Goal: Communication & Community: Answer question/provide support

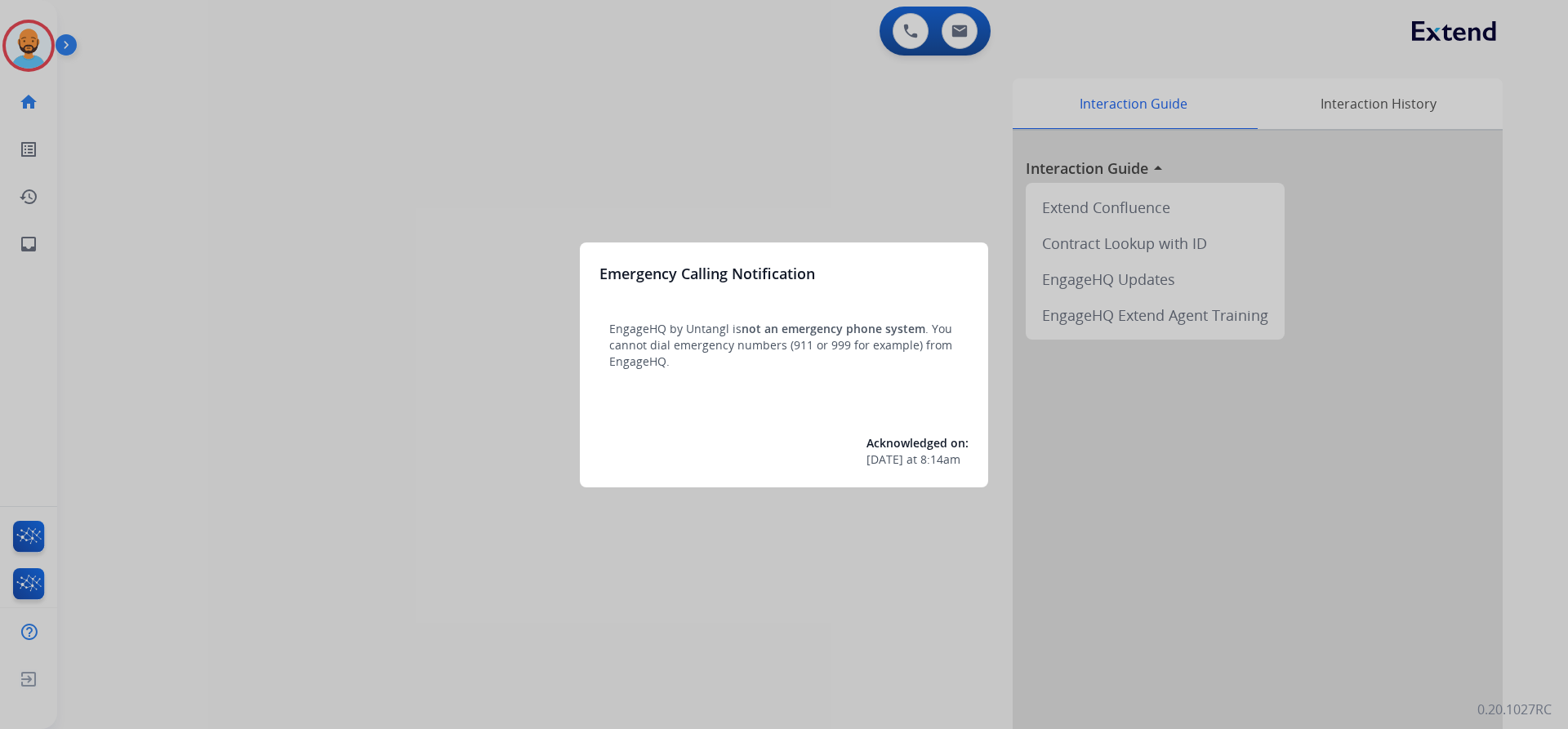
click at [38, 44] on div at bounding box center [784, 364] width 1568 height 729
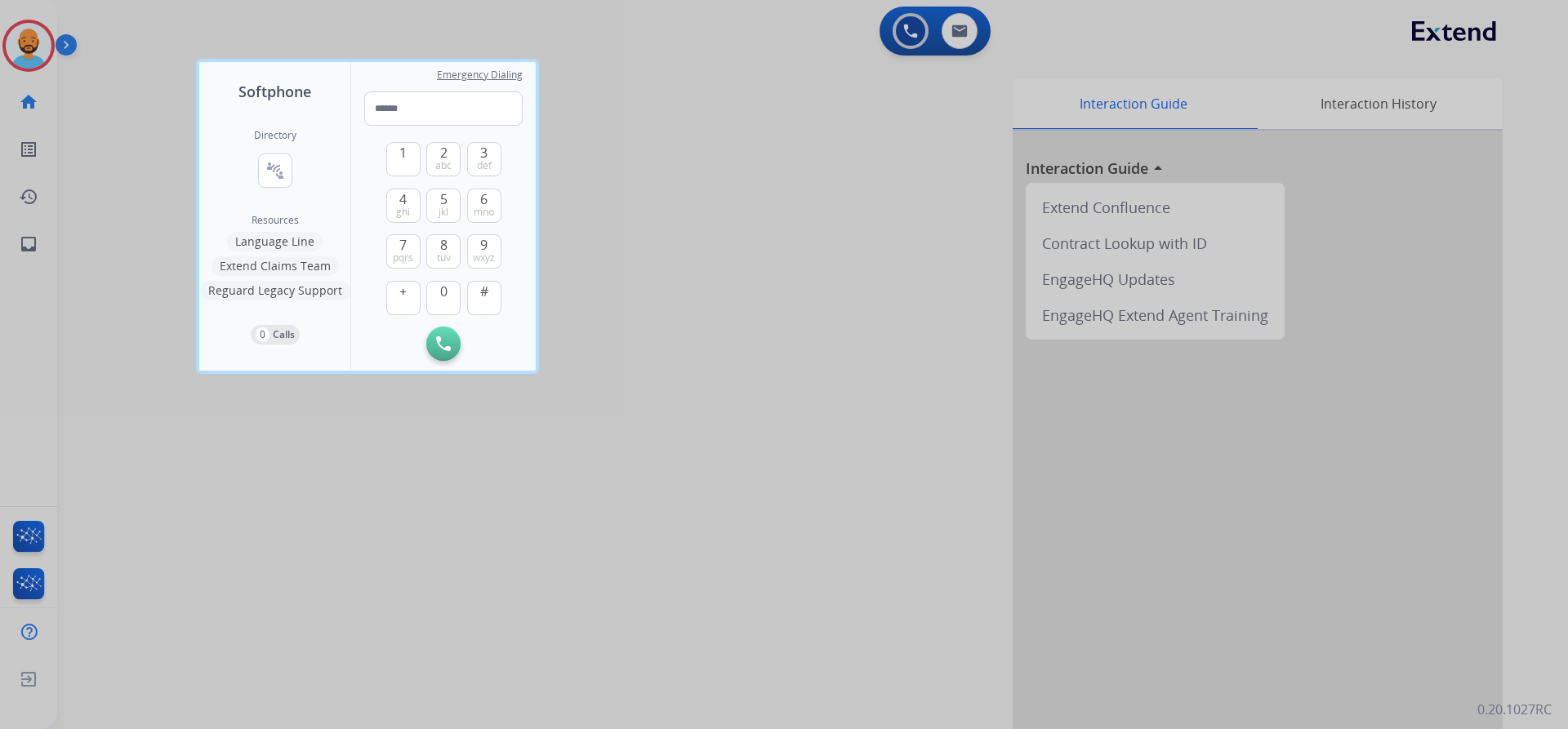
click at [38, 44] on div at bounding box center [784, 364] width 1568 height 729
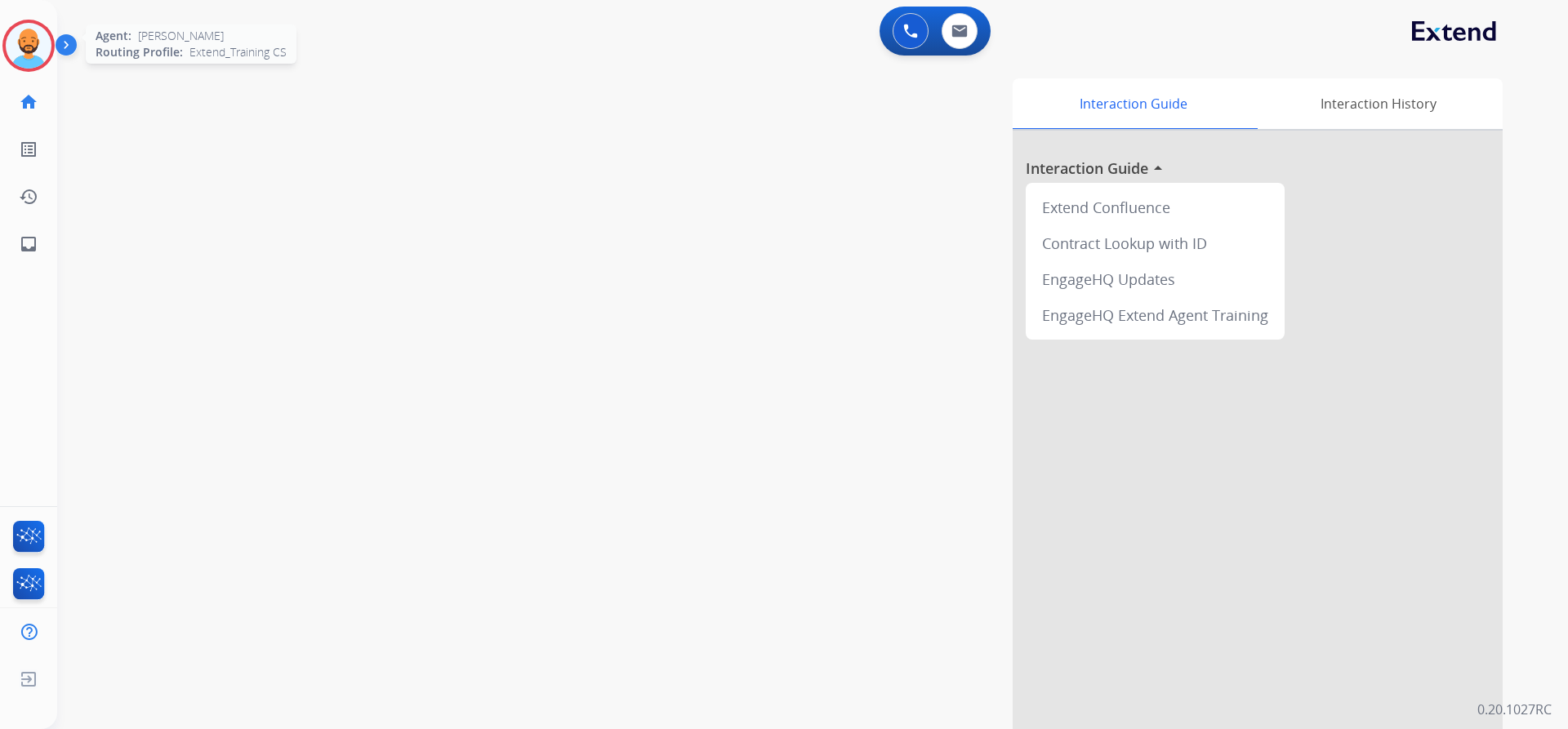
click at [30, 53] on img at bounding box center [29, 46] width 46 height 46
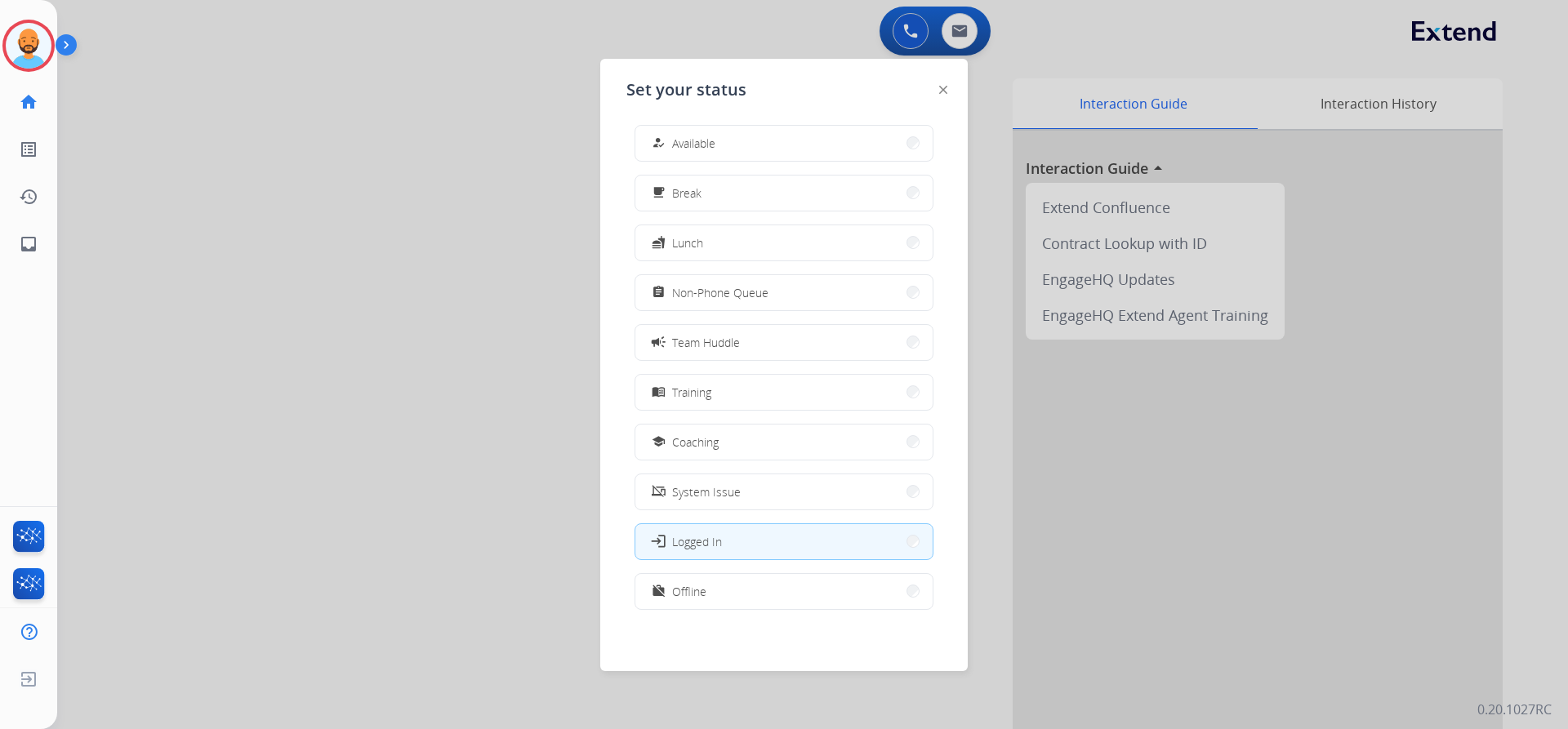
scroll to position [5, 0]
click at [908, 293] on button "assignment Non-Phone Queue" at bounding box center [783, 292] width 297 height 35
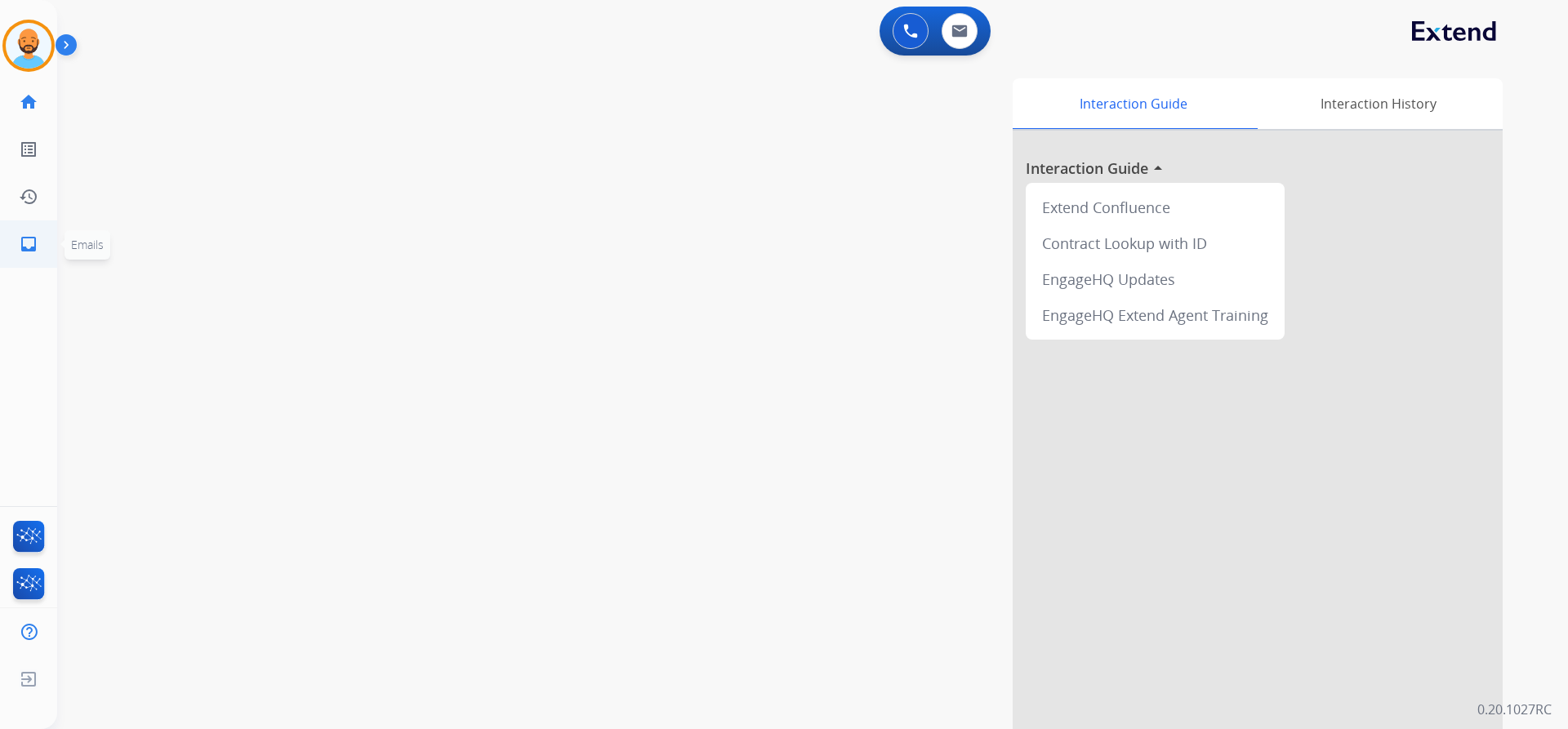
click at [33, 251] on mat-icon "inbox" at bounding box center [29, 244] width 20 height 20
select select "**********"
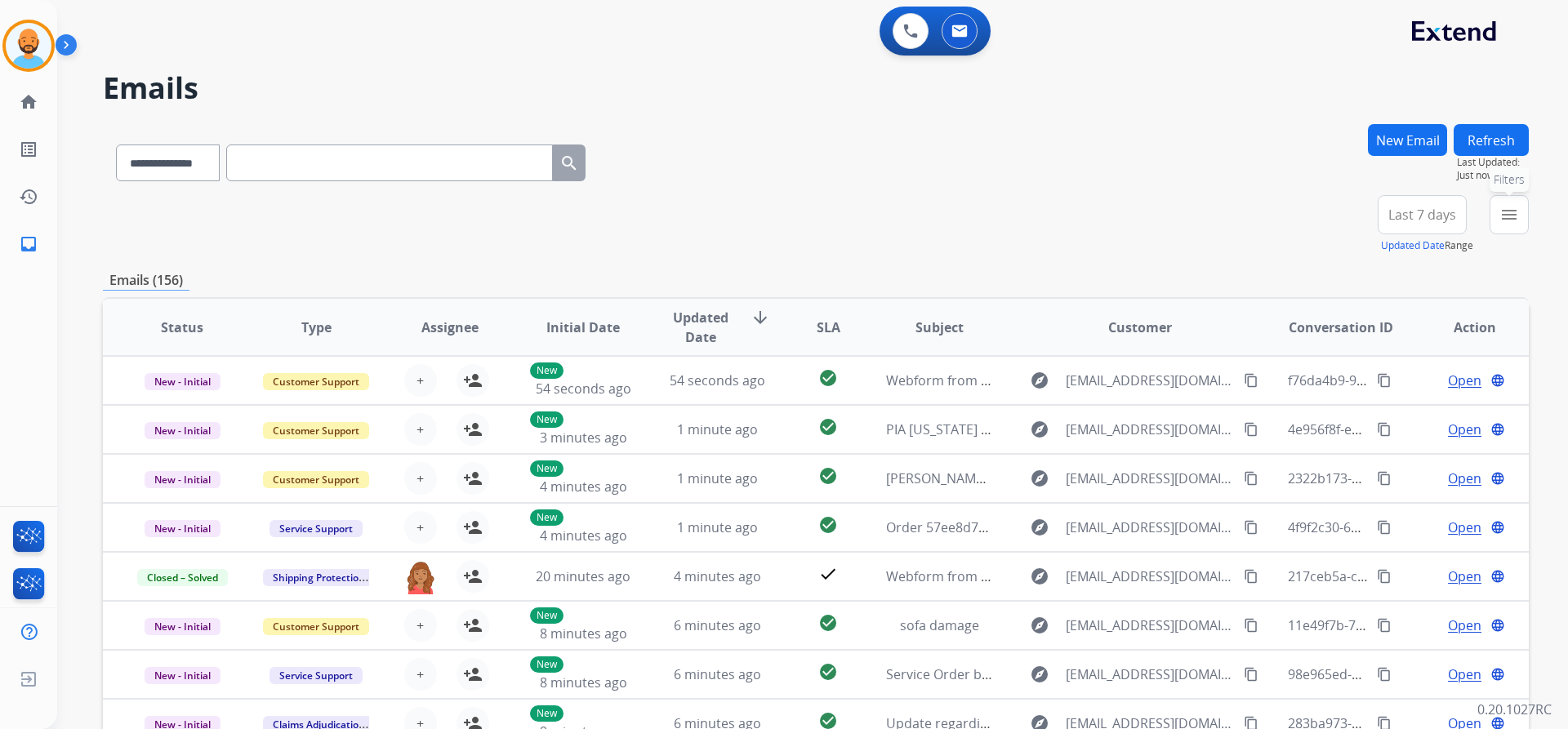
click at [1493, 210] on button "menu Filters" at bounding box center [1508, 214] width 39 height 39
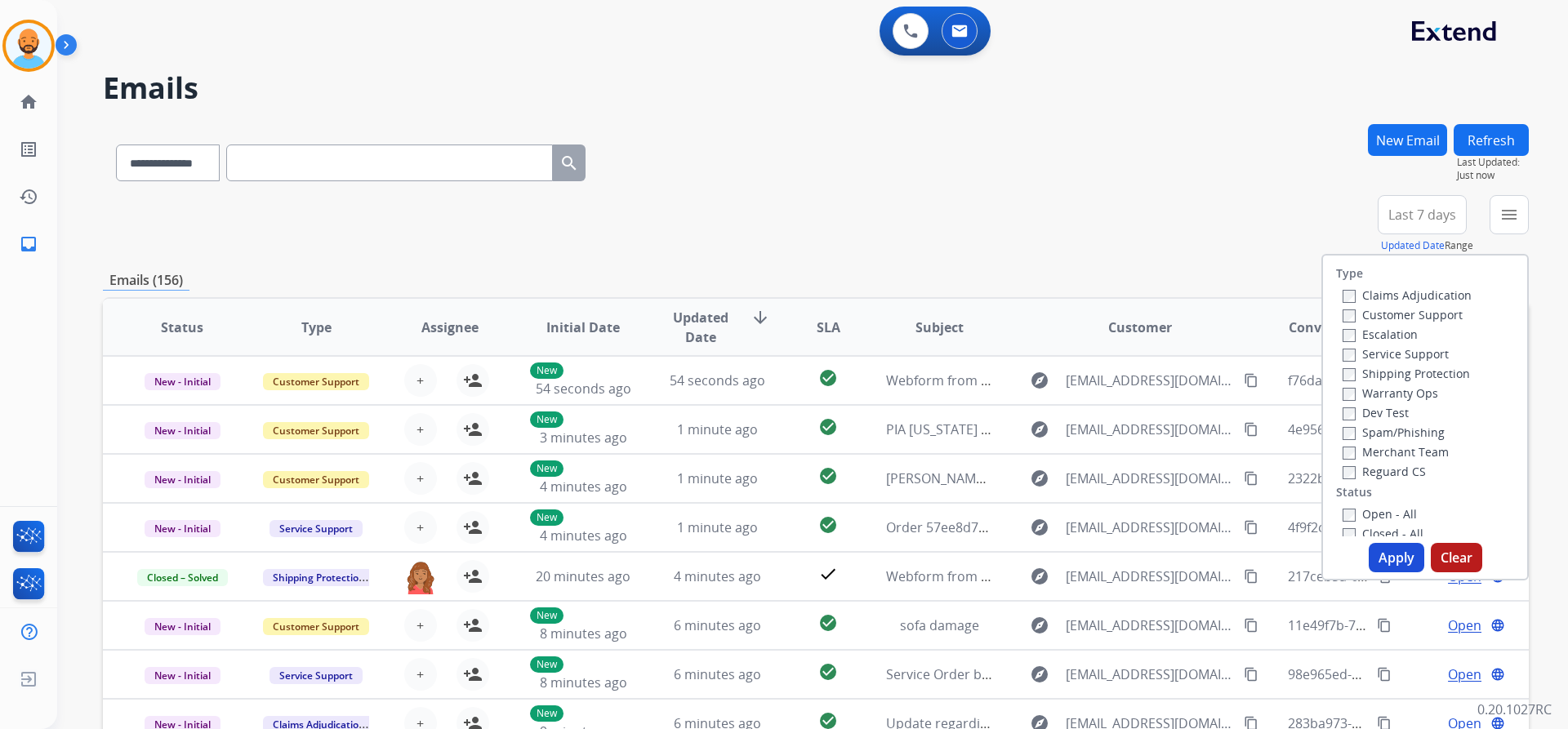
click at [1343, 307] on label "Customer Support" at bounding box center [1403, 315] width 120 height 15
click at [1377, 561] on button "Apply" at bounding box center [1396, 557] width 55 height 29
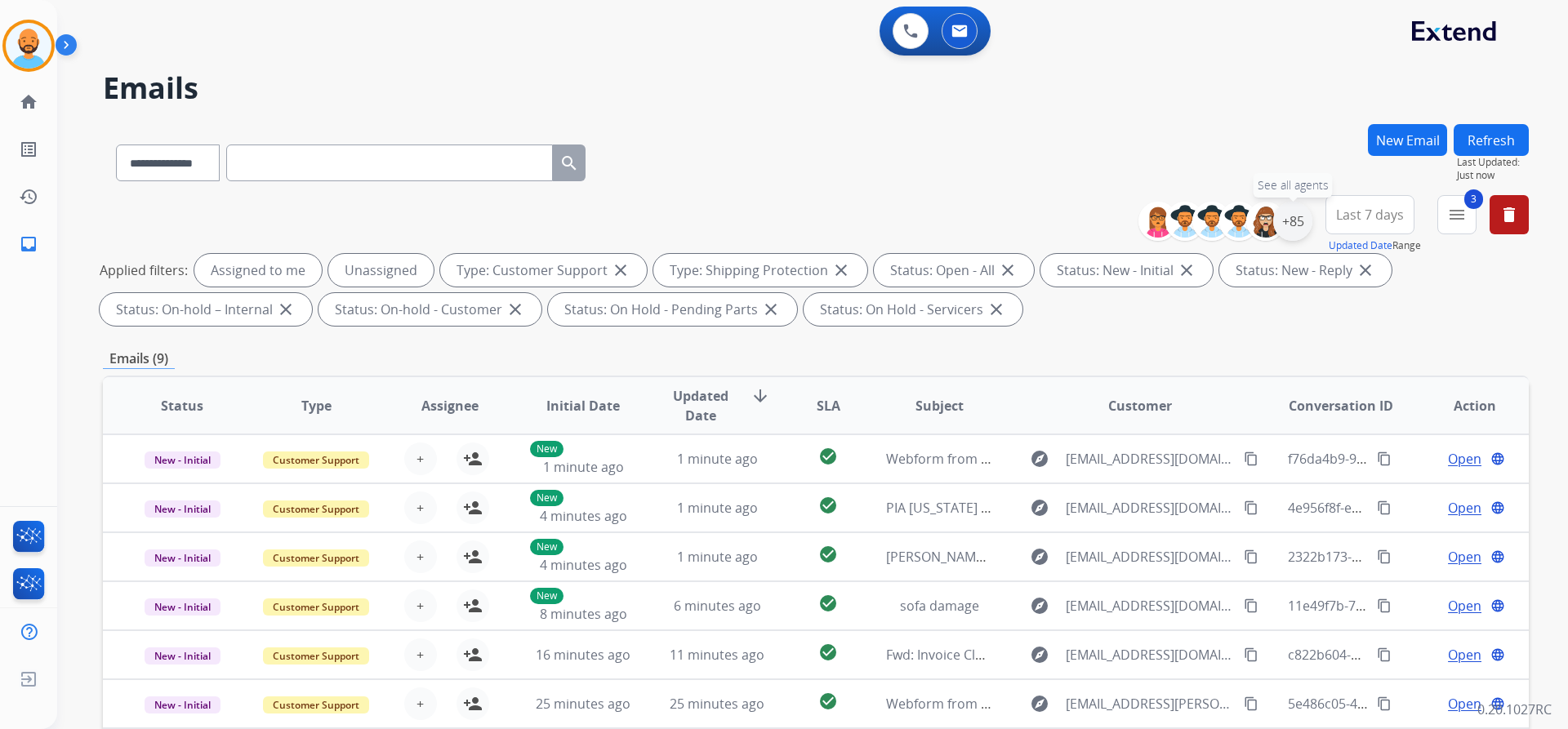
click at [1292, 217] on div "+85" at bounding box center [1291, 221] width 39 height 39
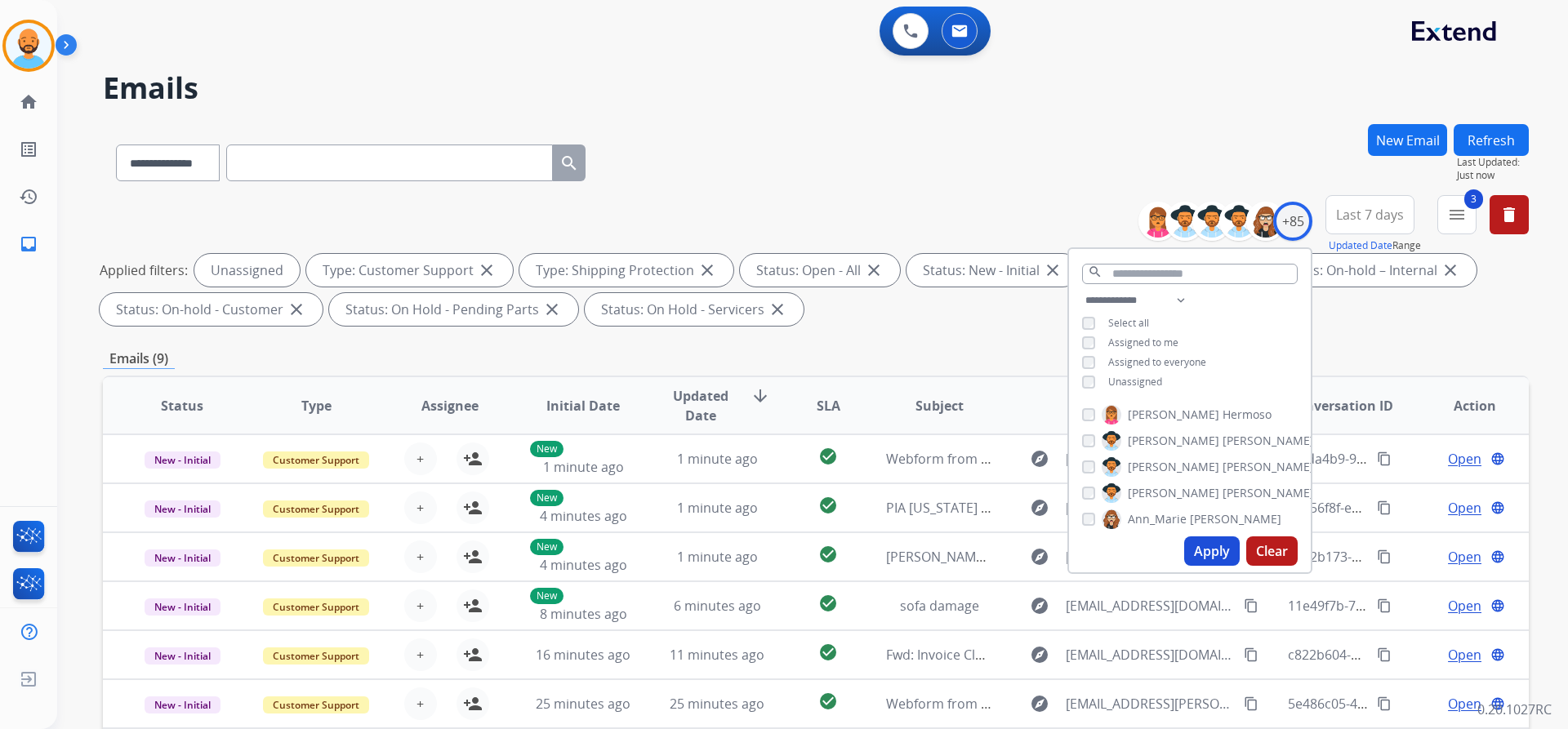
click at [1214, 549] on button "Apply" at bounding box center [1212, 550] width 55 height 29
click at [904, 177] on div "**********" at bounding box center [815, 160] width 1425 height 71
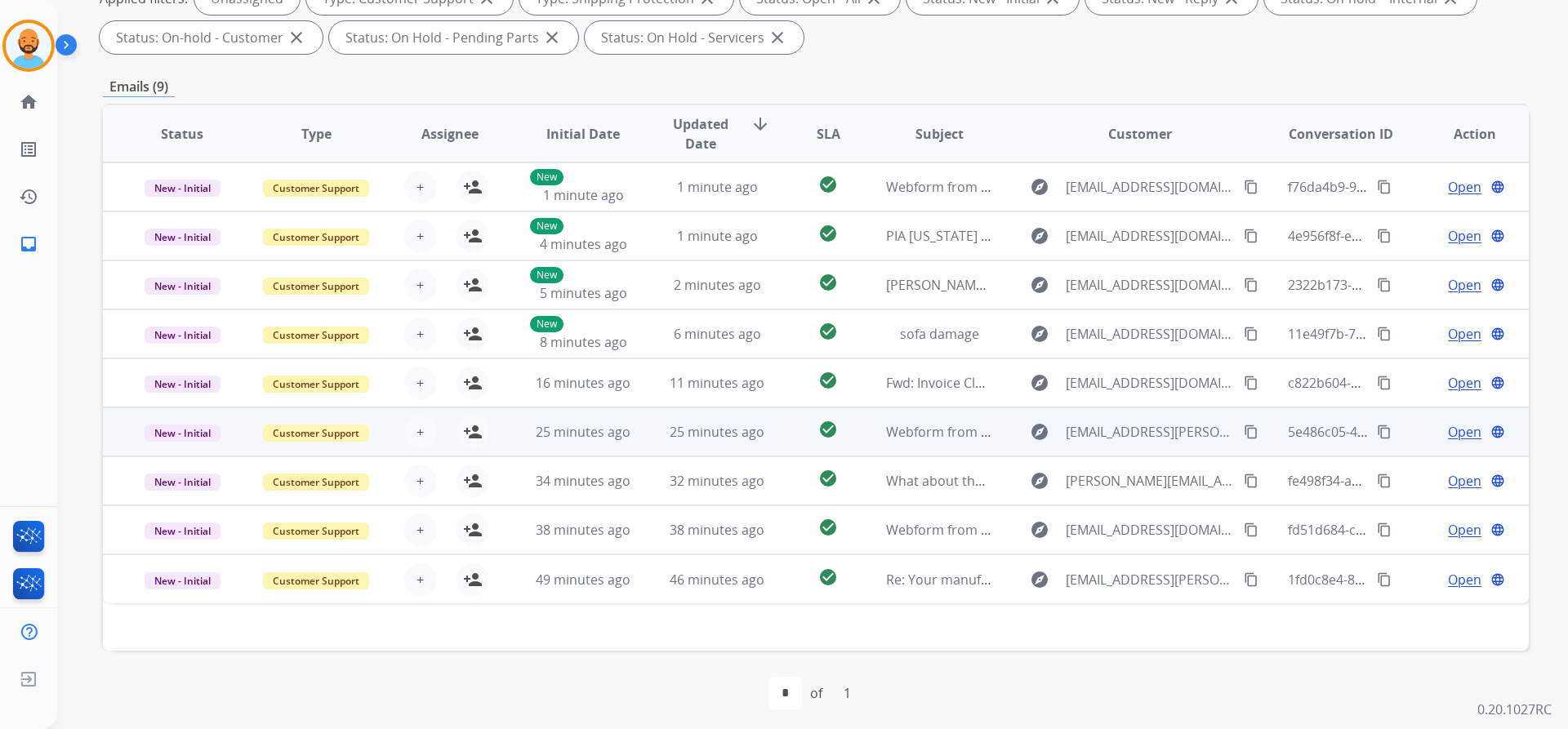
scroll to position [278, 0]
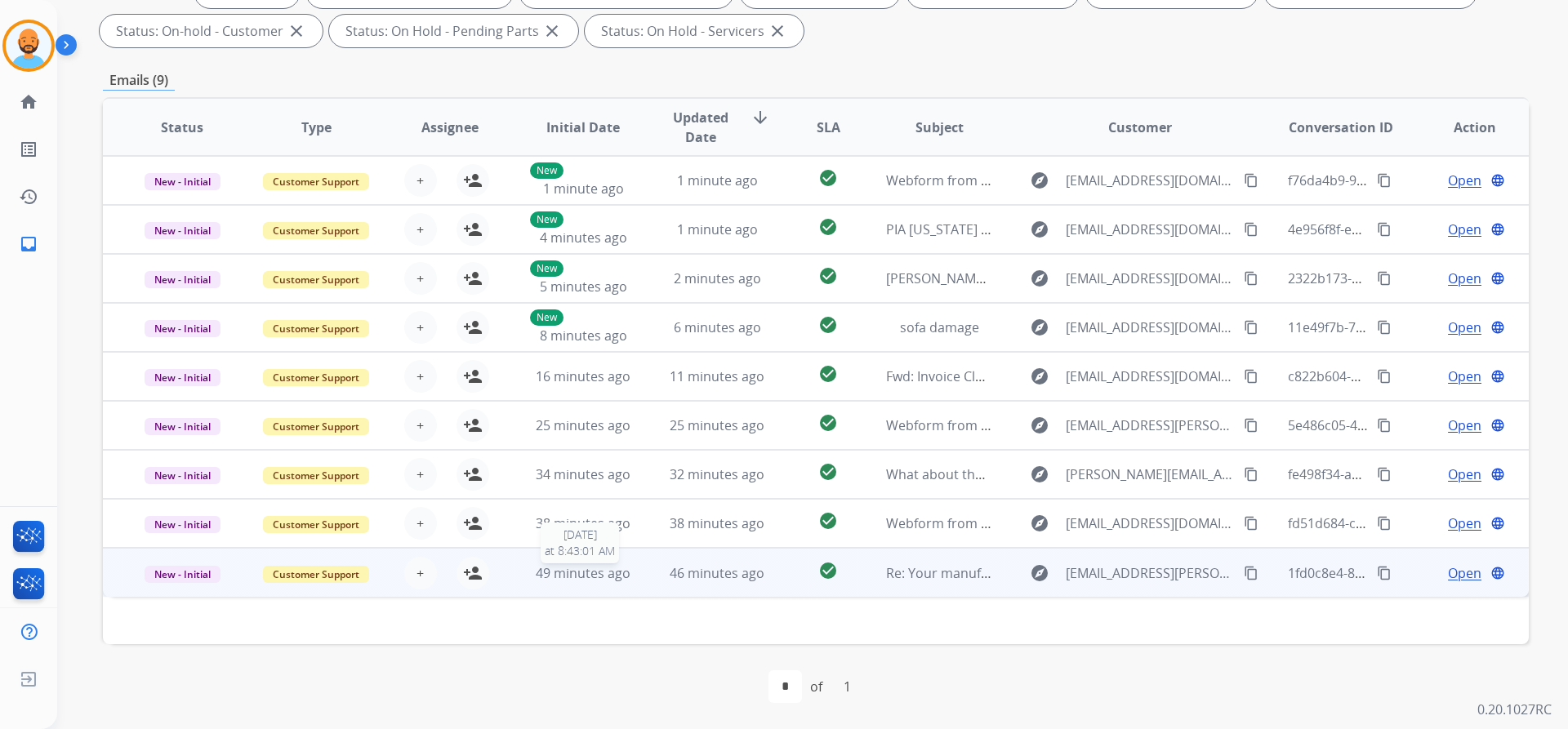
click at [582, 565] on span "49 minutes ago" at bounding box center [583, 573] width 95 height 18
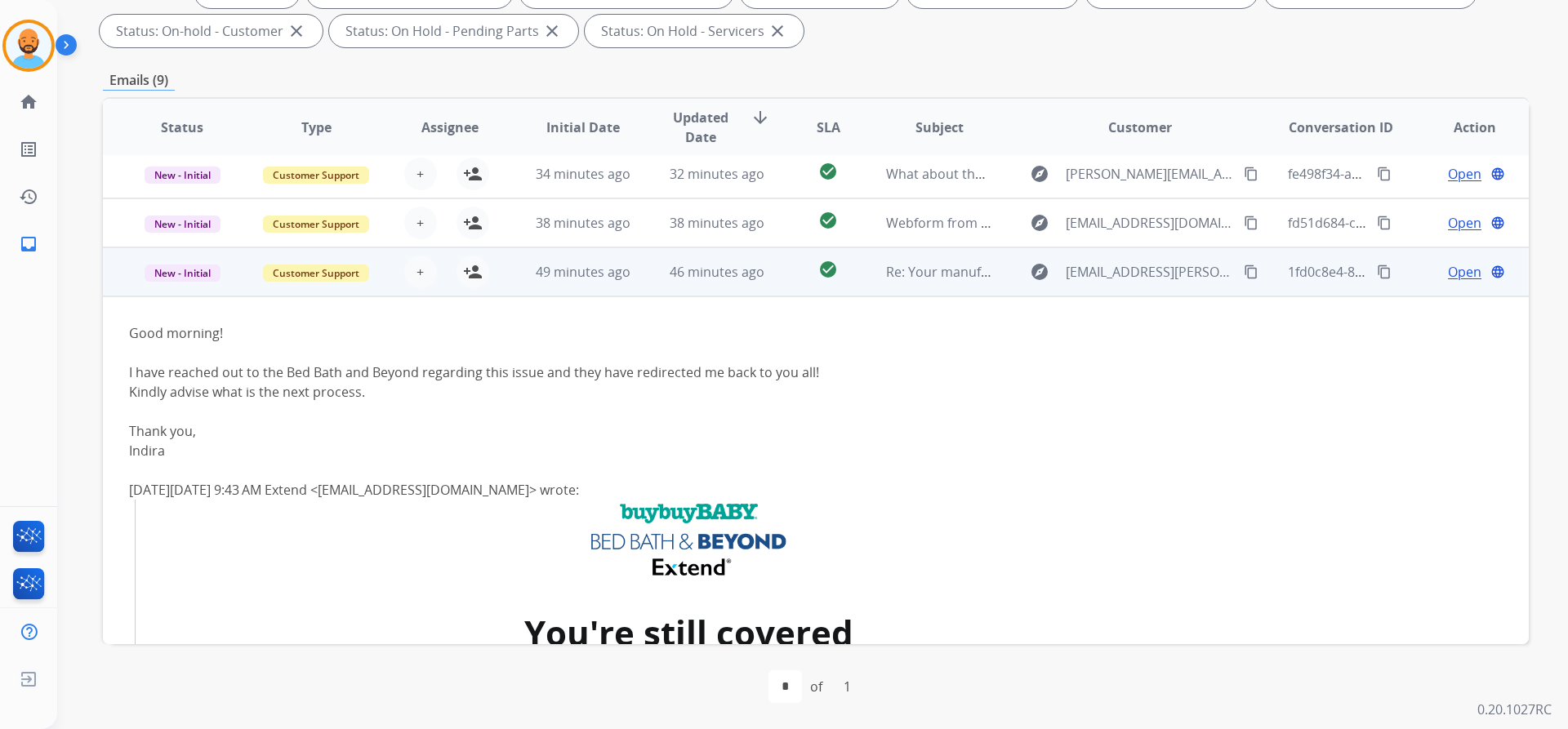
scroll to position [167, 0]
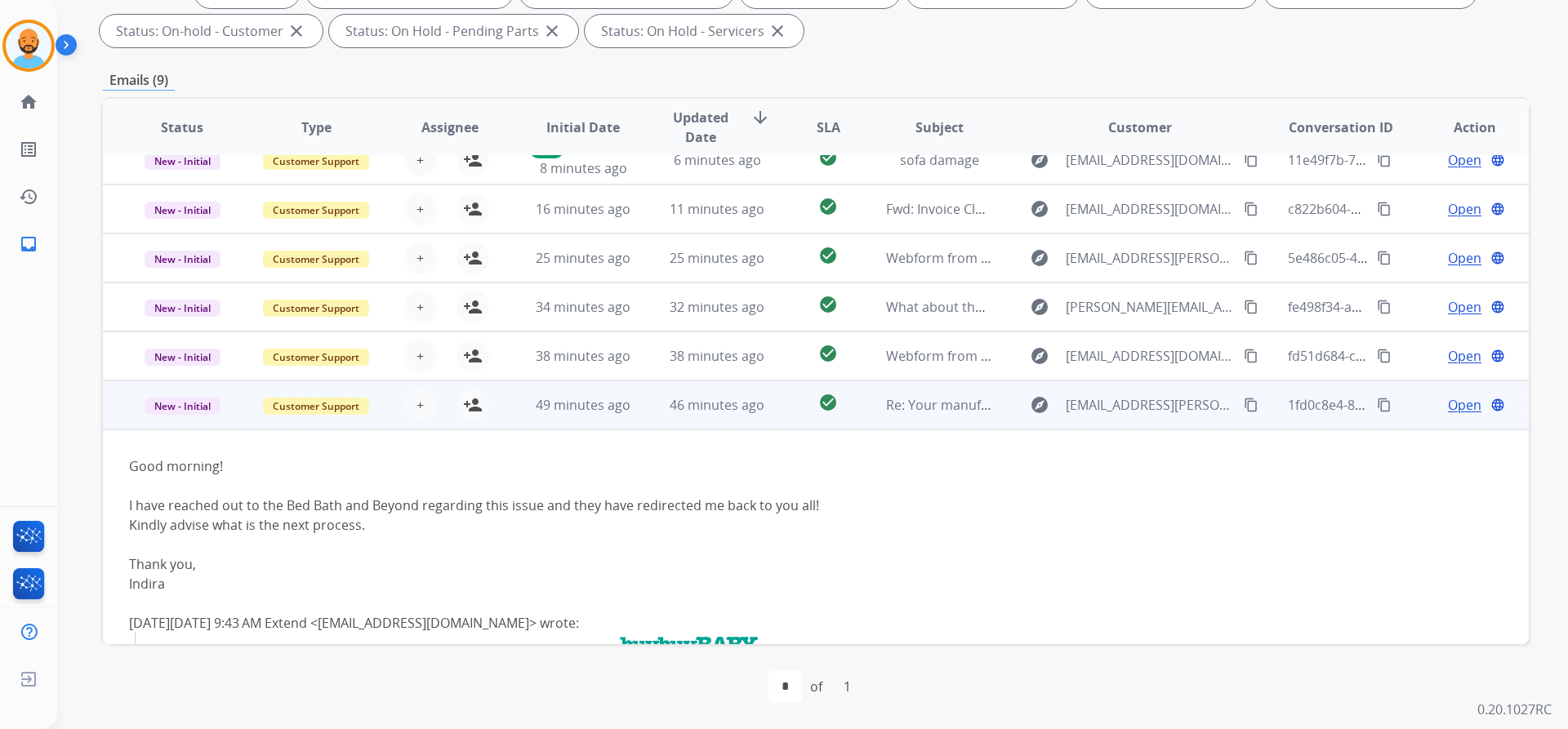
click at [490, 410] on div "+ Select agent person_add Assign to Me" at bounding box center [436, 405] width 133 height 46
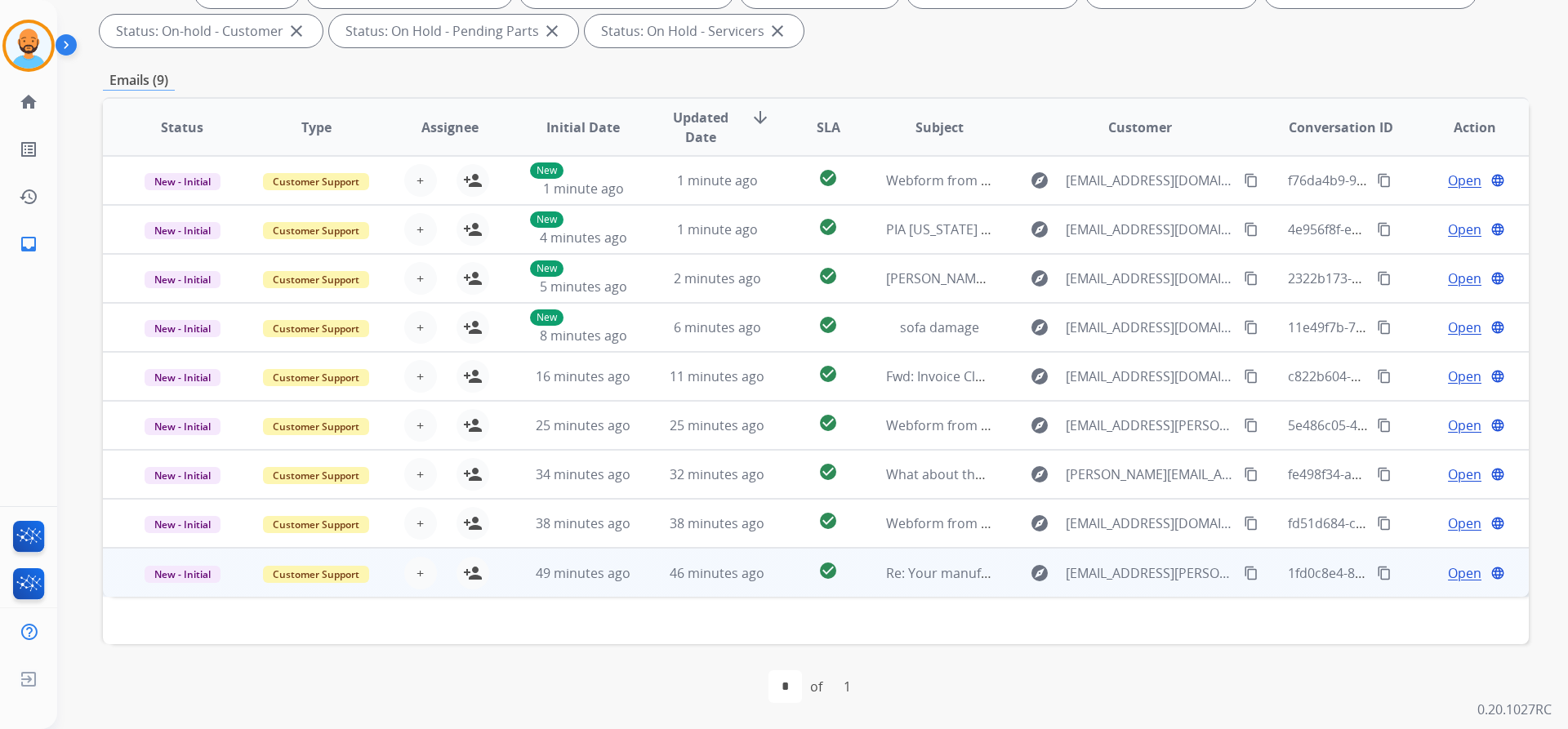
scroll to position [0, 0]
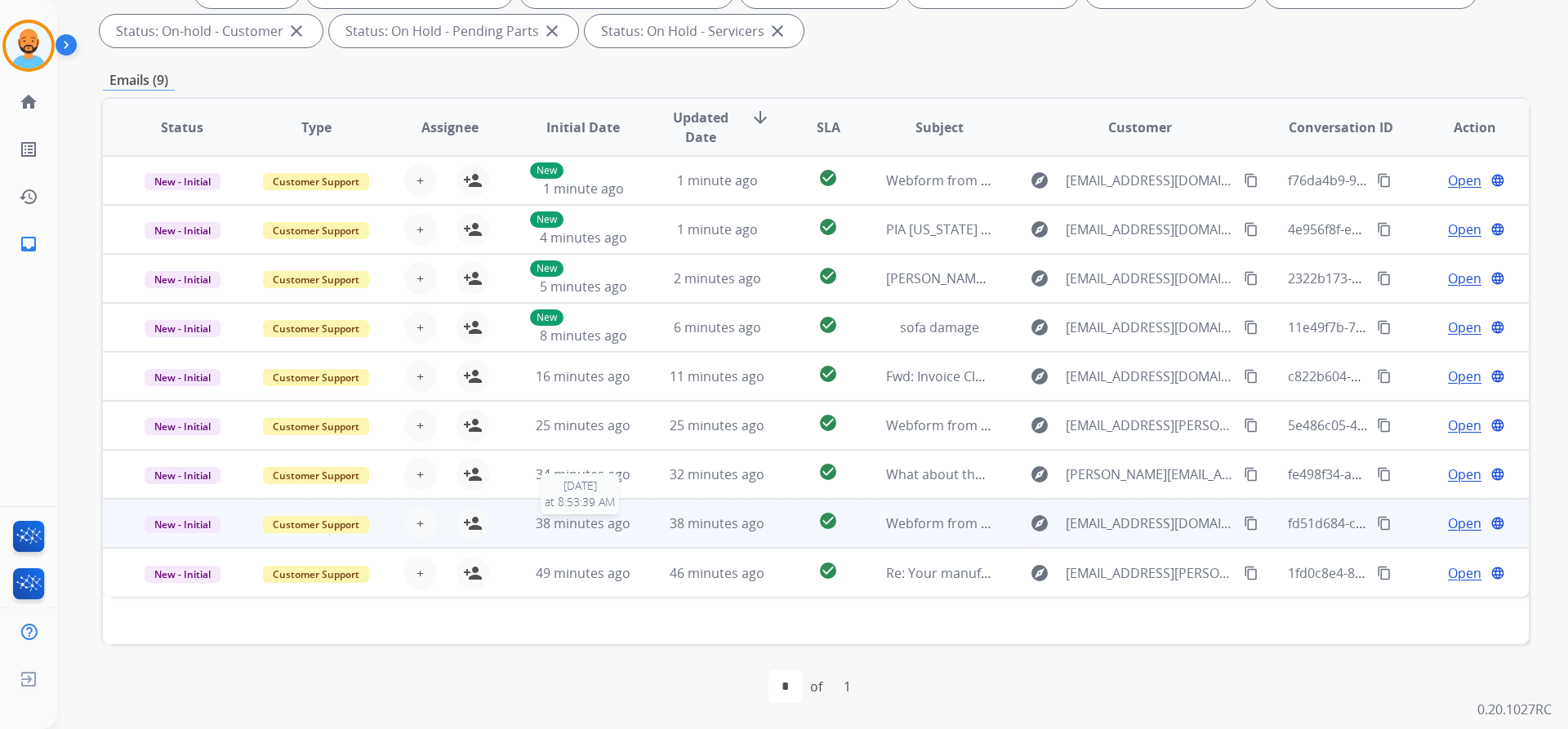
click at [603, 522] on span "38 minutes ago" at bounding box center [583, 523] width 95 height 18
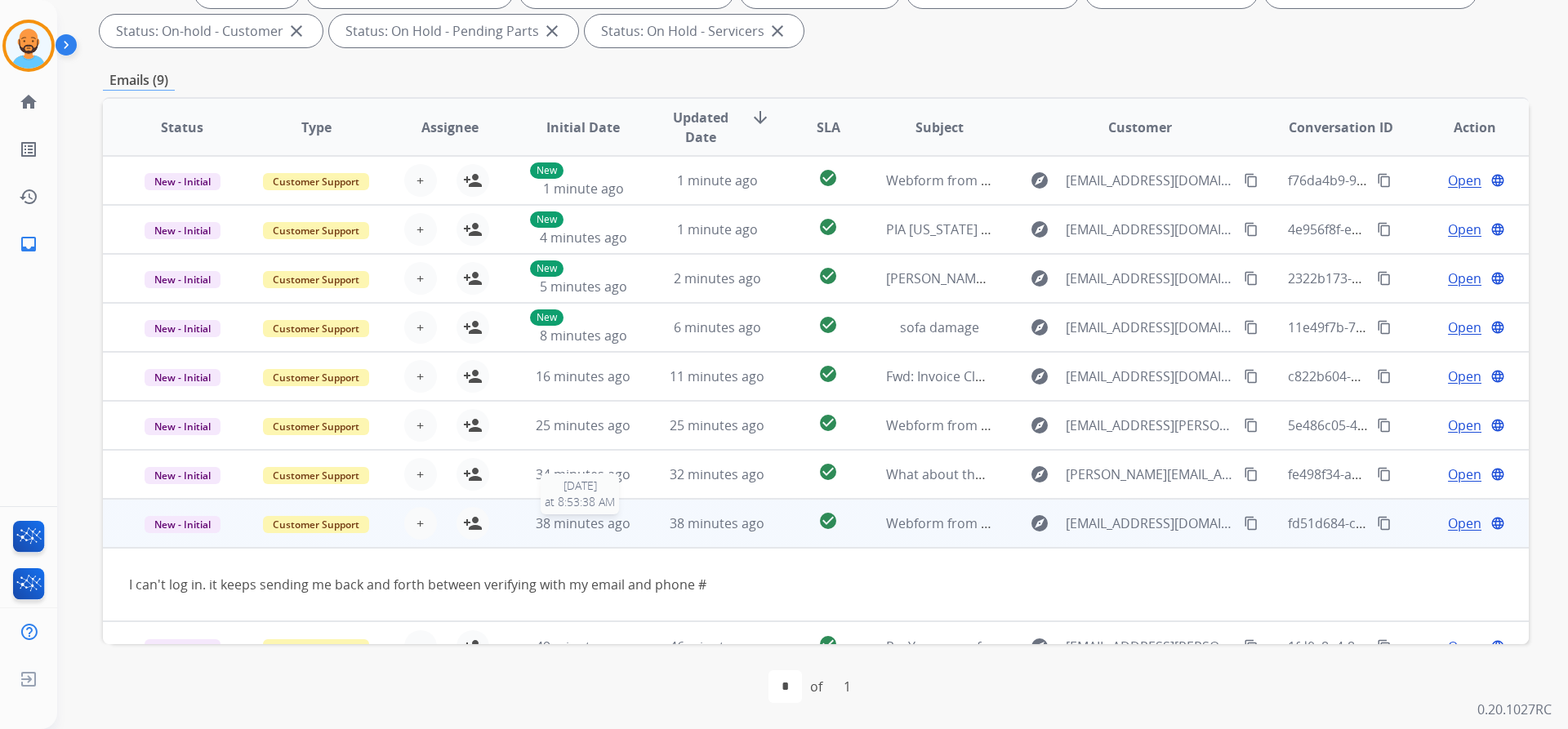
scroll to position [26, 0]
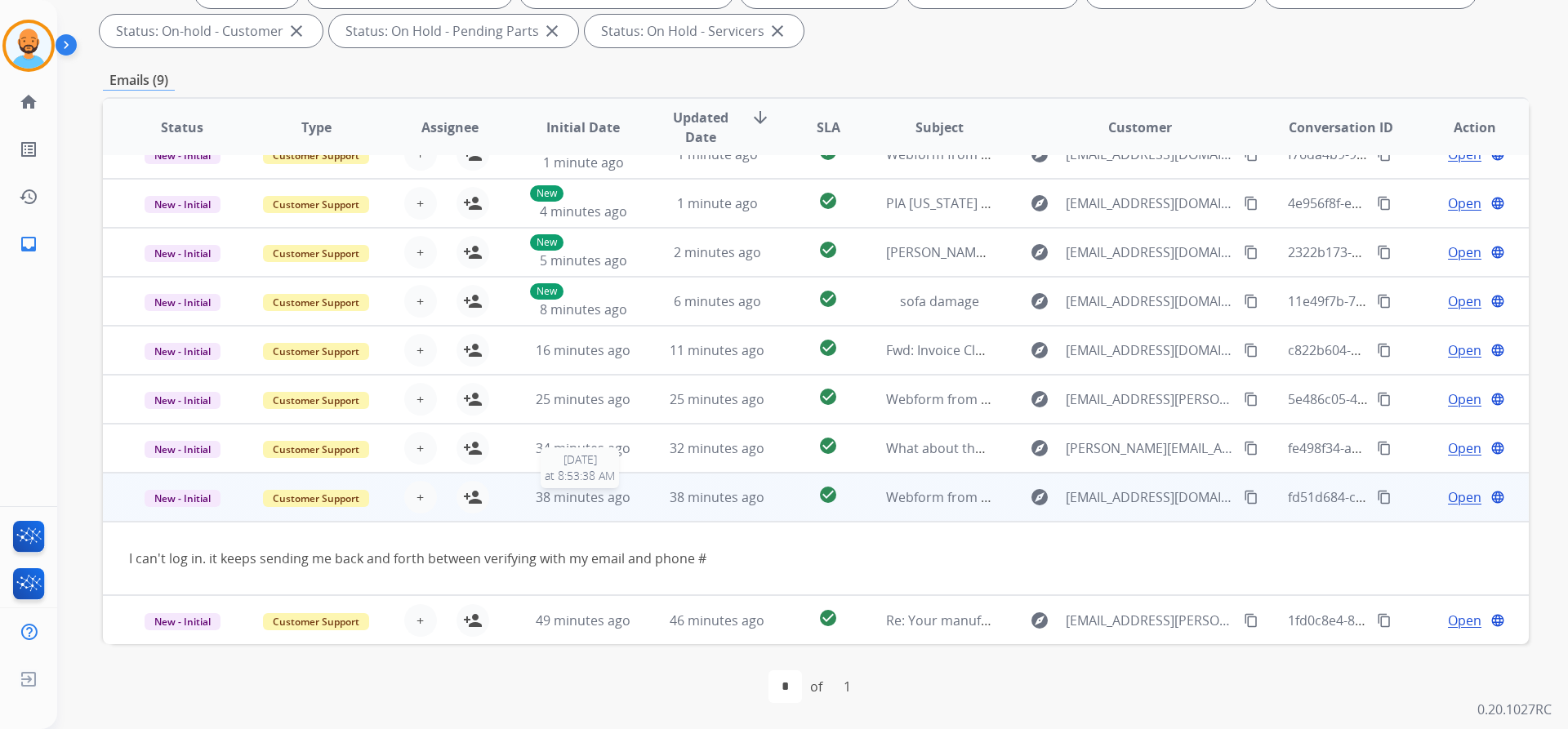
click at [597, 501] on span "38 minutes ago" at bounding box center [583, 497] width 95 height 18
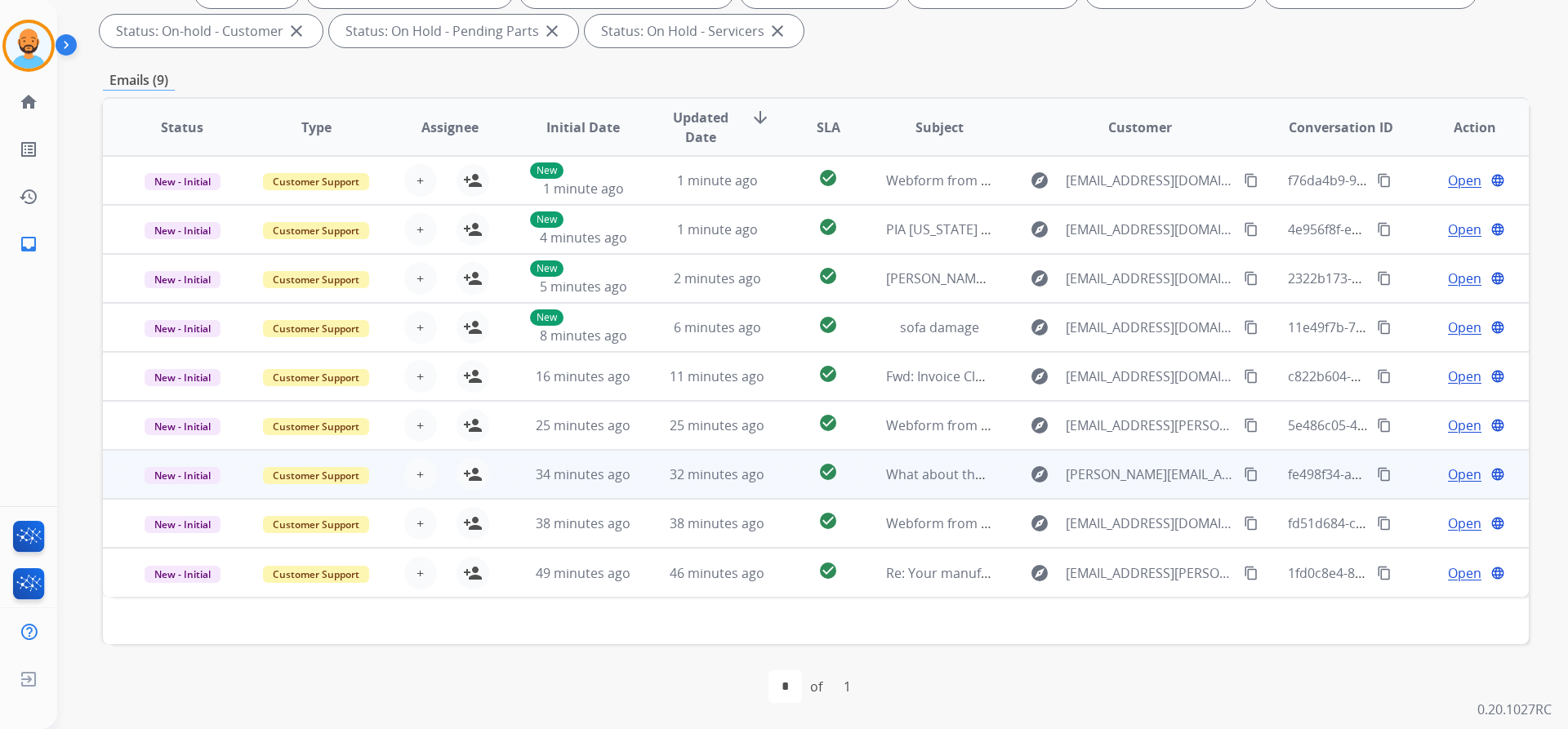
click at [638, 478] on td "32 minutes ago" at bounding box center [704, 474] width 134 height 49
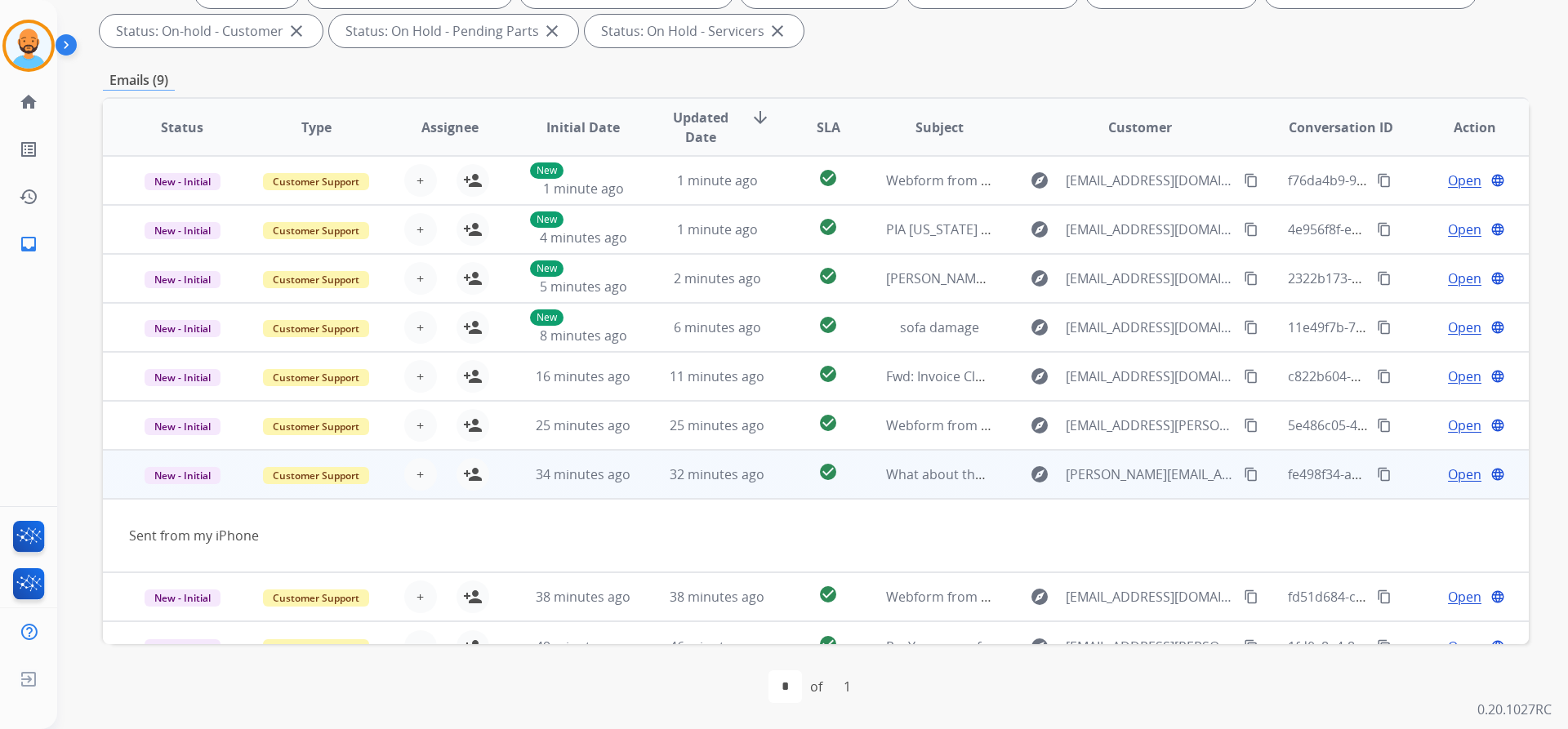
scroll to position [26, 0]
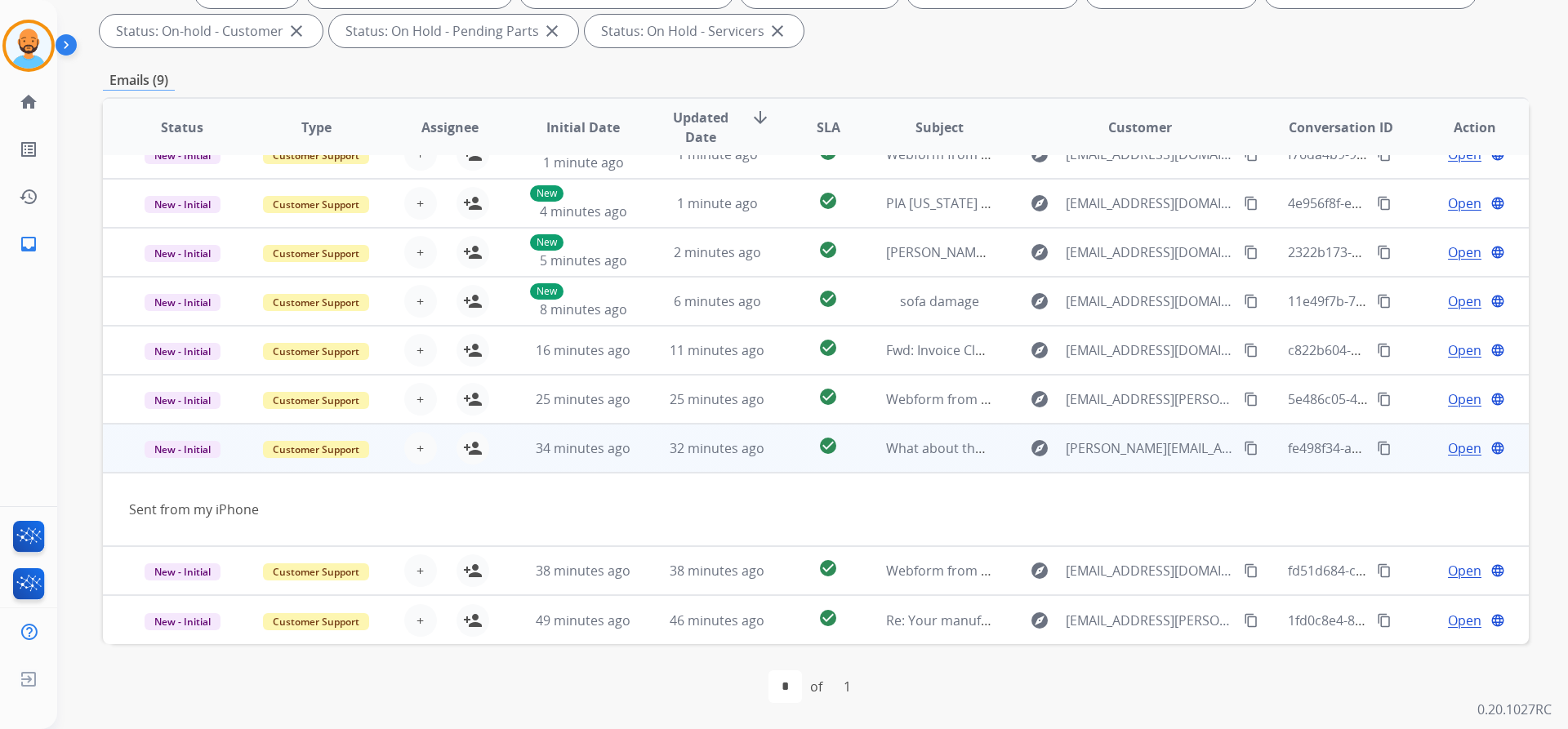
click at [1447, 444] on span "Open" at bounding box center [1463, 448] width 33 height 20
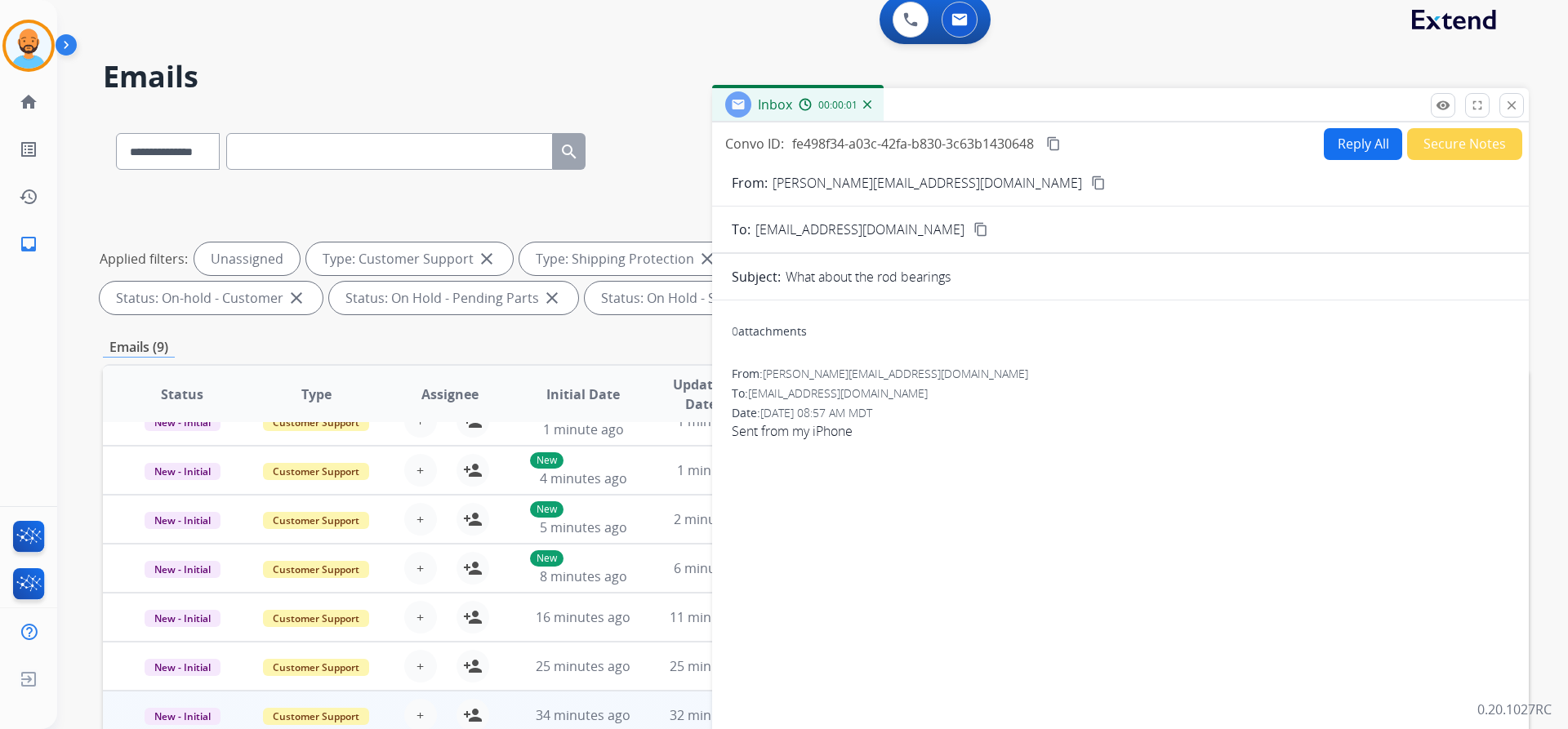
scroll to position [0, 0]
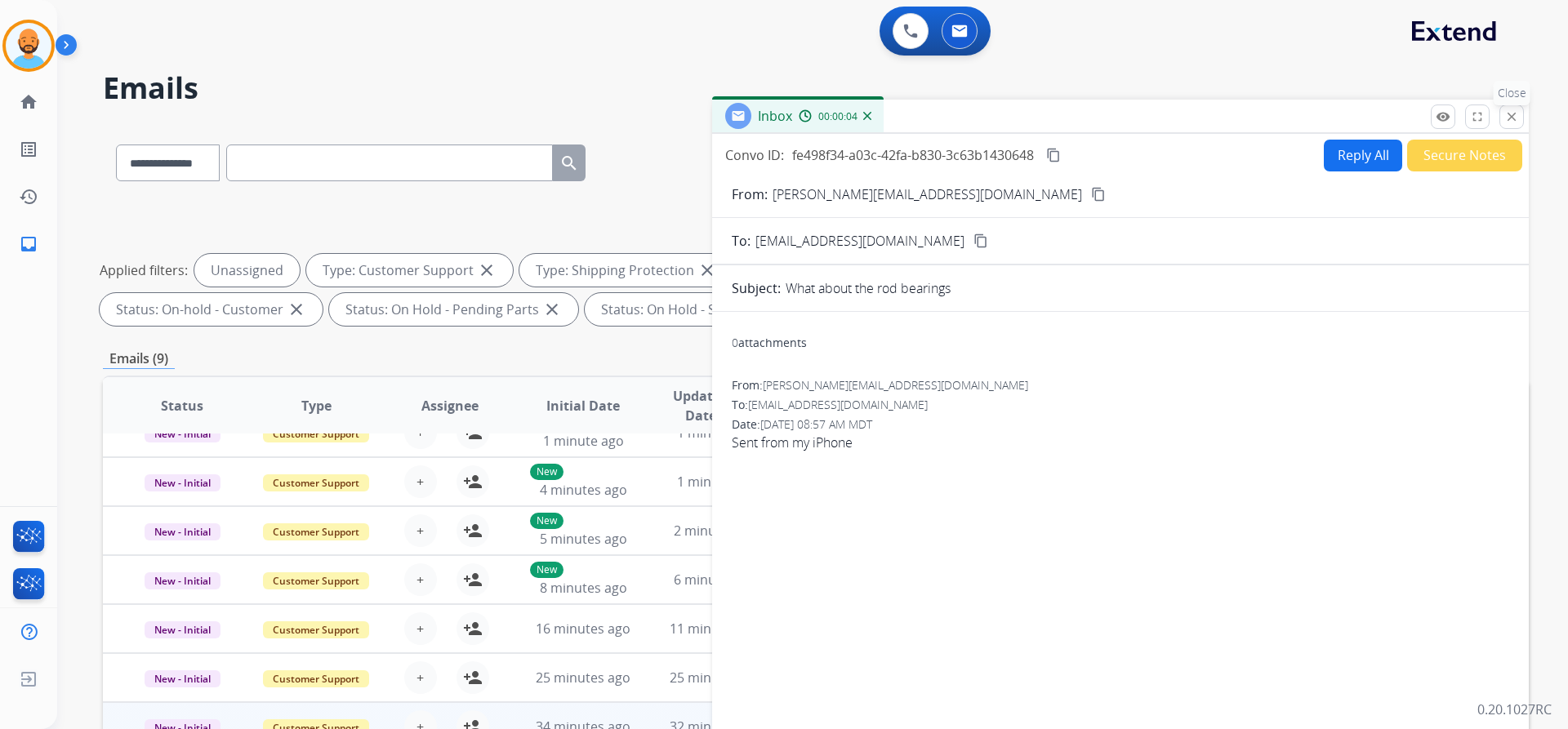
click at [1504, 117] on mat-icon "close" at bounding box center [1511, 116] width 14 height 14
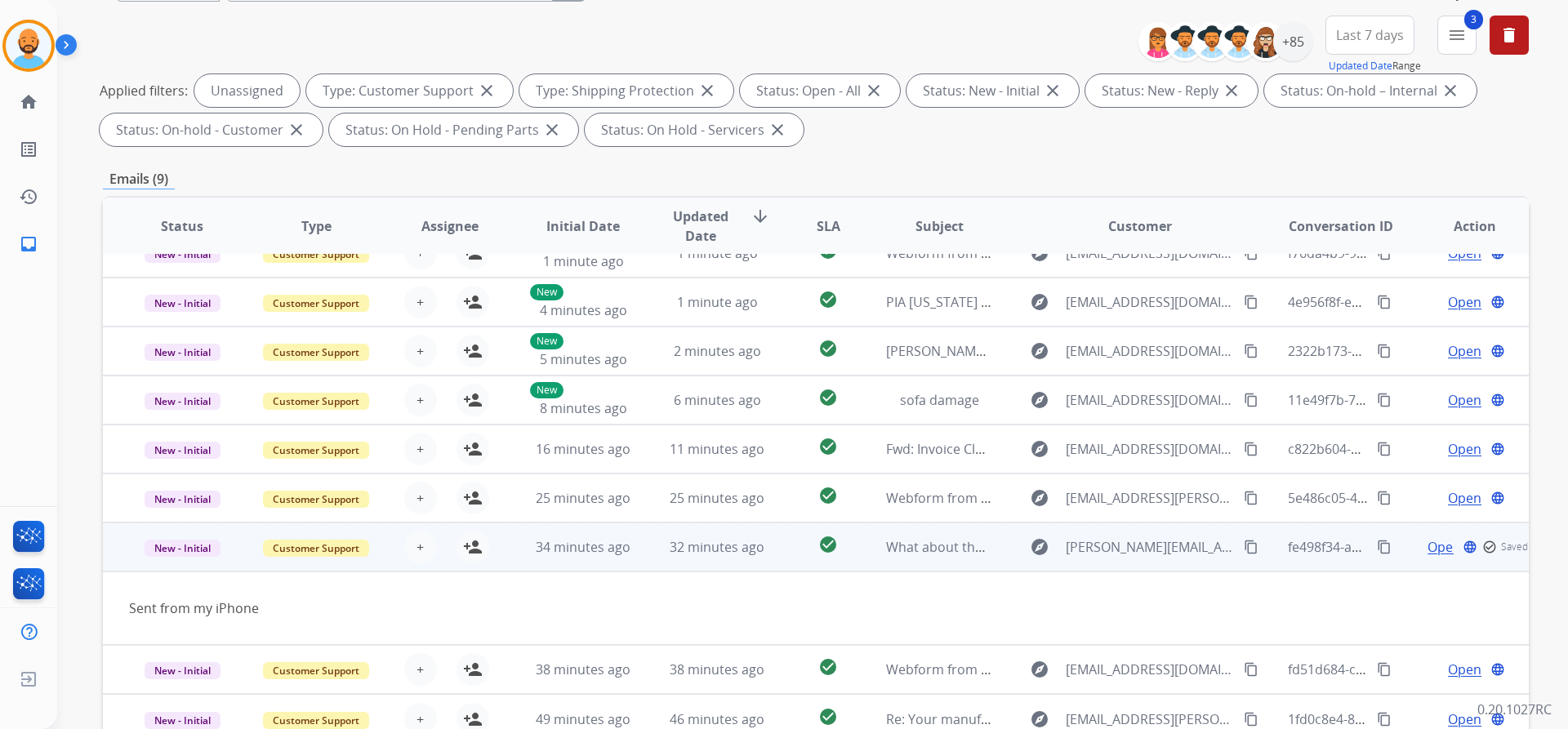
scroll to position [278, 0]
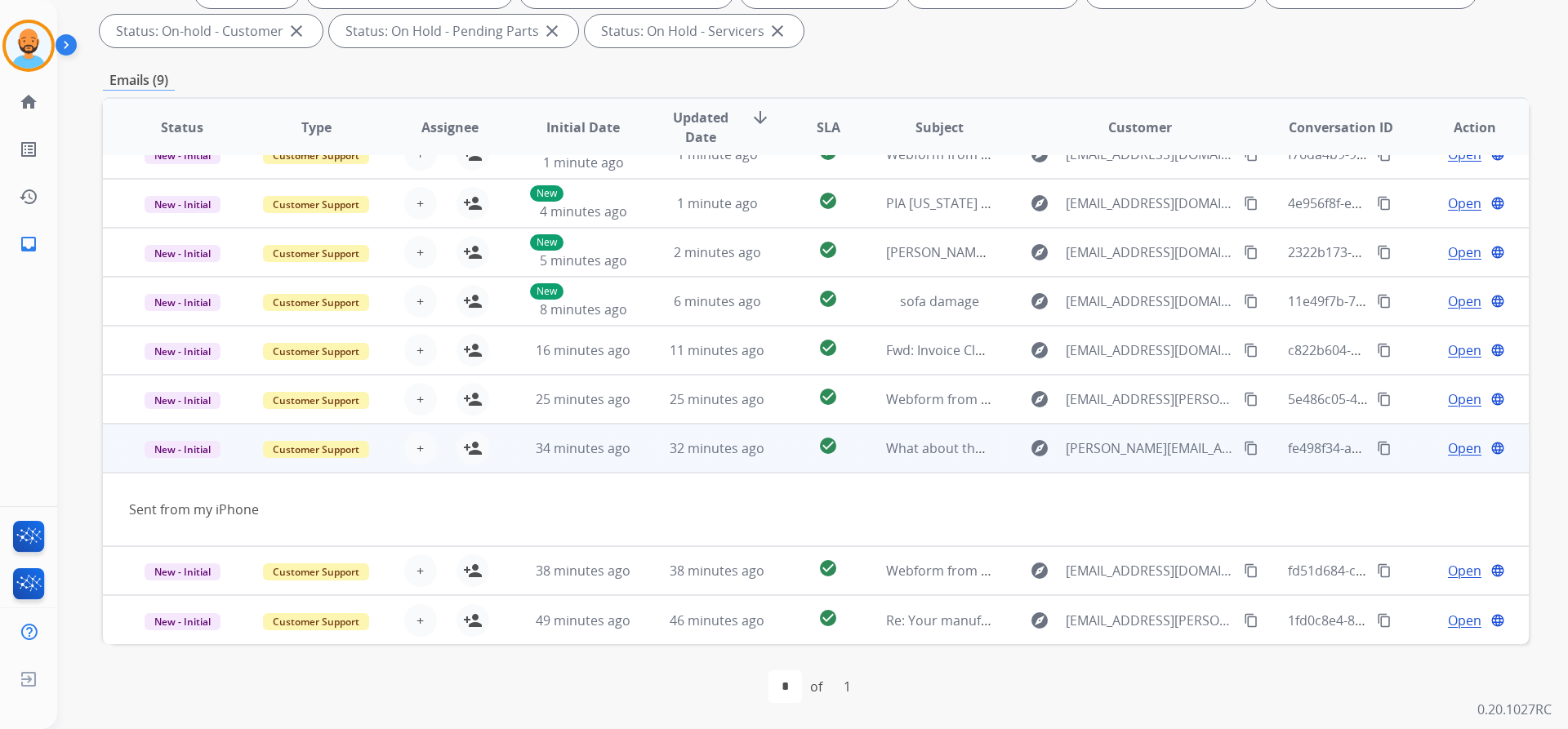
click at [374, 440] on div "+ Select agent person_add Assign to Me" at bounding box center [436, 449] width 133 height 46
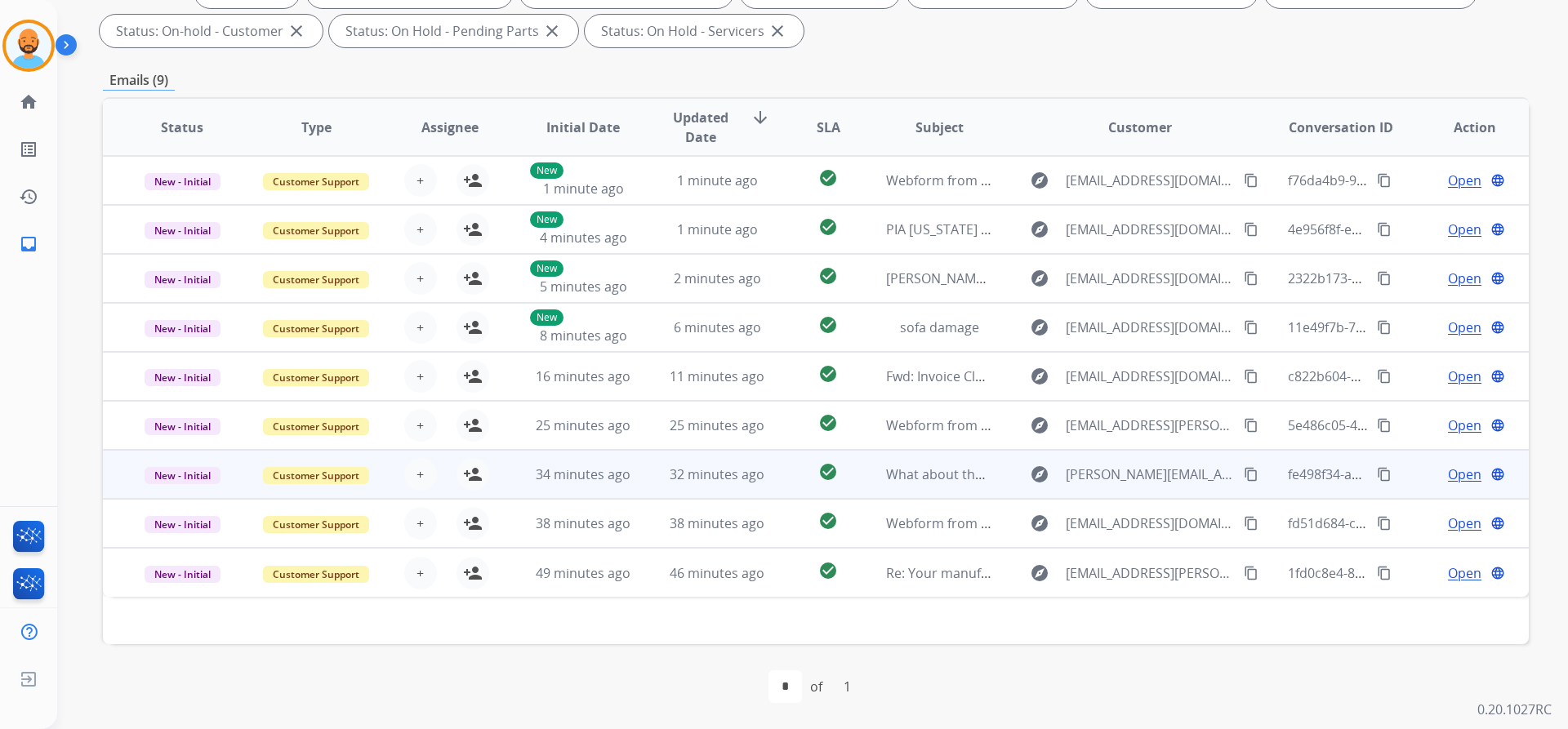
scroll to position [0, 0]
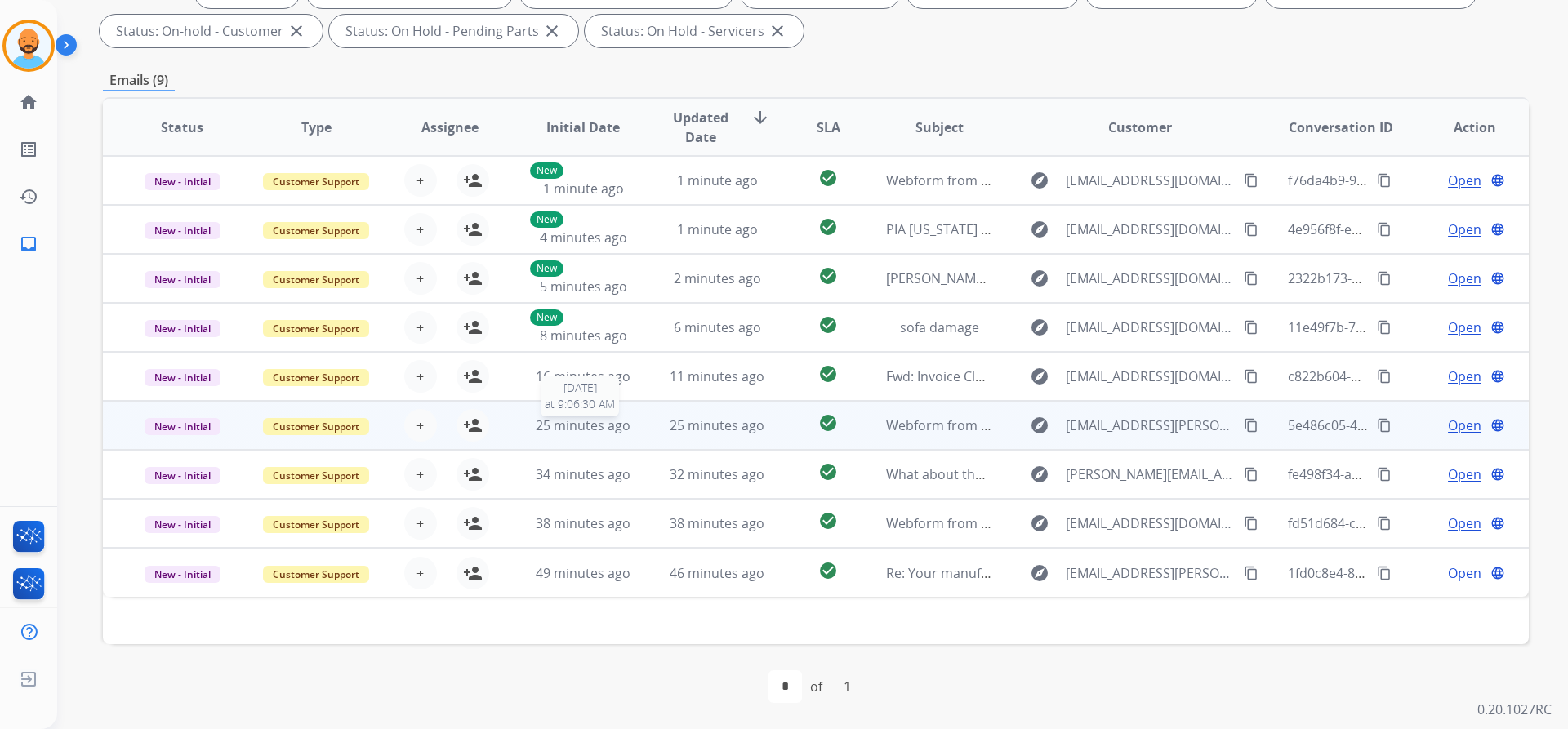
click at [570, 420] on span "25 minutes ago" at bounding box center [583, 425] width 95 height 18
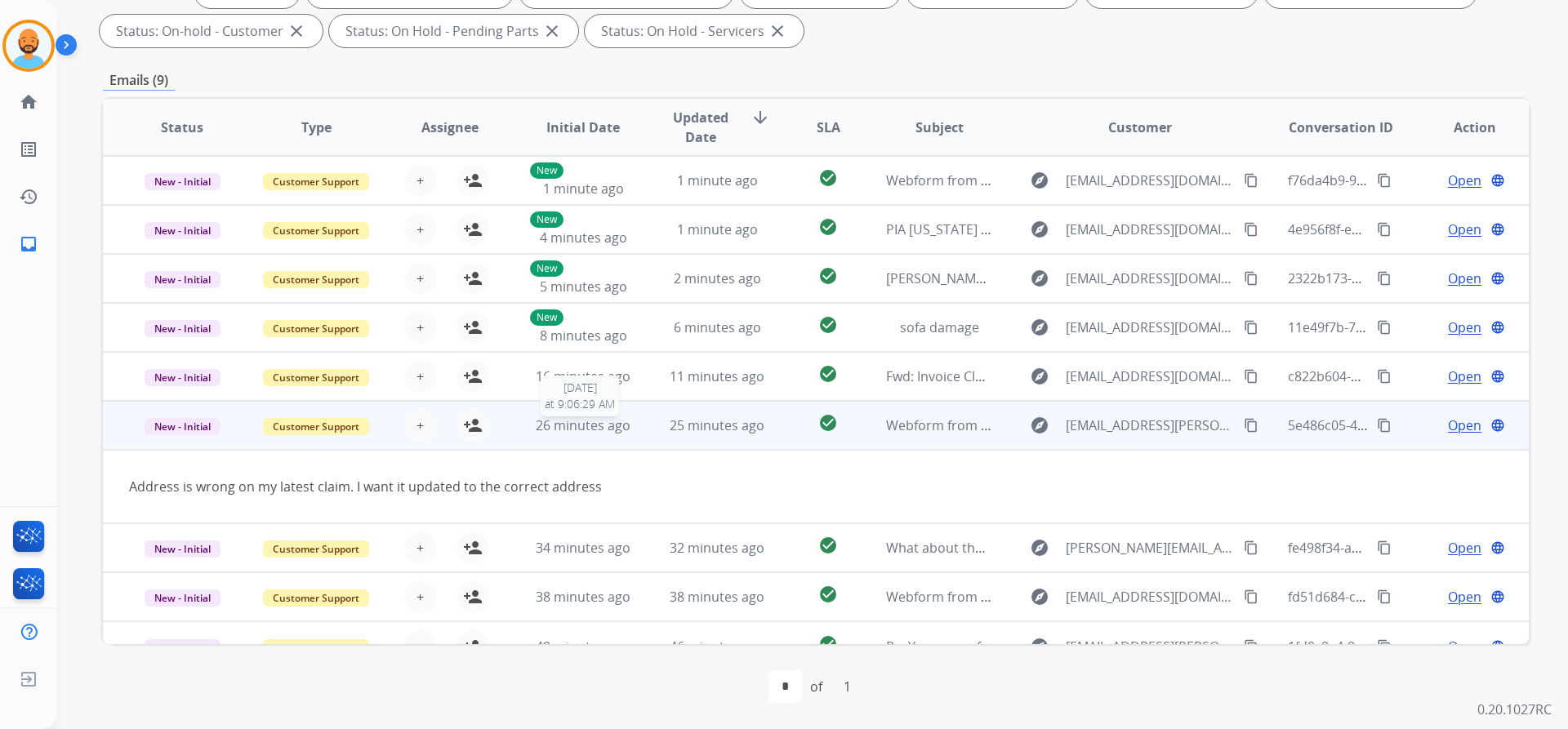
scroll to position [26, 0]
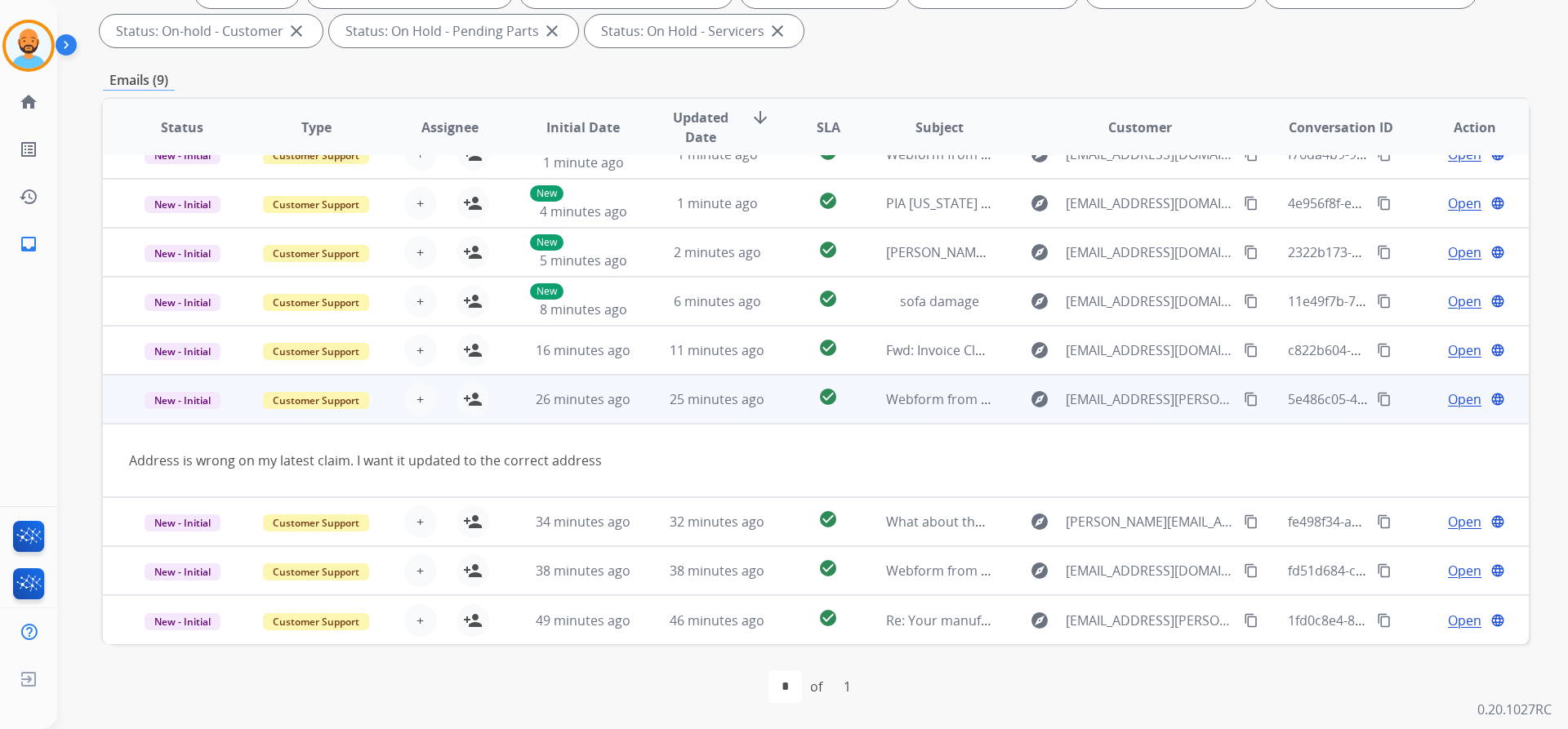
click at [1434, 398] on div "Open language" at bounding box center [1474, 399] width 107 height 20
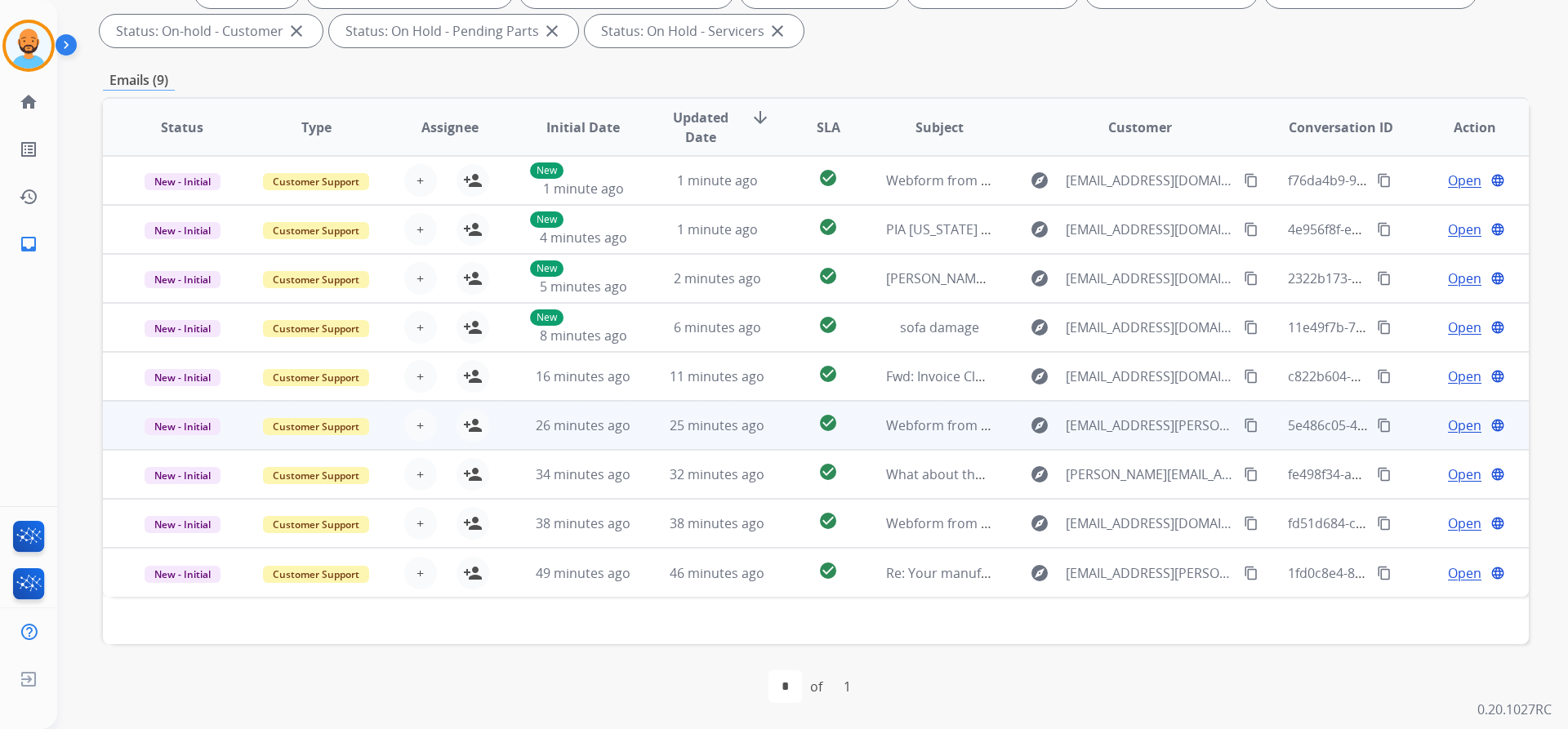
click at [1447, 422] on span "Open" at bounding box center [1463, 425] width 33 height 20
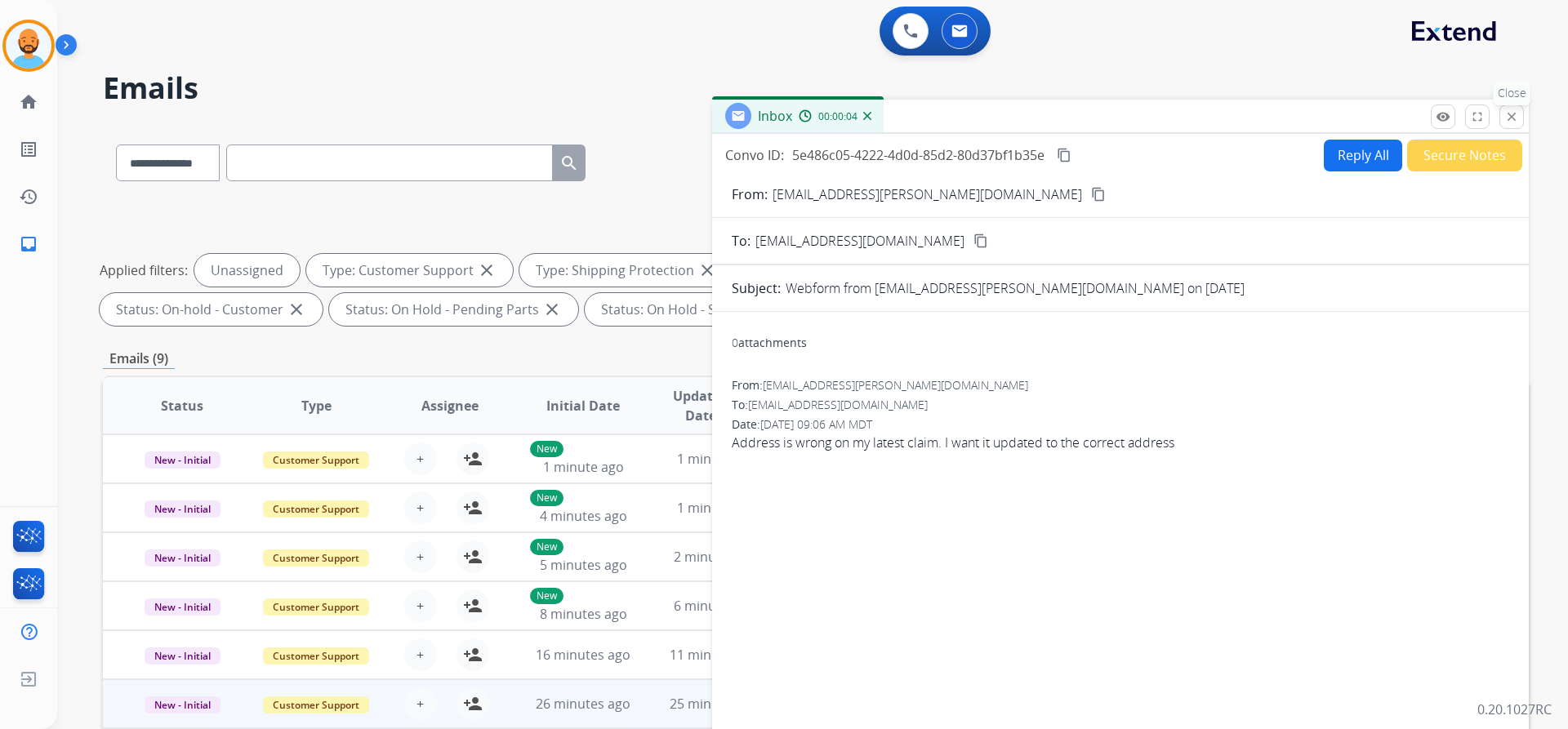
click at [1512, 125] on button "close Close" at bounding box center [1511, 117] width 25 height 25
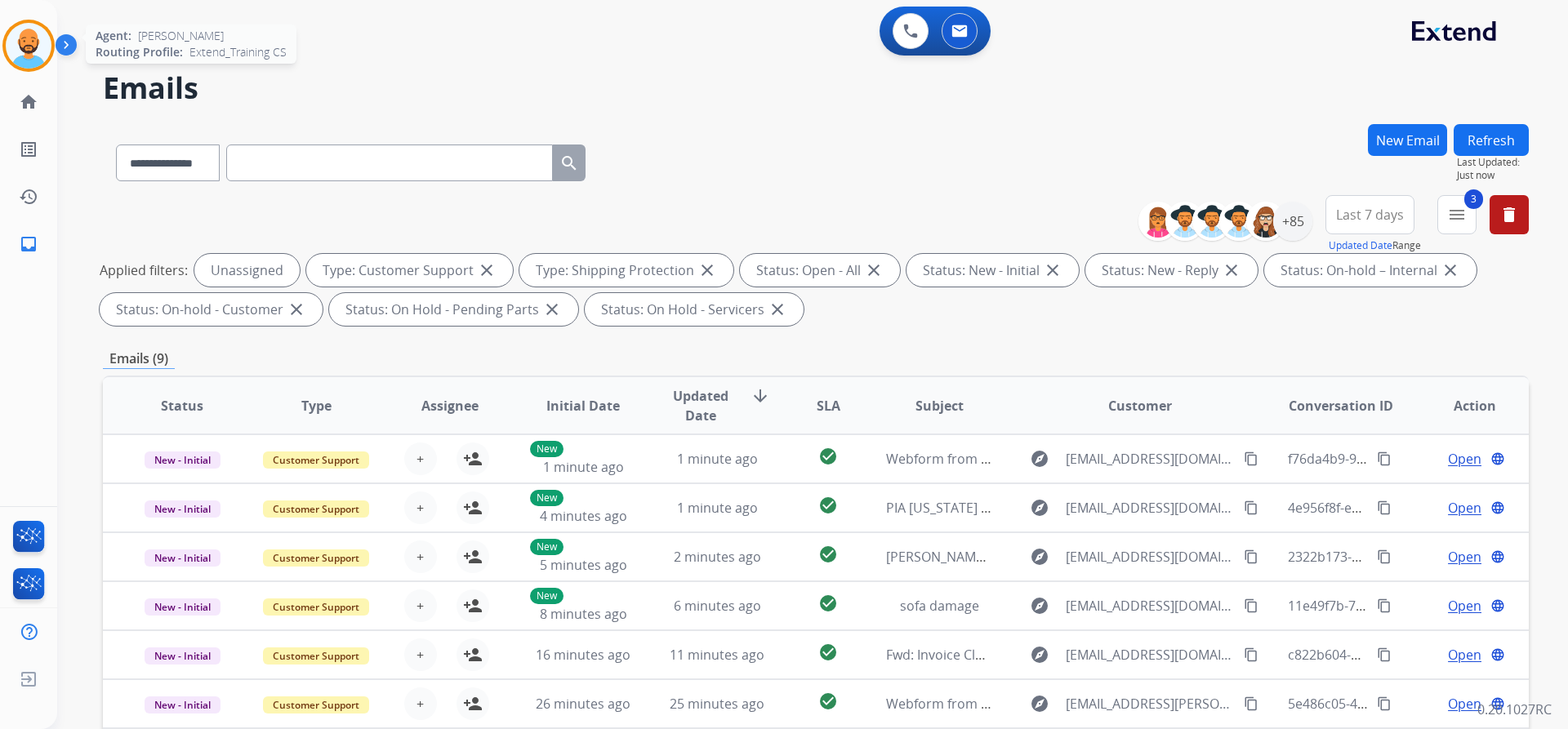
click at [18, 51] on img at bounding box center [29, 46] width 46 height 46
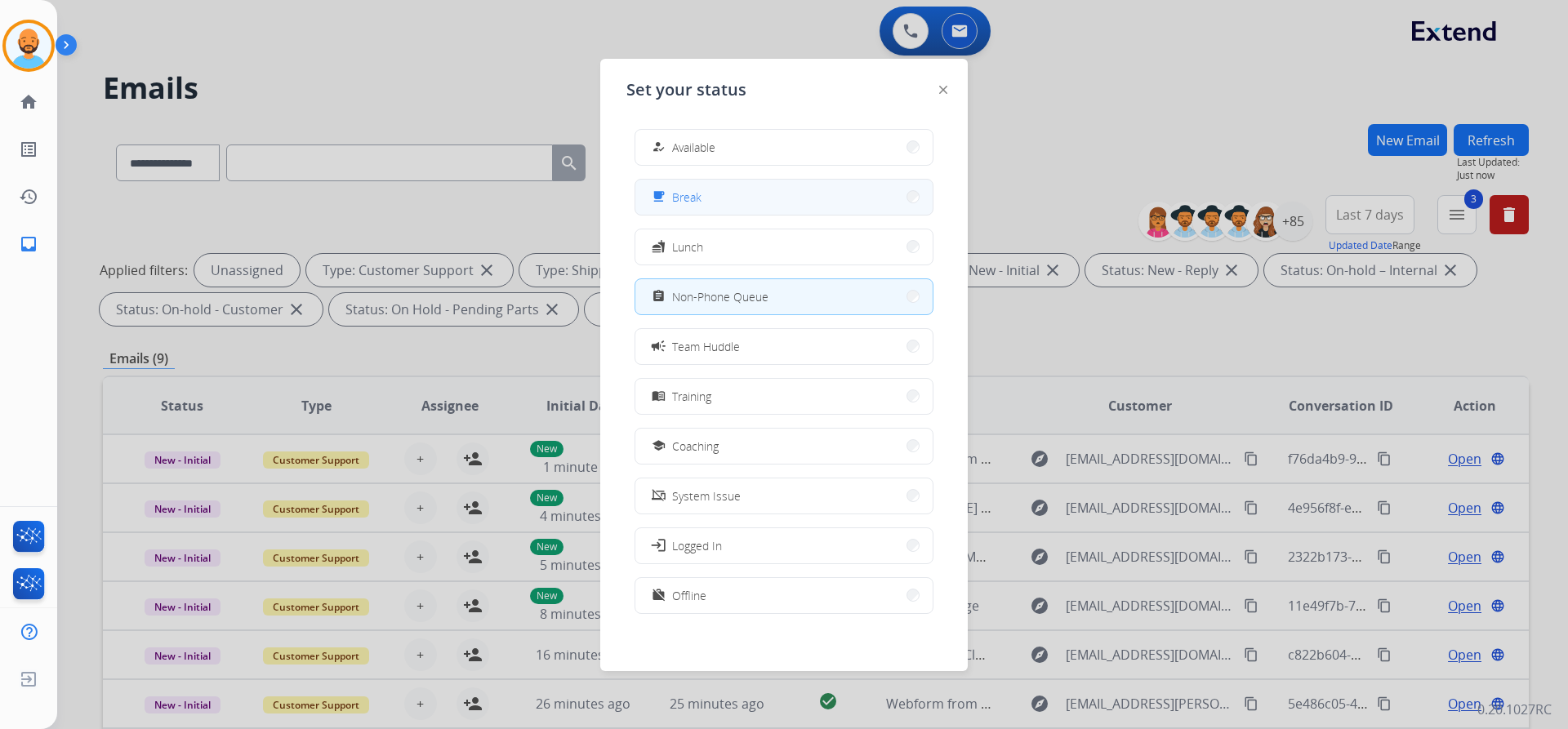
click at [908, 194] on button "free_breakfast Break" at bounding box center [783, 197] width 297 height 35
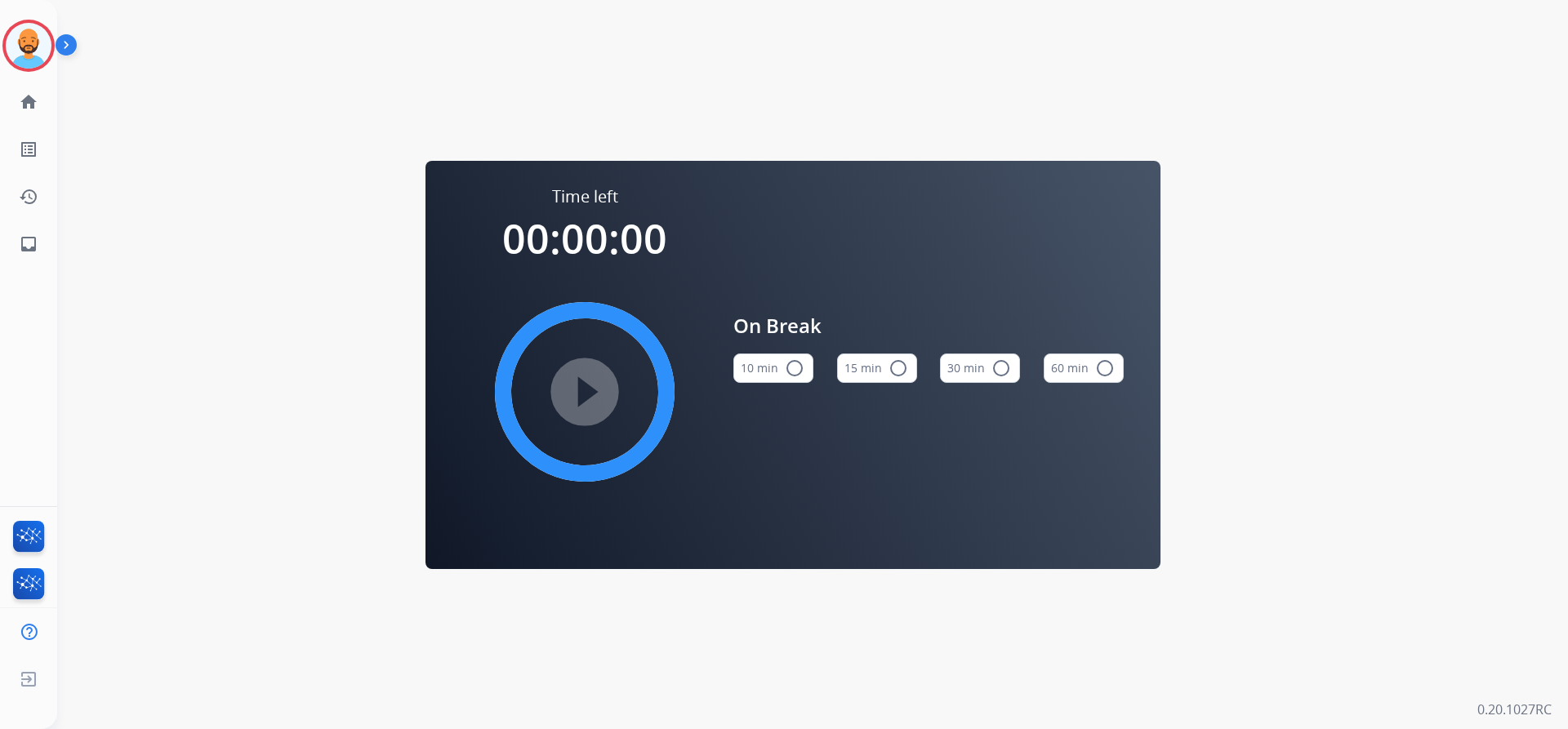
click at [792, 374] on mat-icon "radio_button_unchecked" at bounding box center [794, 368] width 20 height 20
click at [587, 398] on mat-icon "play_circle_filled" at bounding box center [584, 392] width 20 height 20
click at [16, 40] on img at bounding box center [29, 46] width 46 height 46
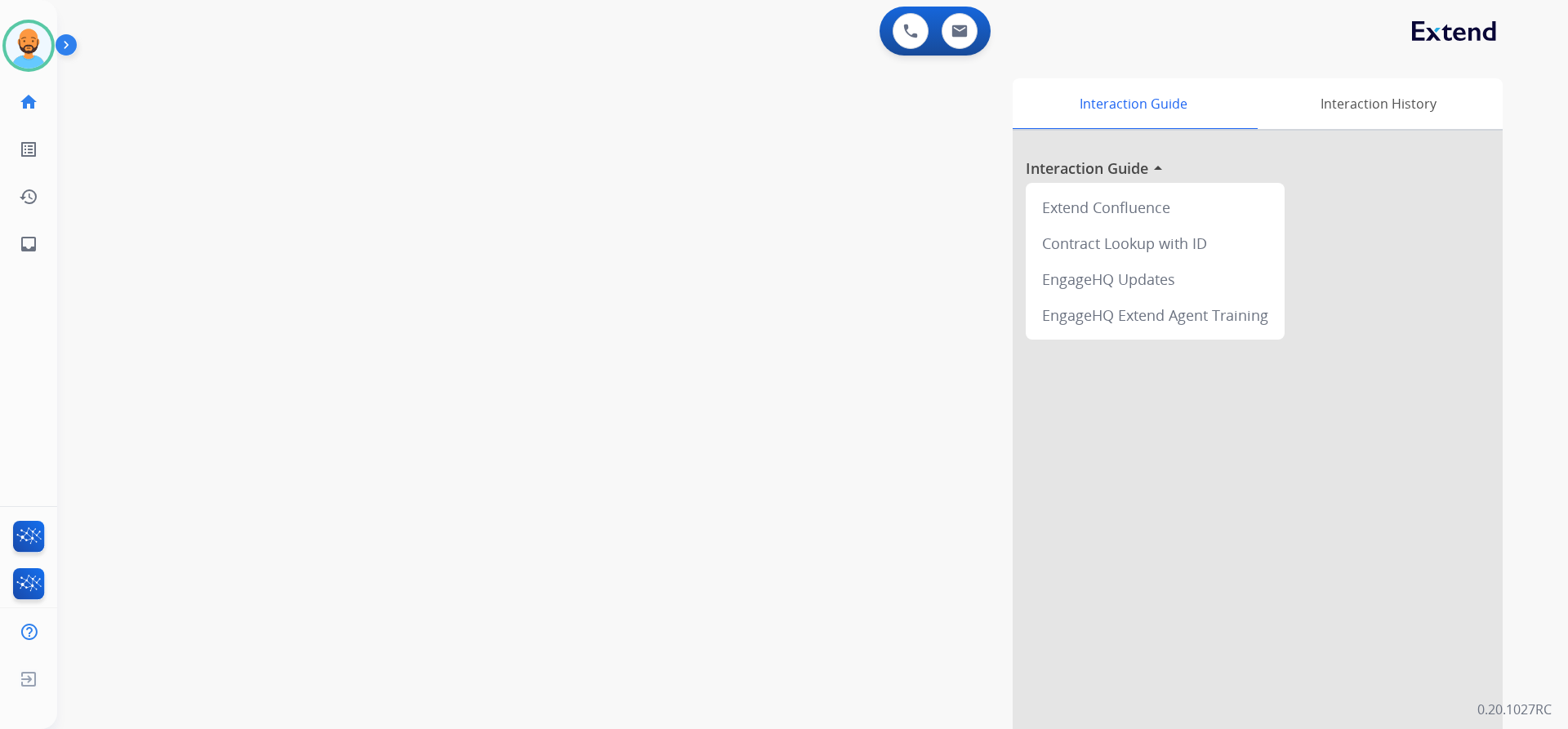
drag, startPoint x: 858, startPoint y: 166, endPoint x: 1008, endPoint y: 278, distance: 187.2
click at [1002, 275] on div "Interaction Guide Interaction History Interaction Guide arrow_drop_up Extend Co…" at bounding box center [1022, 409] width 962 height 662
click at [1013, 281] on div at bounding box center [1257, 434] width 490 height 609
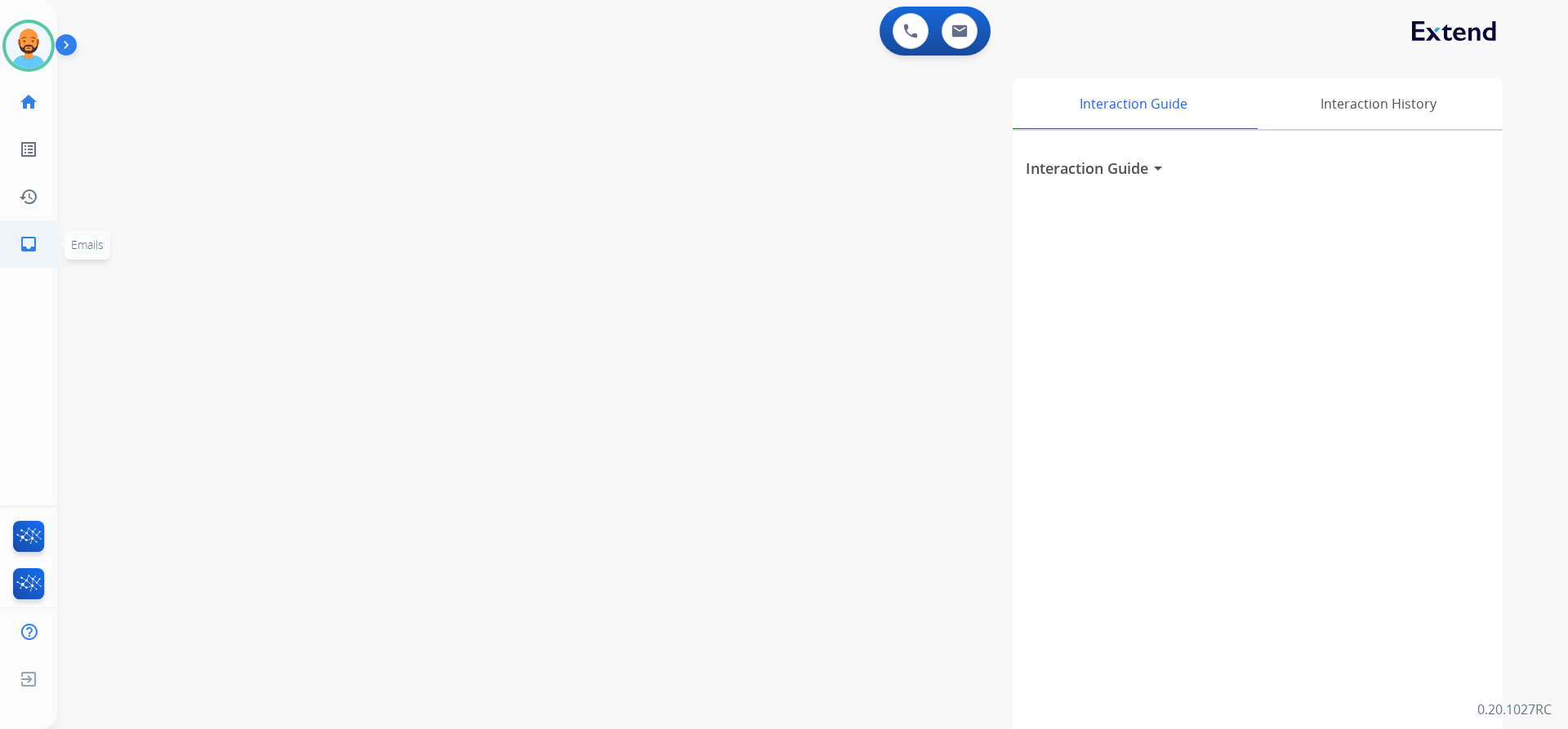
click at [20, 240] on mat-icon "inbox" at bounding box center [29, 244] width 20 height 20
select select "**********"
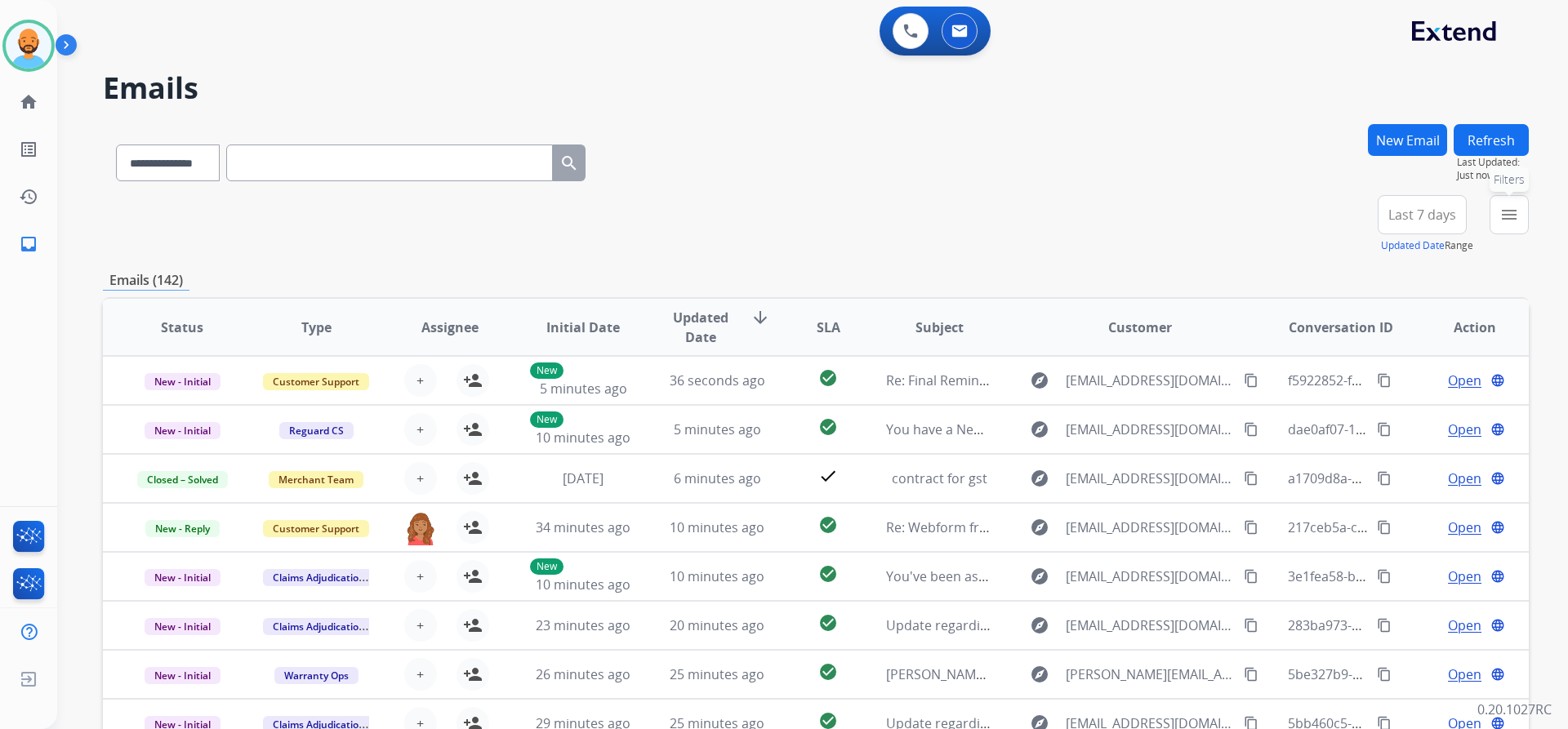
click at [1507, 224] on button "menu Filters" at bounding box center [1508, 214] width 39 height 39
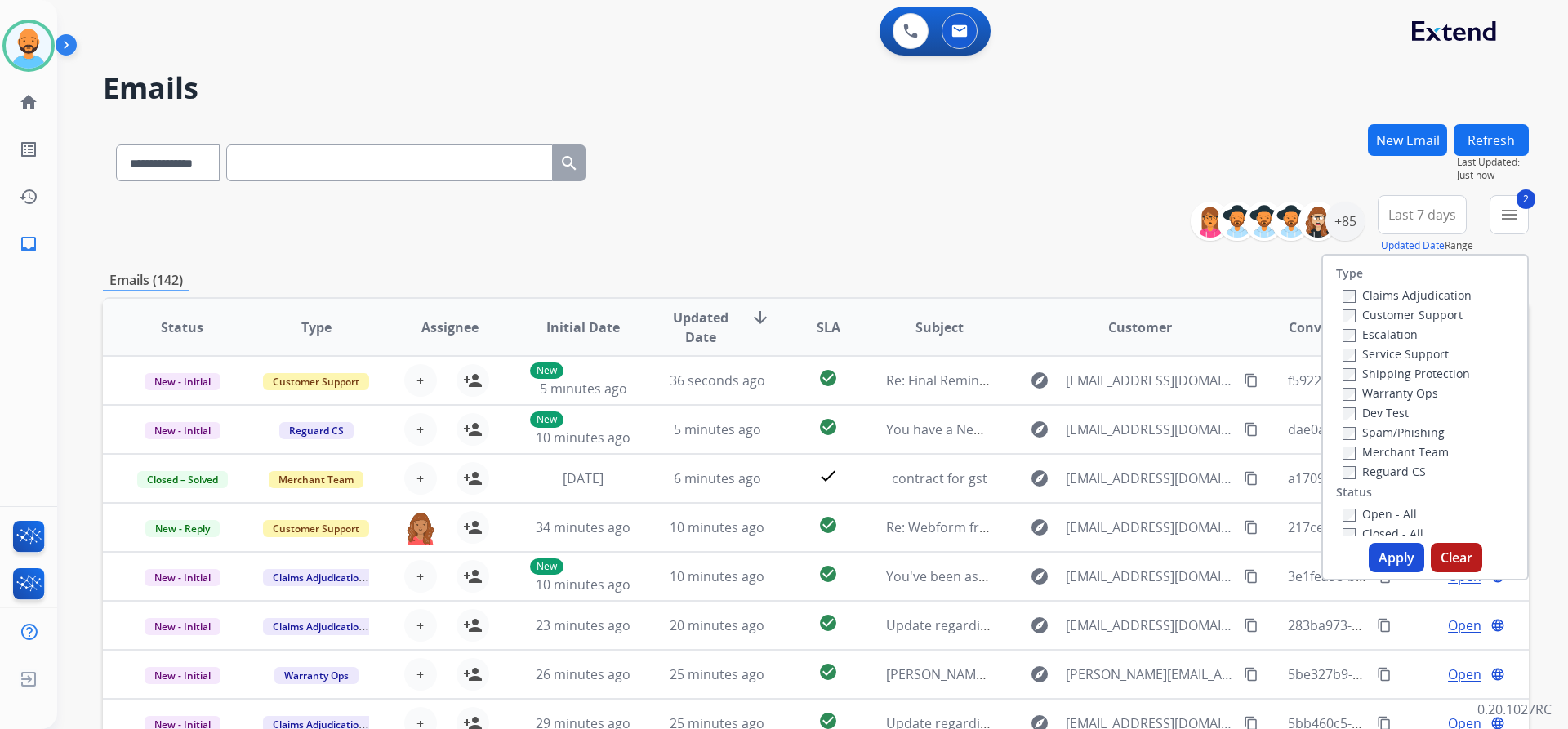
click at [1343, 508] on label "Open - All" at bounding box center [1380, 514] width 74 height 15
click at [1372, 554] on button "Apply" at bounding box center [1396, 557] width 55 height 29
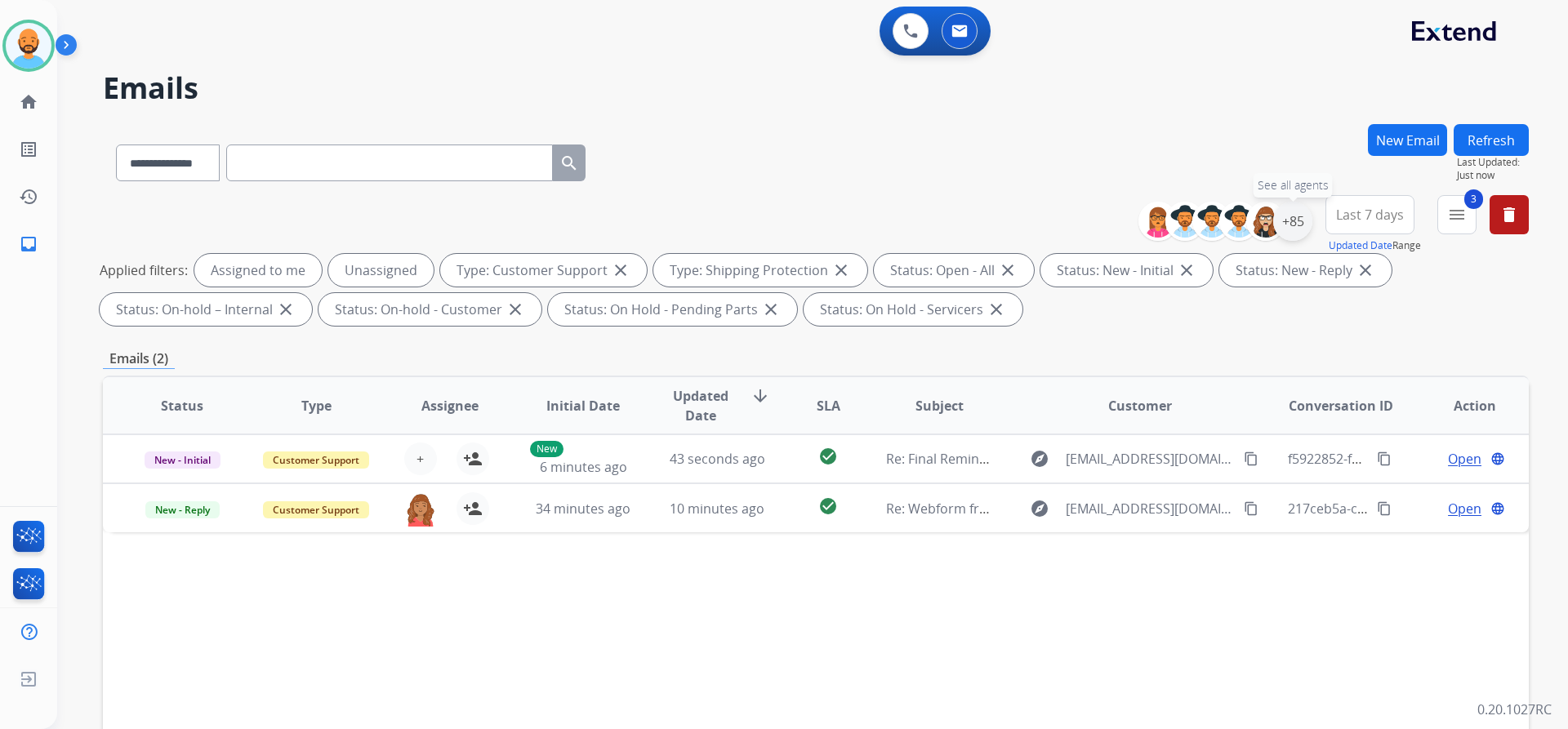
click at [1290, 225] on div "+85" at bounding box center [1291, 221] width 39 height 39
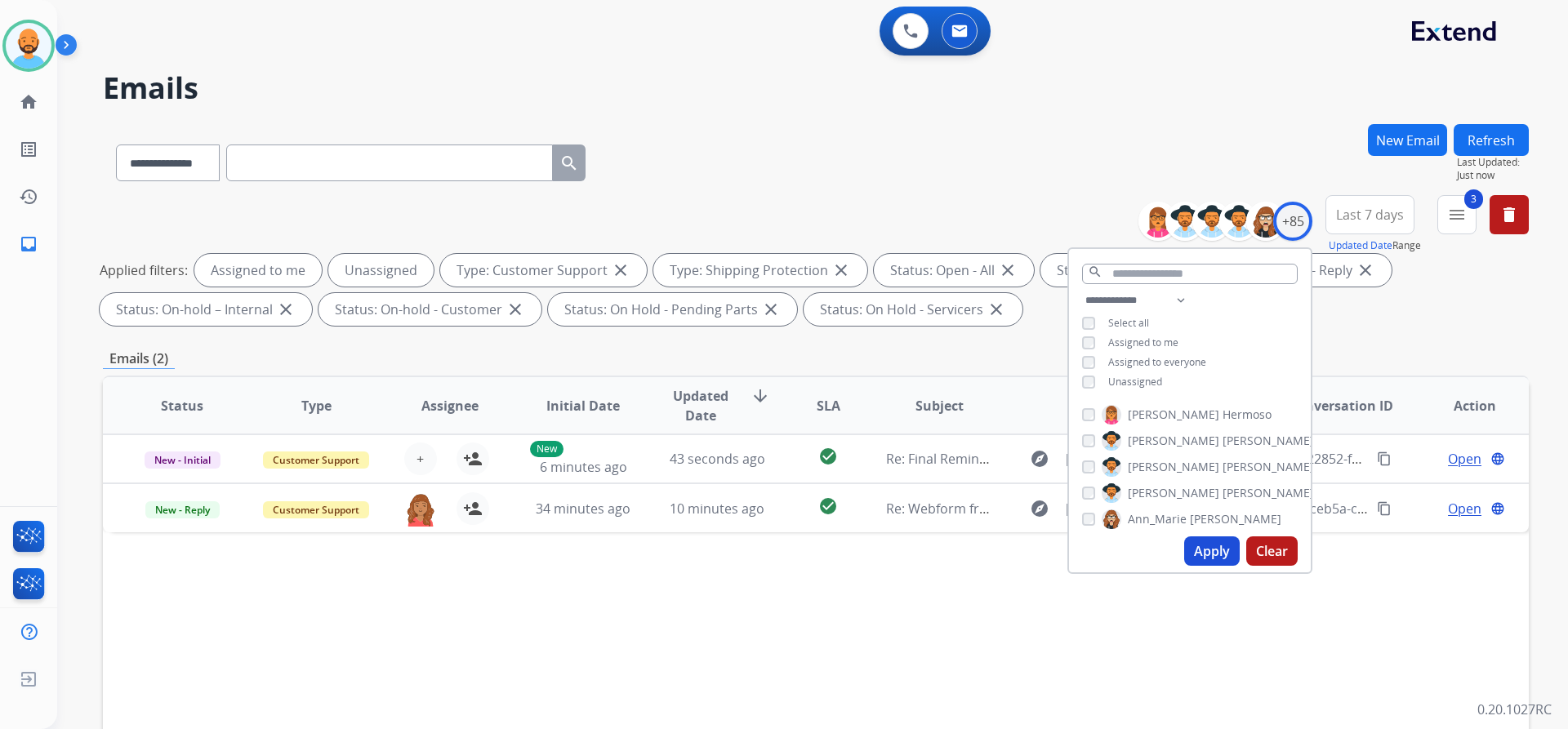
click at [1208, 554] on button "Apply" at bounding box center [1212, 550] width 55 height 29
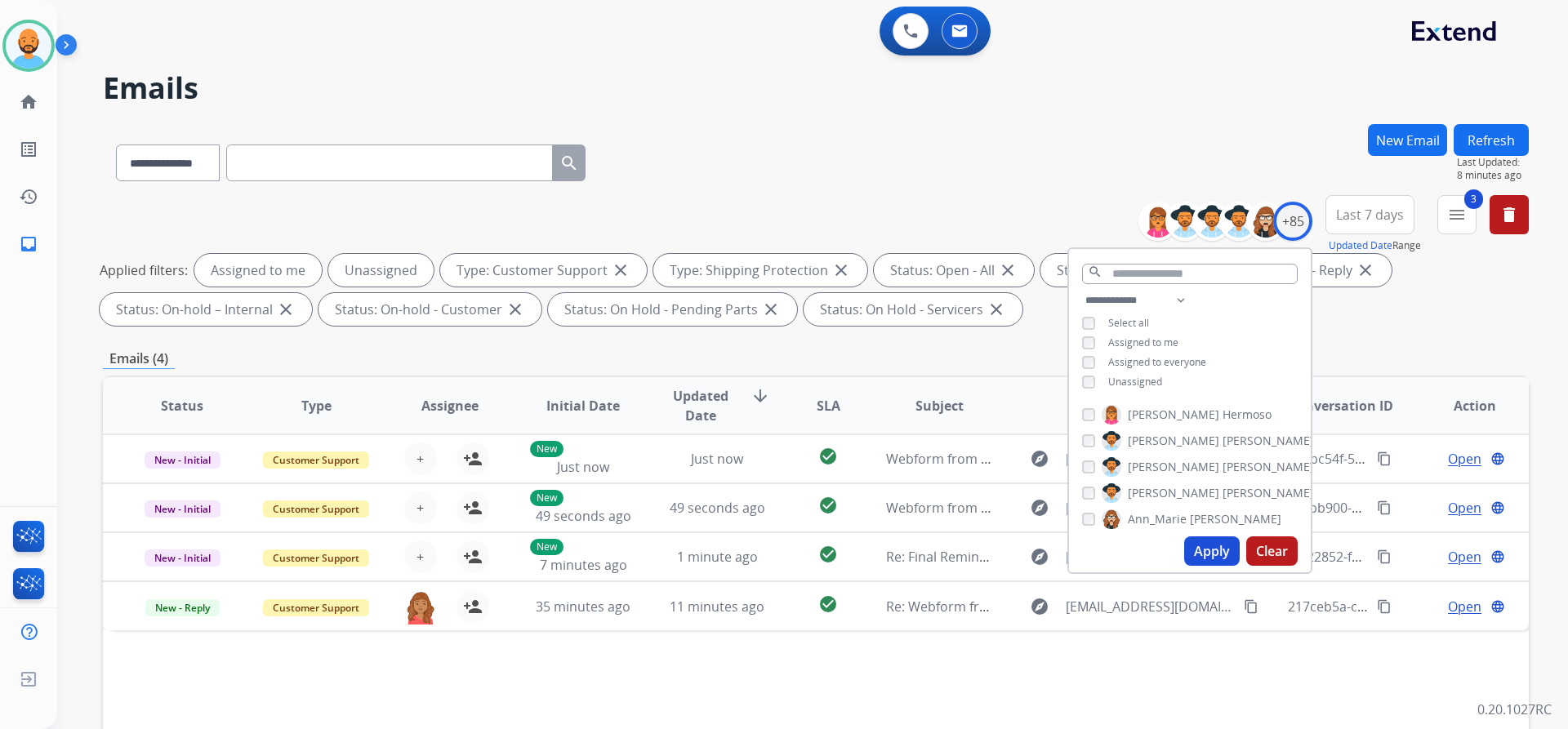
click at [712, 183] on div "**********" at bounding box center [815, 160] width 1425 height 71
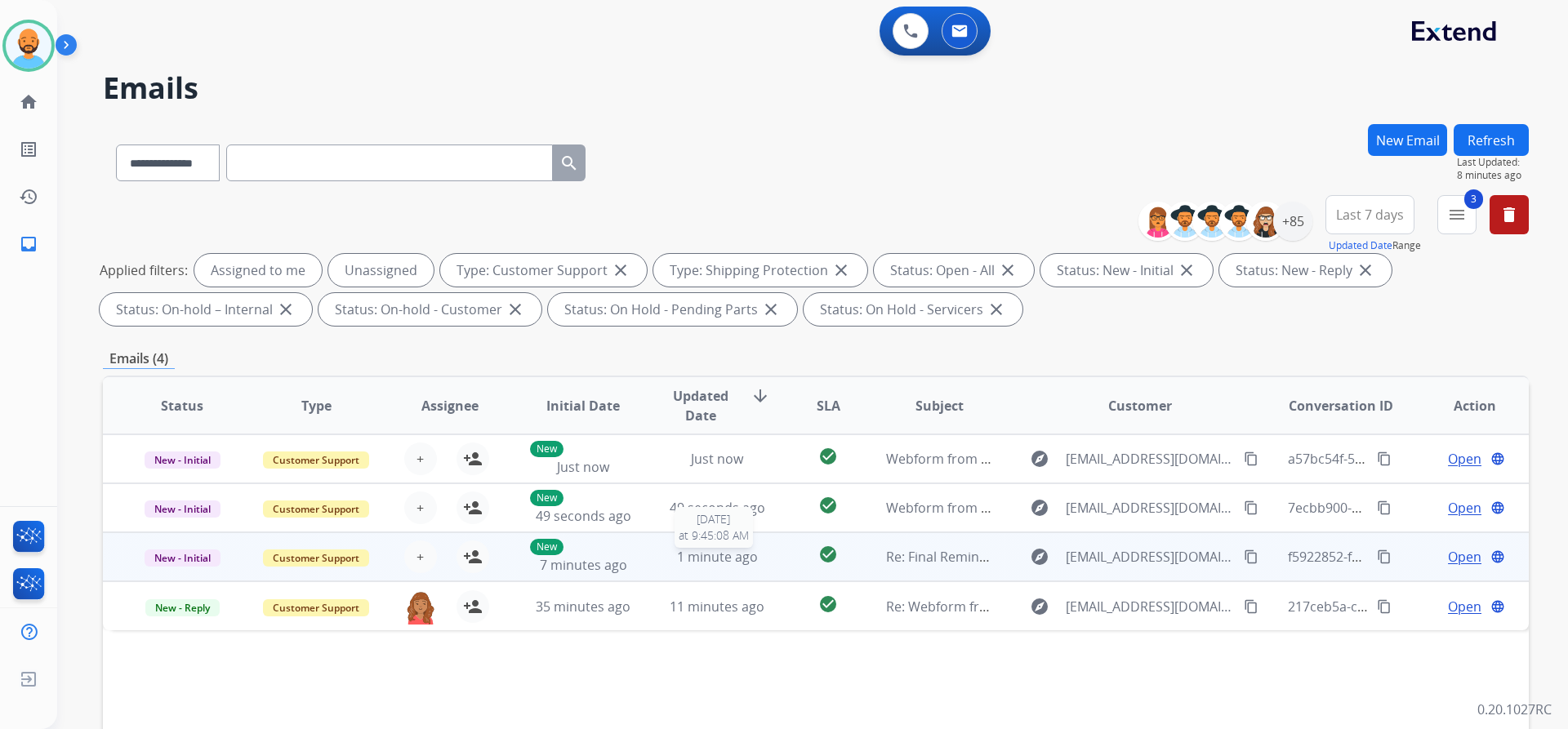
click at [689, 561] on span "1 minute ago" at bounding box center [717, 557] width 81 height 18
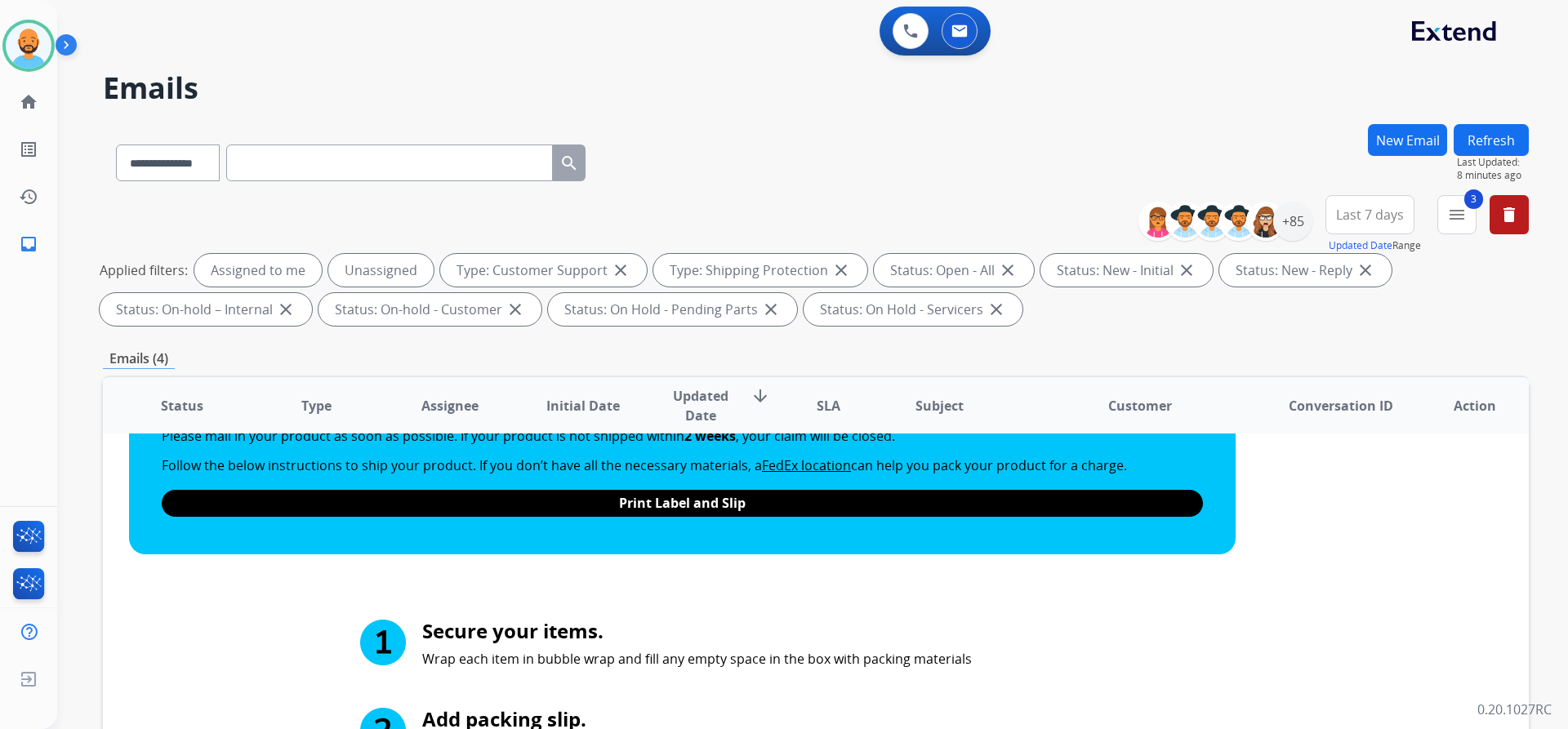
scroll to position [180, 0]
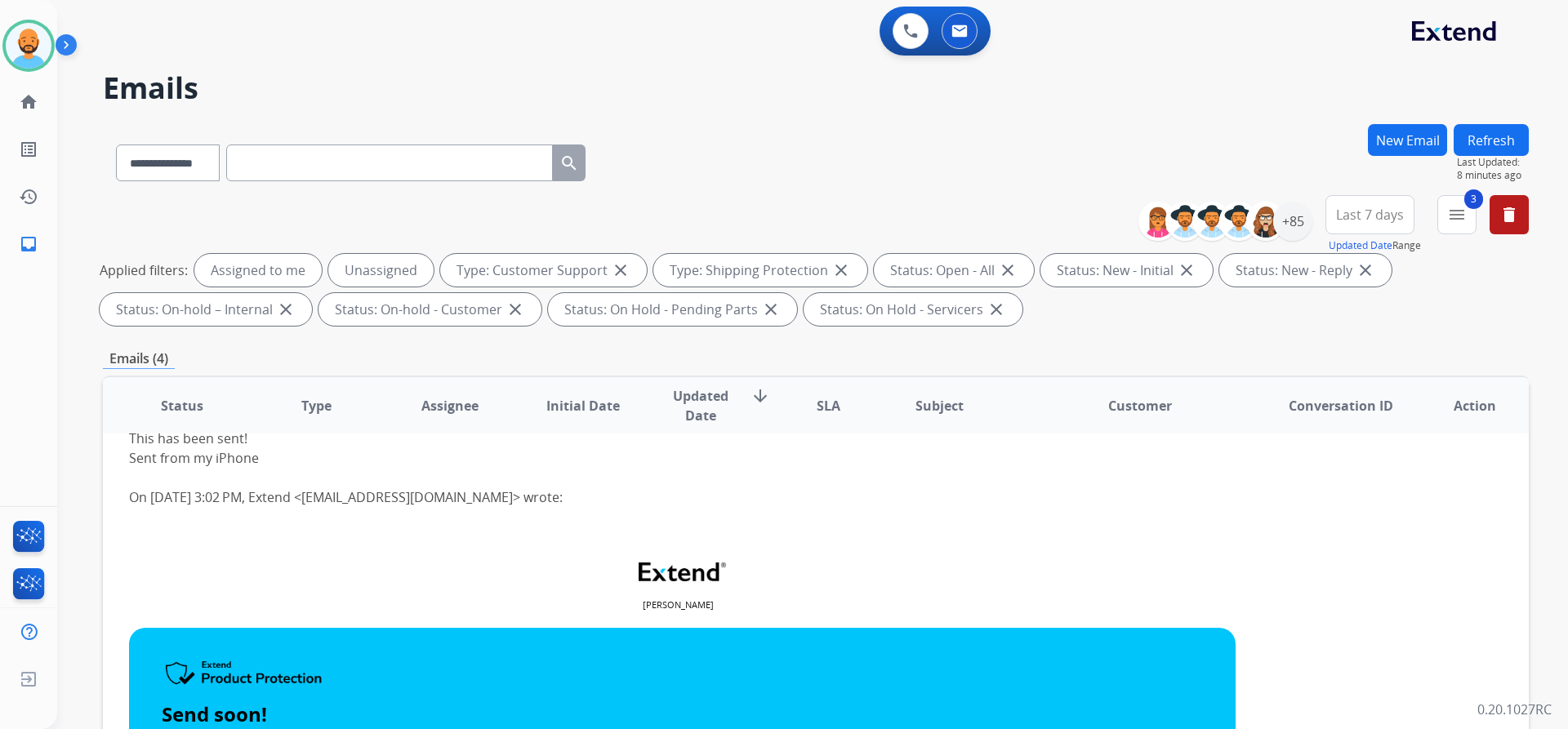
click at [407, 460] on div "Sent from my iPhone" at bounding box center [682, 458] width 1106 height 20
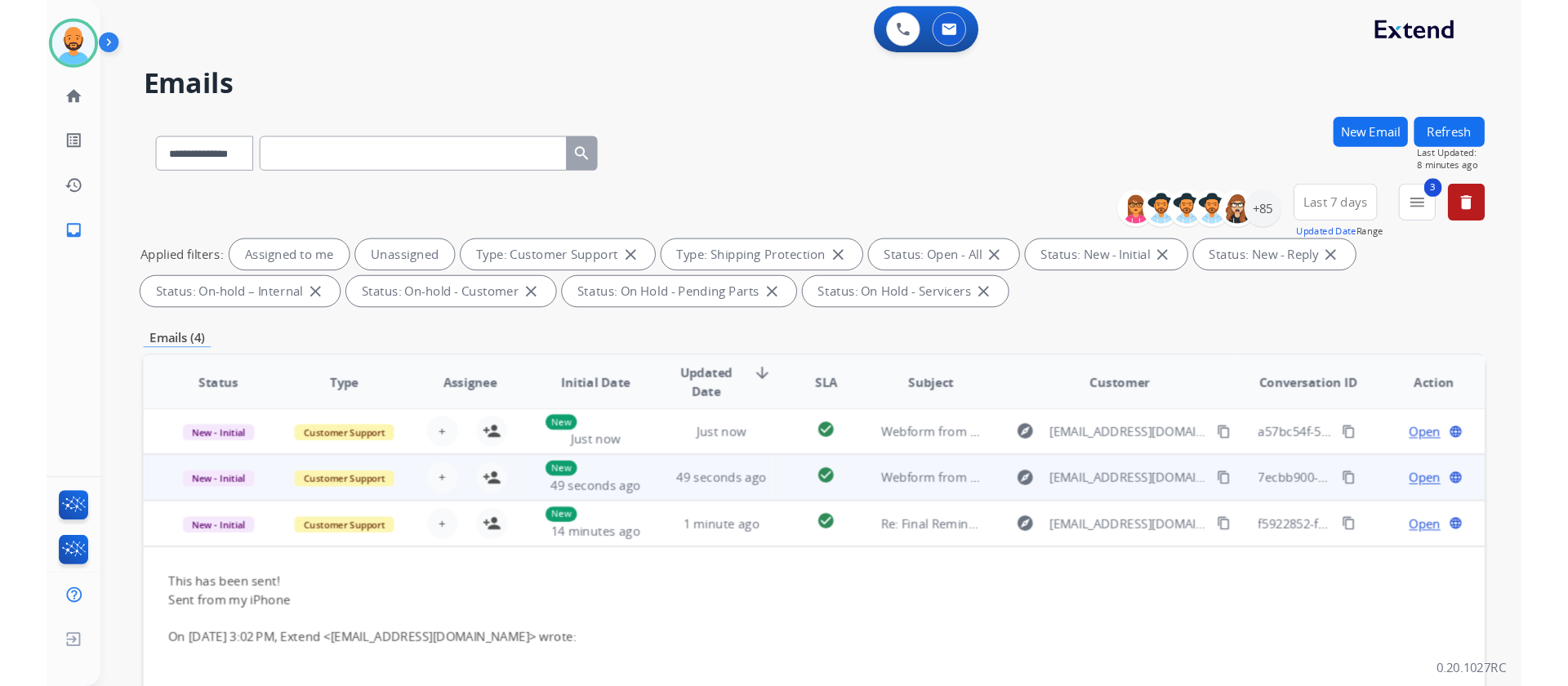
scroll to position [0, 0]
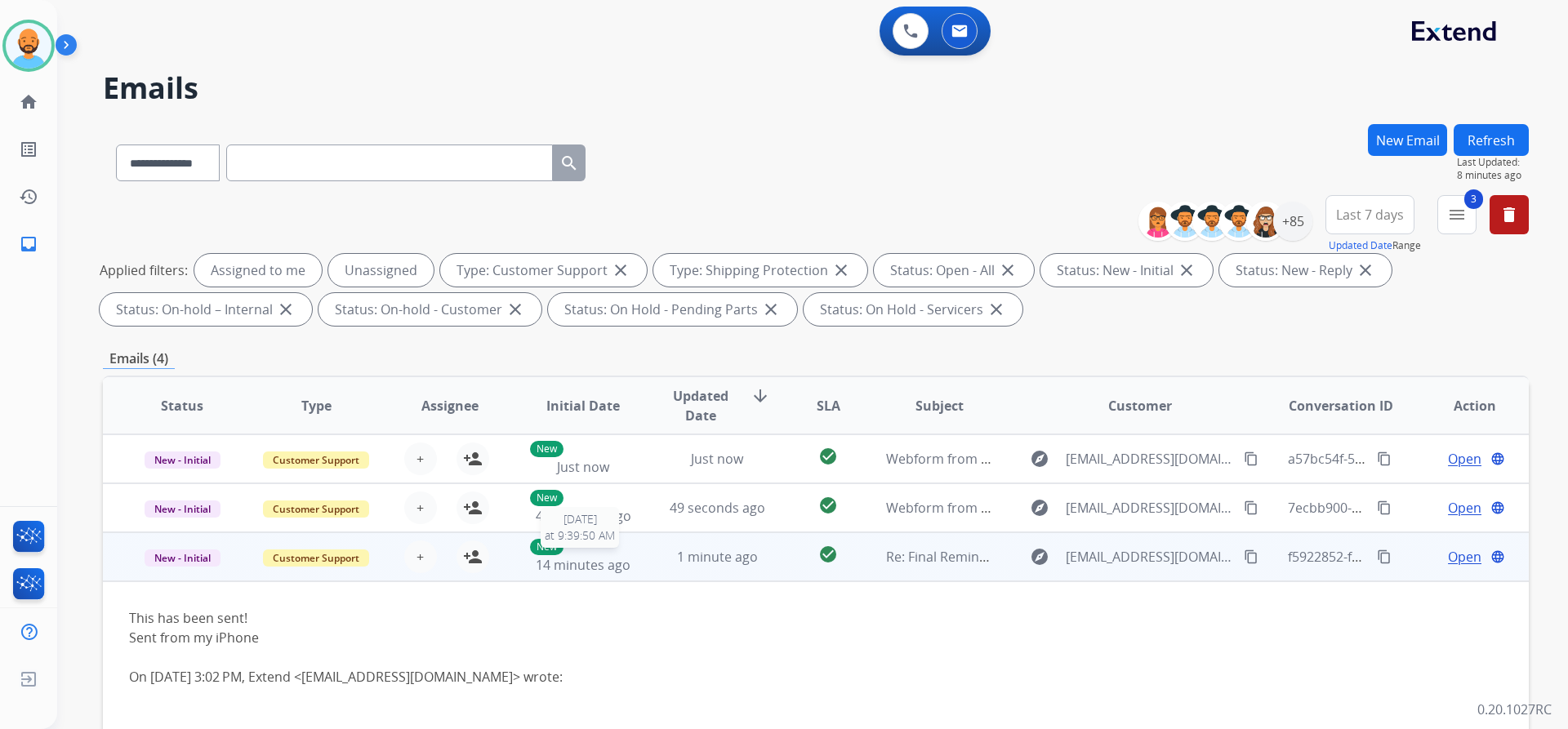
click at [576, 571] on span "14 minutes ago" at bounding box center [583, 565] width 95 height 18
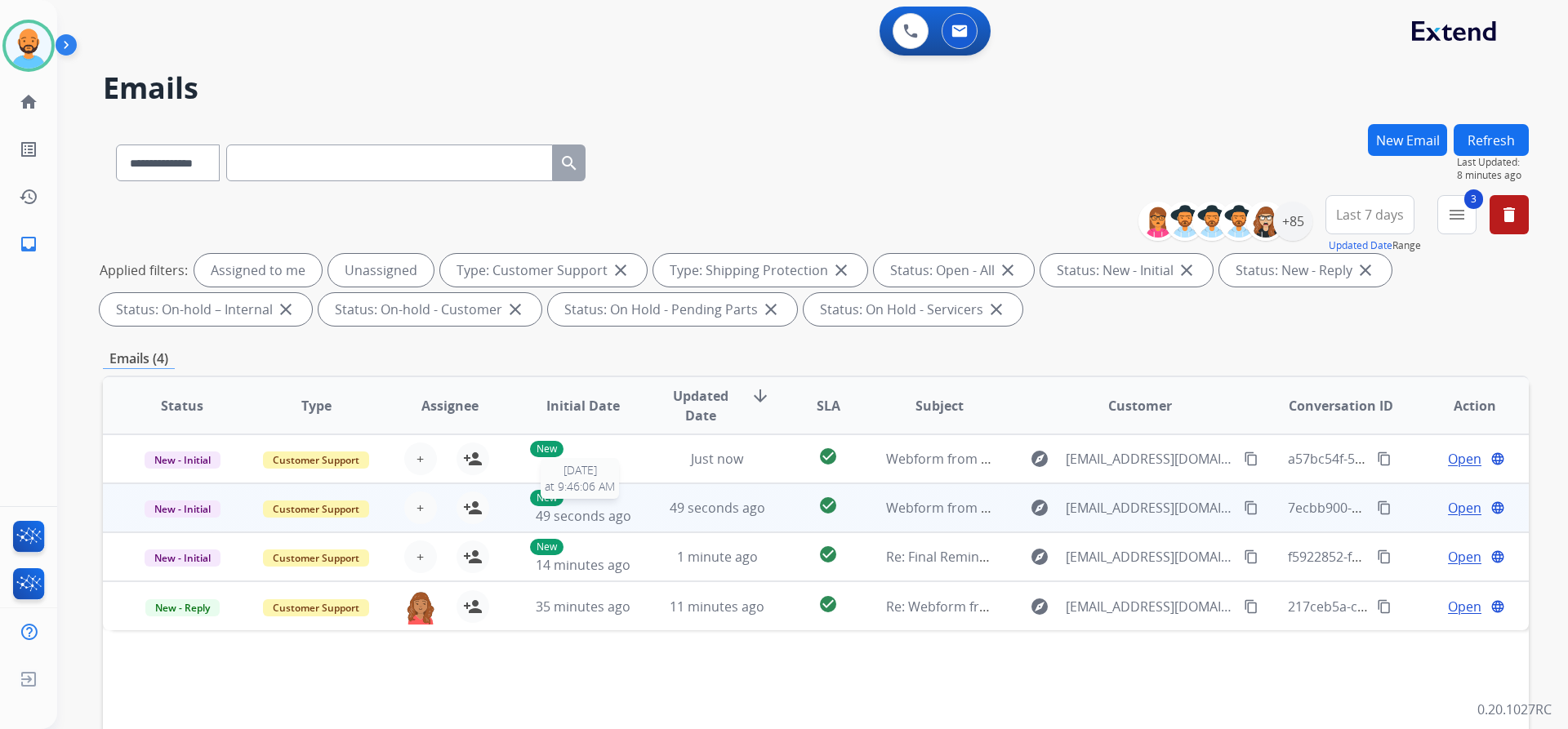
click at [599, 506] on div "New 49 seconds ago" at bounding box center [583, 508] width 107 height 36
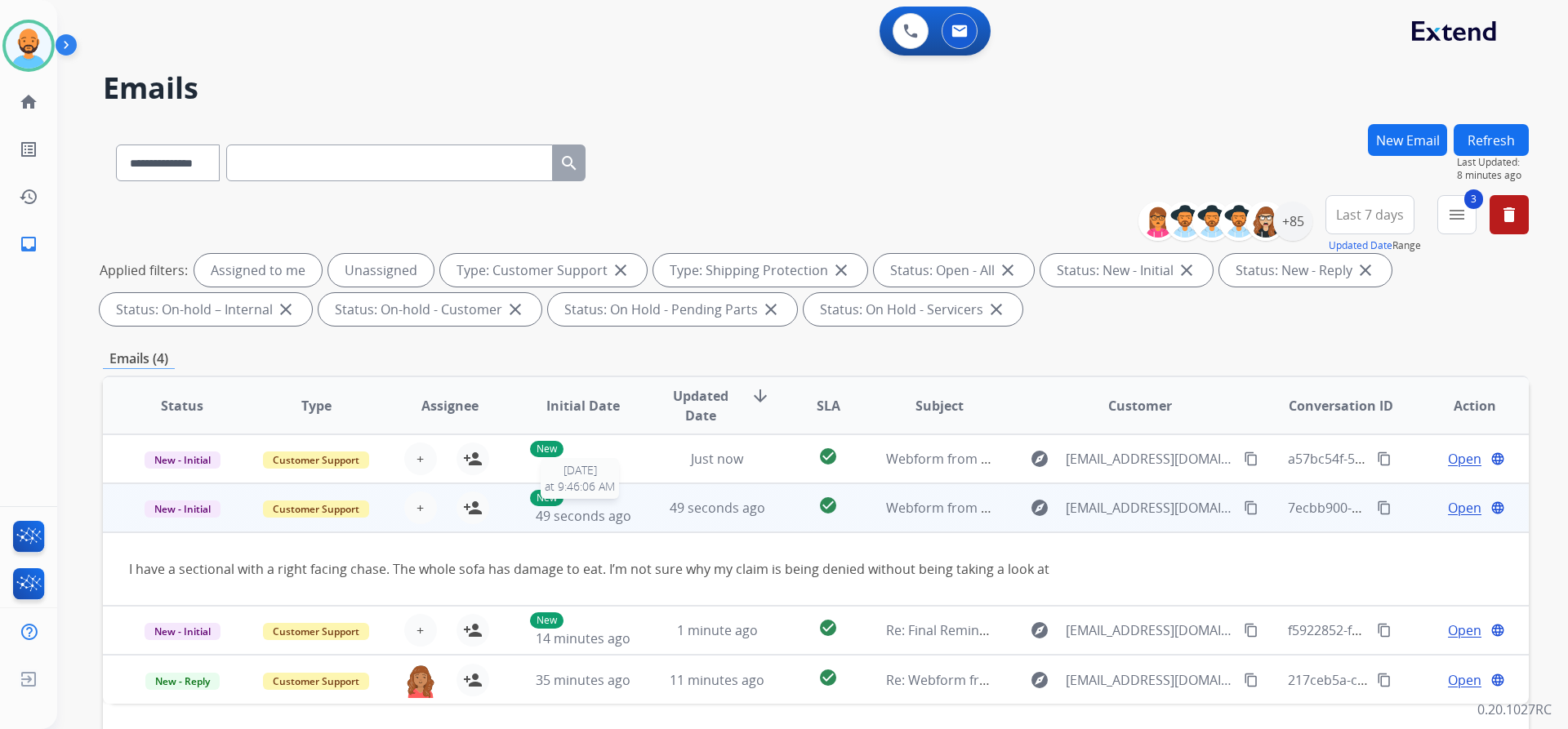
click at [606, 519] on span "49 seconds ago" at bounding box center [583, 516] width 96 height 18
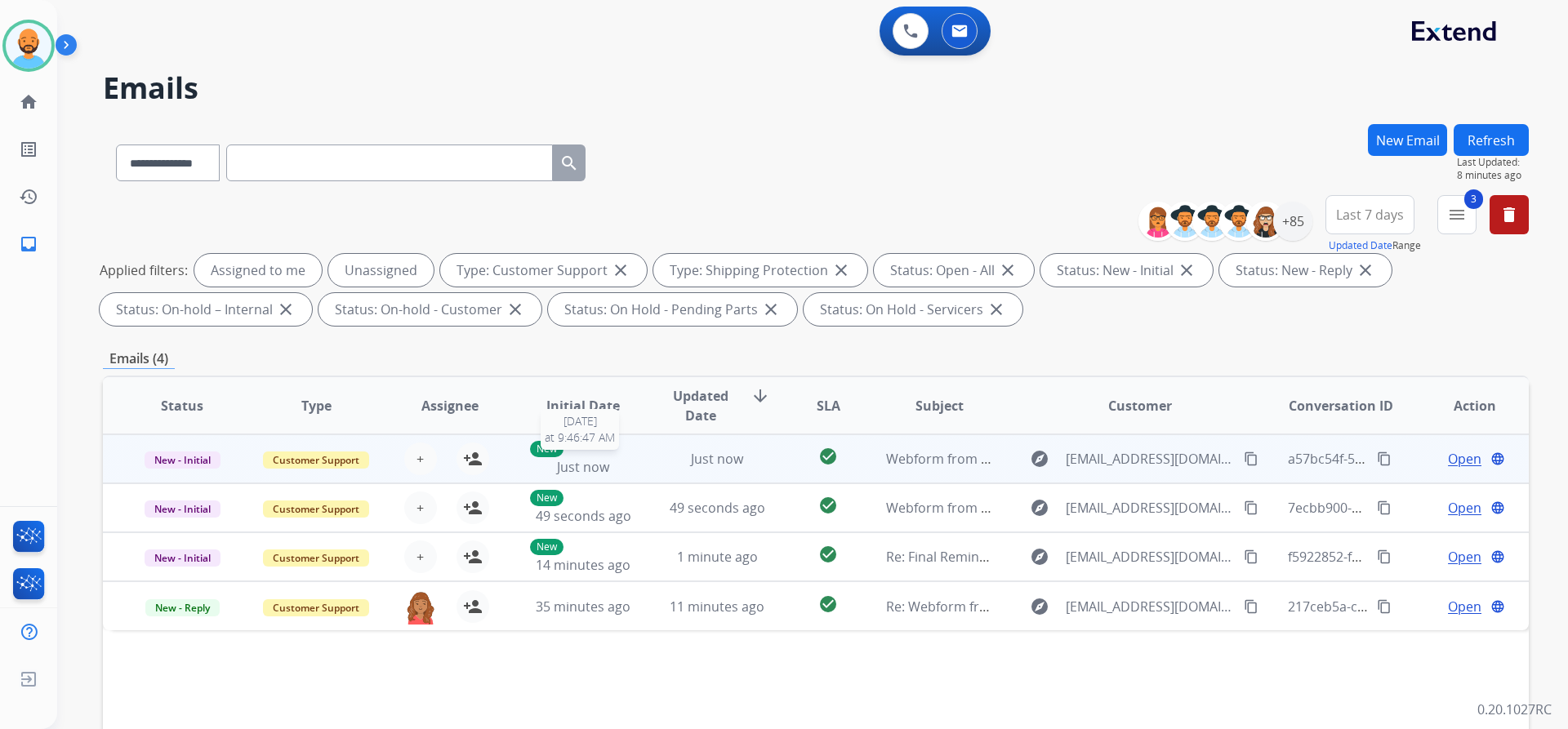
click at [612, 462] on div "New Just now" at bounding box center [583, 459] width 107 height 36
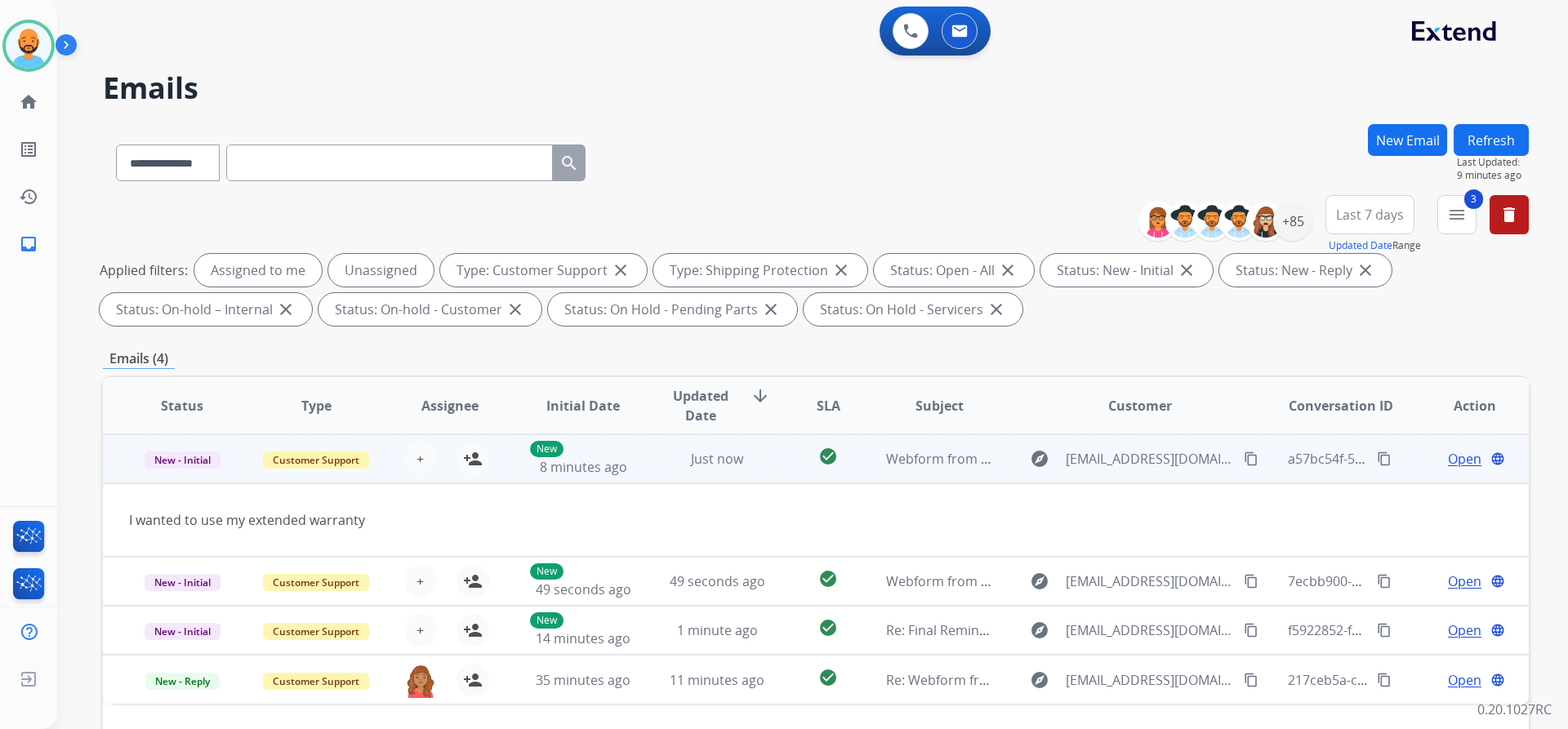
click at [1447, 462] on span "Open" at bounding box center [1463, 459] width 33 height 20
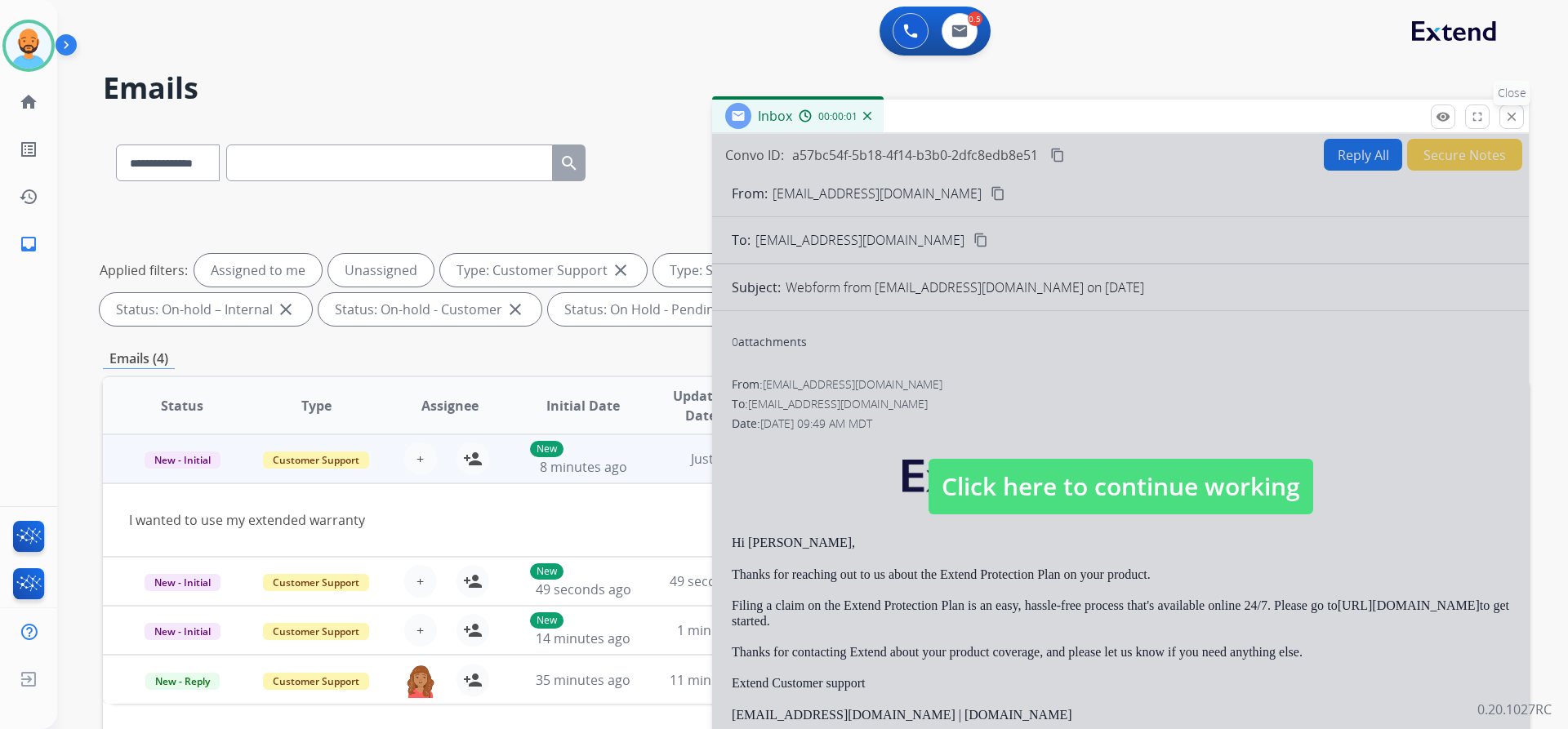
click at [1499, 113] on button "close Close" at bounding box center [1511, 117] width 25 height 25
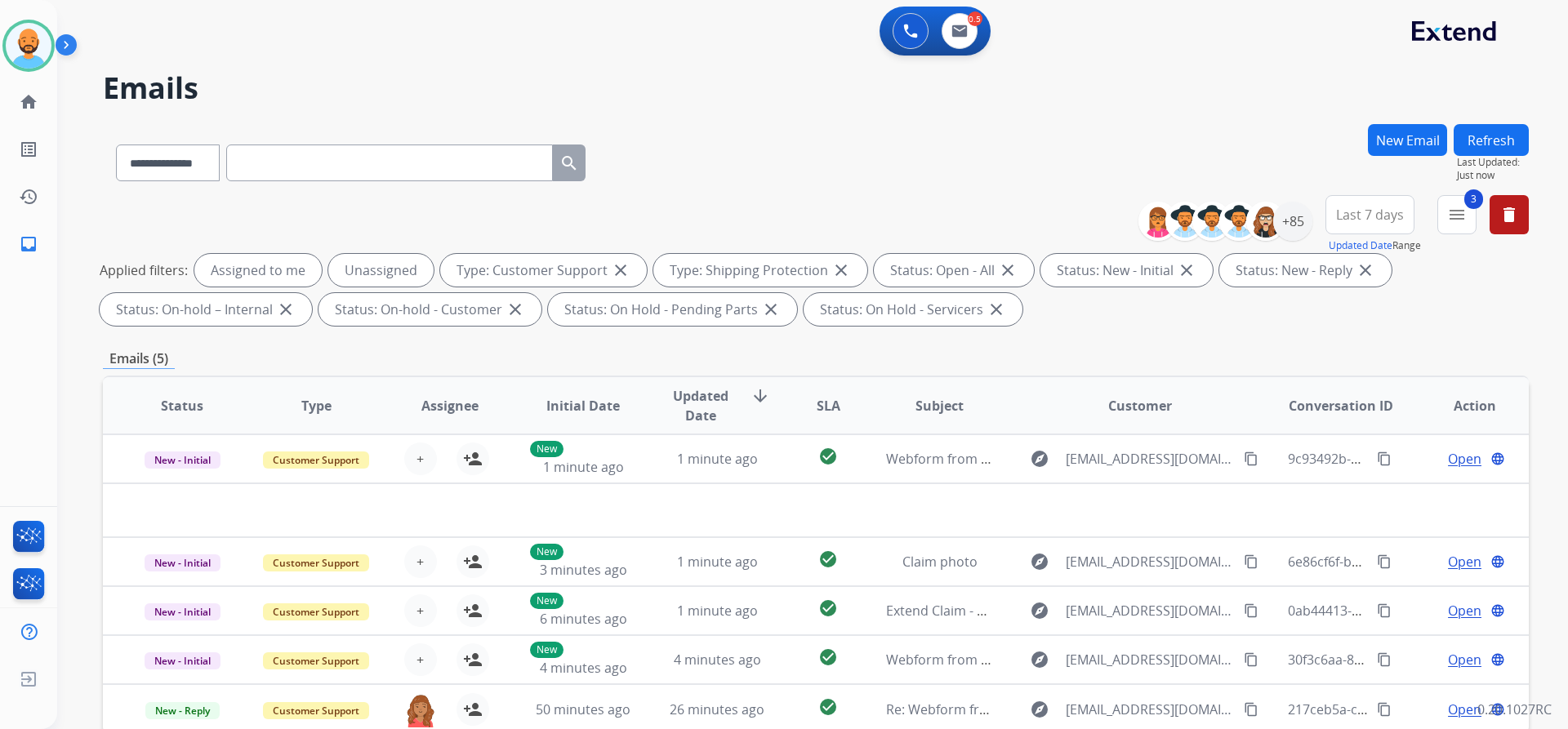
click at [518, 26] on div "0 Voice Interactions 0.5 Email Interactions" at bounding box center [803, 32] width 1452 height 52
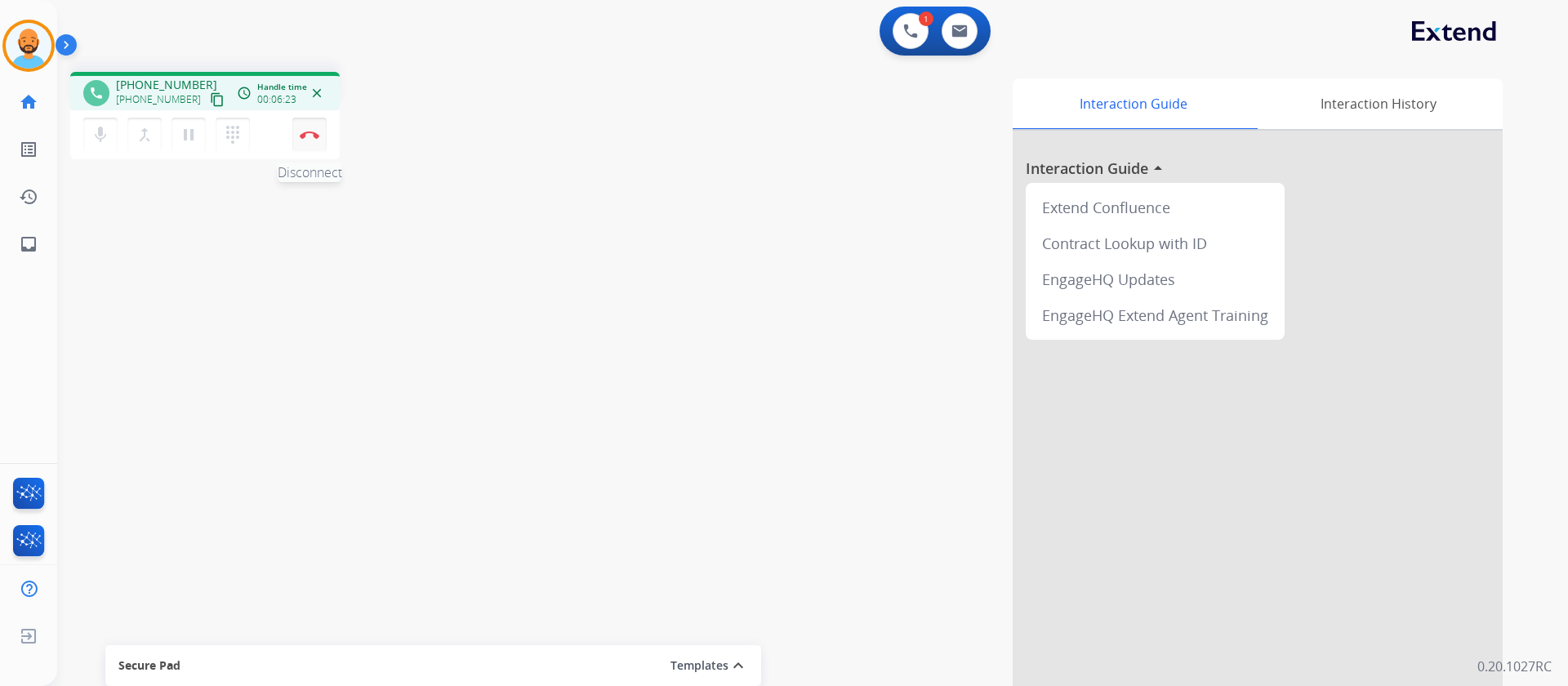
click at [316, 130] on button "Disconnect" at bounding box center [310, 135] width 34 height 34
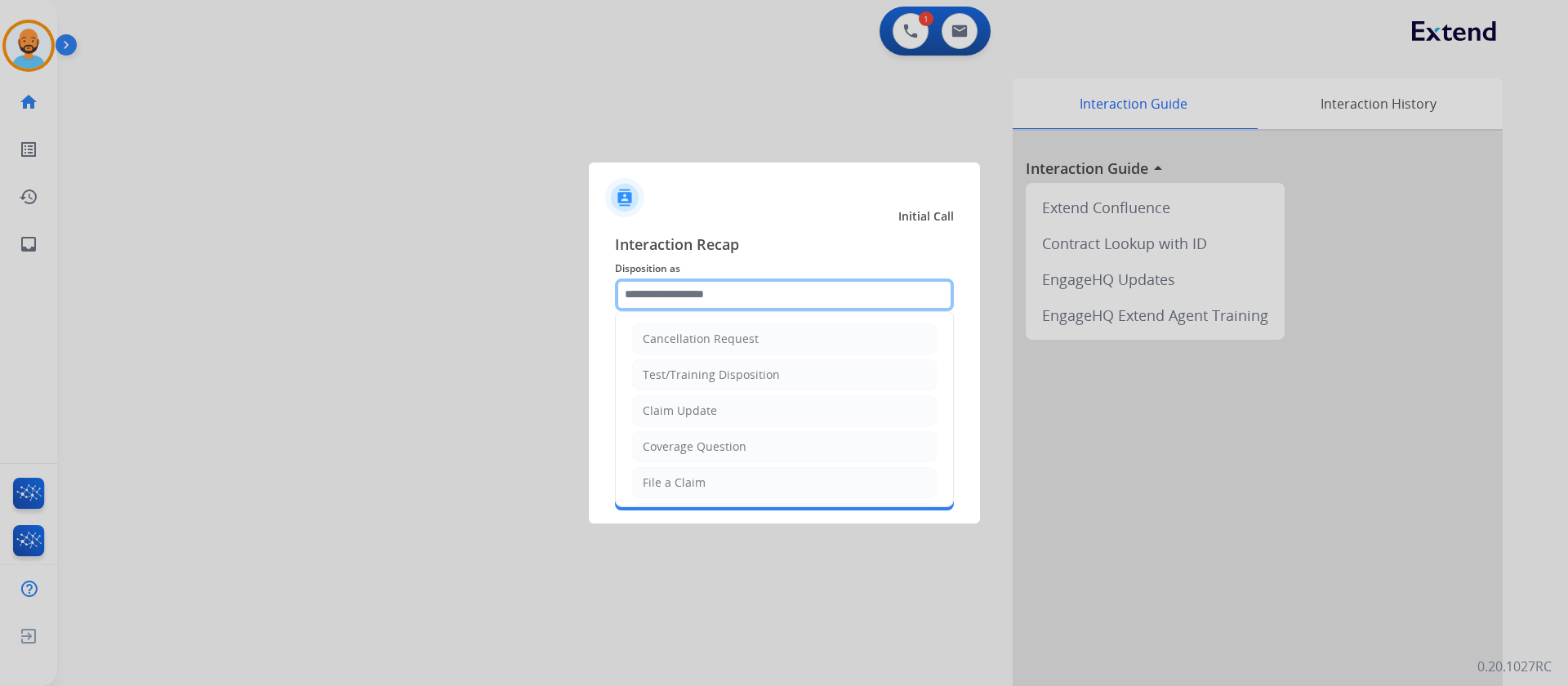
click at [748, 304] on input "text" at bounding box center [784, 295] width 339 height 32
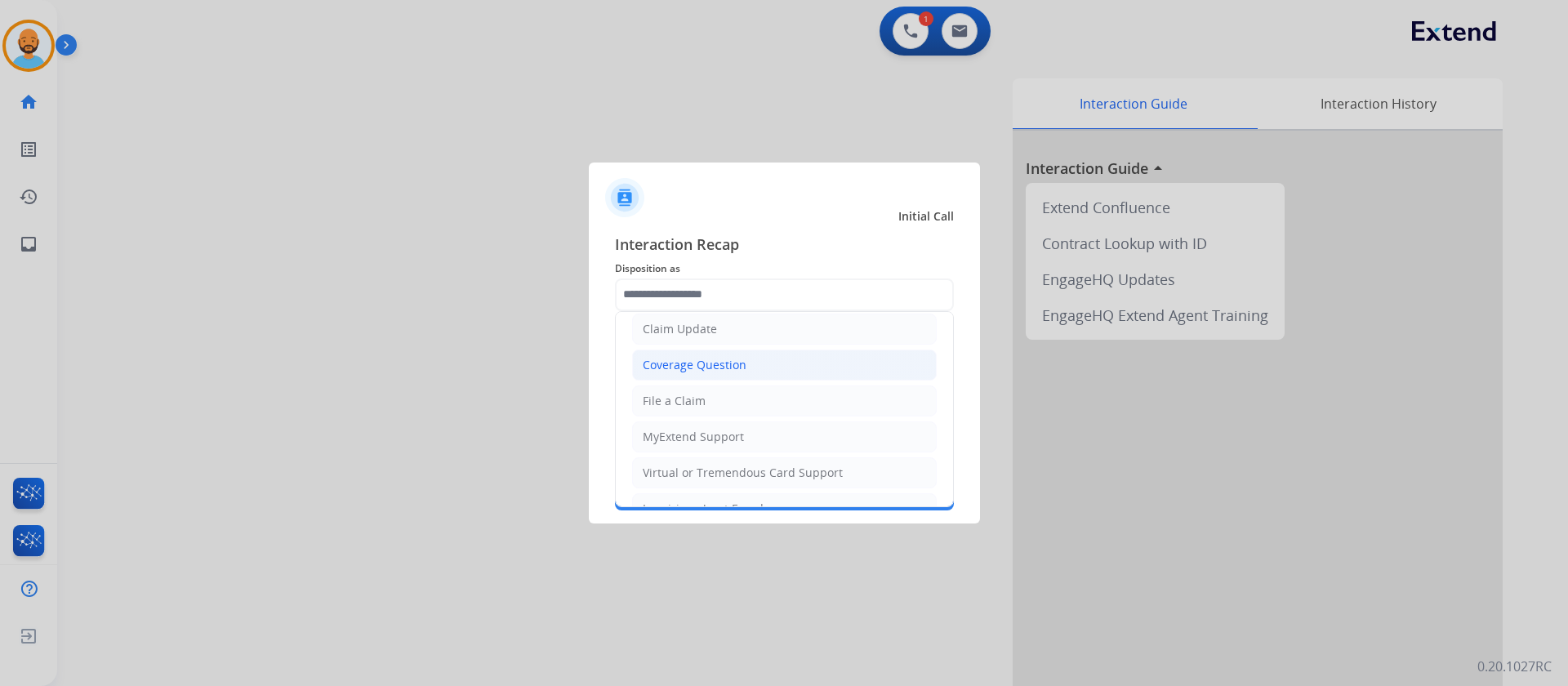
click at [720, 356] on div "Coverage Question" at bounding box center [694, 364] width 104 height 16
type input "**********"
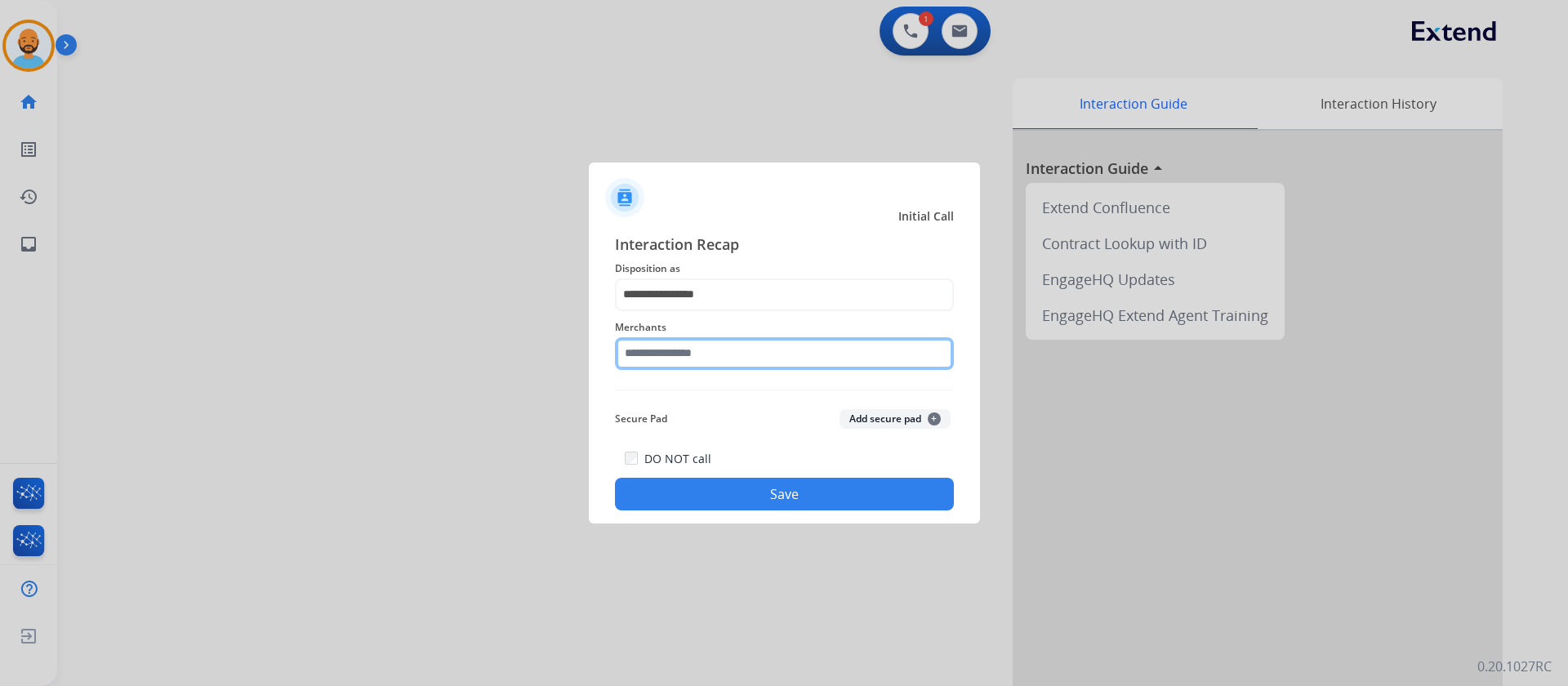
click at [720, 356] on input "text" at bounding box center [784, 353] width 339 height 32
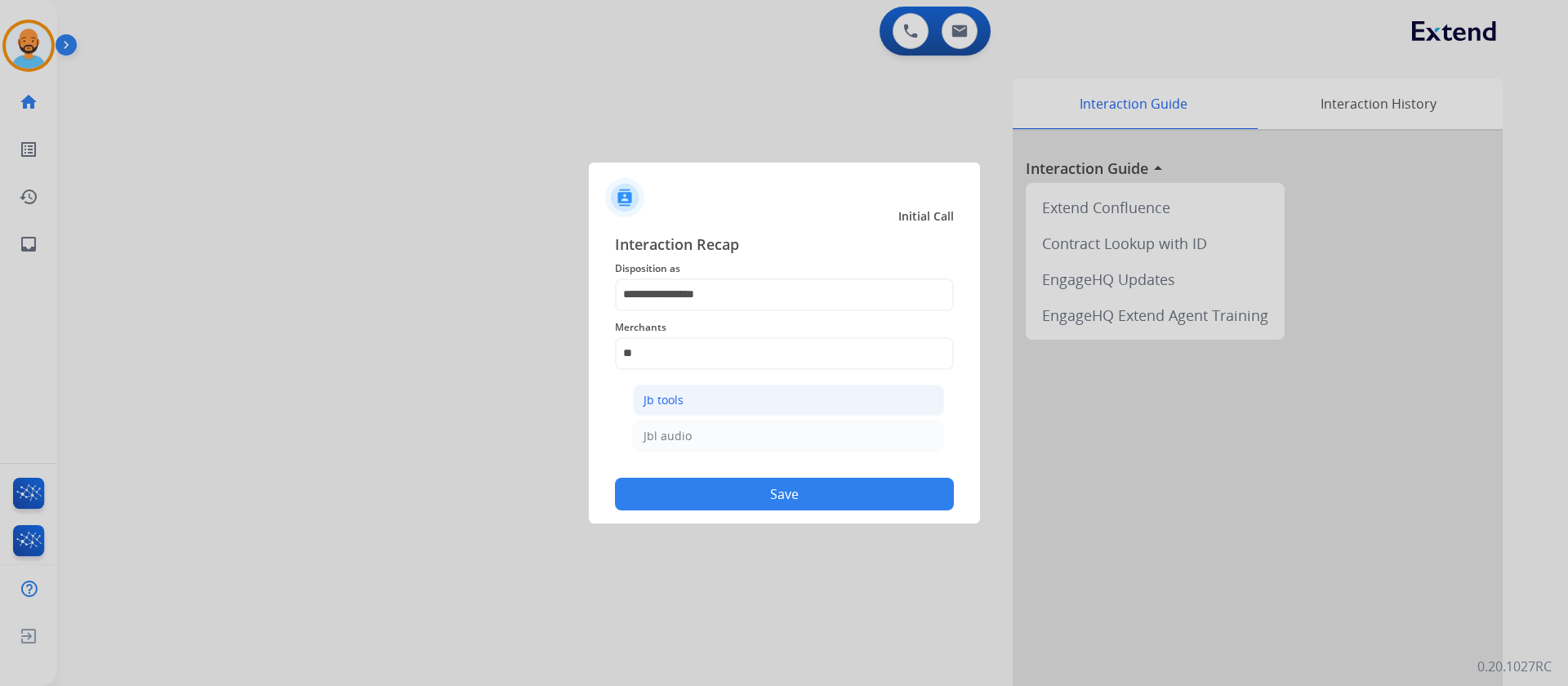
click at [673, 397] on div "Jb tools" at bounding box center [663, 399] width 40 height 16
type input "********"
click at [710, 490] on button "Save" at bounding box center [784, 494] width 339 height 32
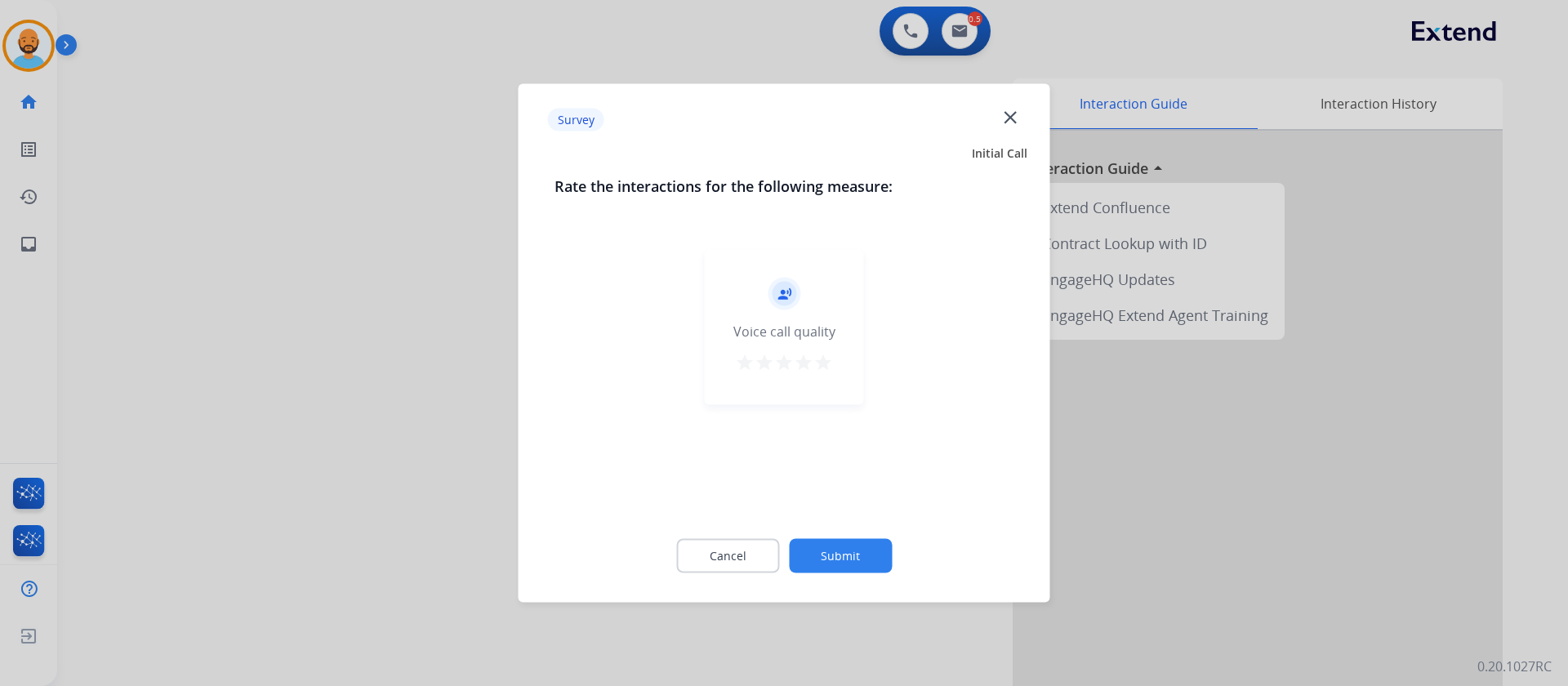
click at [815, 360] on mat-icon "star" at bounding box center [823, 362] width 20 height 20
click at [845, 554] on button "Submit" at bounding box center [840, 556] width 103 height 34
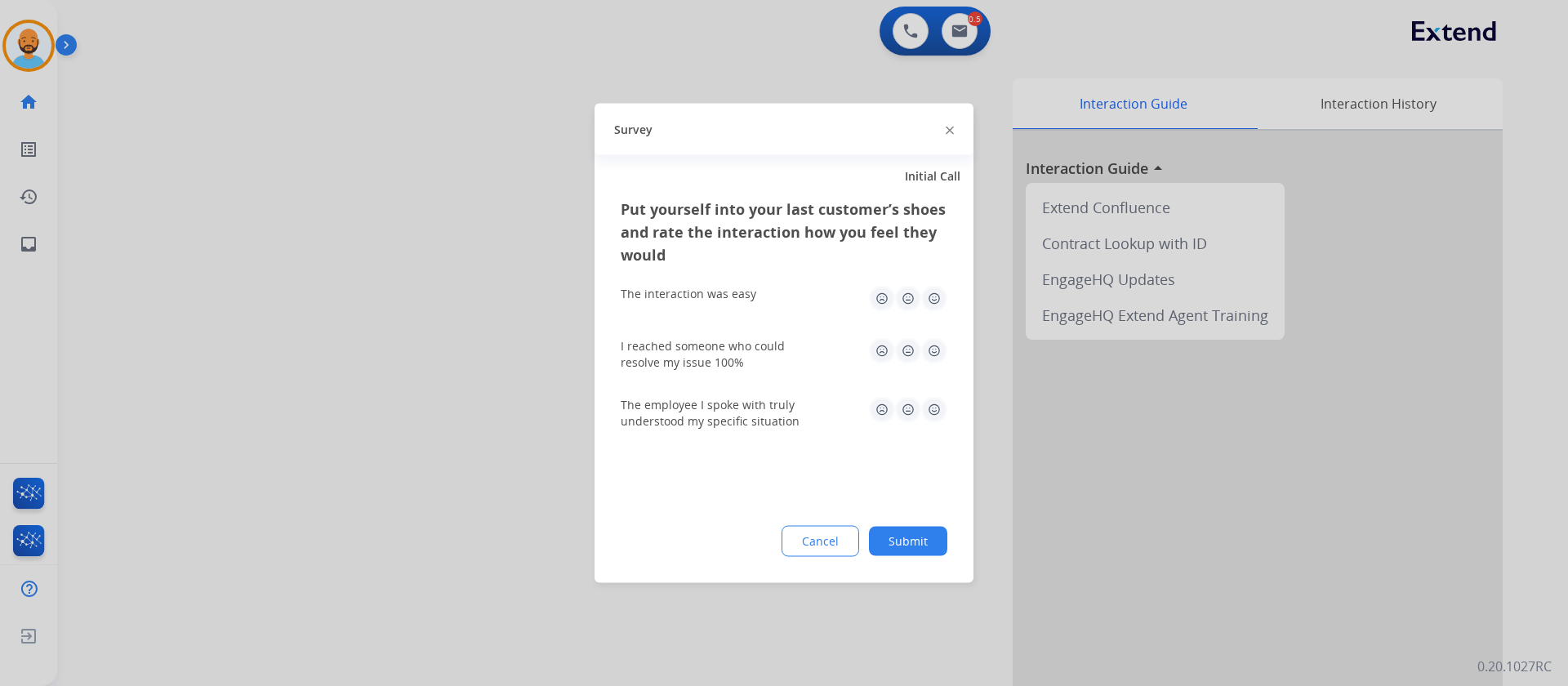
click at [925, 295] on img at bounding box center [933, 298] width 26 height 26
click at [934, 350] on img at bounding box center [933, 351] width 26 height 26
click at [936, 404] on img at bounding box center [933, 410] width 26 height 26
click at [921, 532] on button "Submit" at bounding box center [908, 541] width 78 height 29
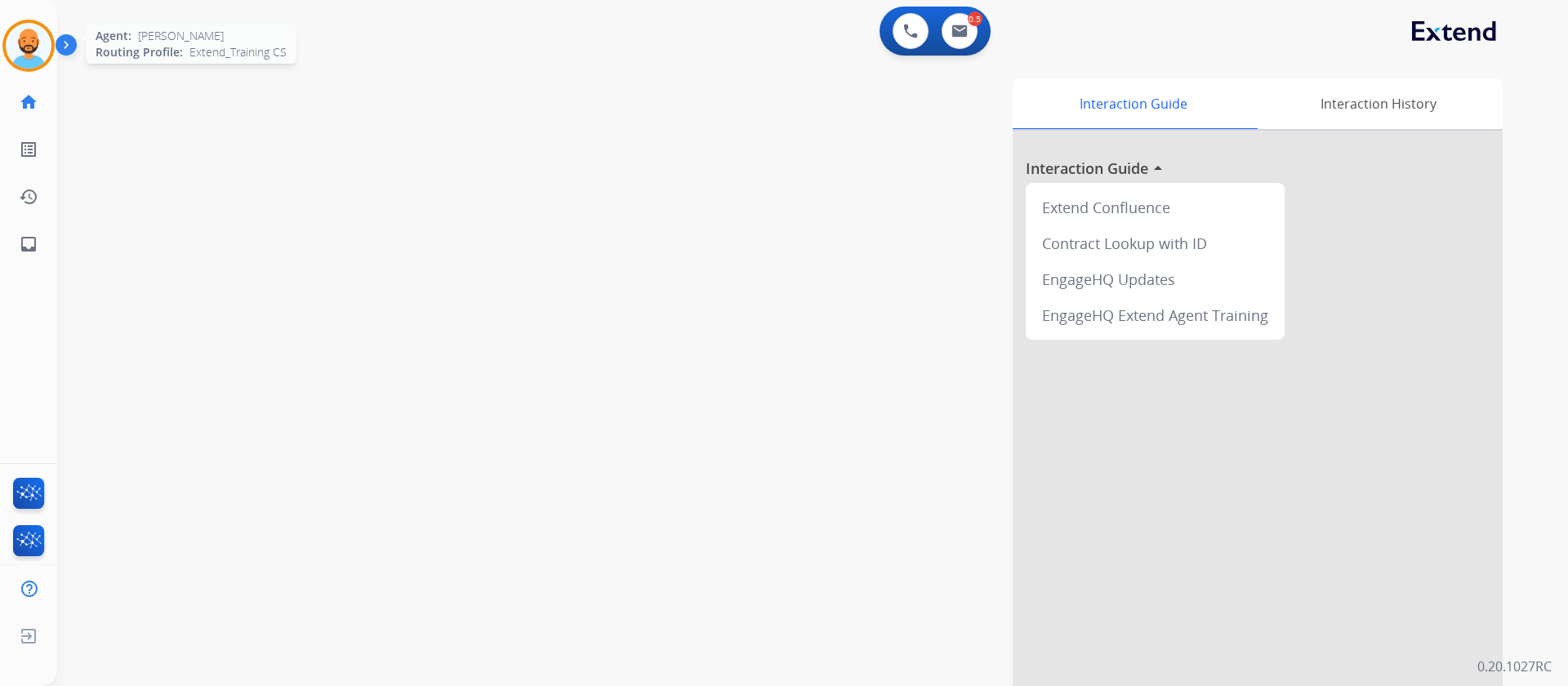
click at [12, 46] on img at bounding box center [29, 46] width 46 height 46
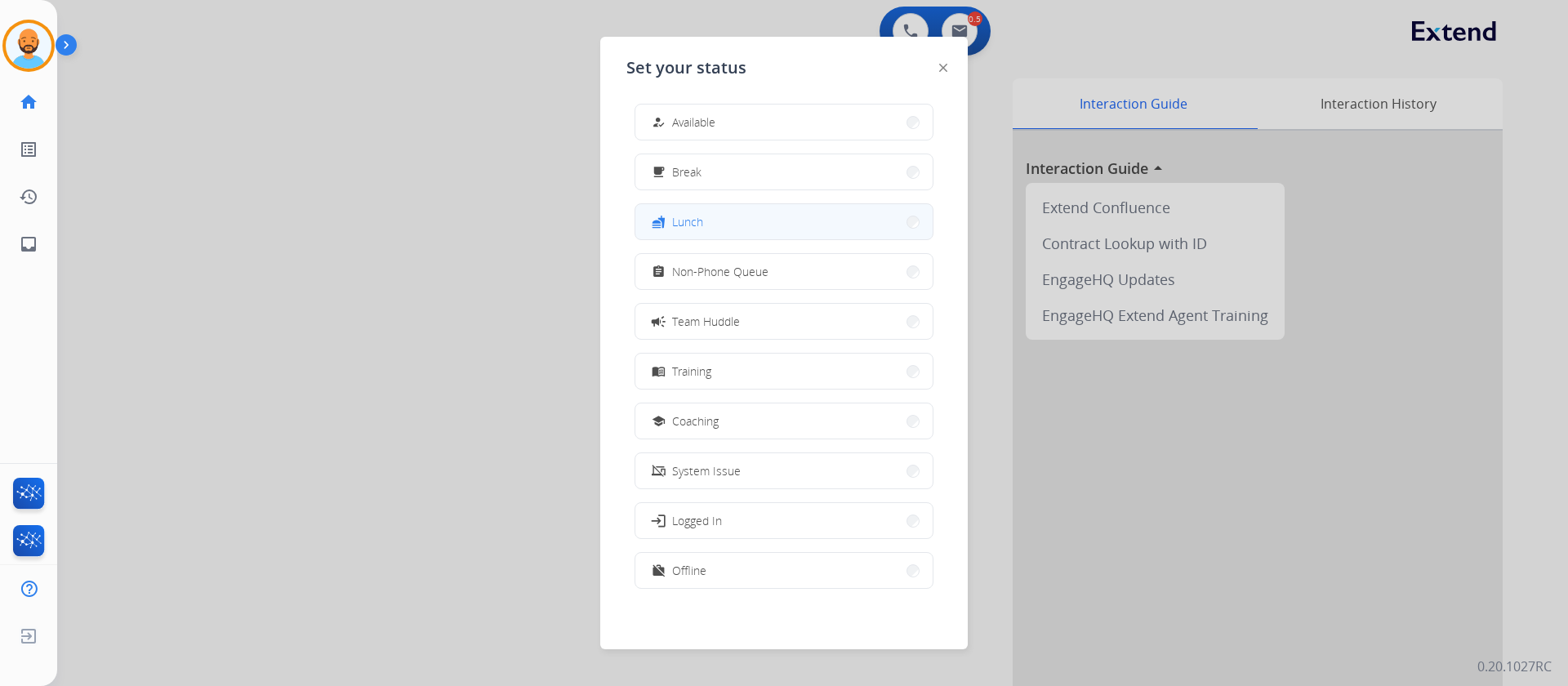
scroll to position [5, 0]
click at [484, 106] on div at bounding box center [784, 343] width 1568 height 686
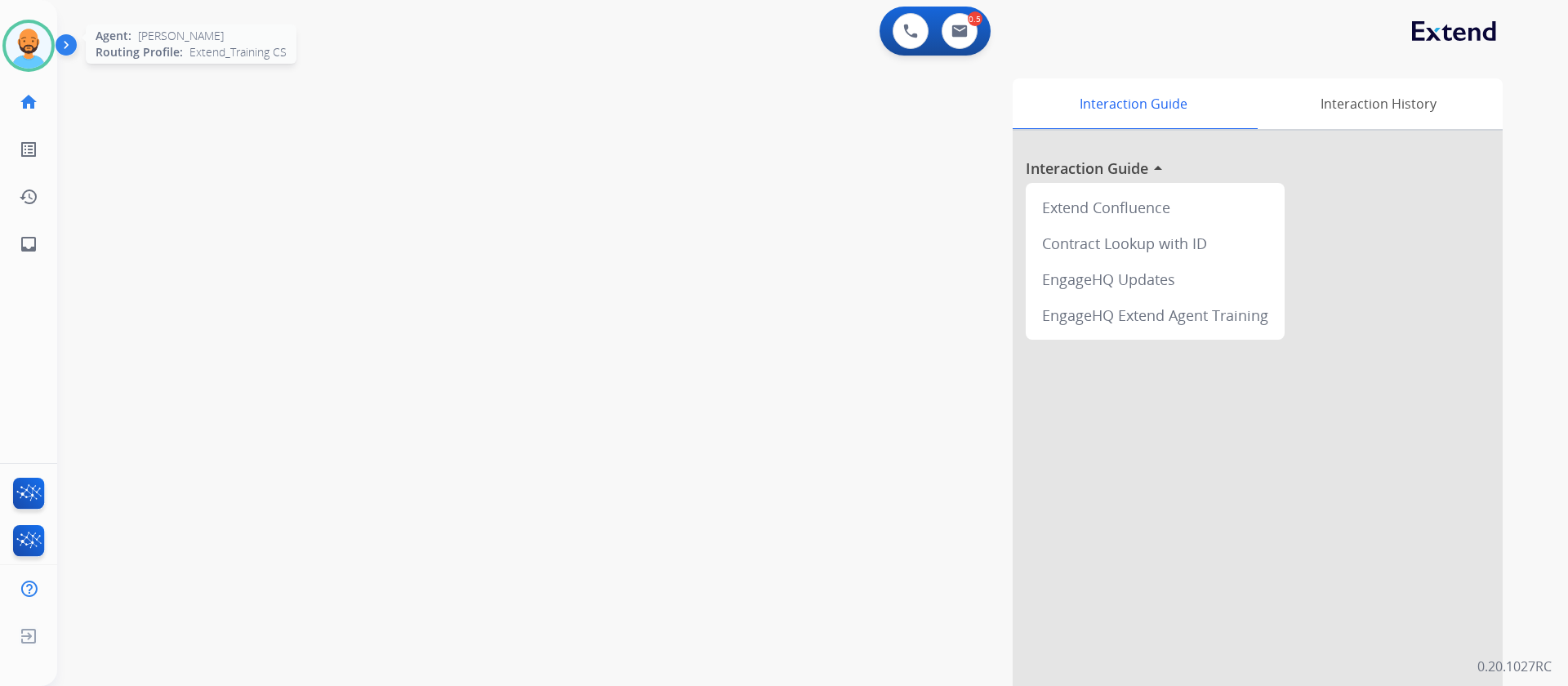
click at [16, 48] on img at bounding box center [29, 46] width 46 height 46
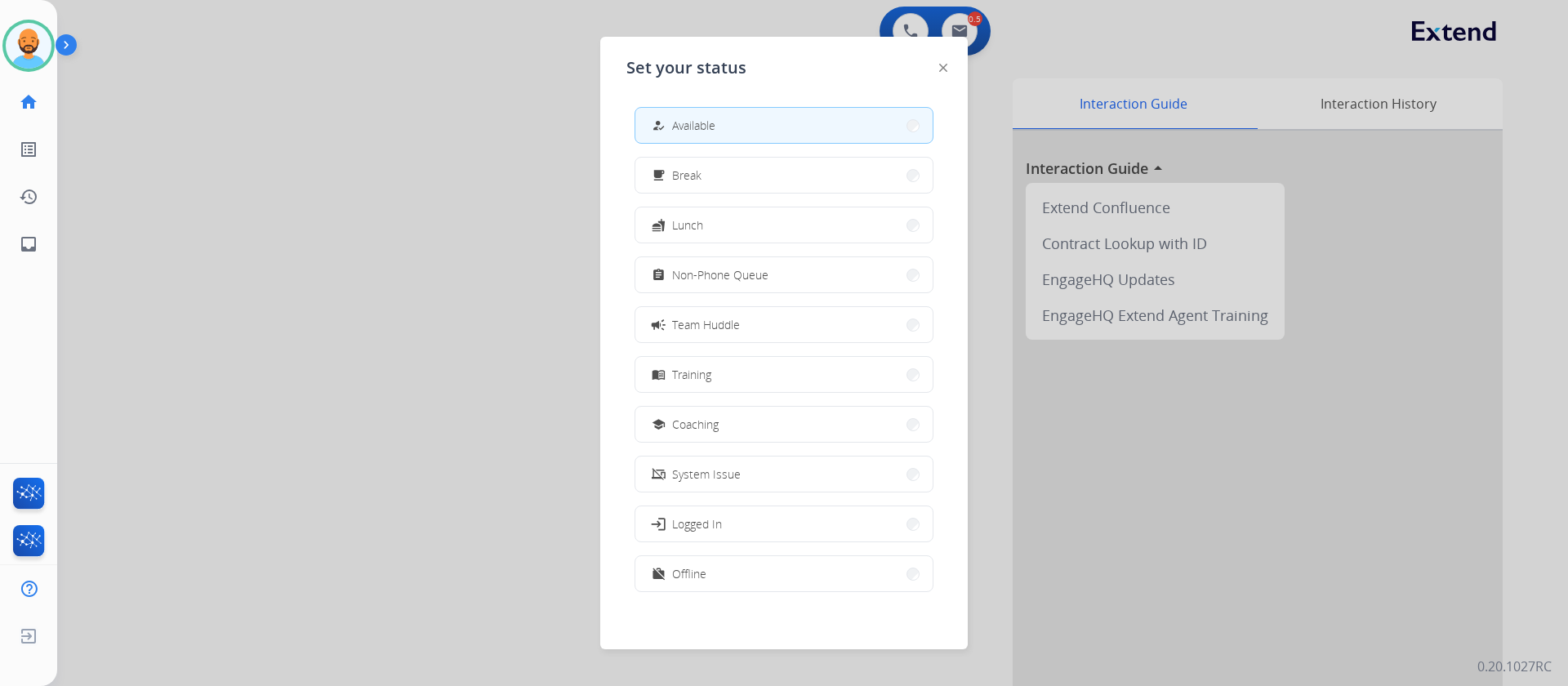
click at [544, 59] on div at bounding box center [784, 343] width 1568 height 686
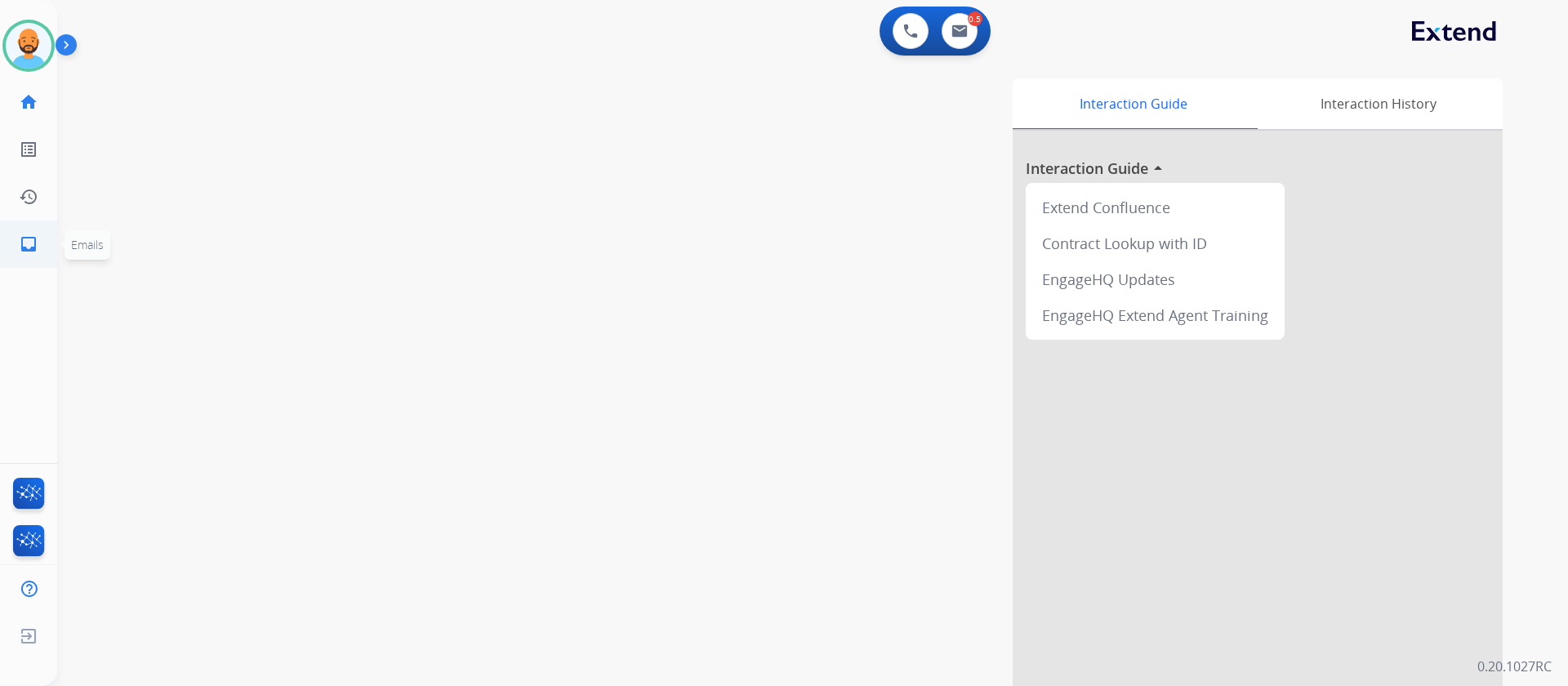
click at [33, 240] on mat-icon "inbox" at bounding box center [29, 244] width 20 height 20
select select "**********"
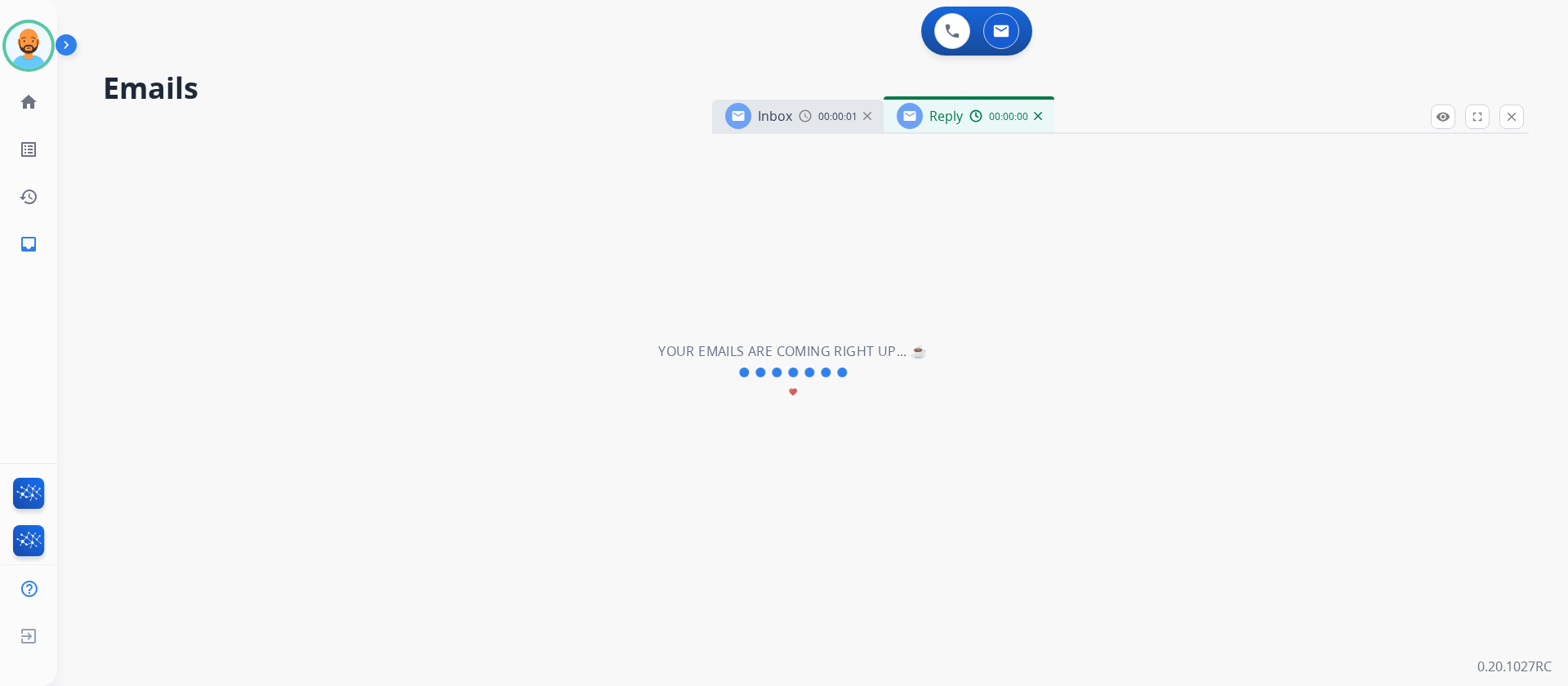
select select "**********"
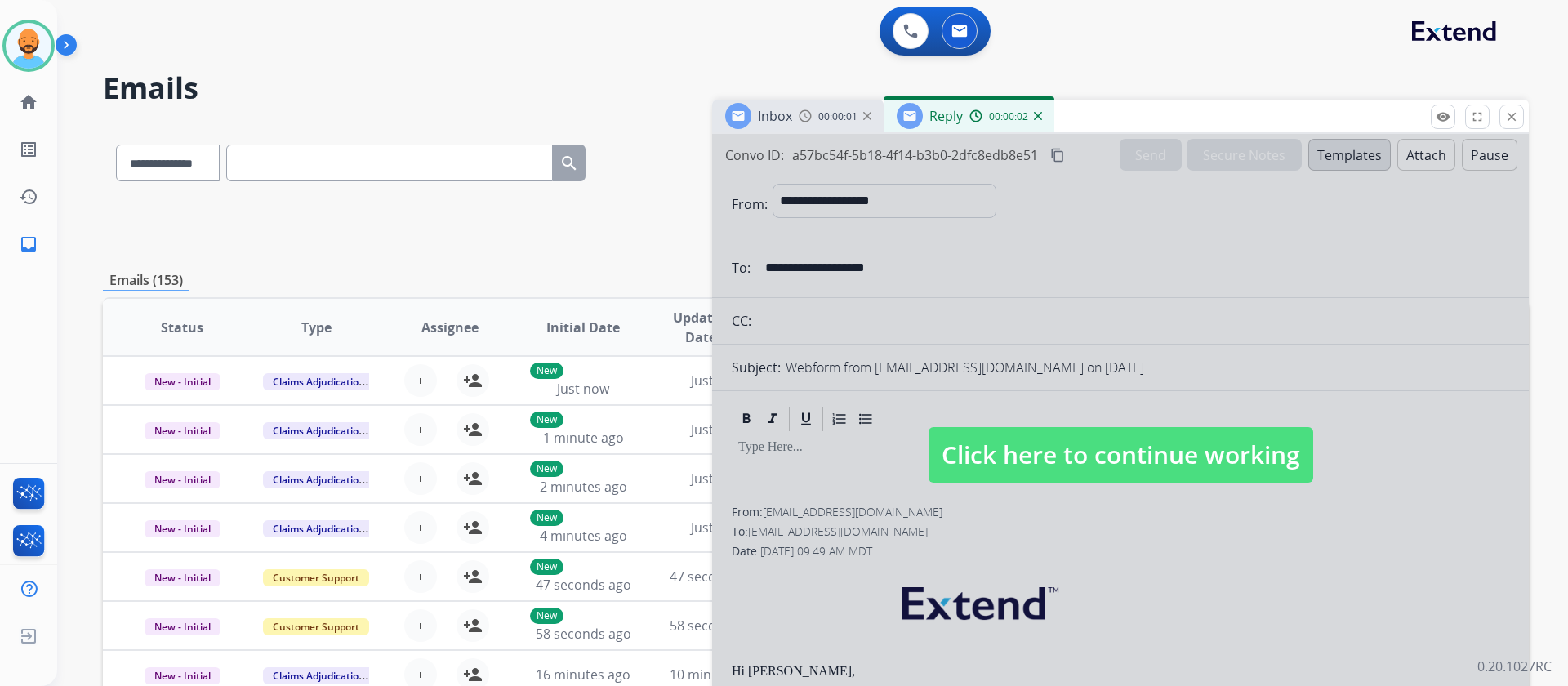
click at [1216, 443] on span "Click here to continue working" at bounding box center [1120, 454] width 385 height 55
select select
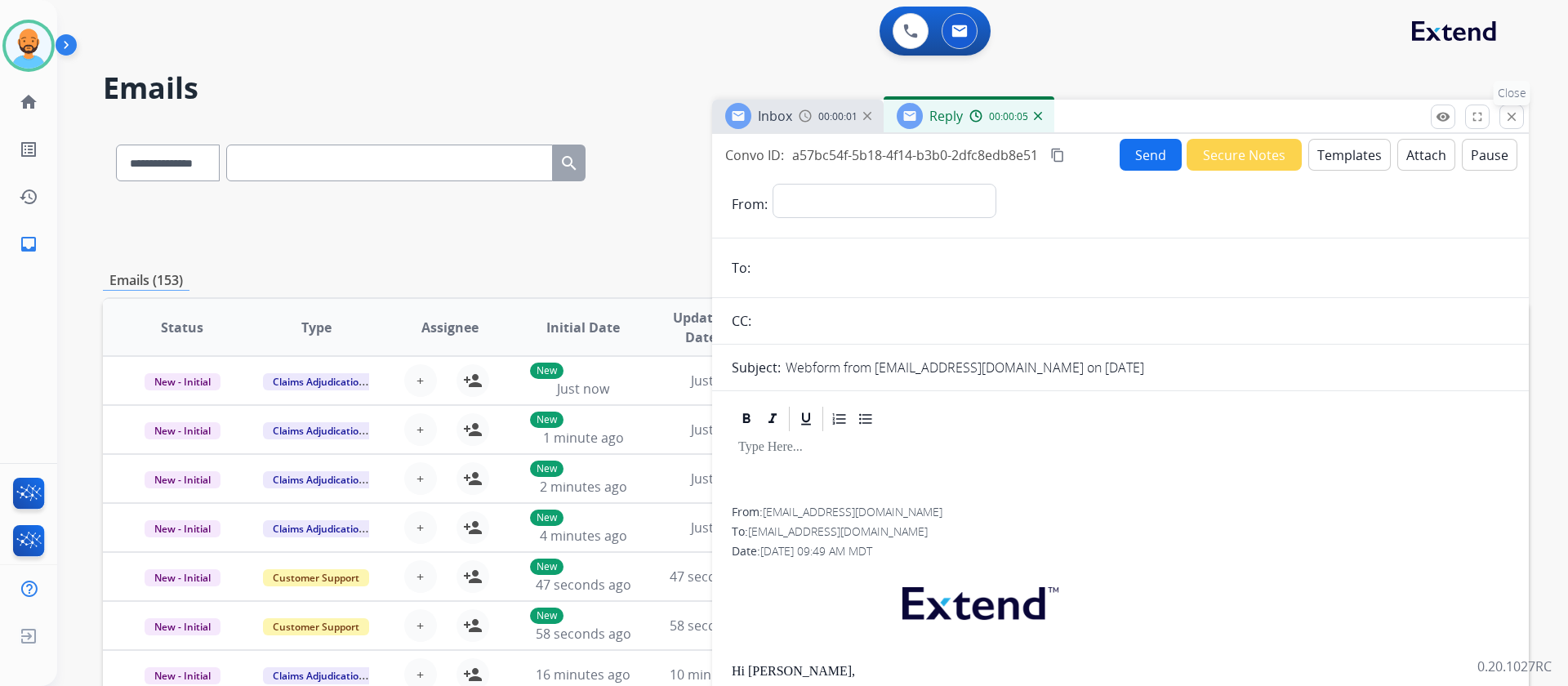
click at [1501, 122] on button "close Close" at bounding box center [1511, 117] width 25 height 25
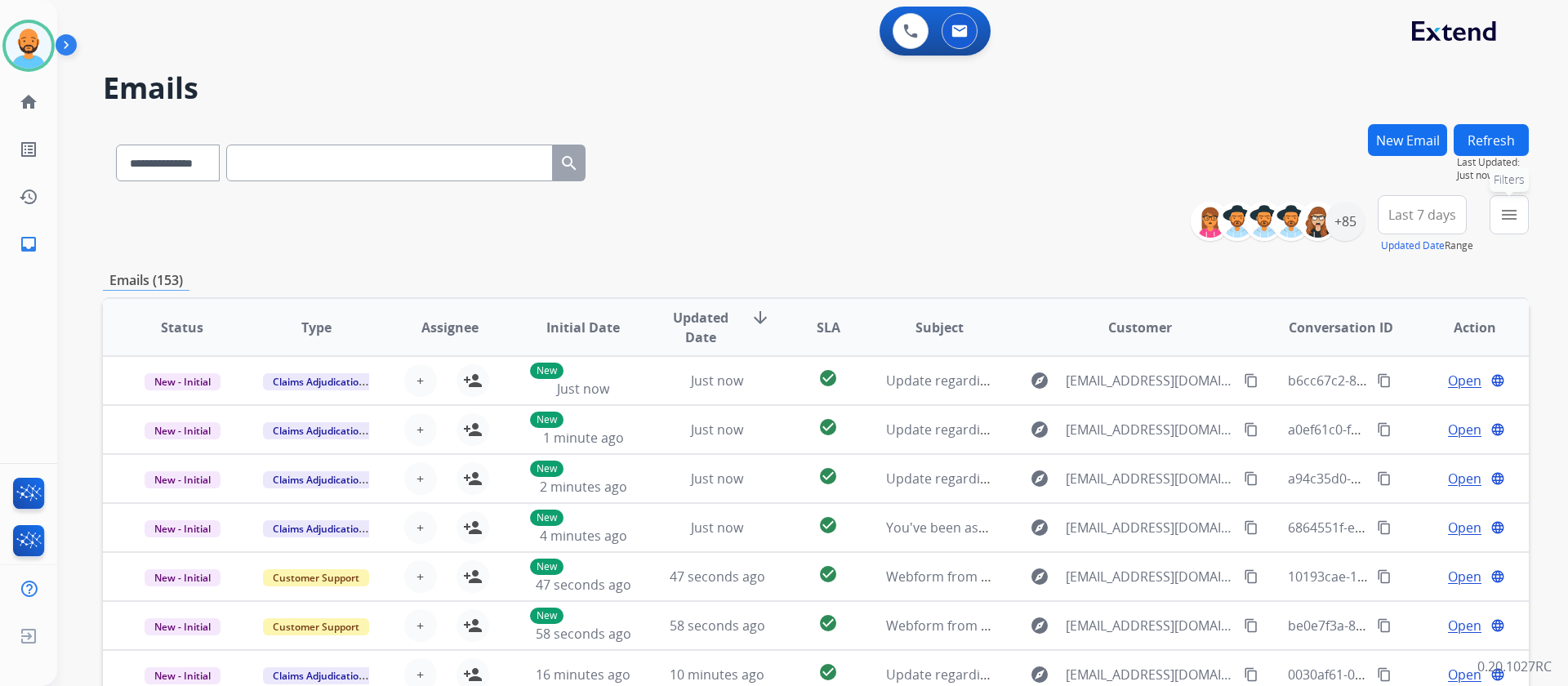
click at [1503, 221] on mat-icon "menu" at bounding box center [1508, 215] width 20 height 20
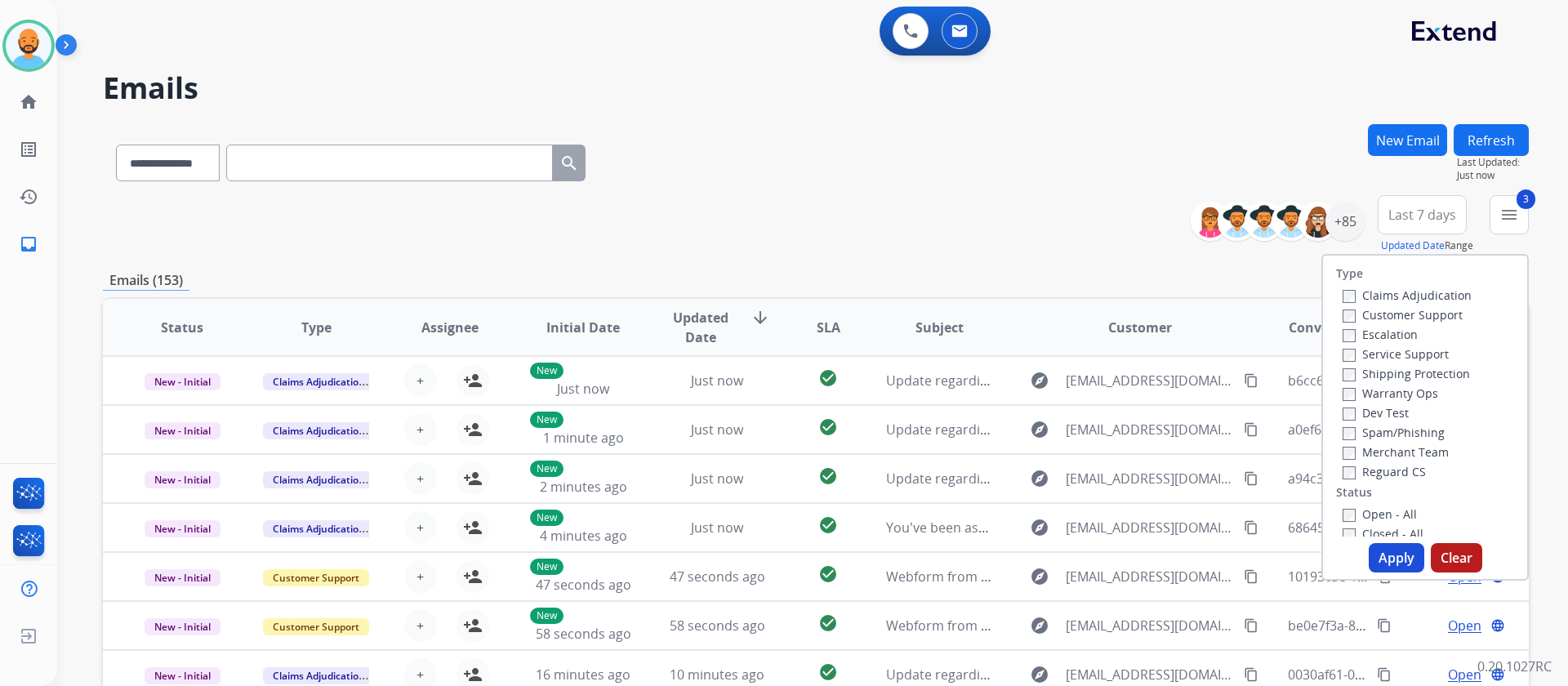
click at [1401, 554] on button "Apply" at bounding box center [1396, 557] width 55 height 29
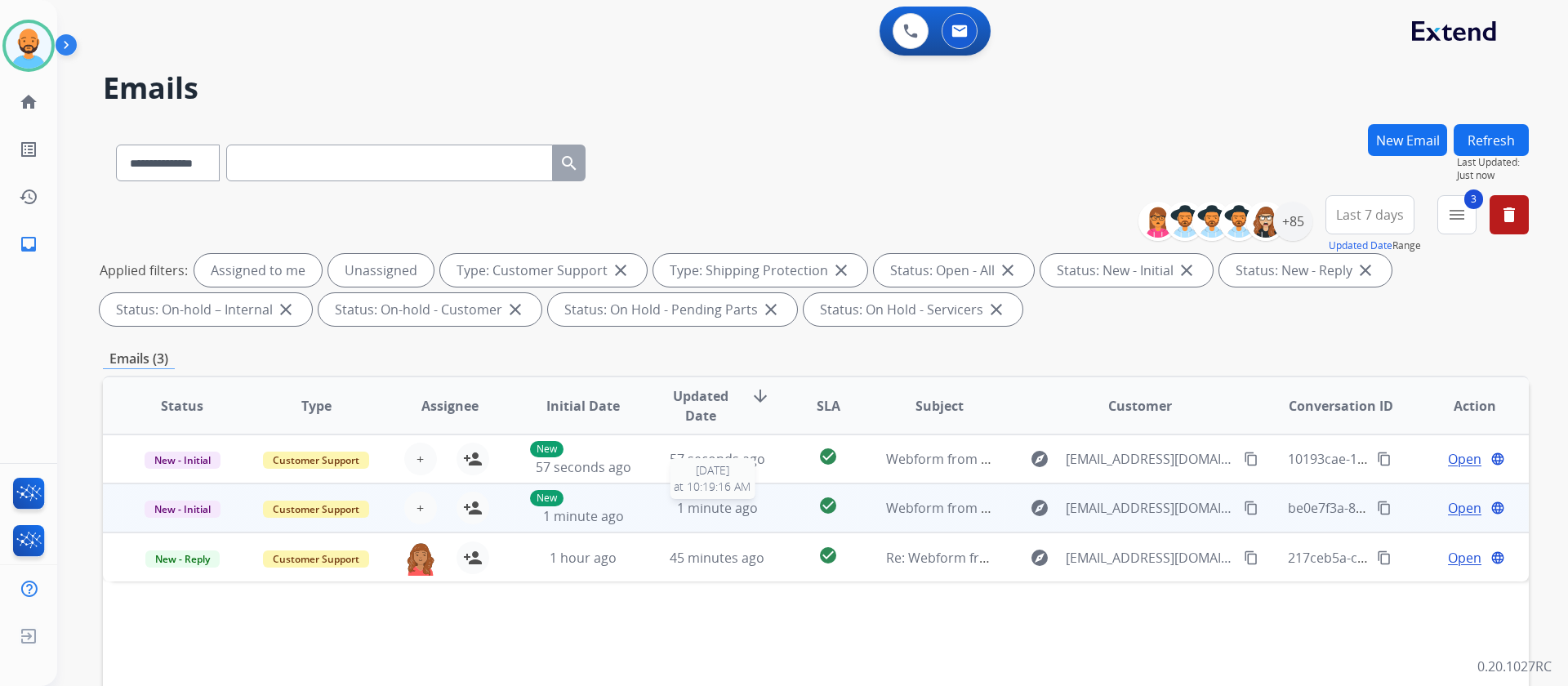
click at [664, 510] on div "1 minute ago" at bounding box center [717, 507] width 107 height 20
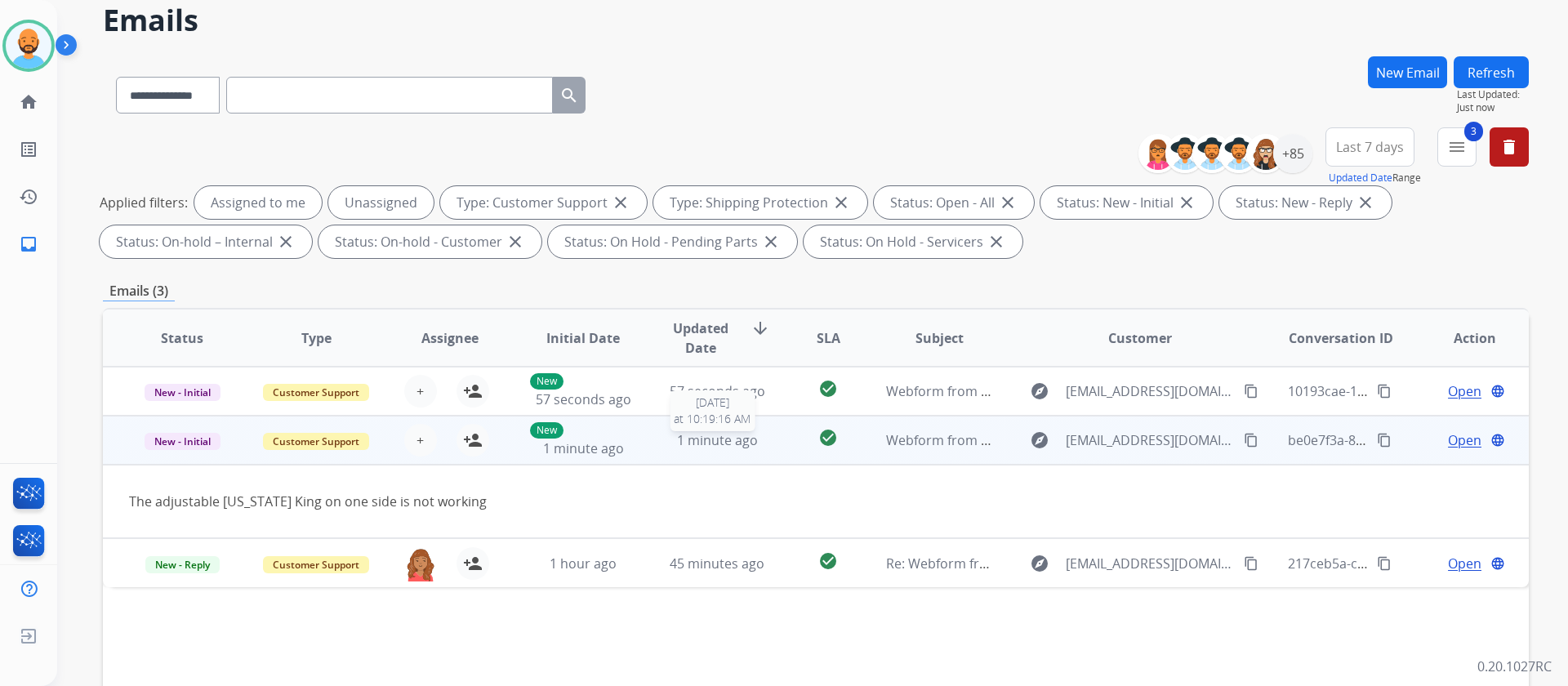
scroll to position [82, 0]
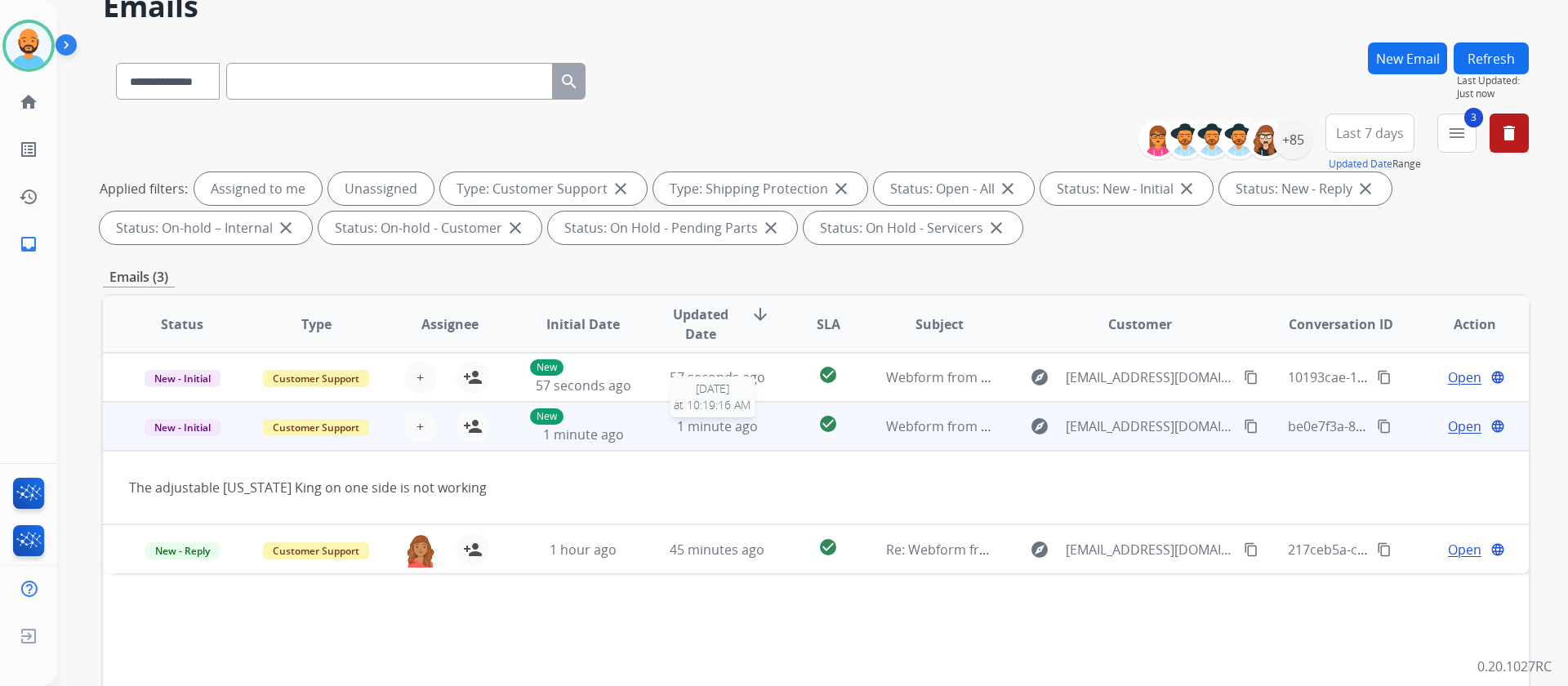
click at [698, 434] on span "1 minute ago" at bounding box center [717, 426] width 81 height 18
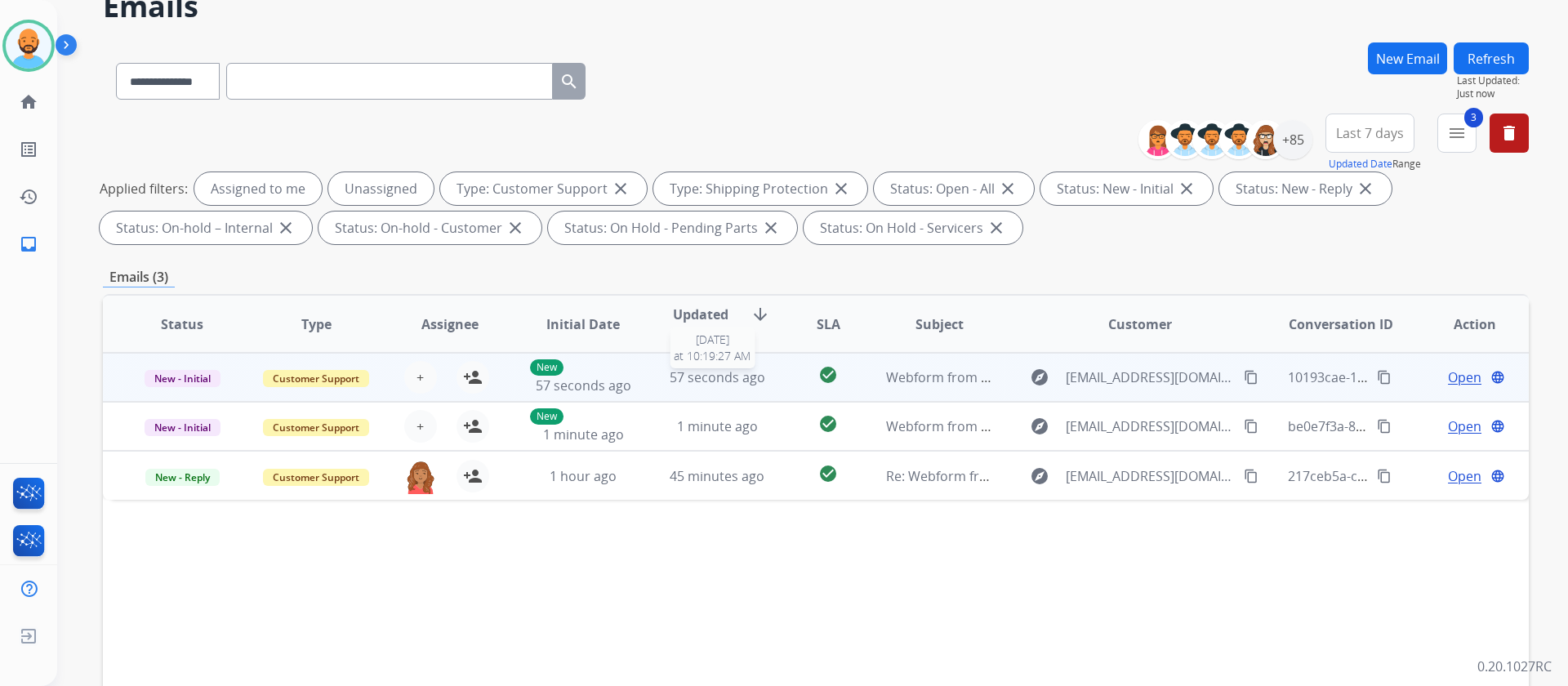
click at [698, 371] on span "57 seconds ago" at bounding box center [717, 376] width 96 height 18
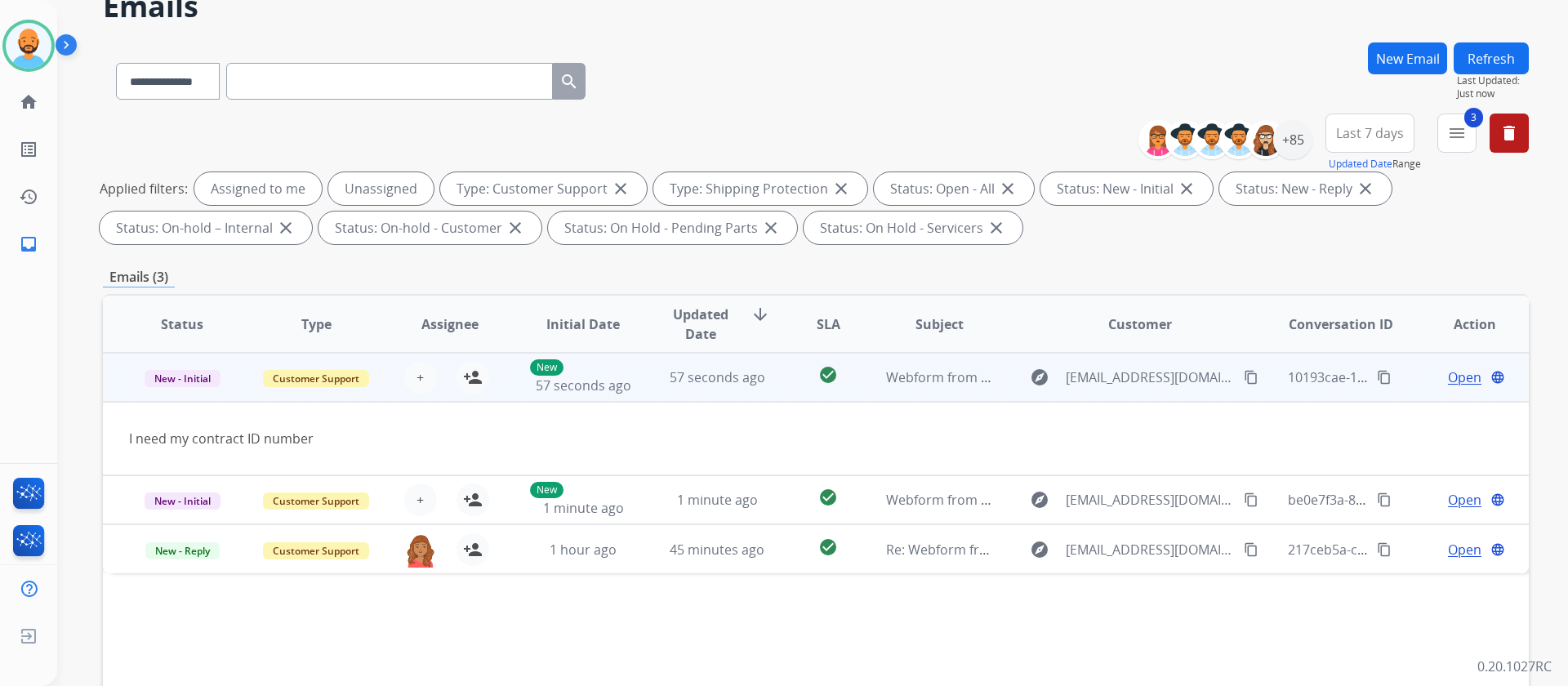
click at [1449, 380] on span "Open" at bounding box center [1463, 377] width 33 height 20
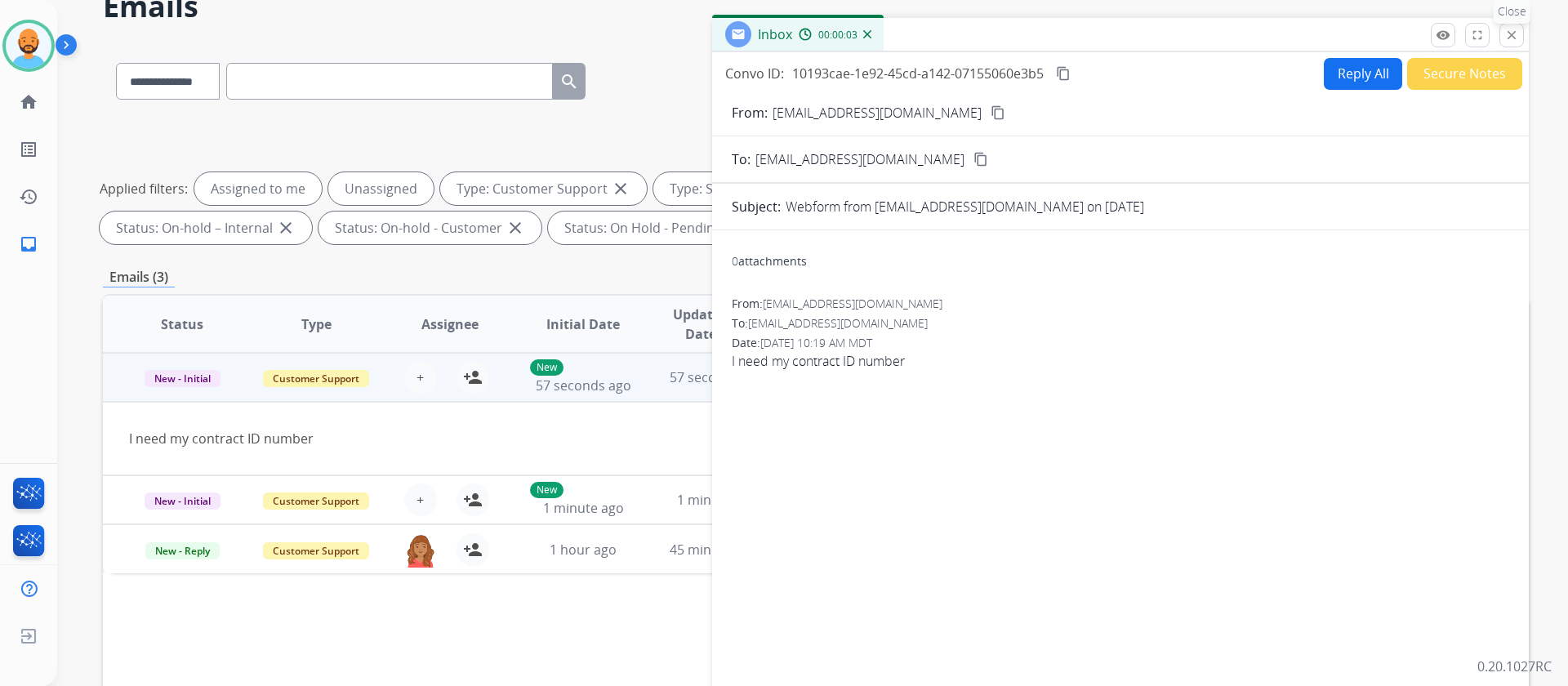
click at [1516, 35] on mat-icon "close" at bounding box center [1511, 34] width 14 height 14
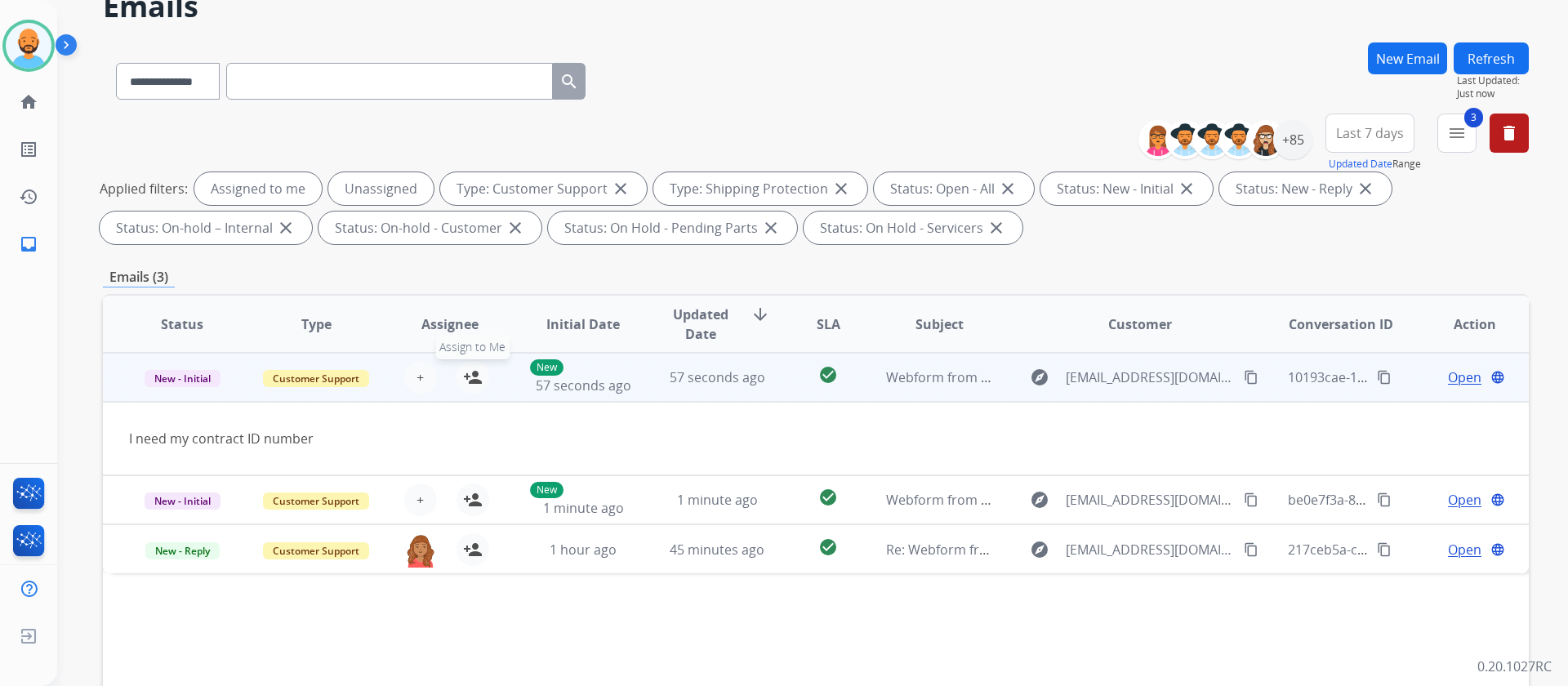
click at [463, 376] on mat-icon "person_add" at bounding box center [472, 377] width 20 height 20
click at [1244, 370] on mat-icon "content_copy" at bounding box center [1251, 376] width 14 height 14
click at [1447, 368] on span "Open" at bounding box center [1463, 377] width 33 height 20
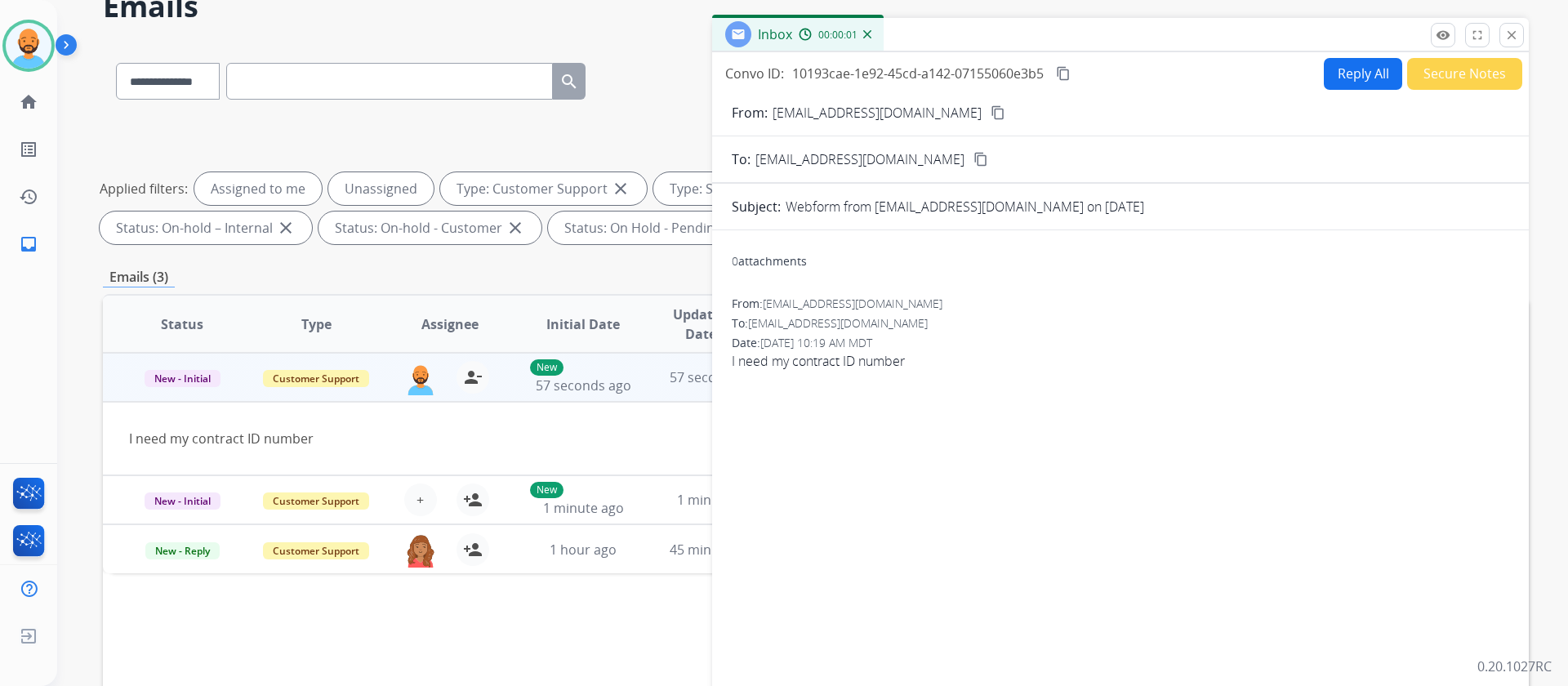
click at [1352, 74] on button "Reply All" at bounding box center [1363, 74] width 78 height 32
select select "**********"
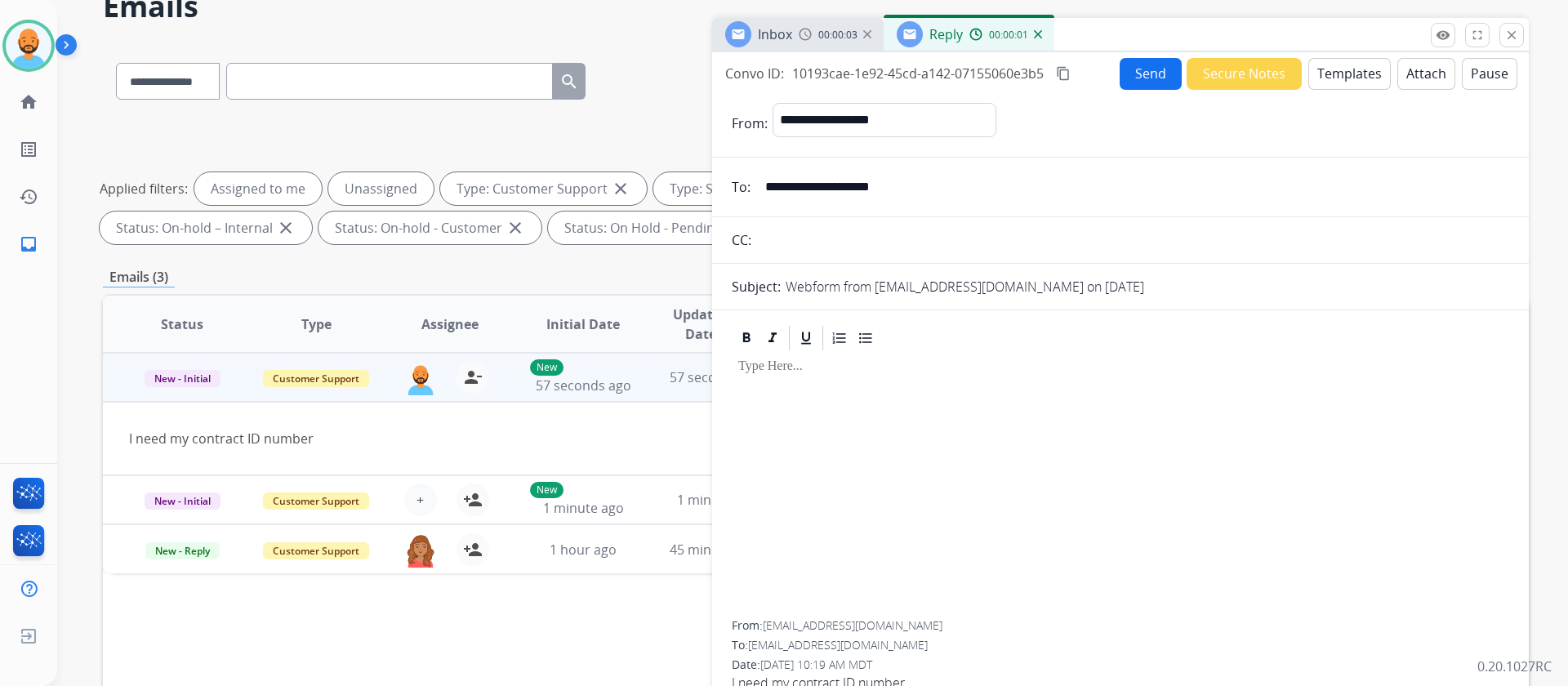
click at [1319, 73] on button "Templates" at bounding box center [1348, 74] width 83 height 32
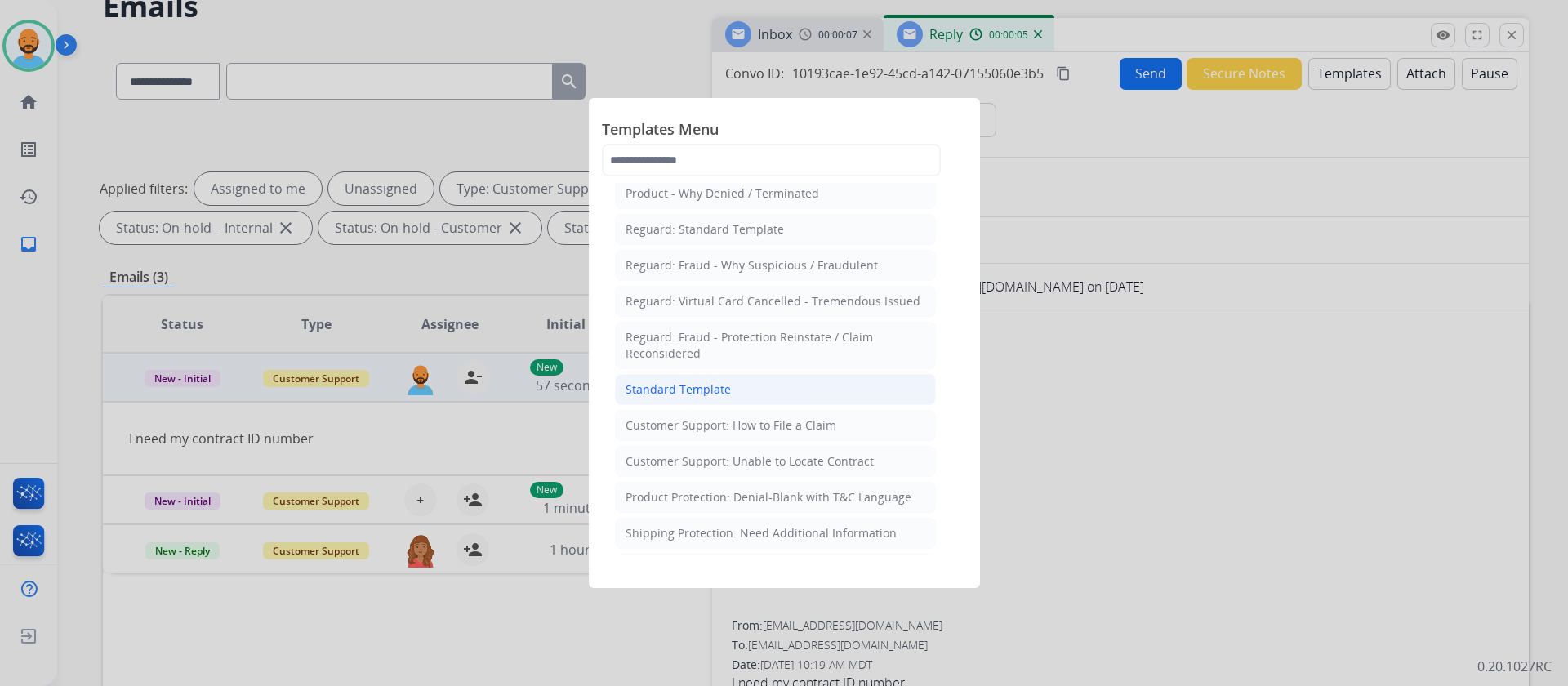
click at [686, 395] on div "Standard Template" at bounding box center [678, 389] width 105 height 16
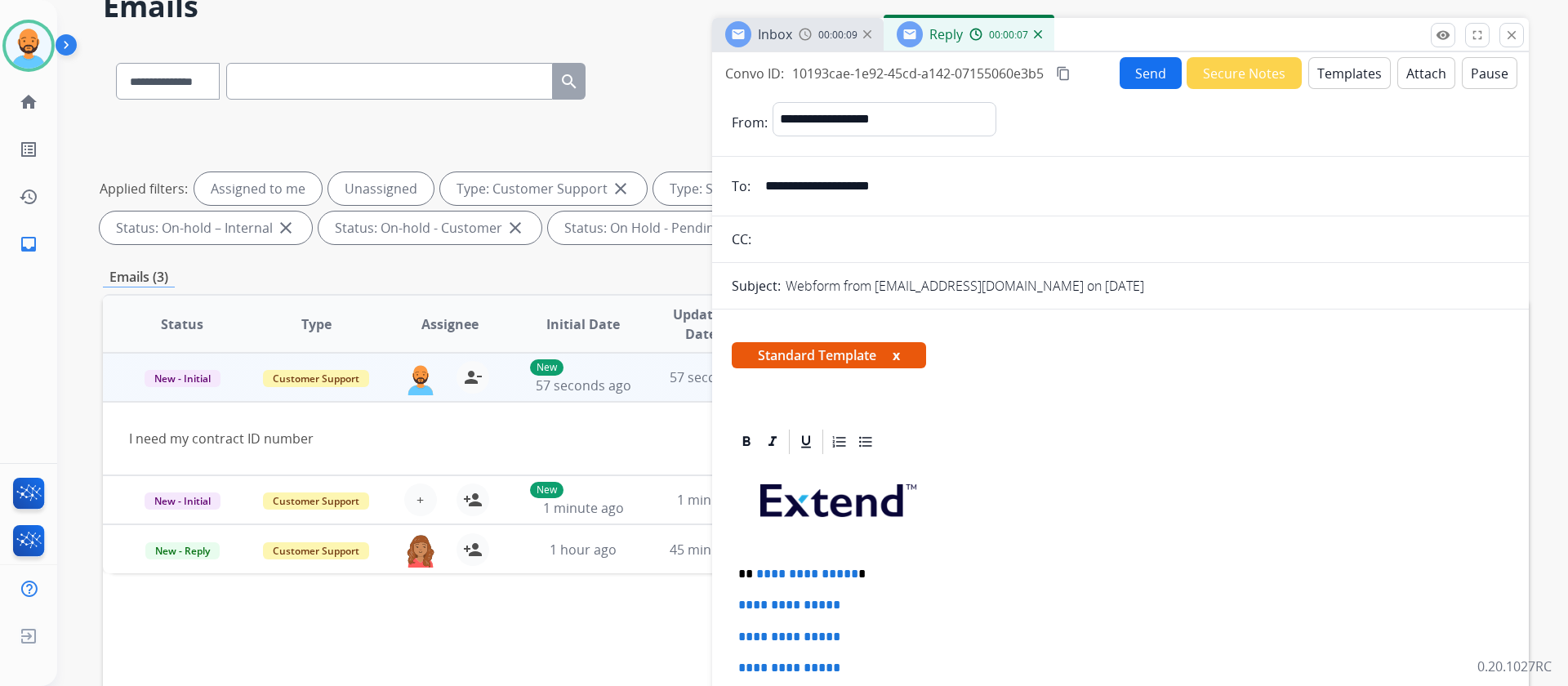
click at [859, 566] on p "**********" at bounding box center [1114, 573] width 751 height 14
click at [751, 575] on p "**********" at bounding box center [1114, 588] width 751 height 45
click at [814, 577] on p "**********" at bounding box center [1114, 588] width 751 height 45
click at [934, 600] on p "**********" at bounding box center [1114, 603] width 751 height 75
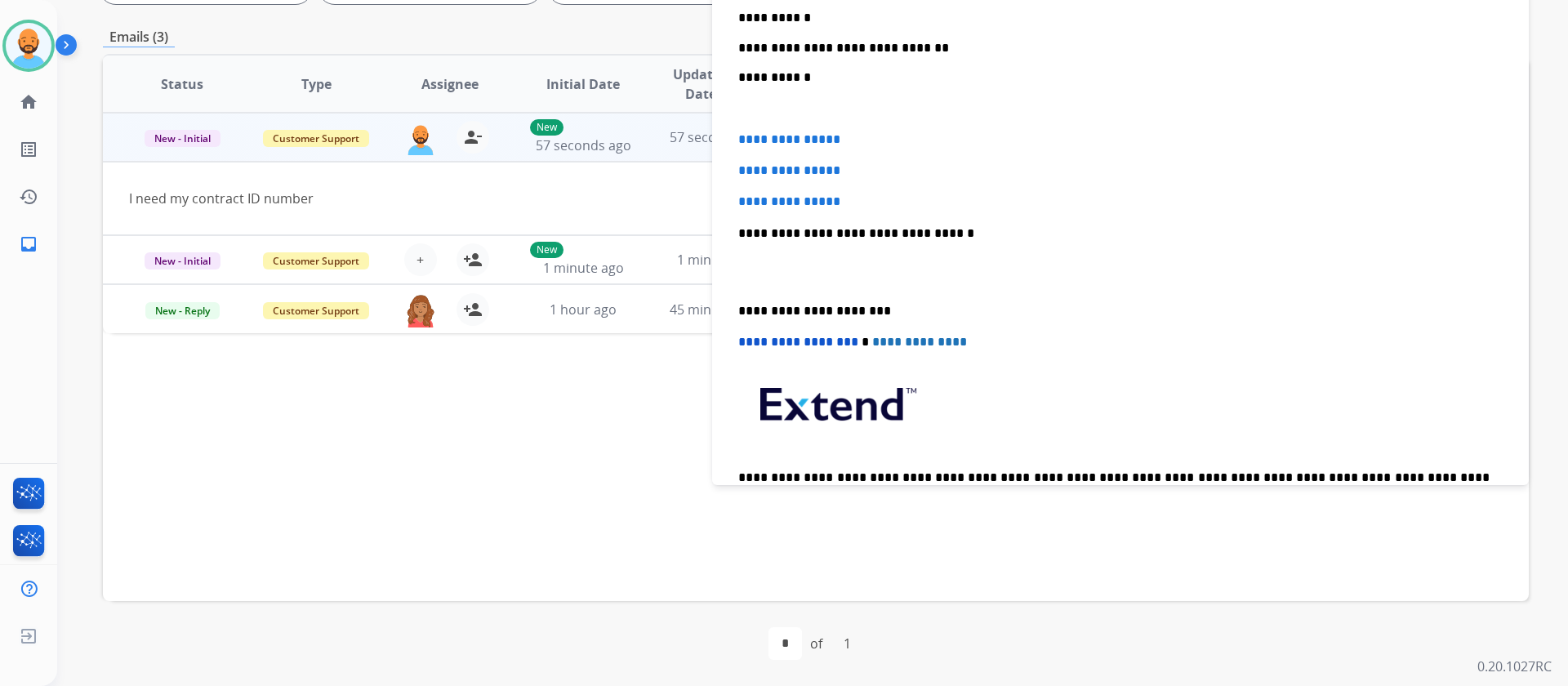
scroll to position [0, 0]
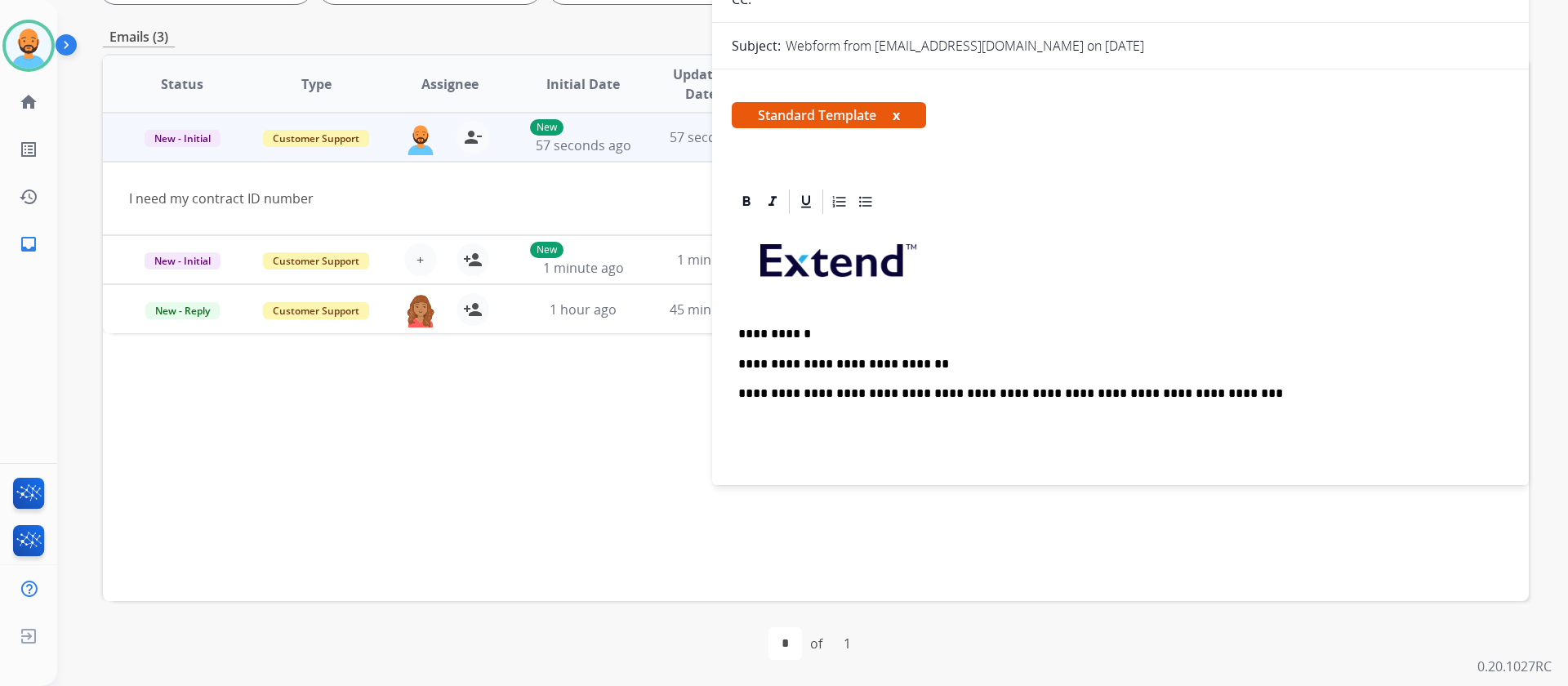
click at [1214, 400] on p "**********" at bounding box center [1114, 364] width 751 height 75
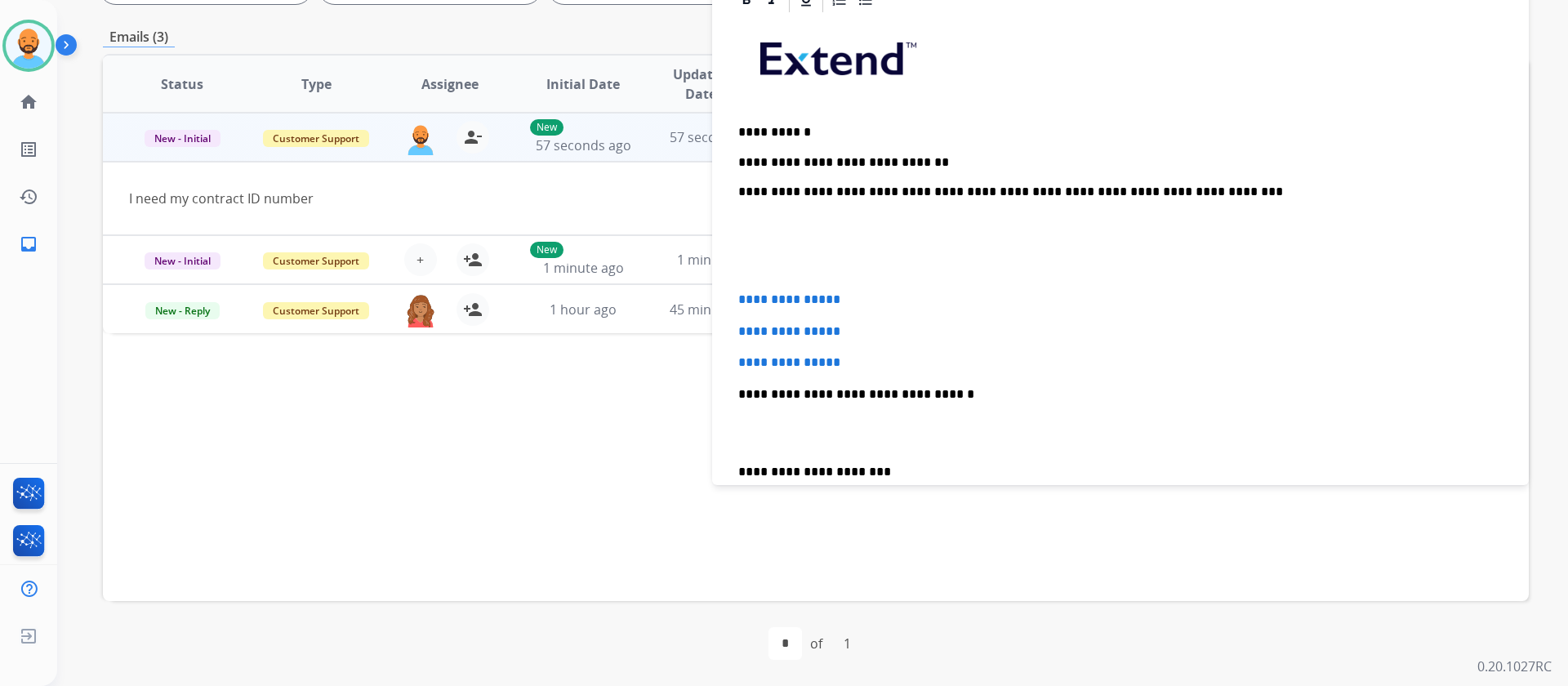
scroll to position [245, 0]
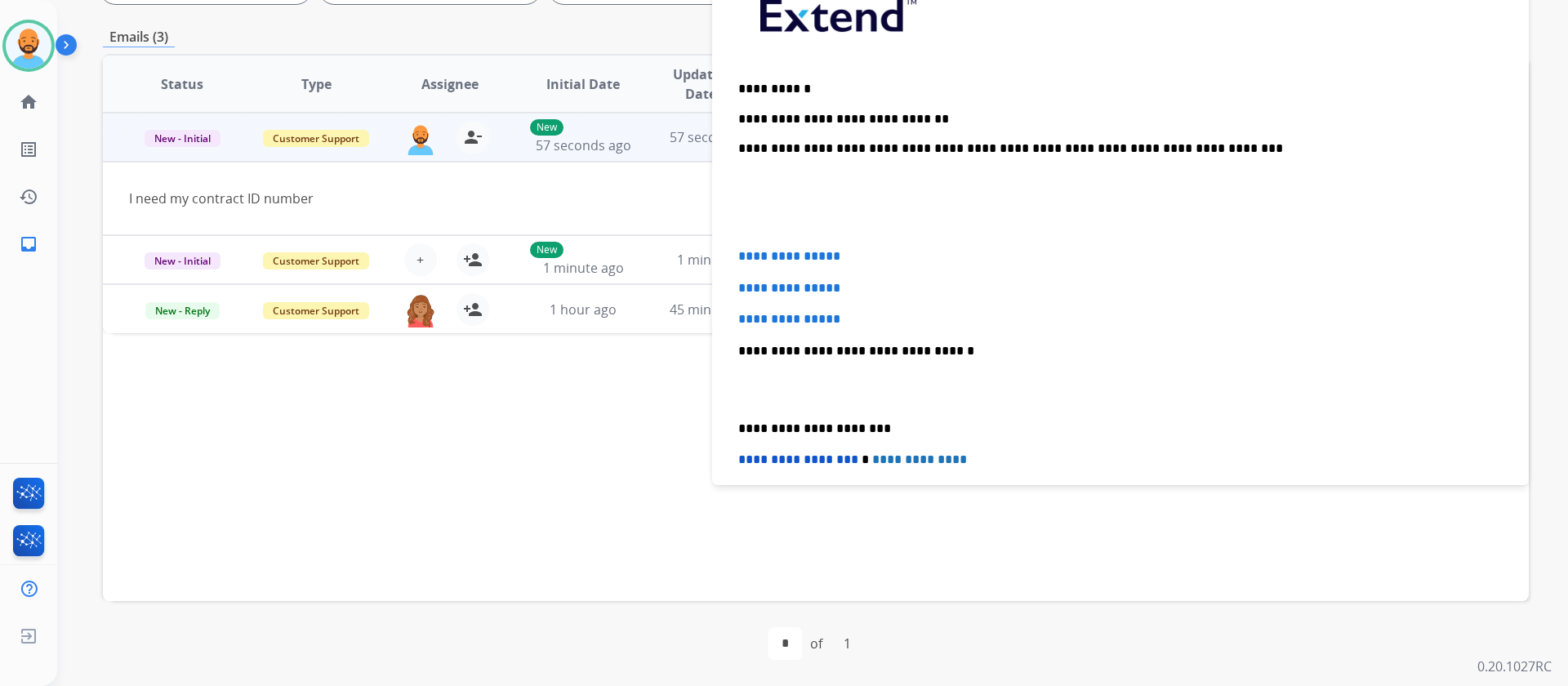
click at [872, 322] on p "**********" at bounding box center [1120, 318] width 764 height 14
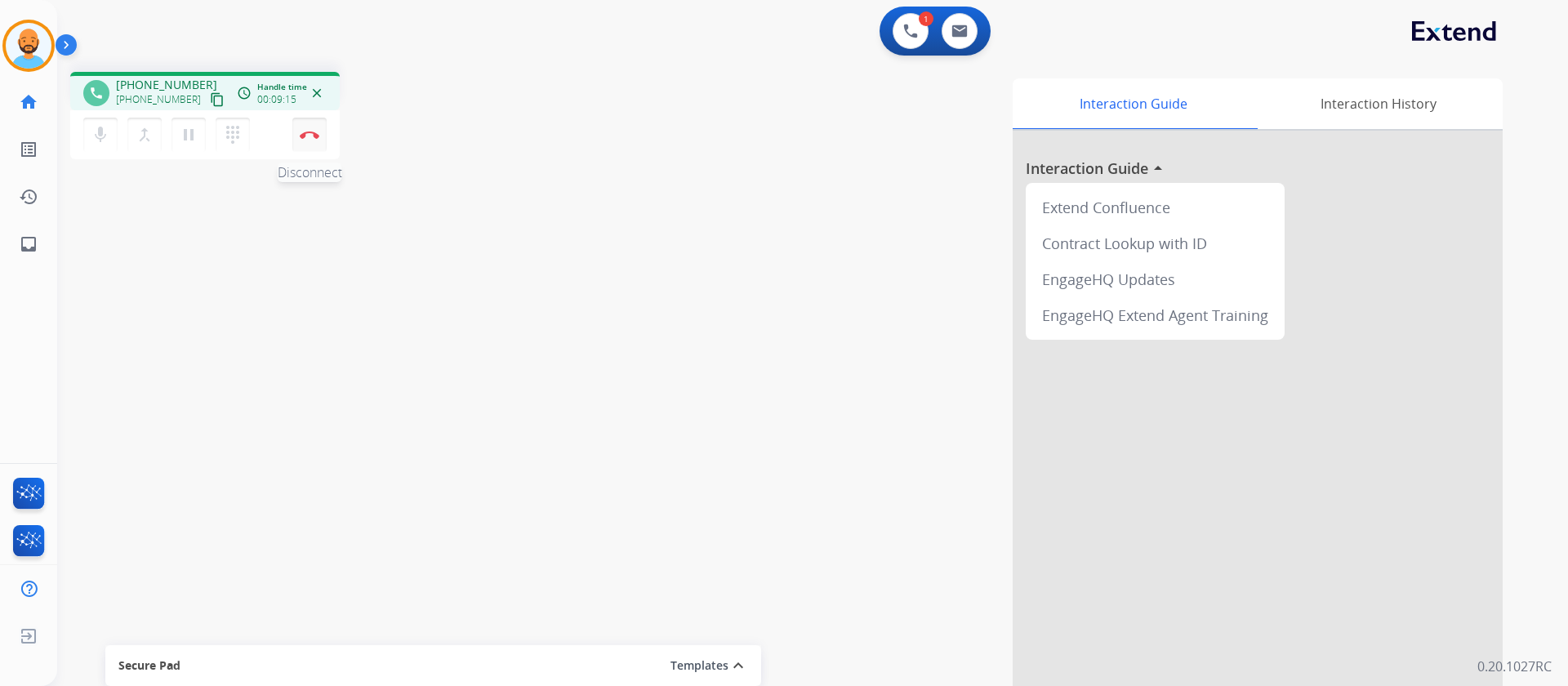
click at [316, 130] on button "Disconnect" at bounding box center [310, 135] width 34 height 34
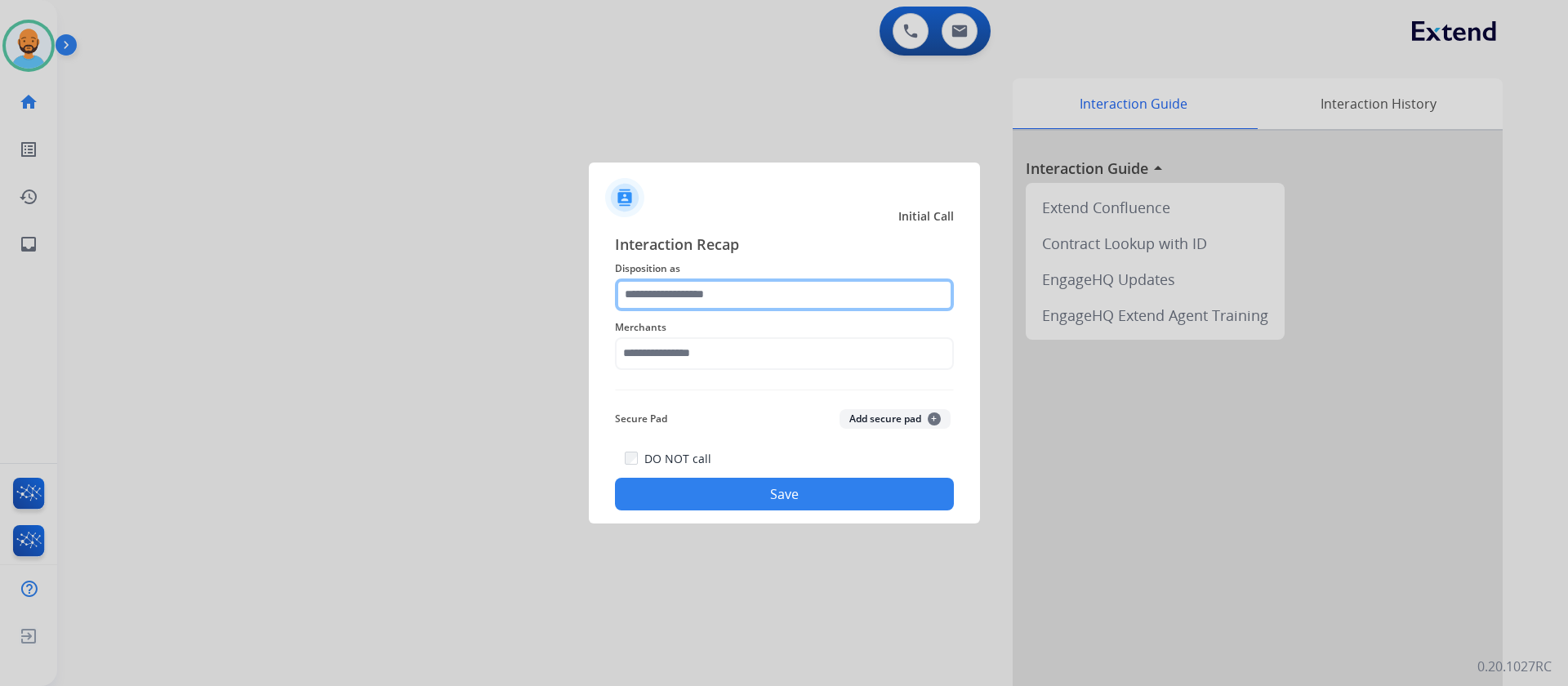
click at [649, 300] on input "text" at bounding box center [784, 295] width 339 height 32
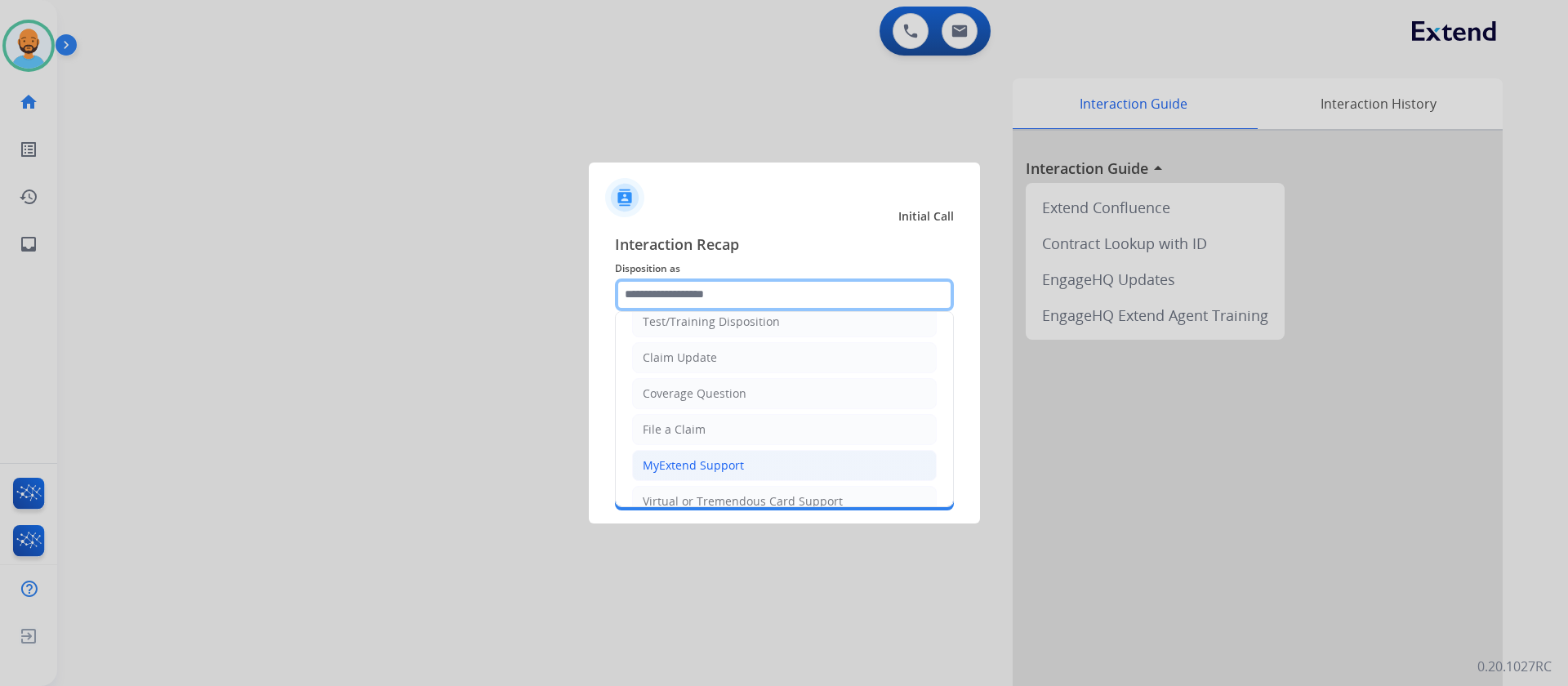
scroll to position [82, 0]
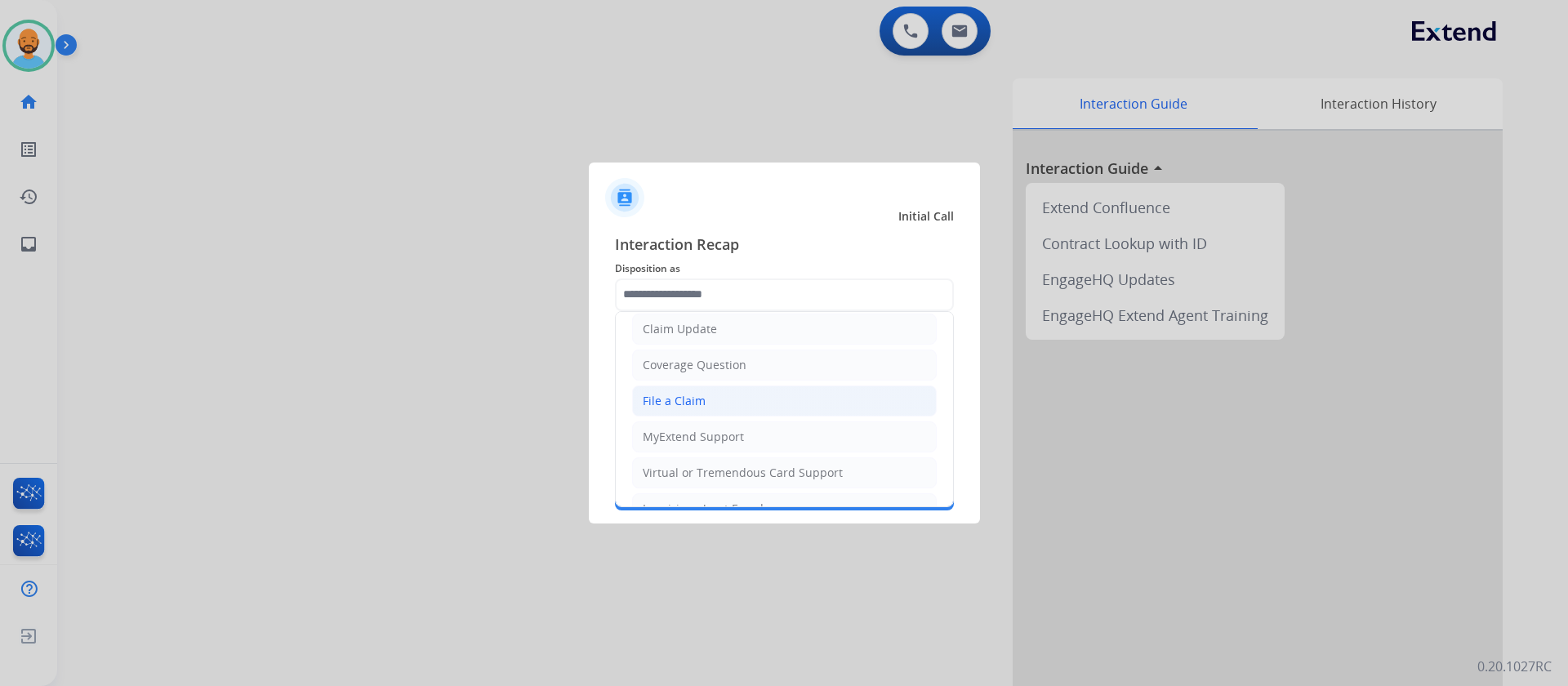
click at [672, 395] on div "File a Claim" at bounding box center [674, 400] width 63 height 16
type input "**********"
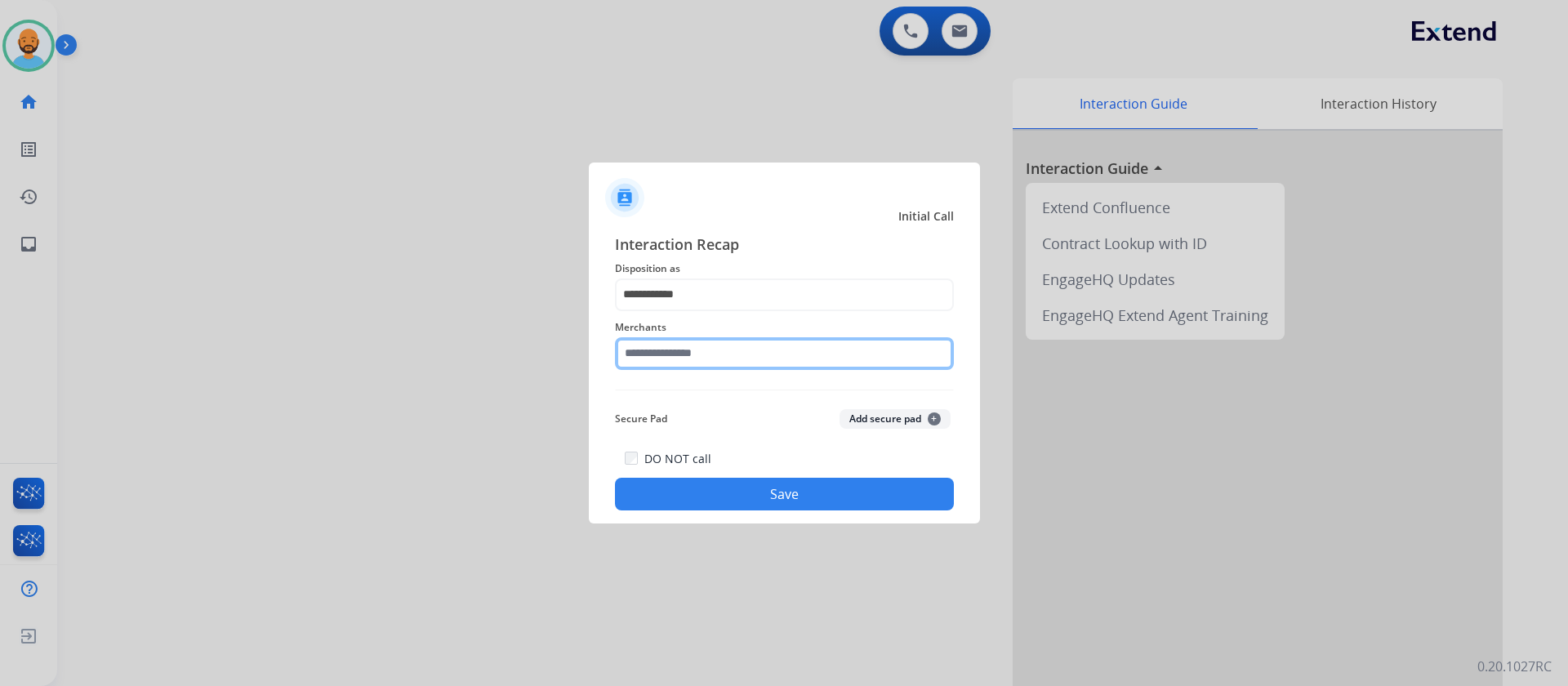
click at [681, 345] on input "text" at bounding box center [784, 353] width 339 height 32
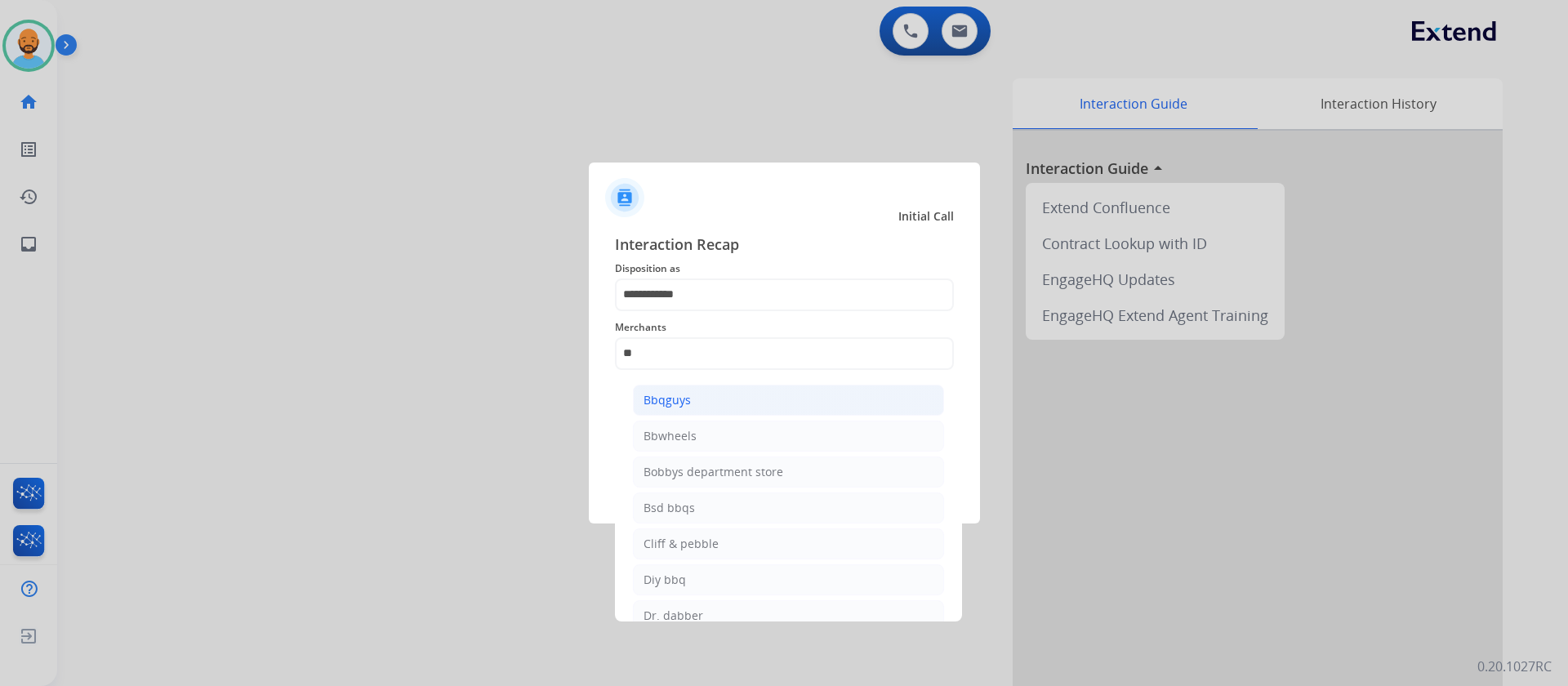
click at [672, 399] on div "Bbqguys" at bounding box center [667, 399] width 48 height 16
type input "*******"
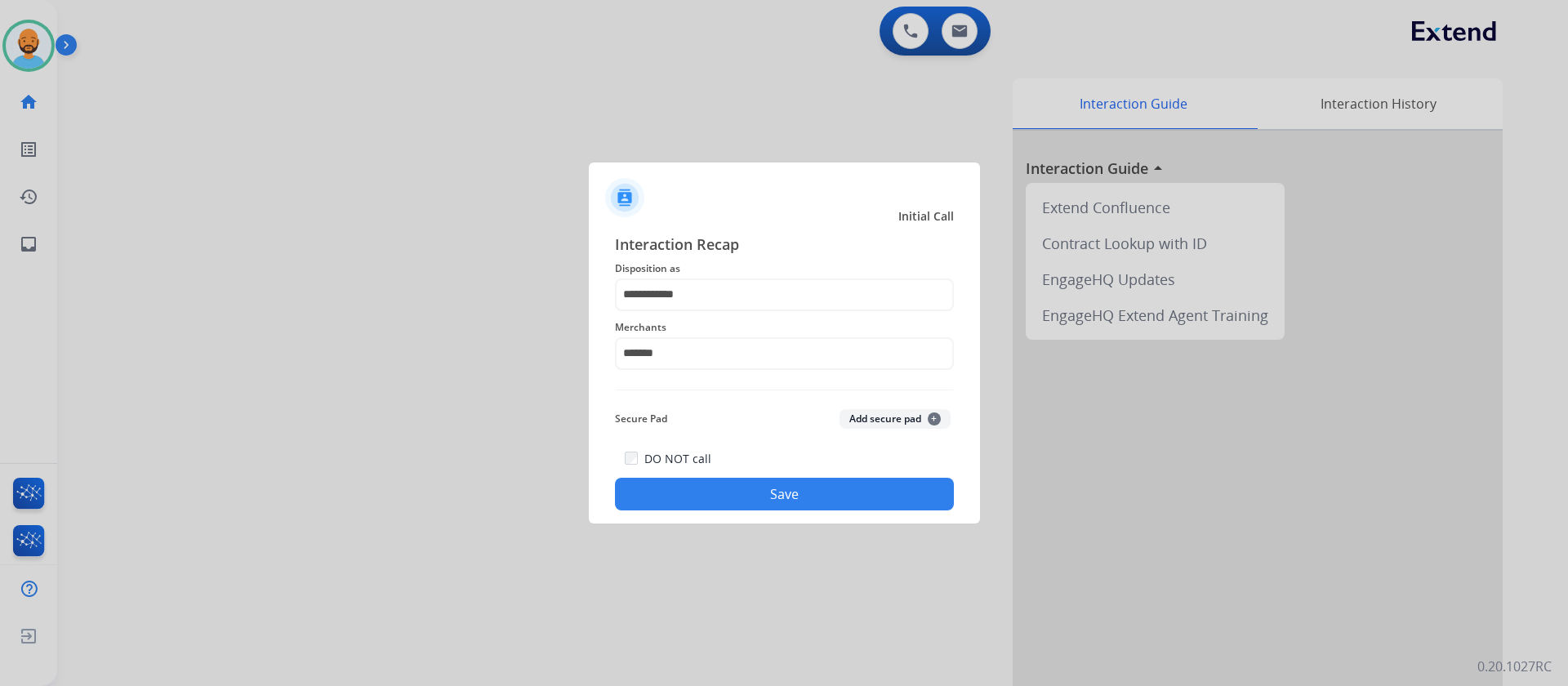
click at [741, 483] on button "Save" at bounding box center [784, 494] width 339 height 32
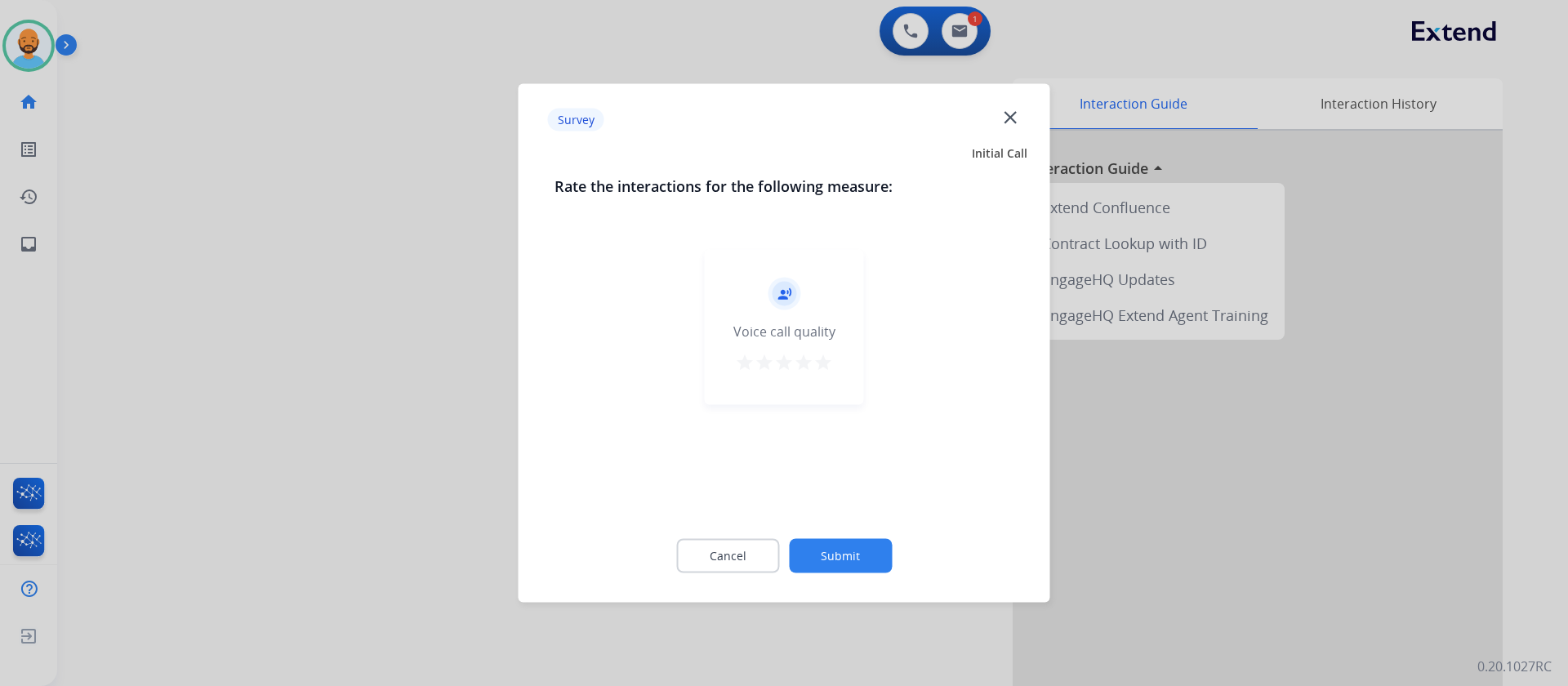
click at [828, 360] on mat-icon "star" at bounding box center [823, 362] width 20 height 20
click at [826, 544] on button "Submit" at bounding box center [840, 556] width 103 height 34
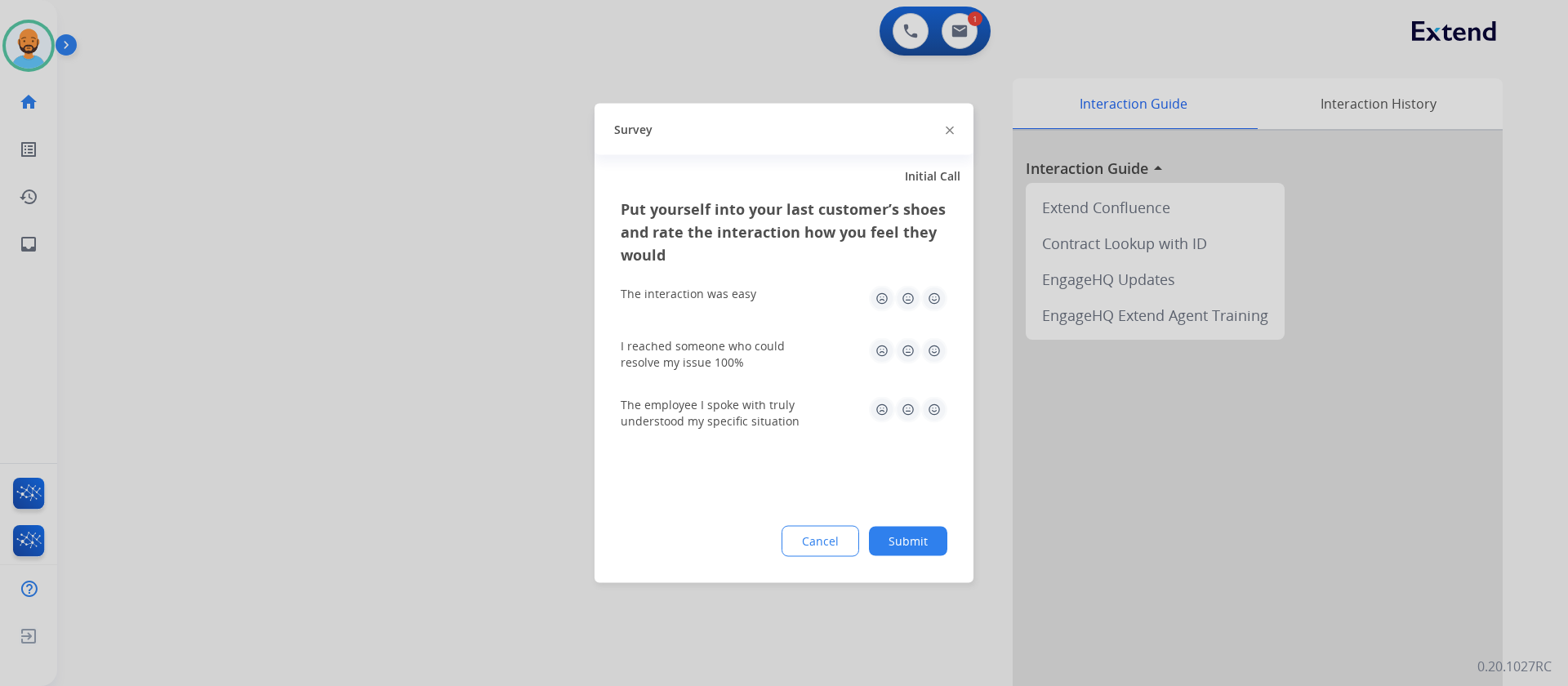
click at [936, 295] on img at bounding box center [933, 298] width 26 height 26
click at [934, 347] on img at bounding box center [933, 351] width 26 height 26
click at [934, 402] on img at bounding box center [933, 410] width 26 height 26
click at [909, 529] on button "Submit" at bounding box center [908, 541] width 78 height 29
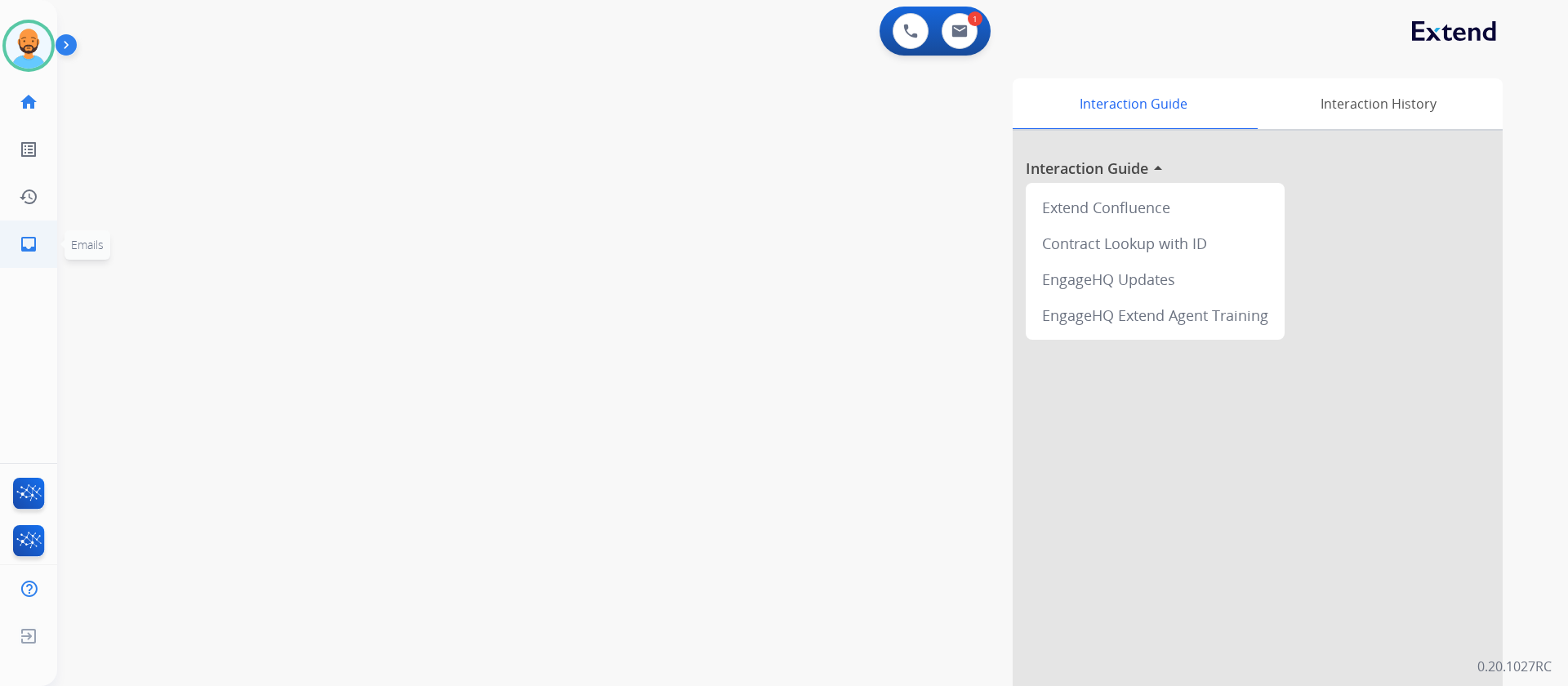
click at [32, 243] on mat-icon "inbox" at bounding box center [29, 244] width 20 height 20
select select "**********"
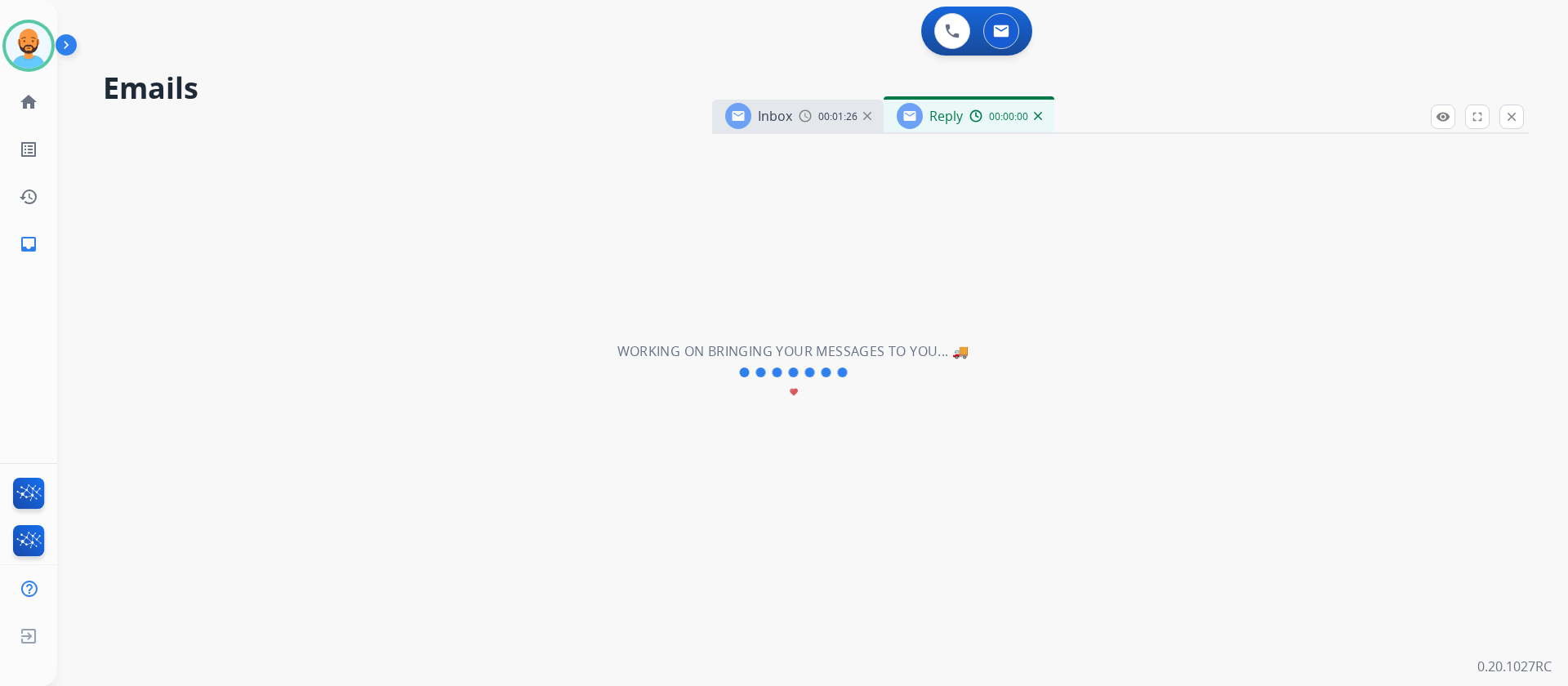
select select "**********"
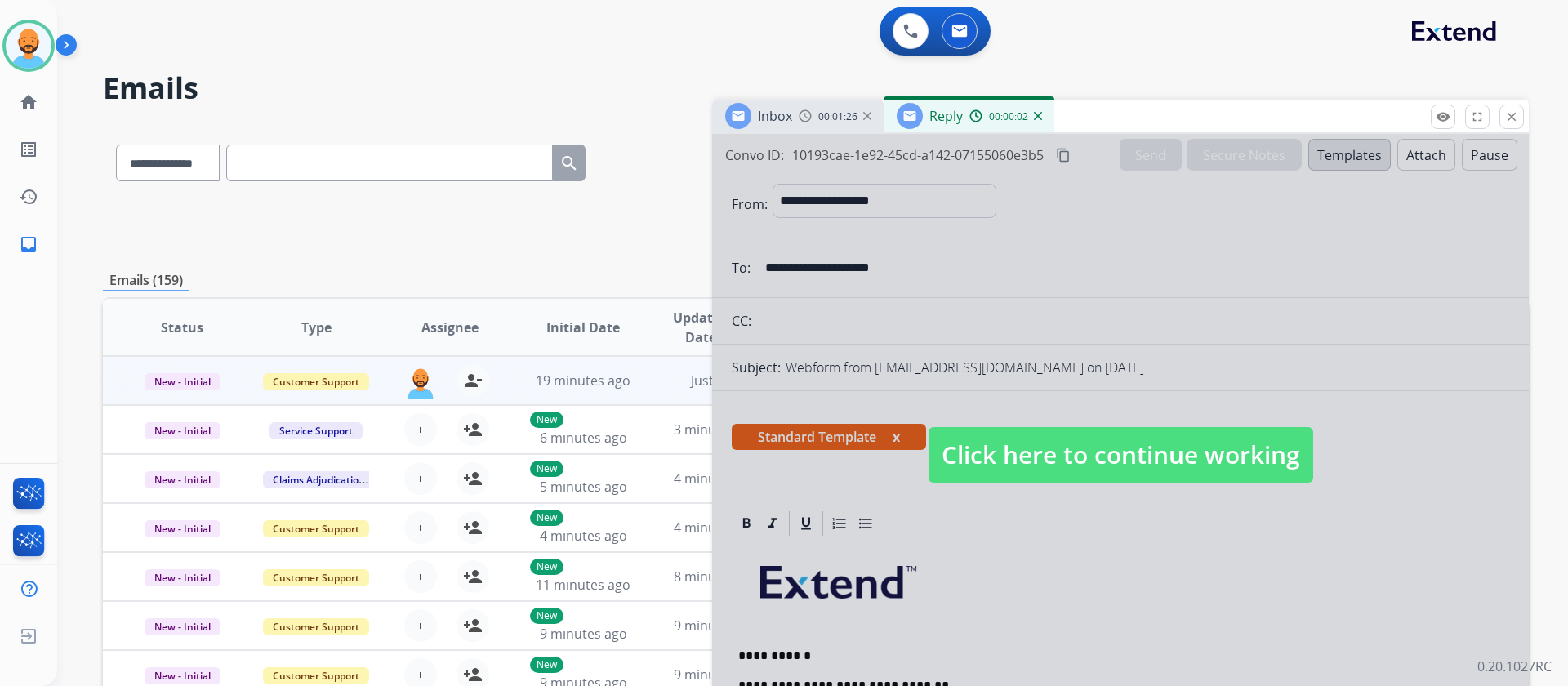
click at [1166, 455] on span "Click here to continue working" at bounding box center [1120, 454] width 385 height 55
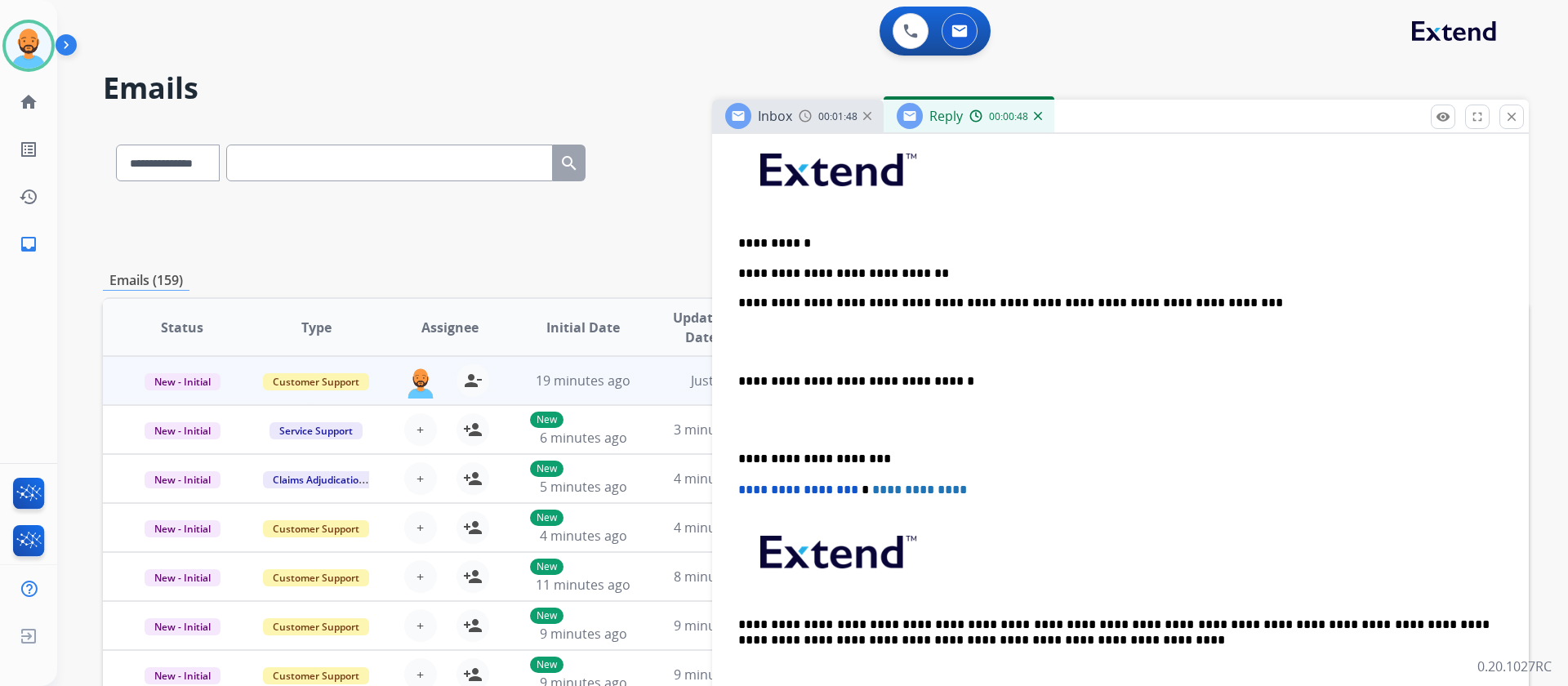
scroll to position [383, 0]
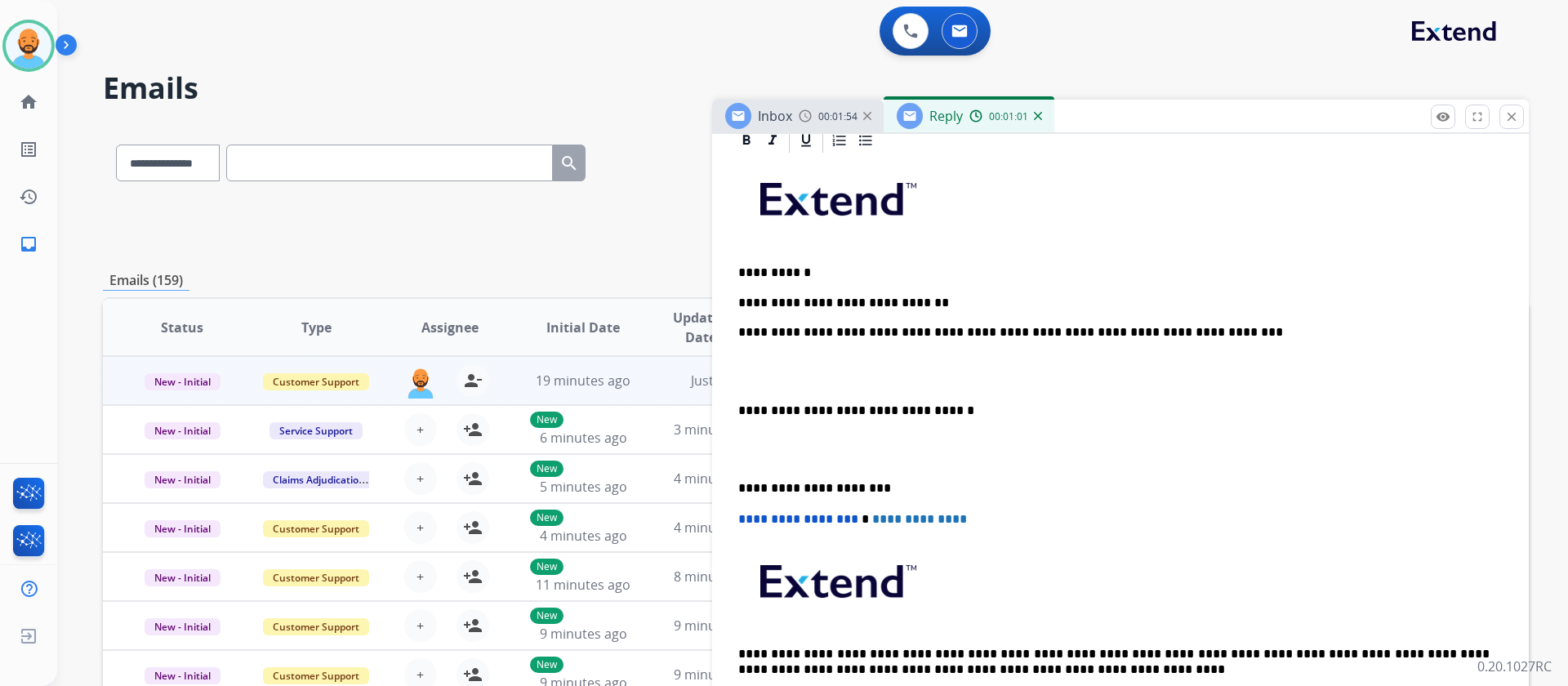
drag, startPoint x: 1119, startPoint y: 376, endPoint x: 1105, endPoint y: 389, distance: 19.1
click at [1105, 389] on div "**********" at bounding box center [1120, 442] width 777 height 574
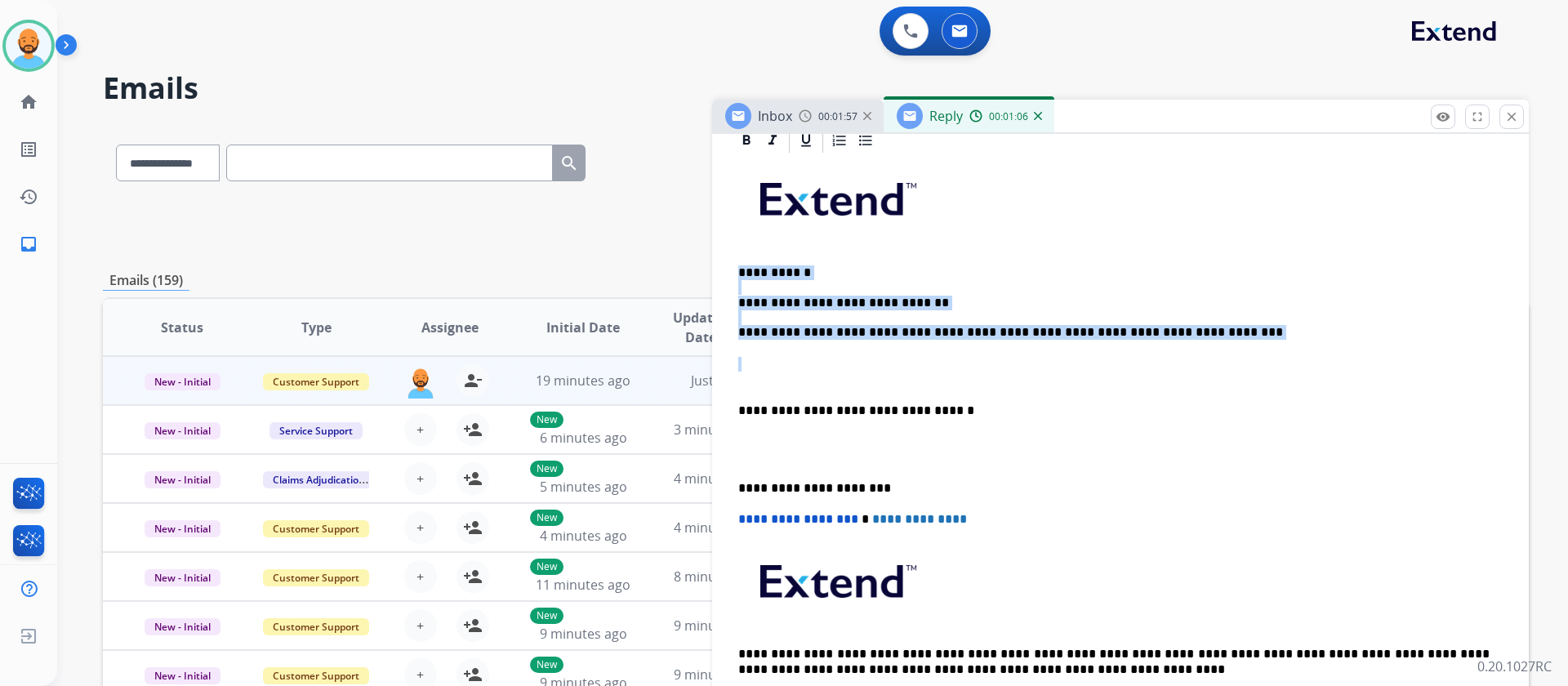
drag, startPoint x: 737, startPoint y: 264, endPoint x: 997, endPoint y: 370, distance: 280.8
click at [997, 370] on div "**********" at bounding box center [1120, 442] width 777 height 574
click at [997, 370] on p at bounding box center [1120, 372] width 764 height 30
drag, startPoint x: 736, startPoint y: 266, endPoint x: 1076, endPoint y: 368, distance: 355.0
click at [1076, 368] on div "**********" at bounding box center [1120, 442] width 777 height 574
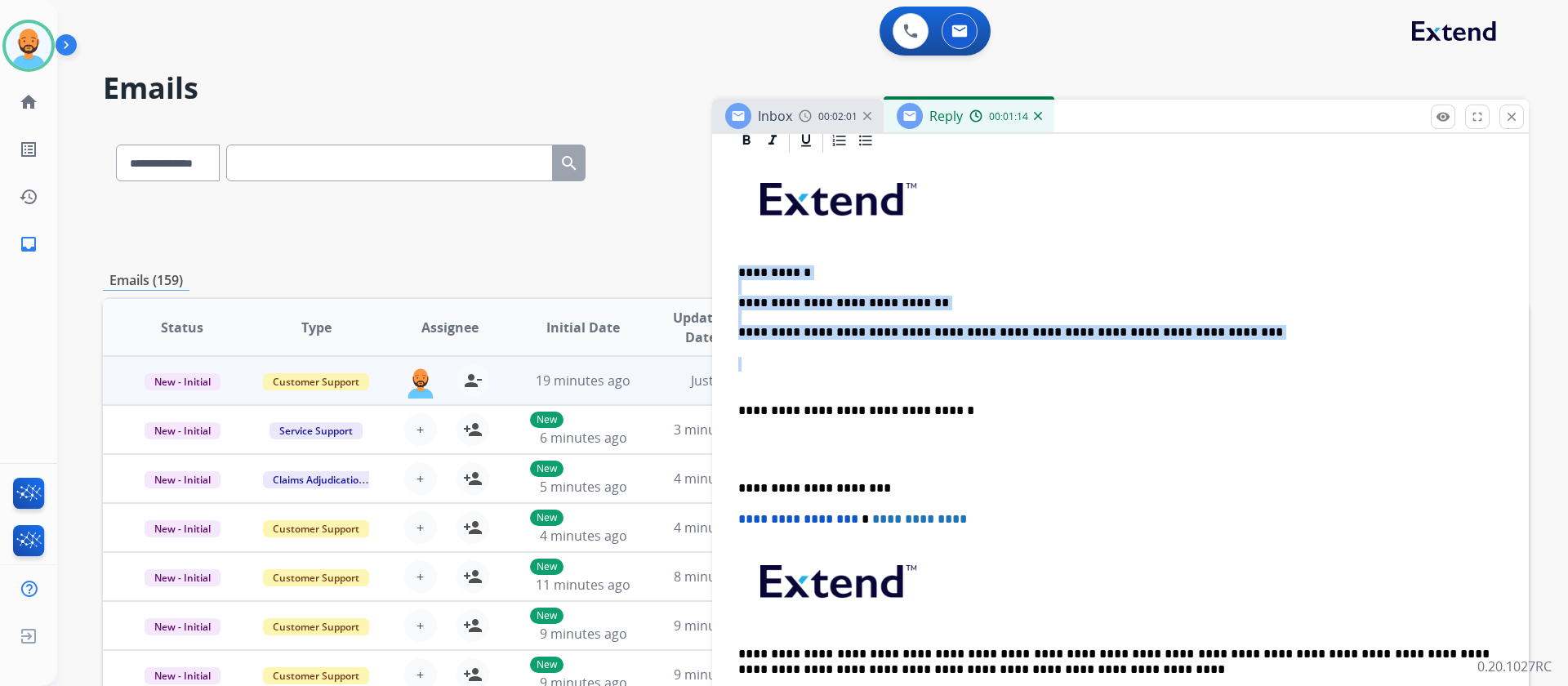
copy p "**********"
click at [1516, 115] on mat-icon "close" at bounding box center [1511, 116] width 14 height 14
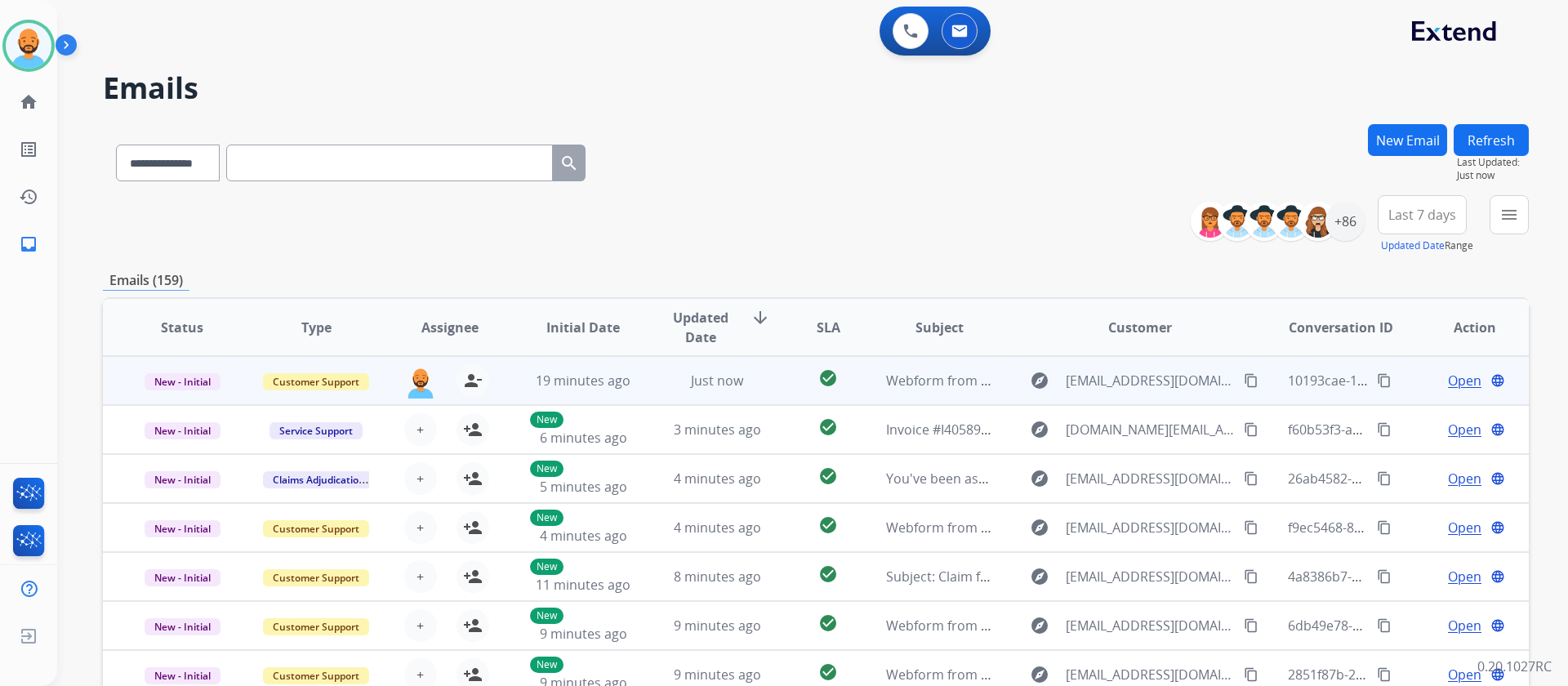
click at [1244, 374] on mat-icon "content_copy" at bounding box center [1251, 380] width 14 height 14
click at [1467, 373] on span "Open" at bounding box center [1463, 380] width 33 height 20
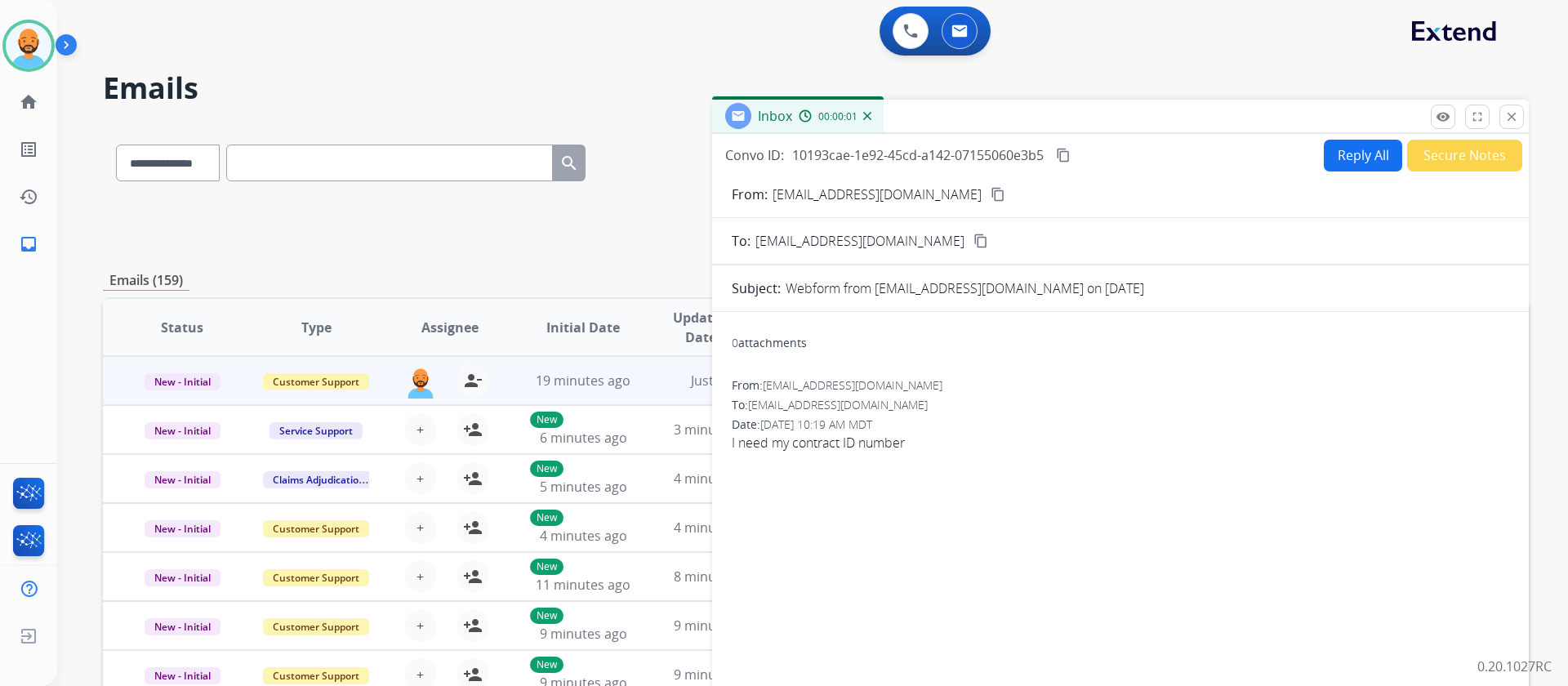
click at [1324, 153] on button "Reply All" at bounding box center [1363, 156] width 78 height 32
select select "**********"
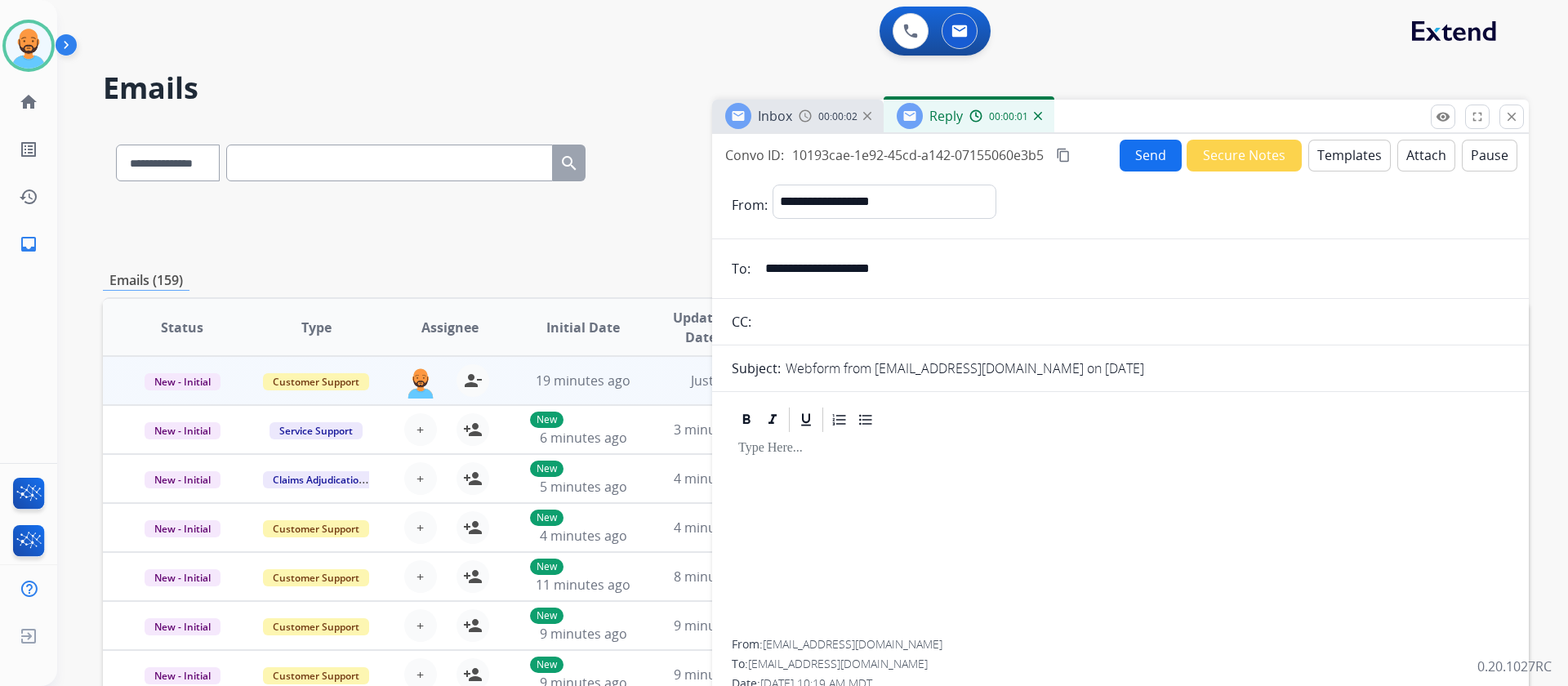
click at [1319, 154] on button "Templates" at bounding box center [1348, 156] width 83 height 32
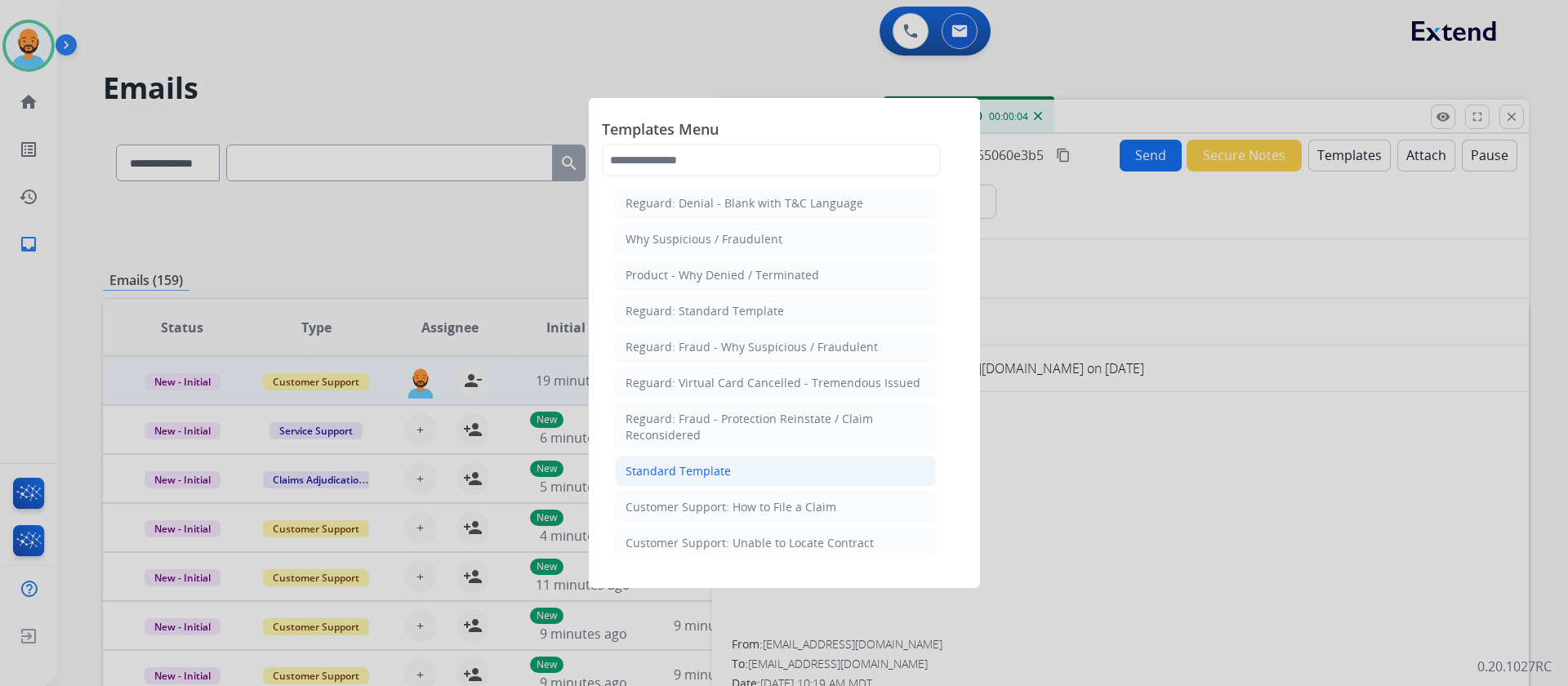
click at [693, 478] on div "Standard Template" at bounding box center [678, 470] width 105 height 16
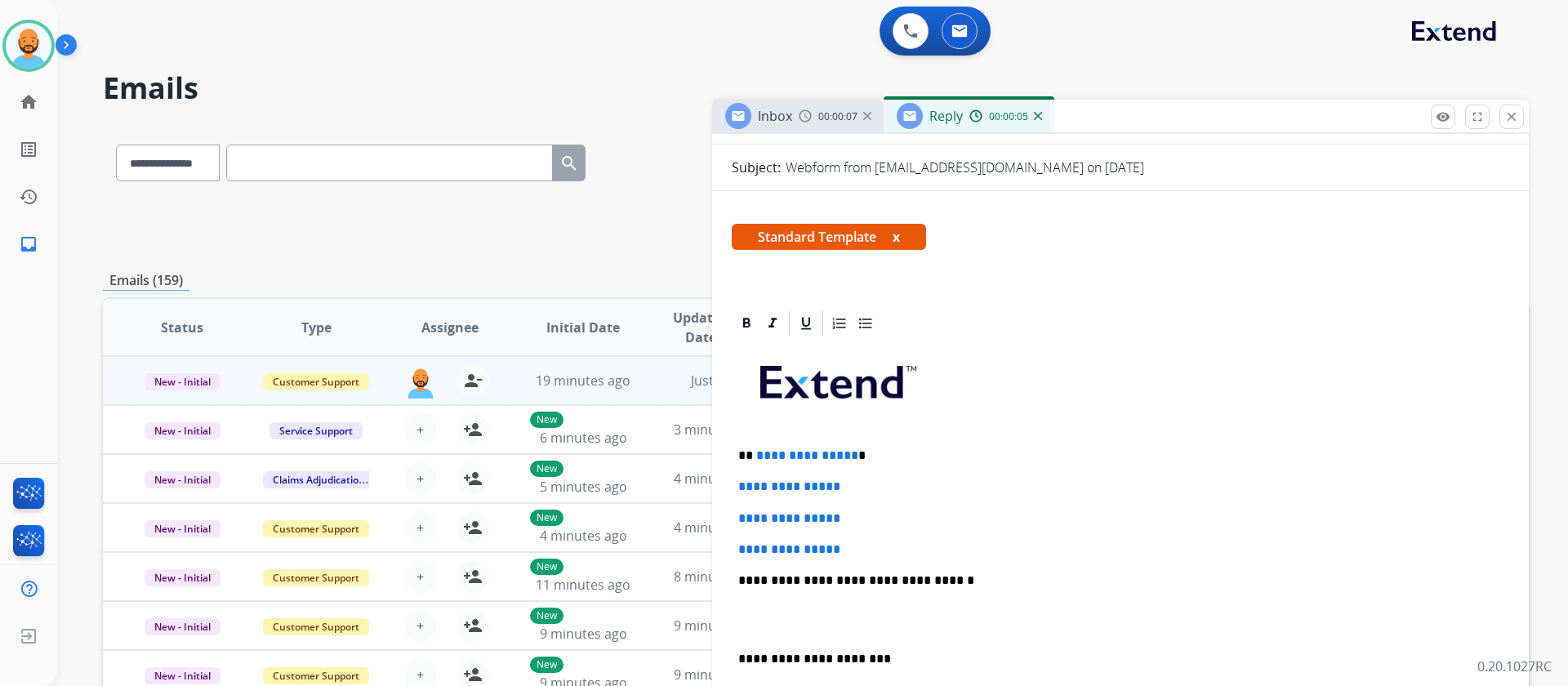
scroll to position [245, 0]
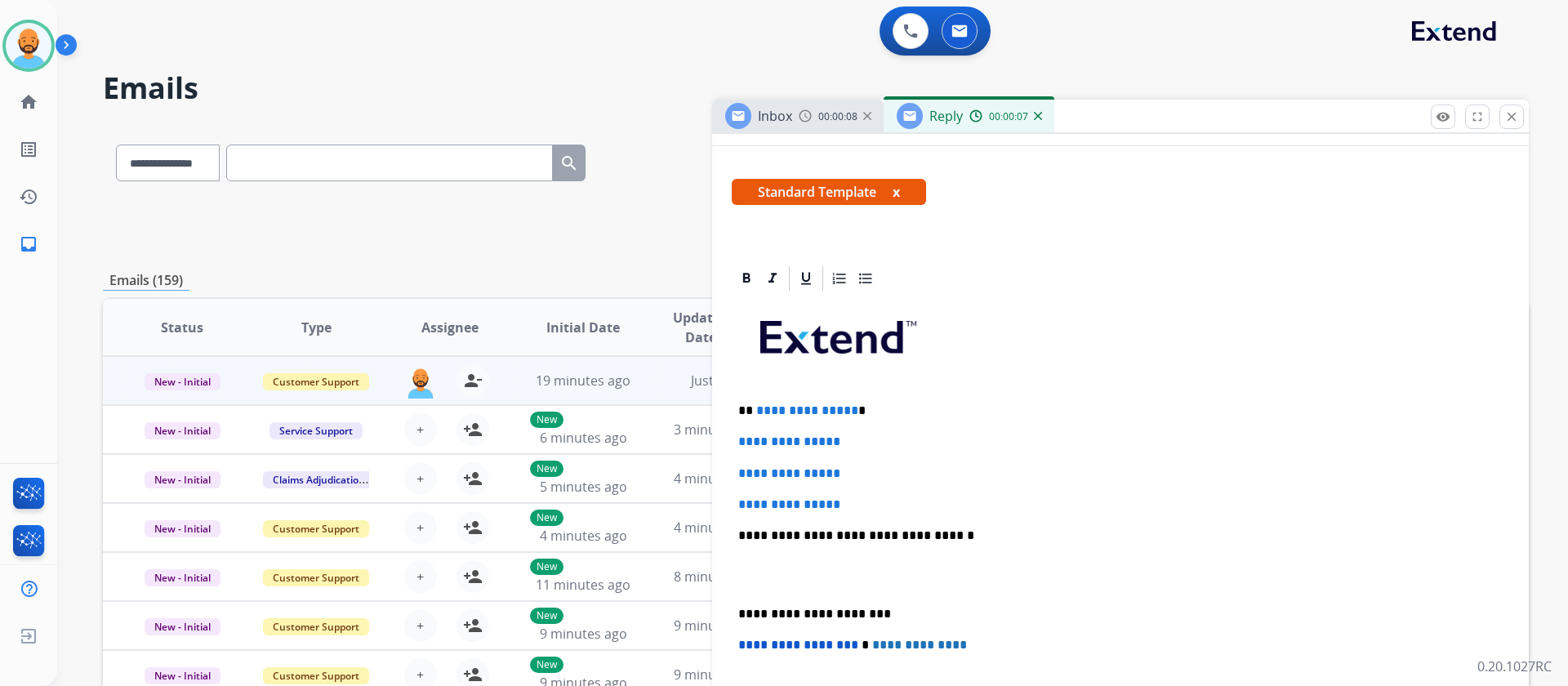
click at [851, 505] on p "**********" at bounding box center [1120, 504] width 764 height 14
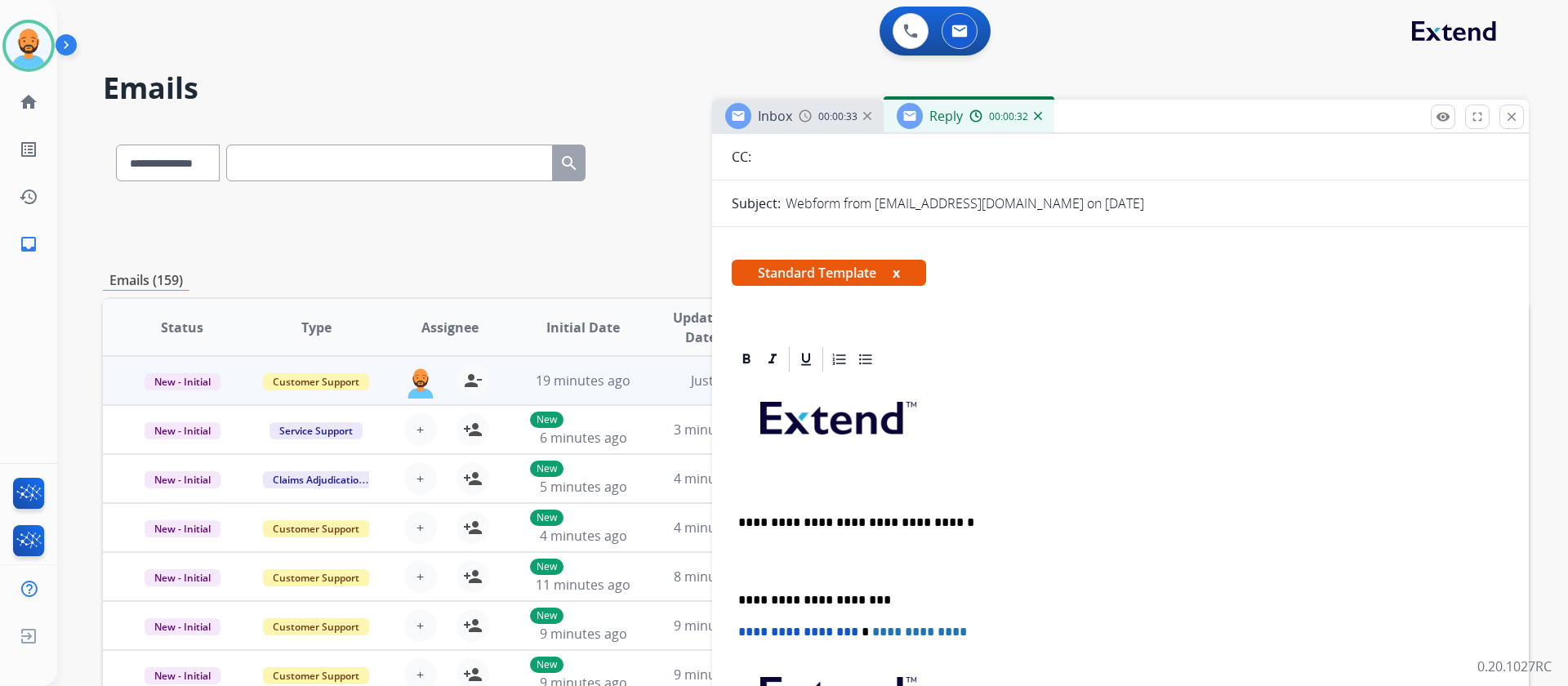
scroll to position [0, 0]
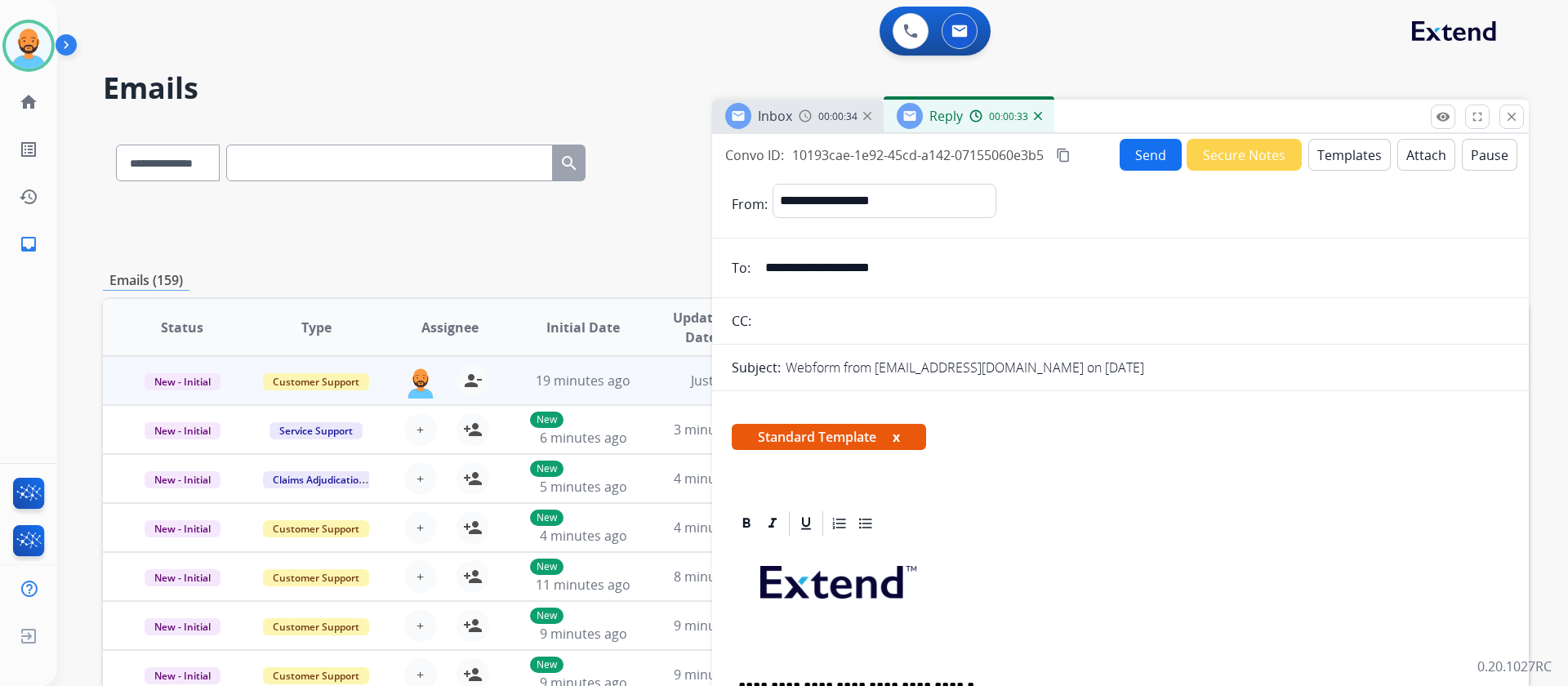
click at [1326, 161] on button "Templates" at bounding box center [1348, 155] width 83 height 32
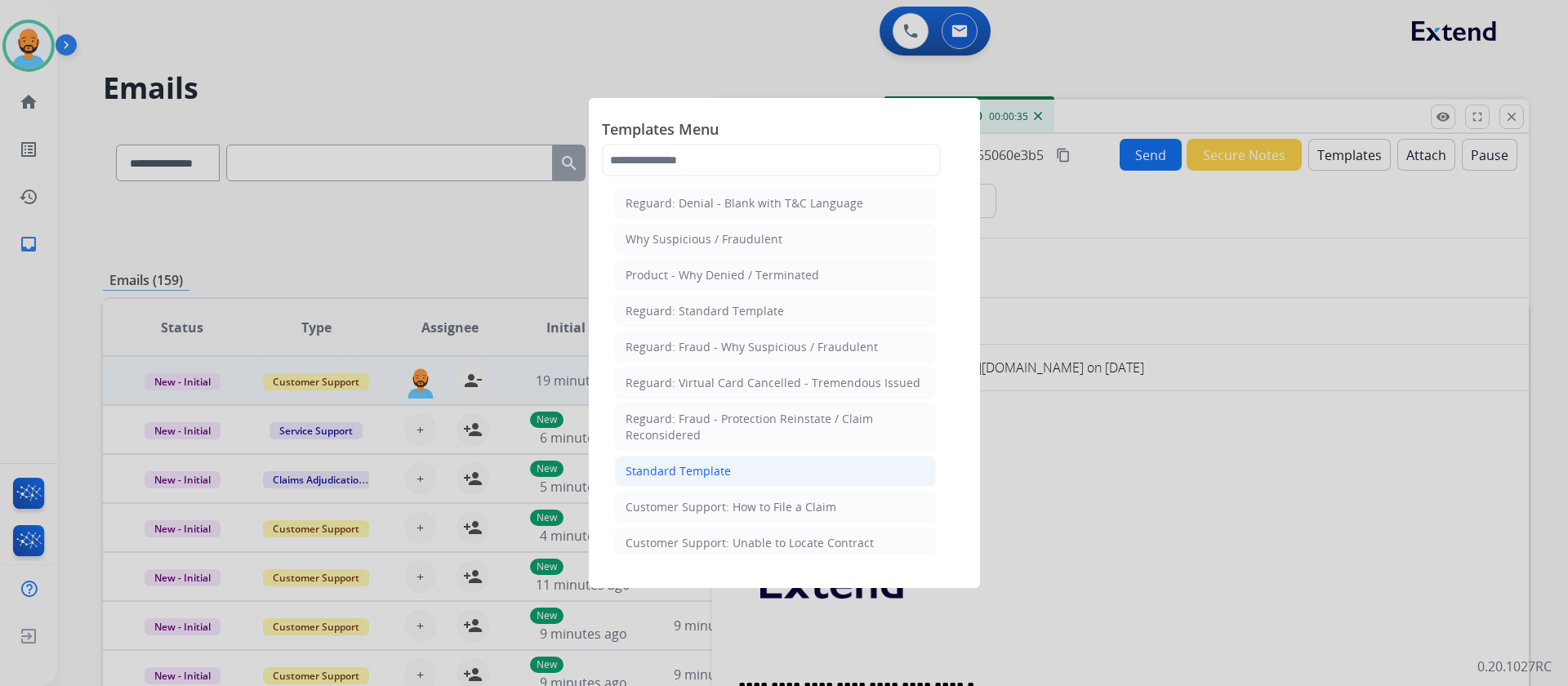
click at [676, 467] on div "Standard Template" at bounding box center [678, 470] width 105 height 16
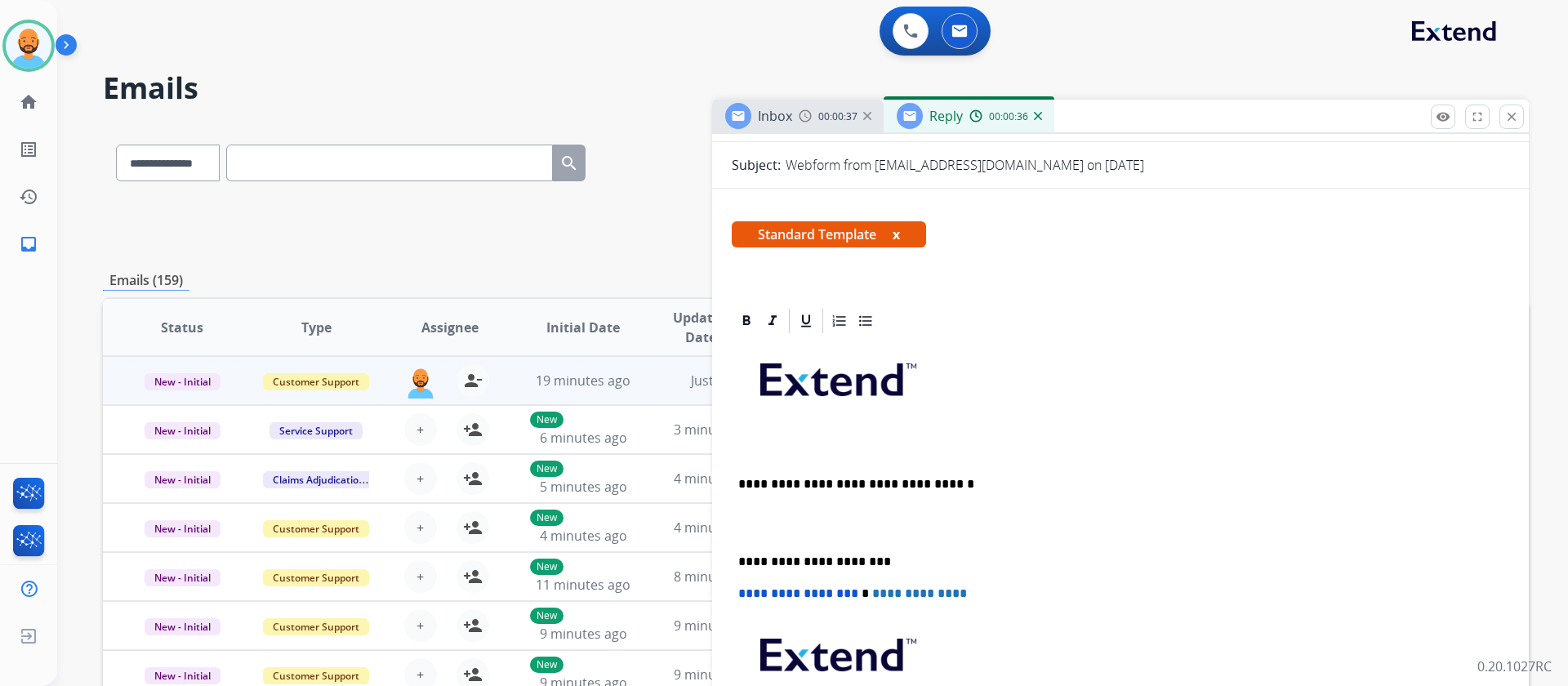
scroll to position [245, 0]
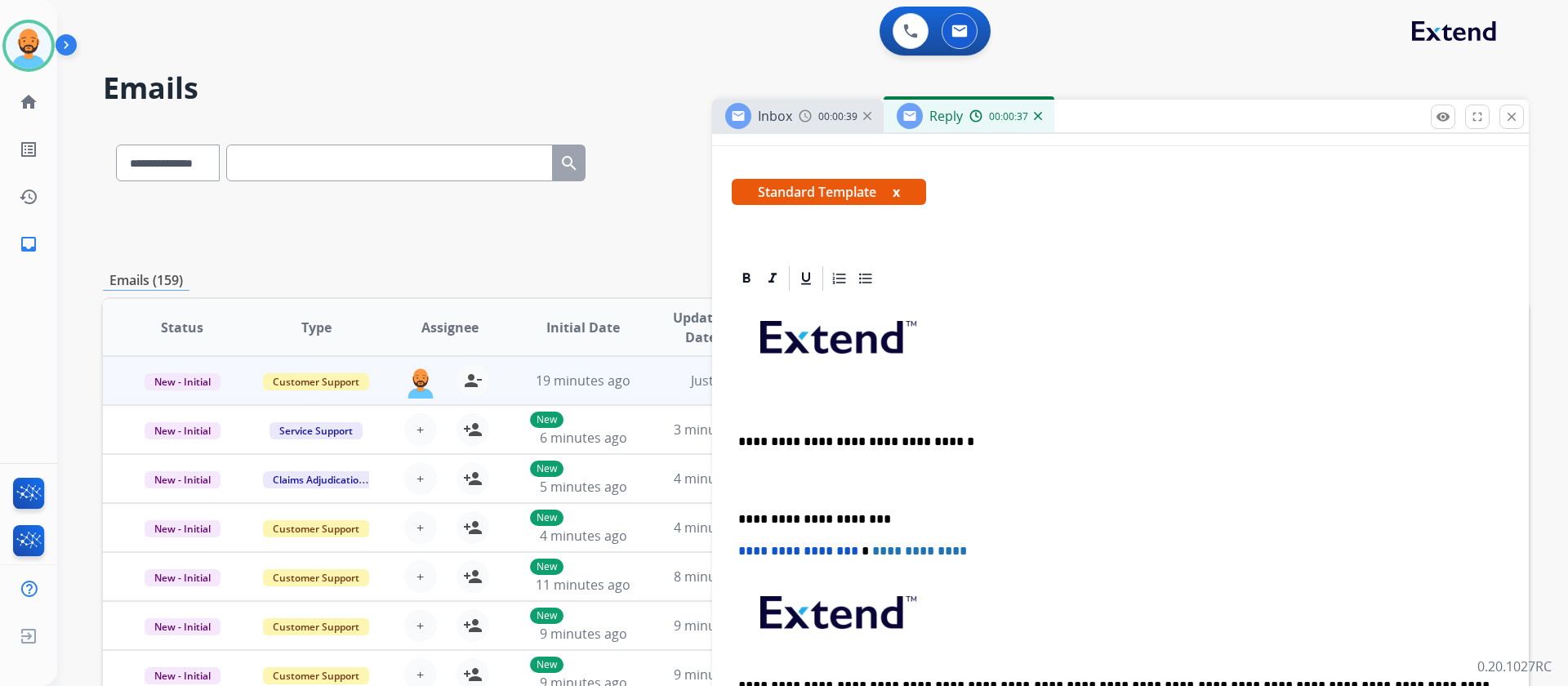
click at [899, 192] on button "x" at bounding box center [896, 192] width 8 height 20
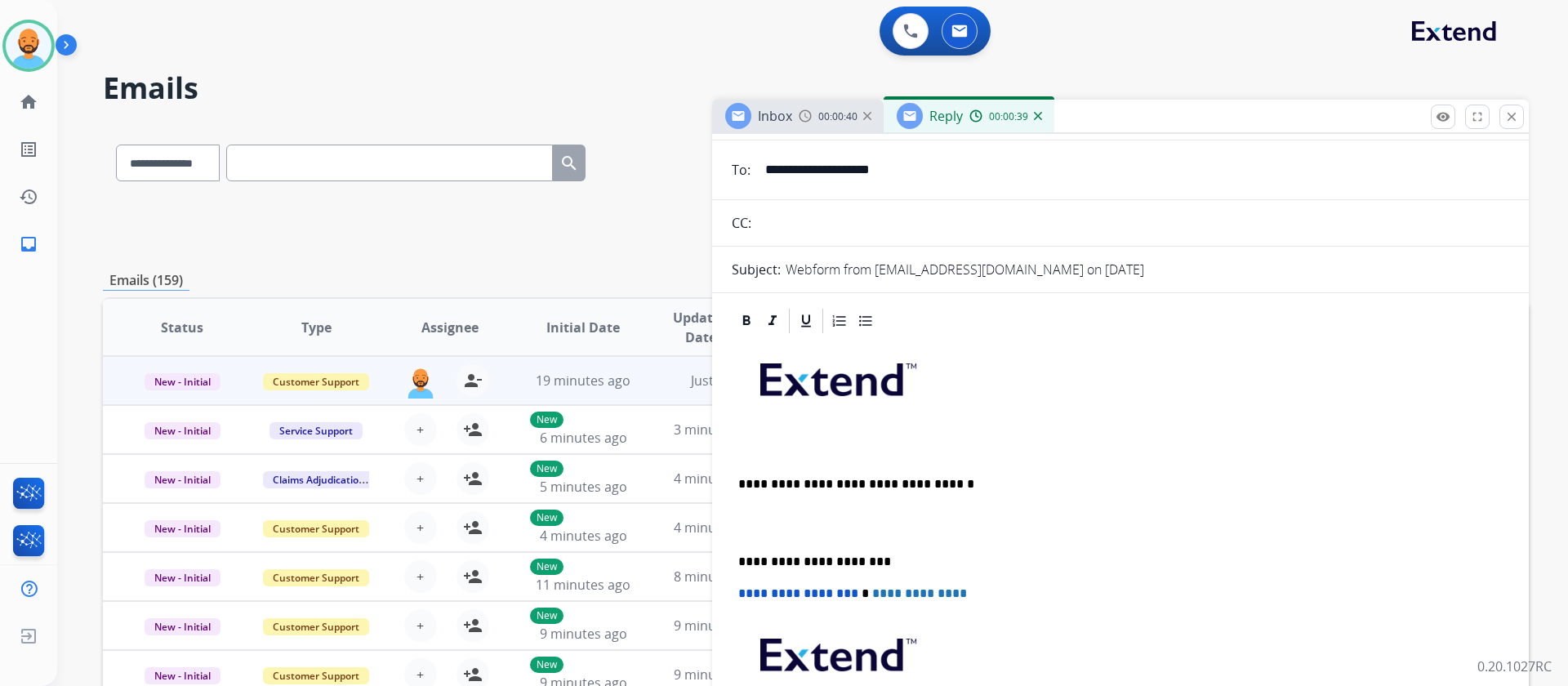
scroll to position [0, 0]
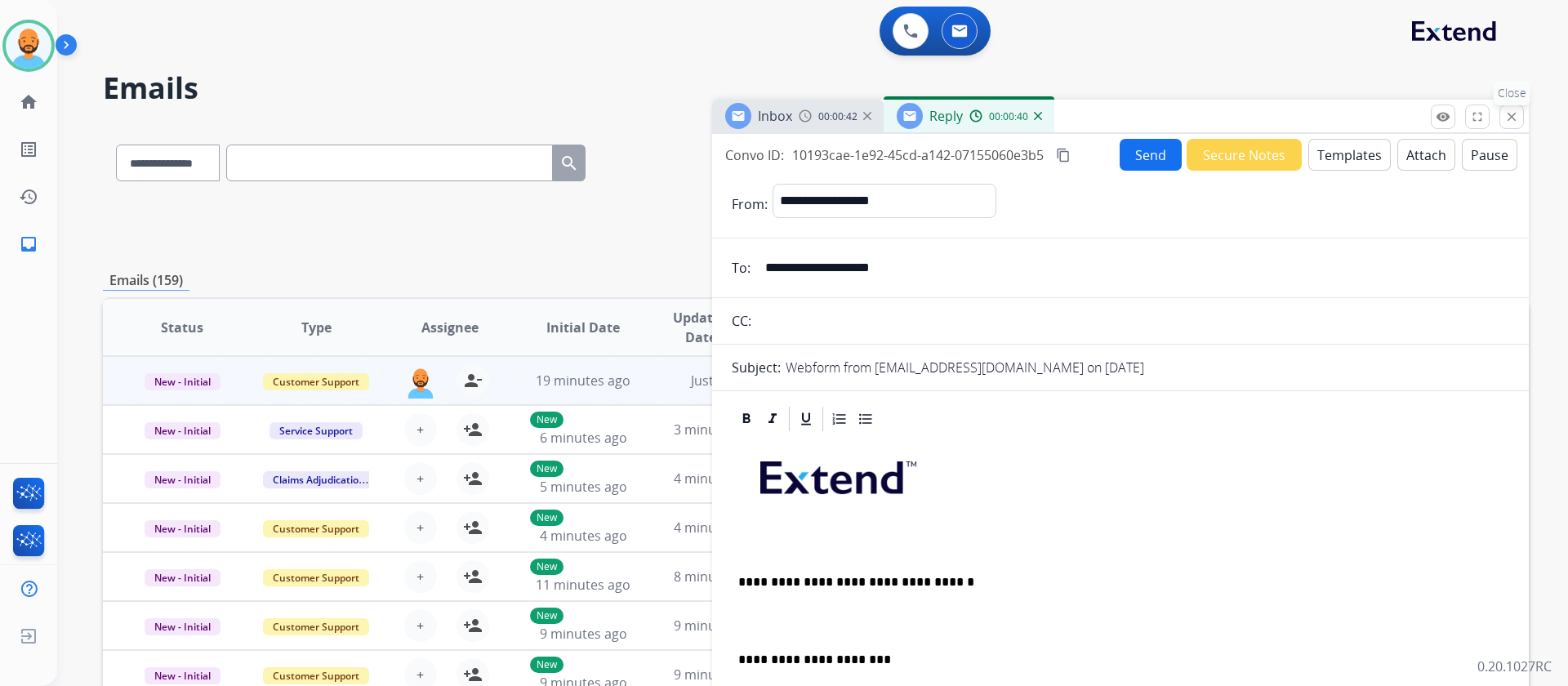
click at [1512, 114] on mat-icon "close" at bounding box center [1511, 116] width 14 height 14
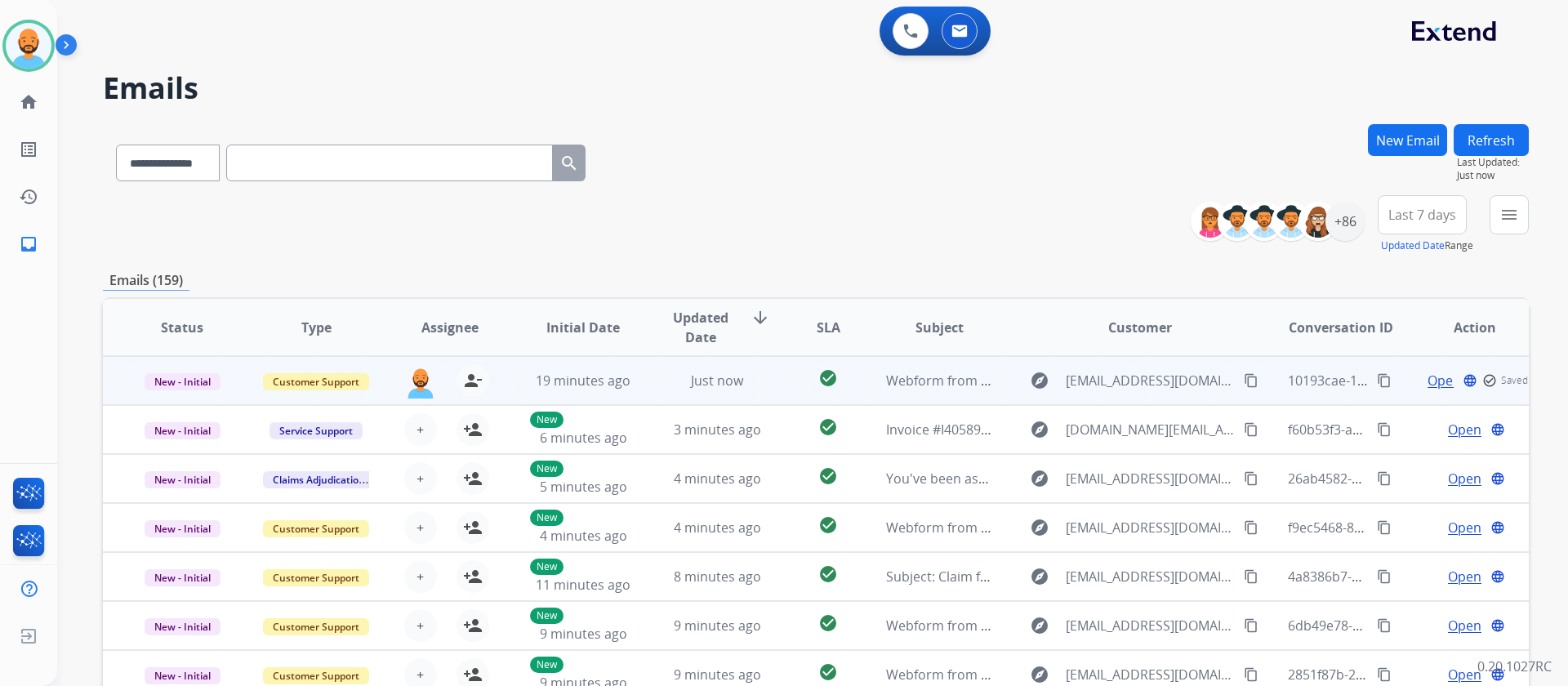
click at [1436, 381] on span "Open" at bounding box center [1444, 380] width 33 height 20
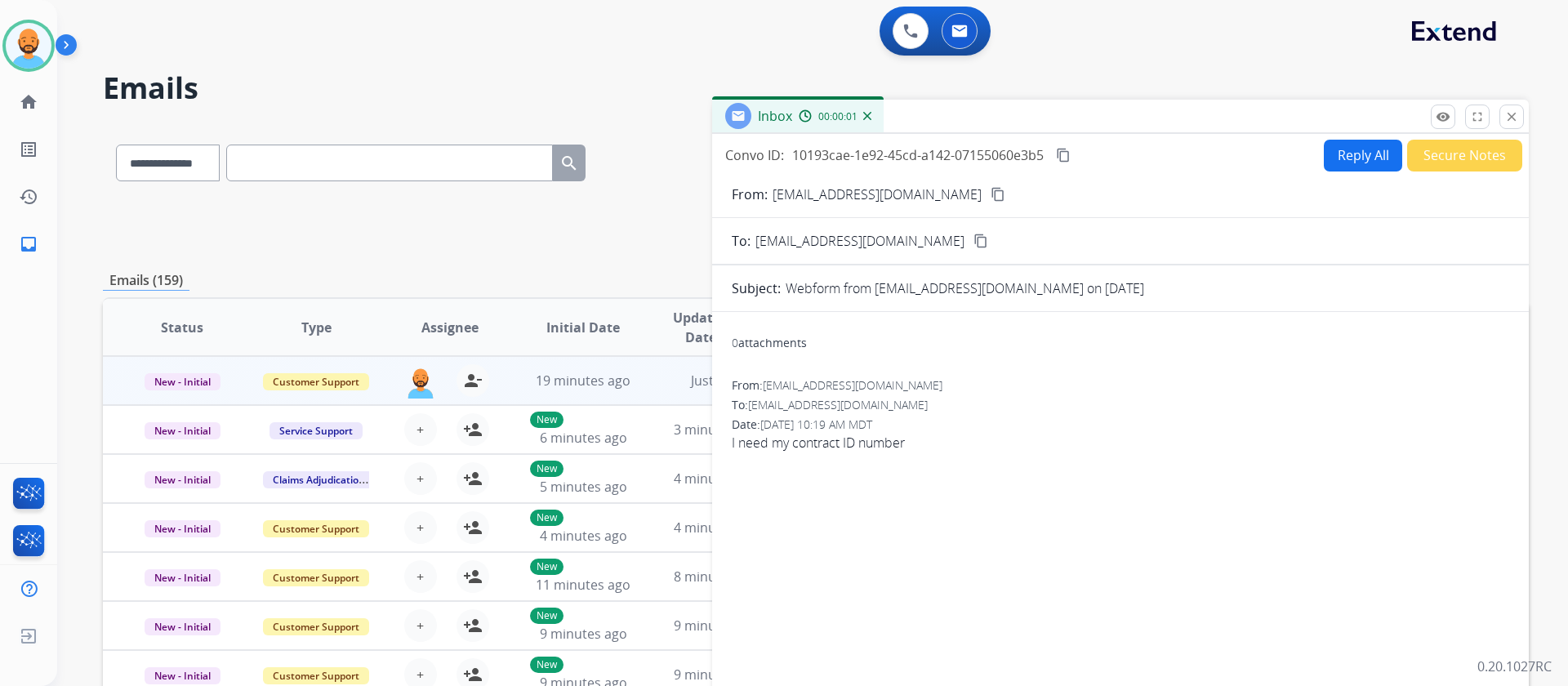
click at [1354, 154] on button "Reply All" at bounding box center [1363, 156] width 78 height 32
select select "**********"
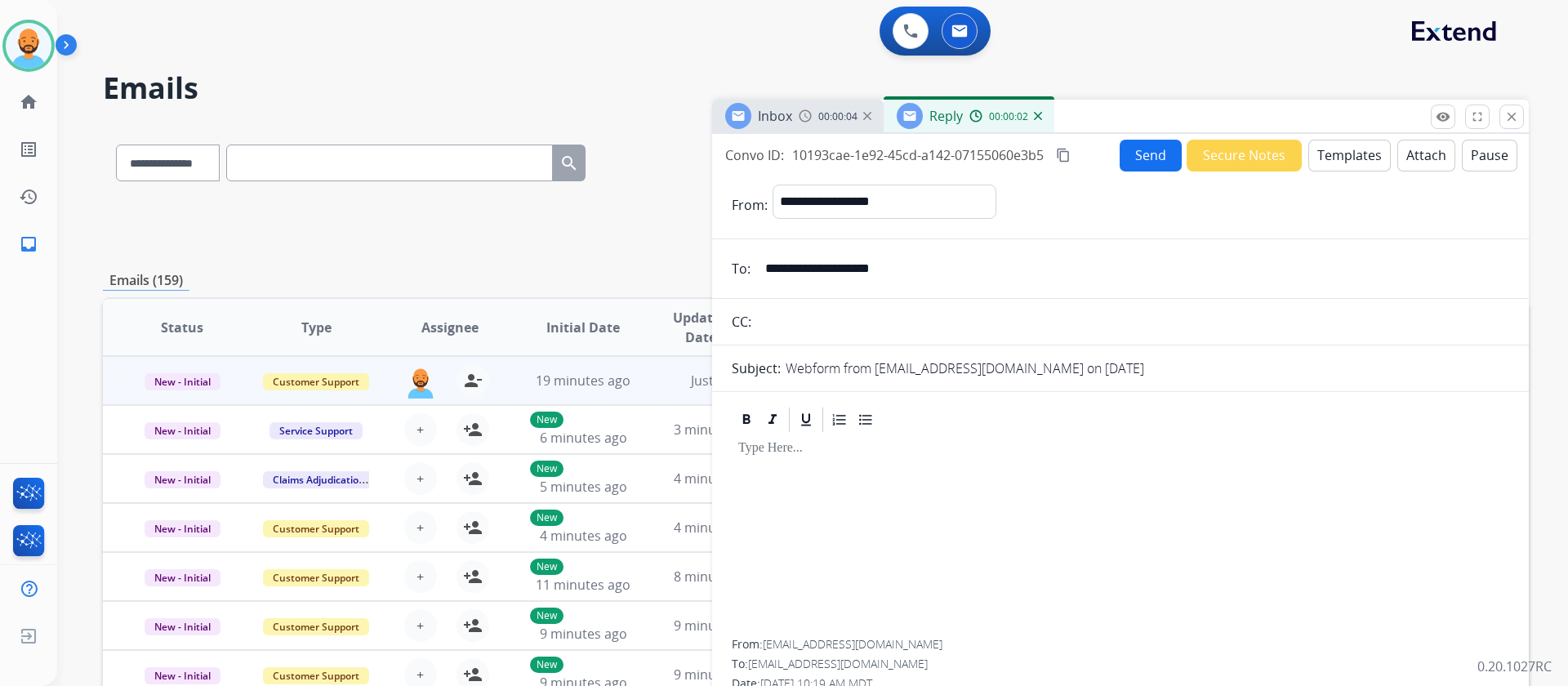
click at [1355, 152] on button "Templates" at bounding box center [1348, 156] width 83 height 32
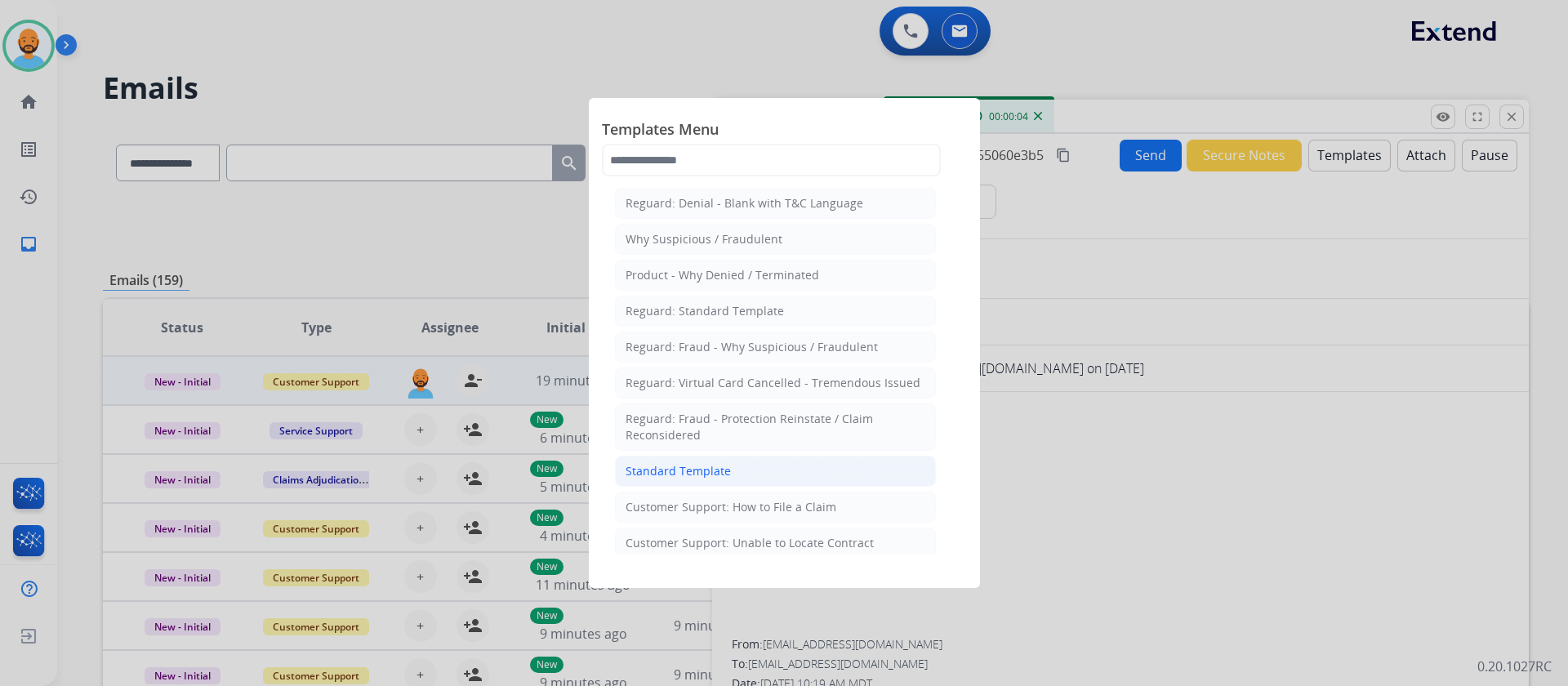
click at [725, 465] on div "Standard Template" at bounding box center [678, 470] width 105 height 16
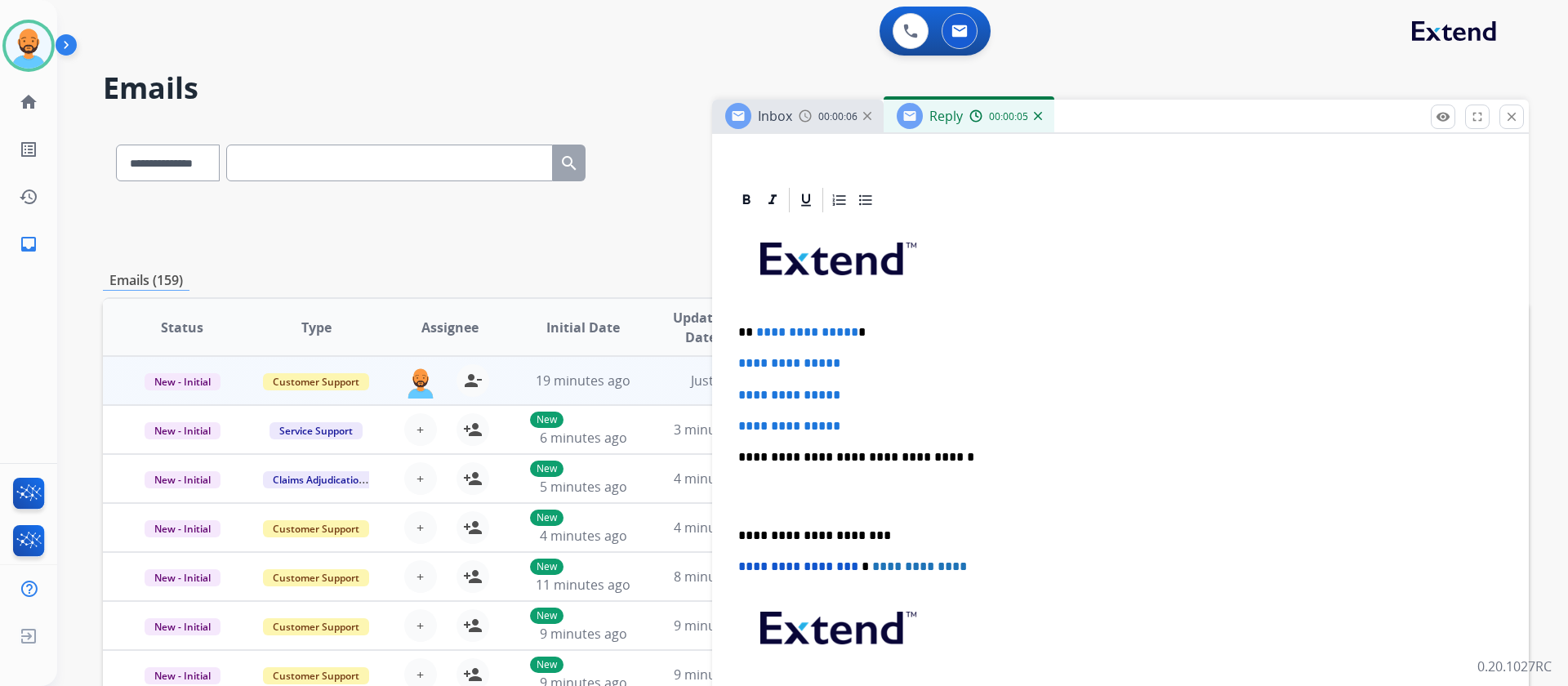
scroll to position [327, 0]
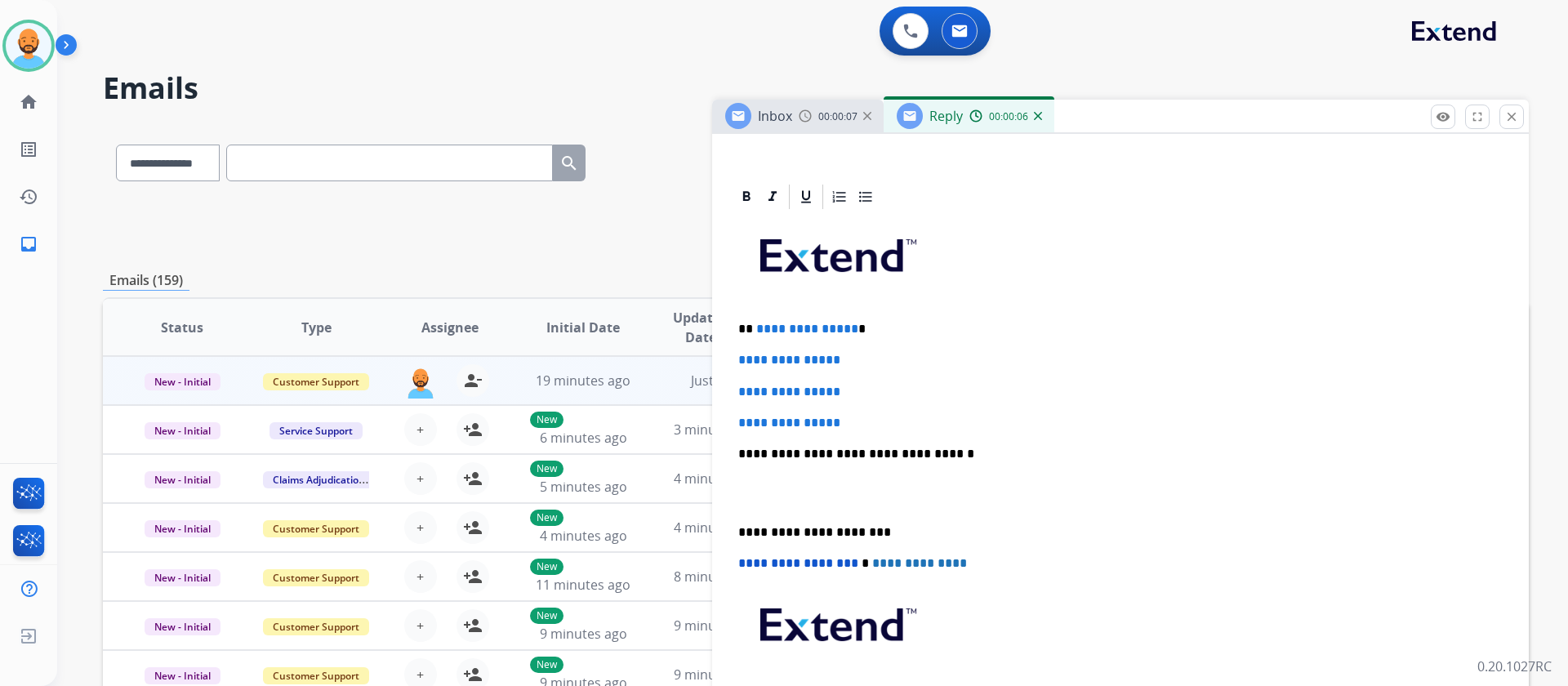
click at [857, 322] on p "**********" at bounding box center [1114, 329] width 751 height 14
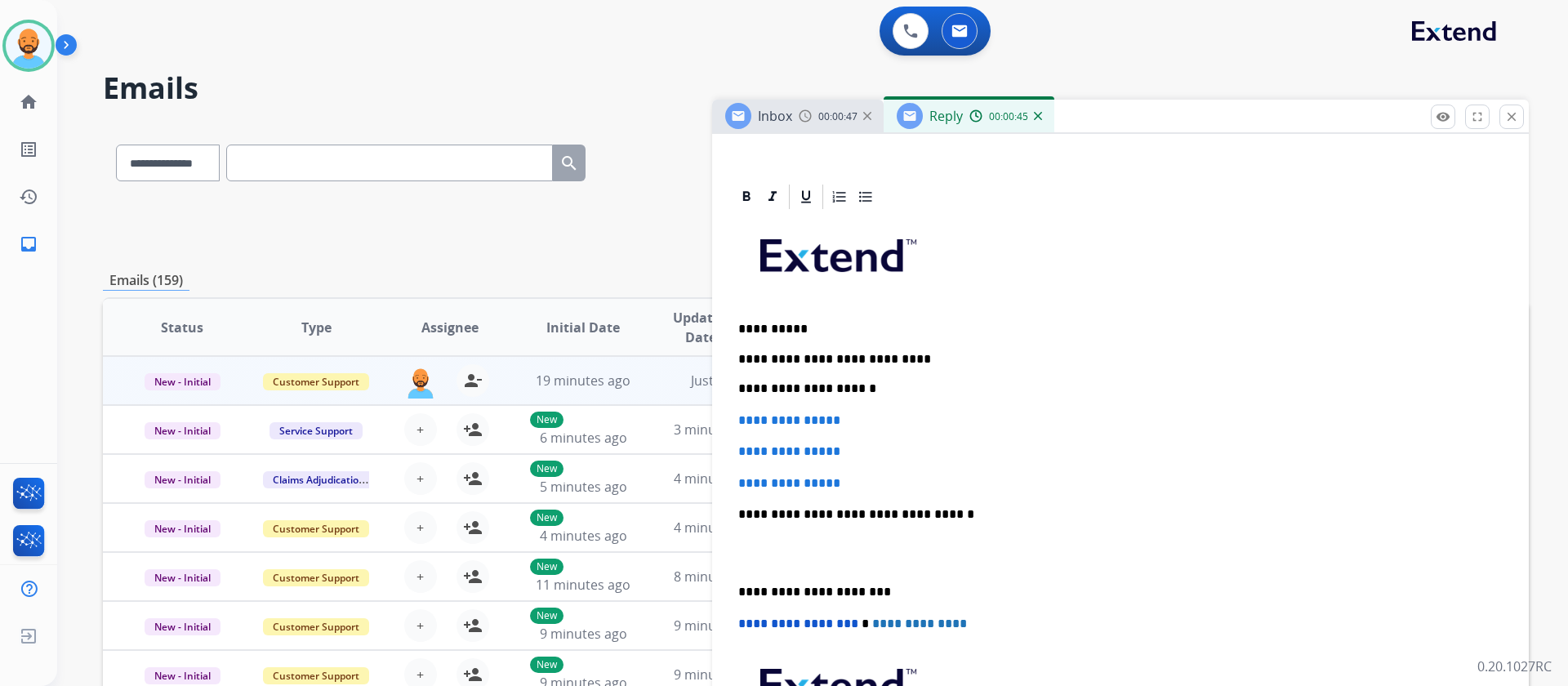
click at [750, 327] on p "**********" at bounding box center [1114, 359] width 751 height 75
click at [854, 383] on p "**********" at bounding box center [1114, 359] width 751 height 75
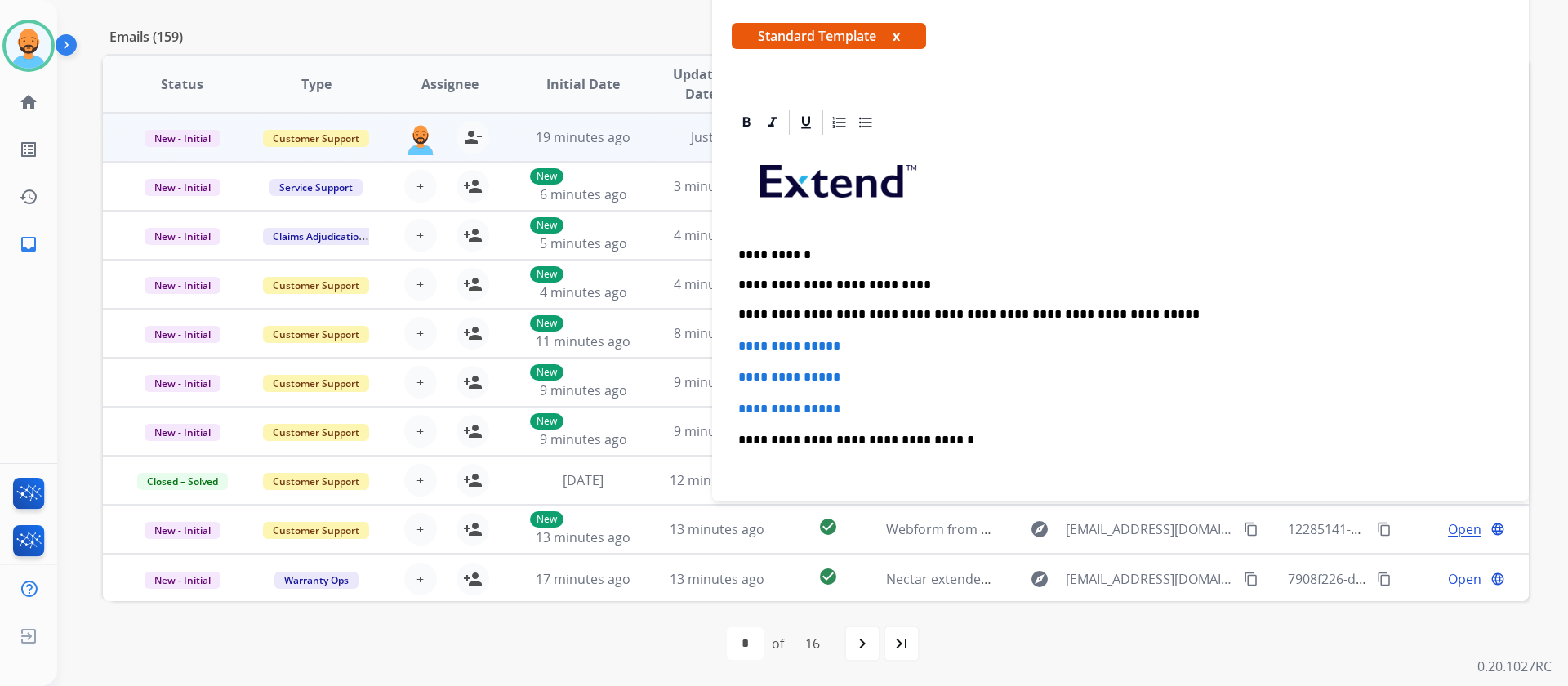
scroll to position [163, 0]
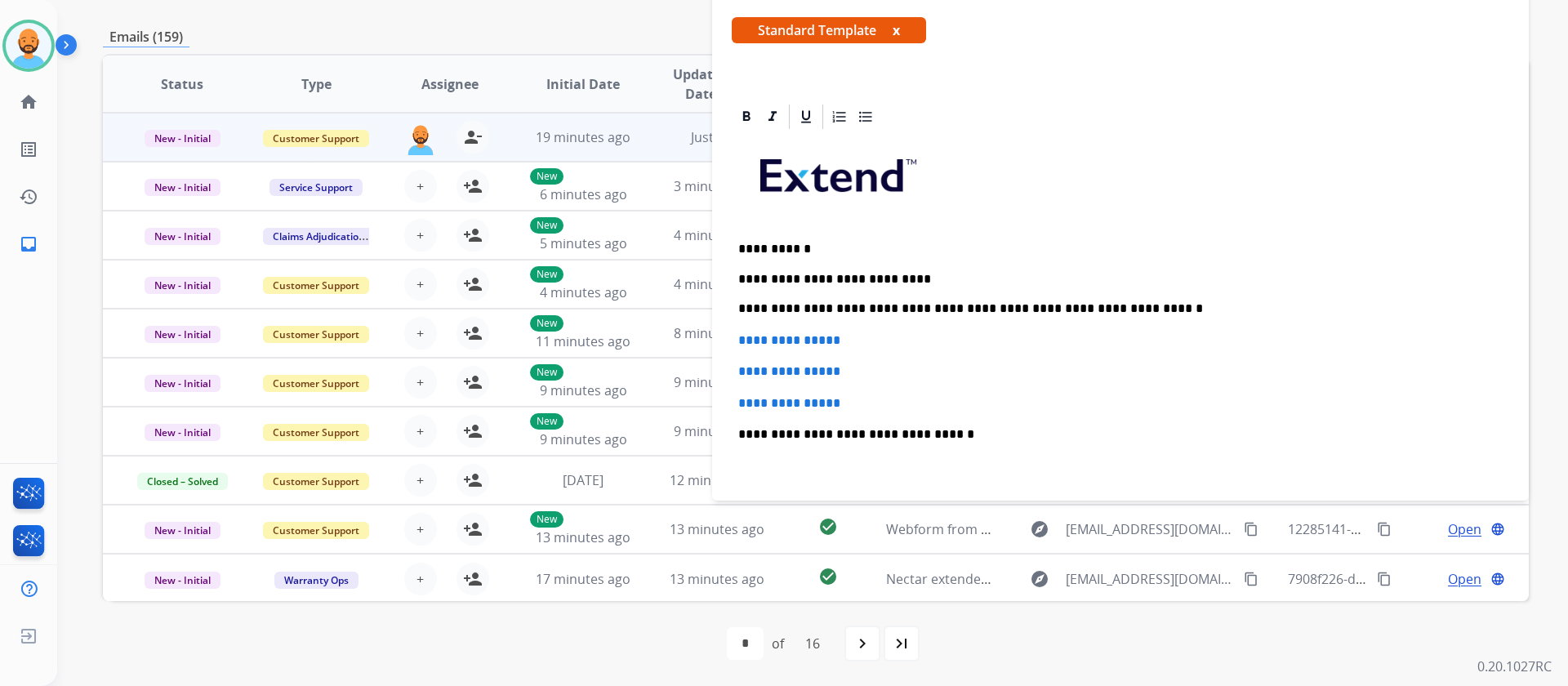
click at [863, 410] on p "**********" at bounding box center [1120, 403] width 764 height 14
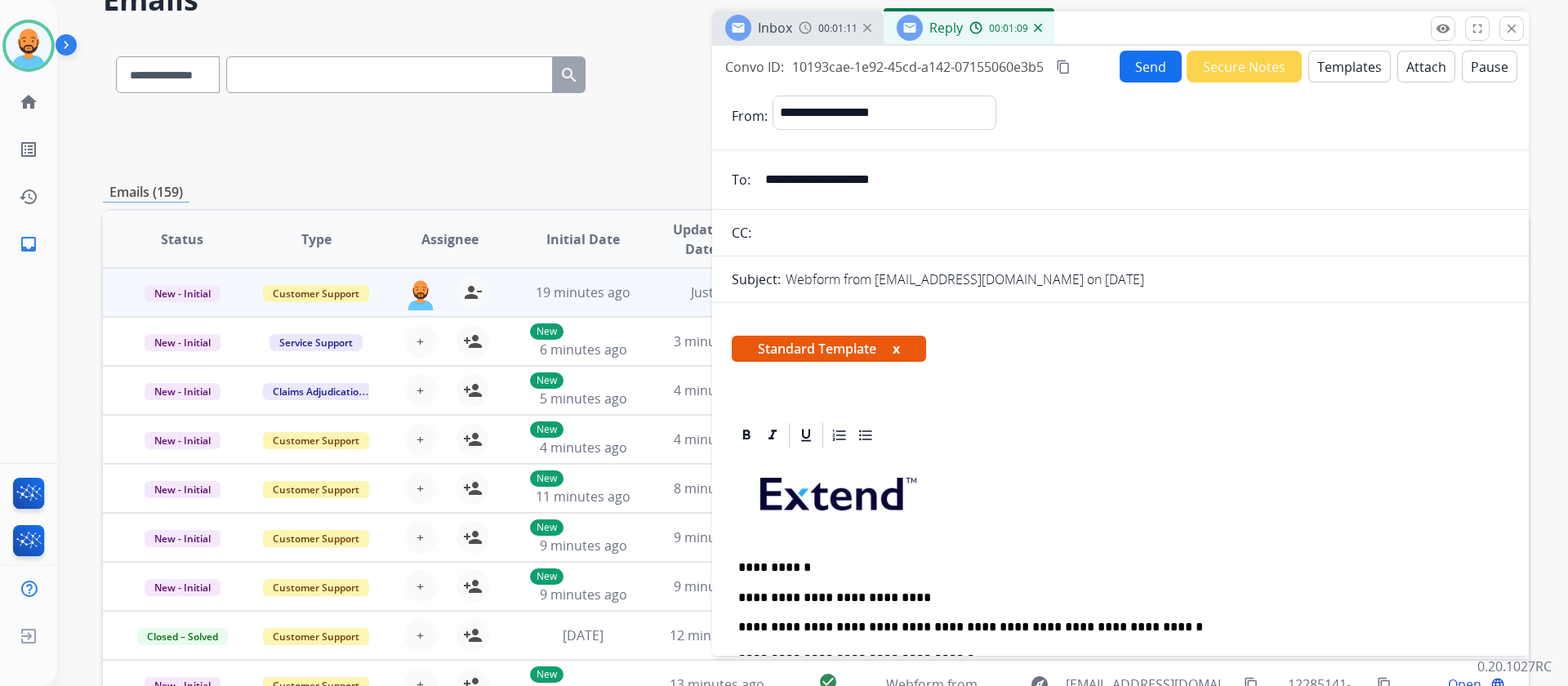
scroll to position [0, 0]
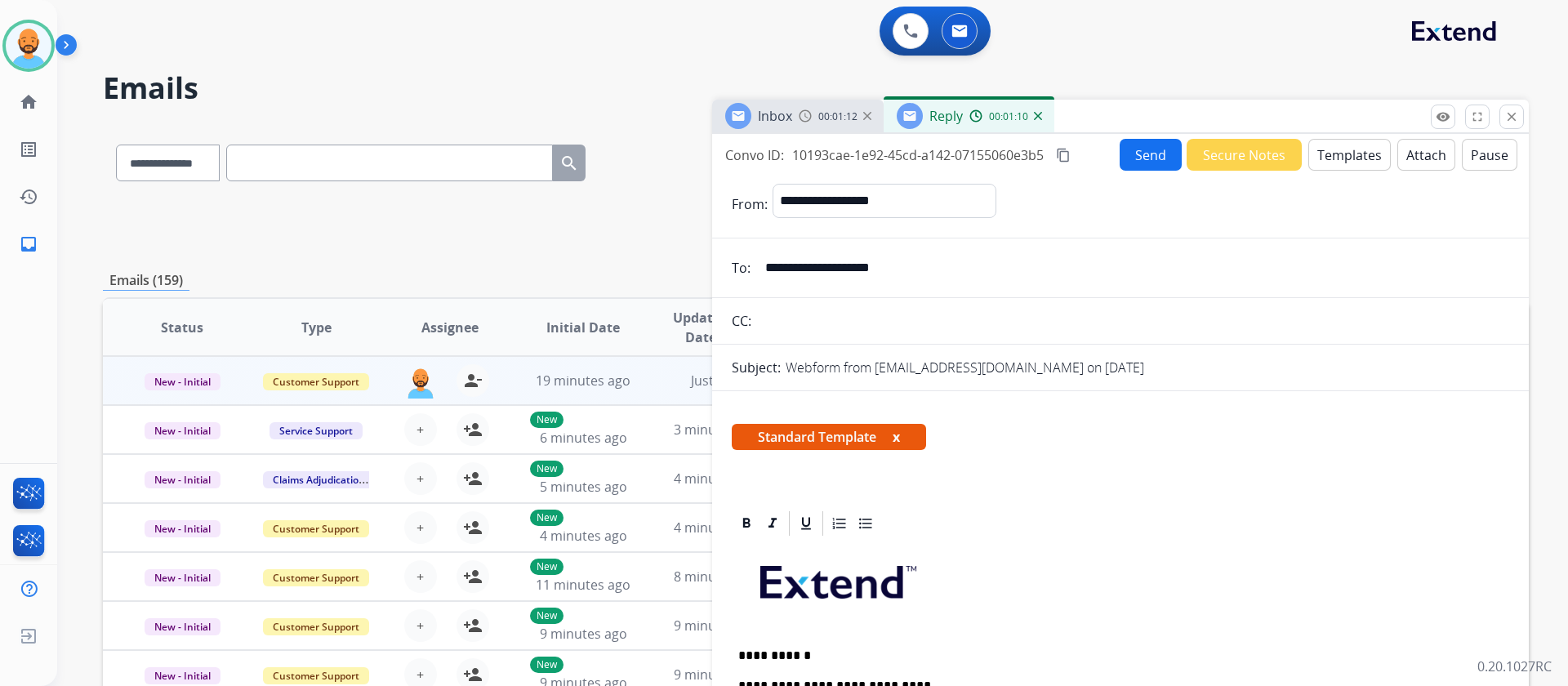
click at [1138, 156] on button "Send" at bounding box center [1150, 155] width 62 height 32
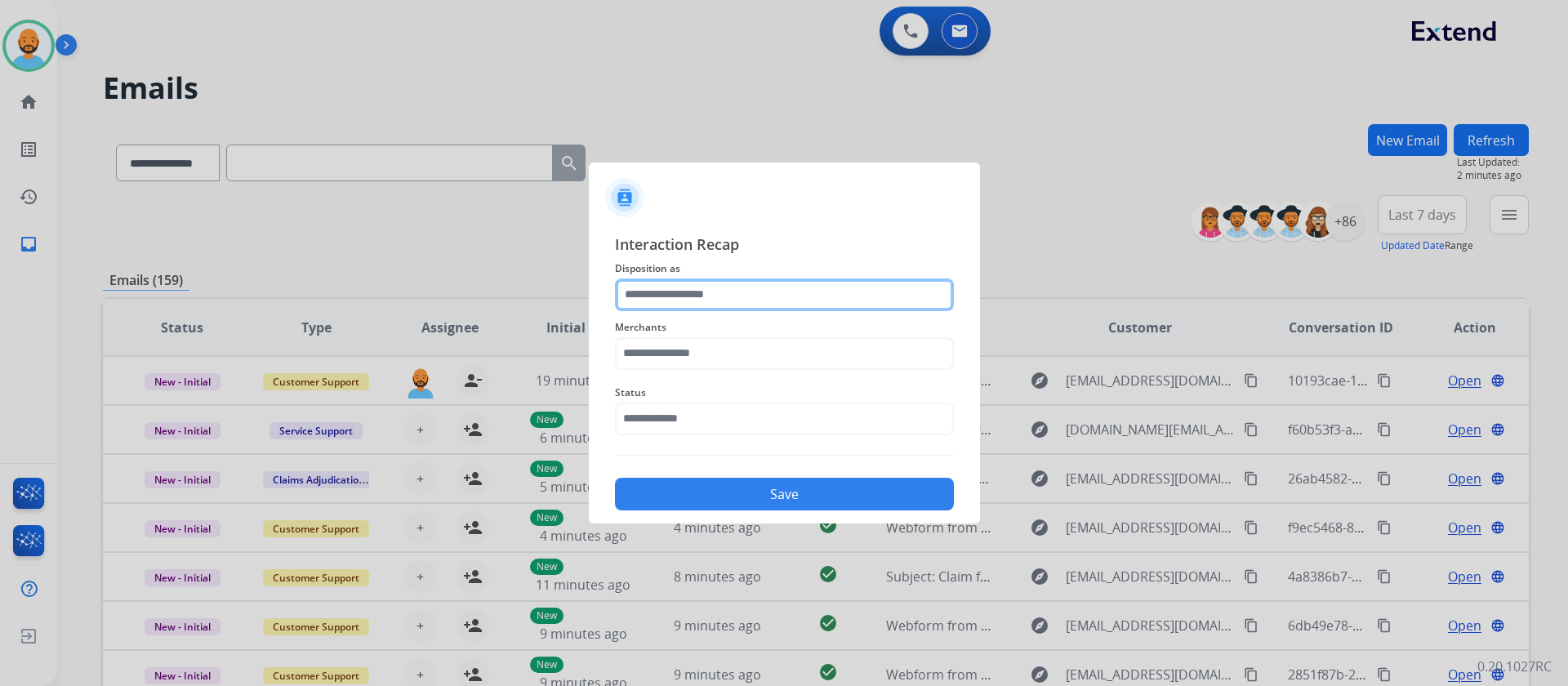
click at [724, 303] on input "text" at bounding box center [784, 295] width 339 height 32
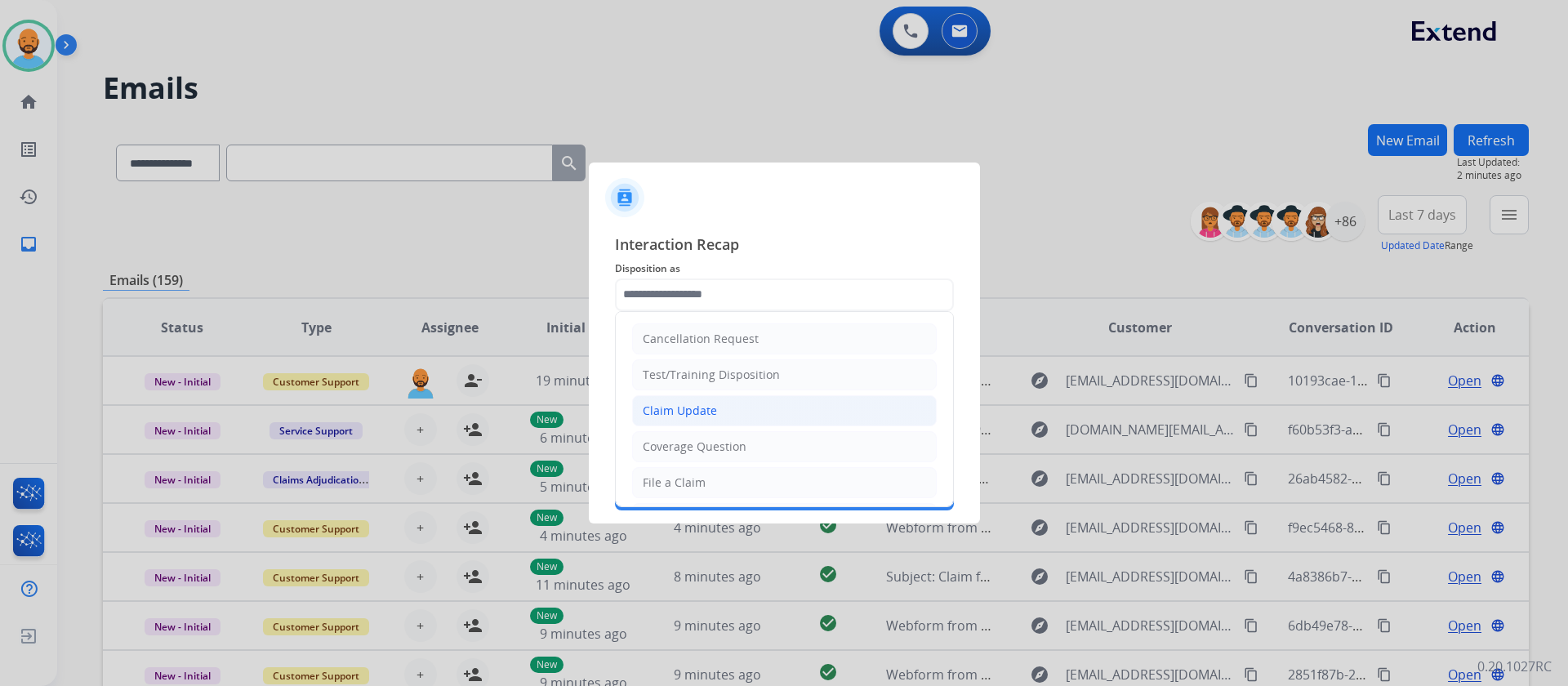
click at [716, 398] on li "Claim Update" at bounding box center [784, 410] width 304 height 31
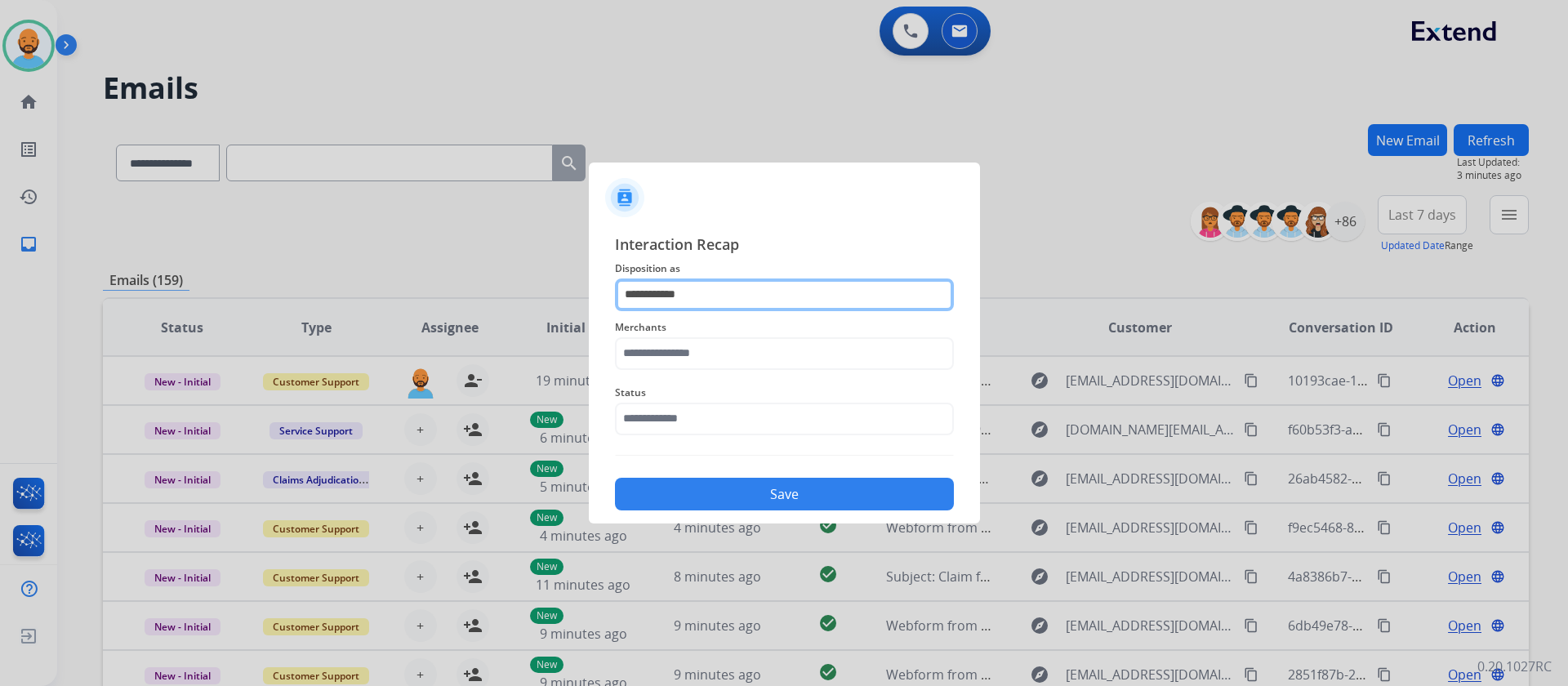
click at [732, 279] on input "**********" at bounding box center [784, 295] width 339 height 32
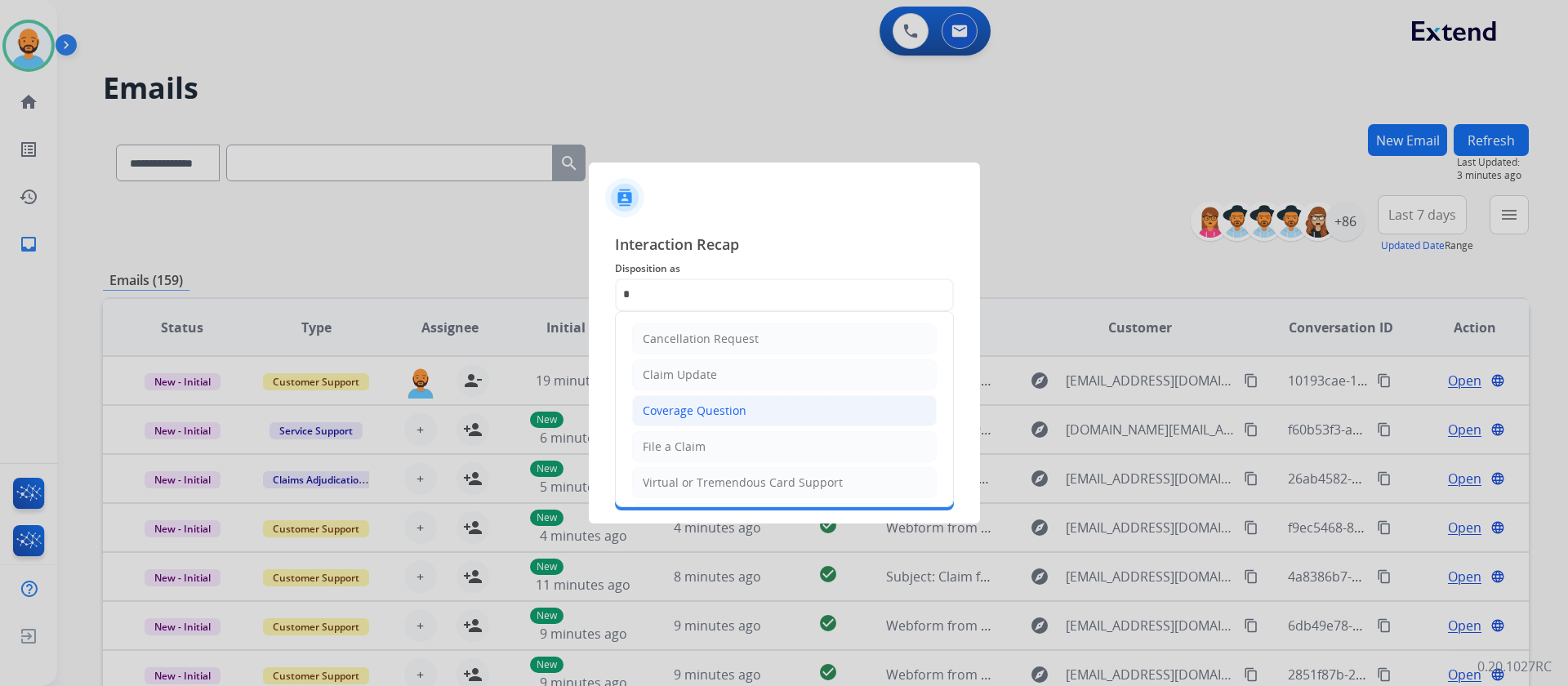
click at [715, 414] on div "Coverage Question" at bounding box center [694, 410] width 104 height 16
type input "**********"
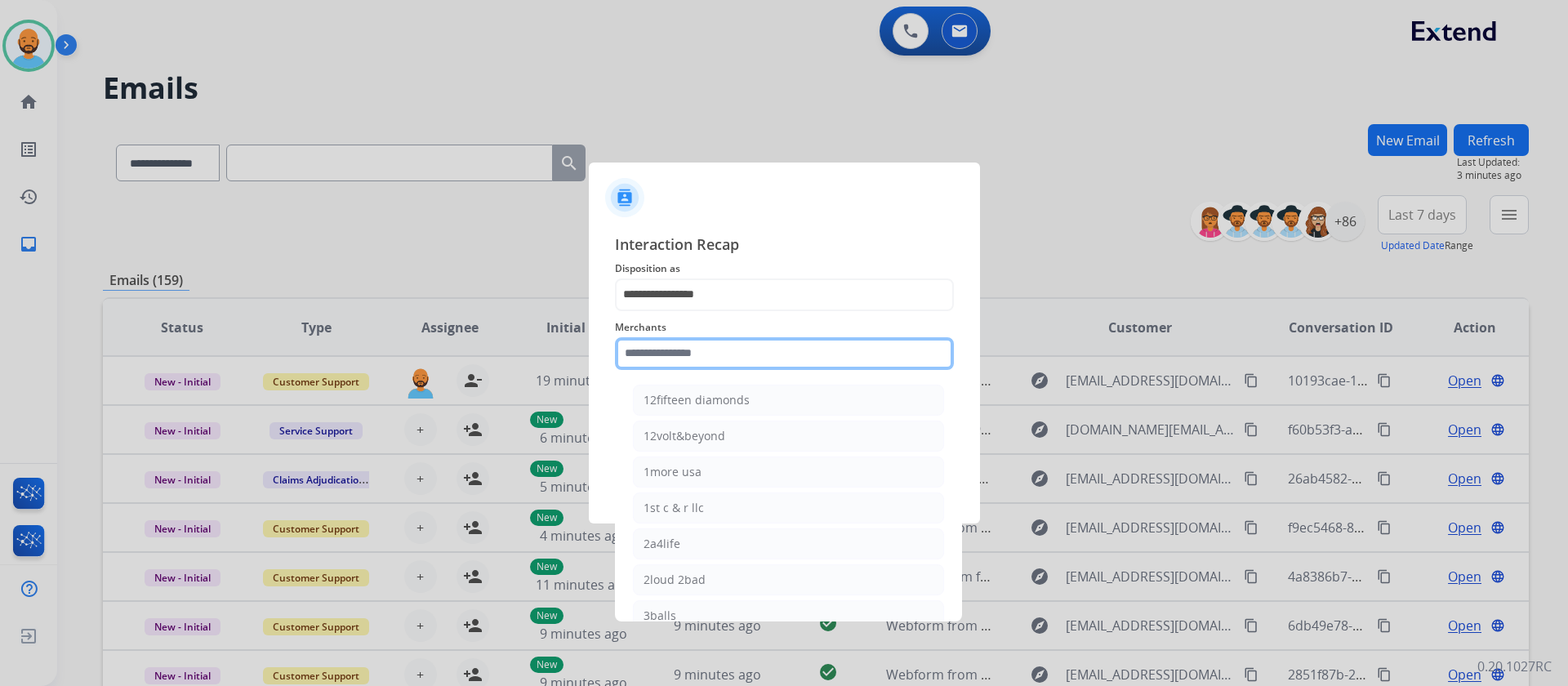
click at [721, 339] on input "text" at bounding box center [784, 353] width 339 height 32
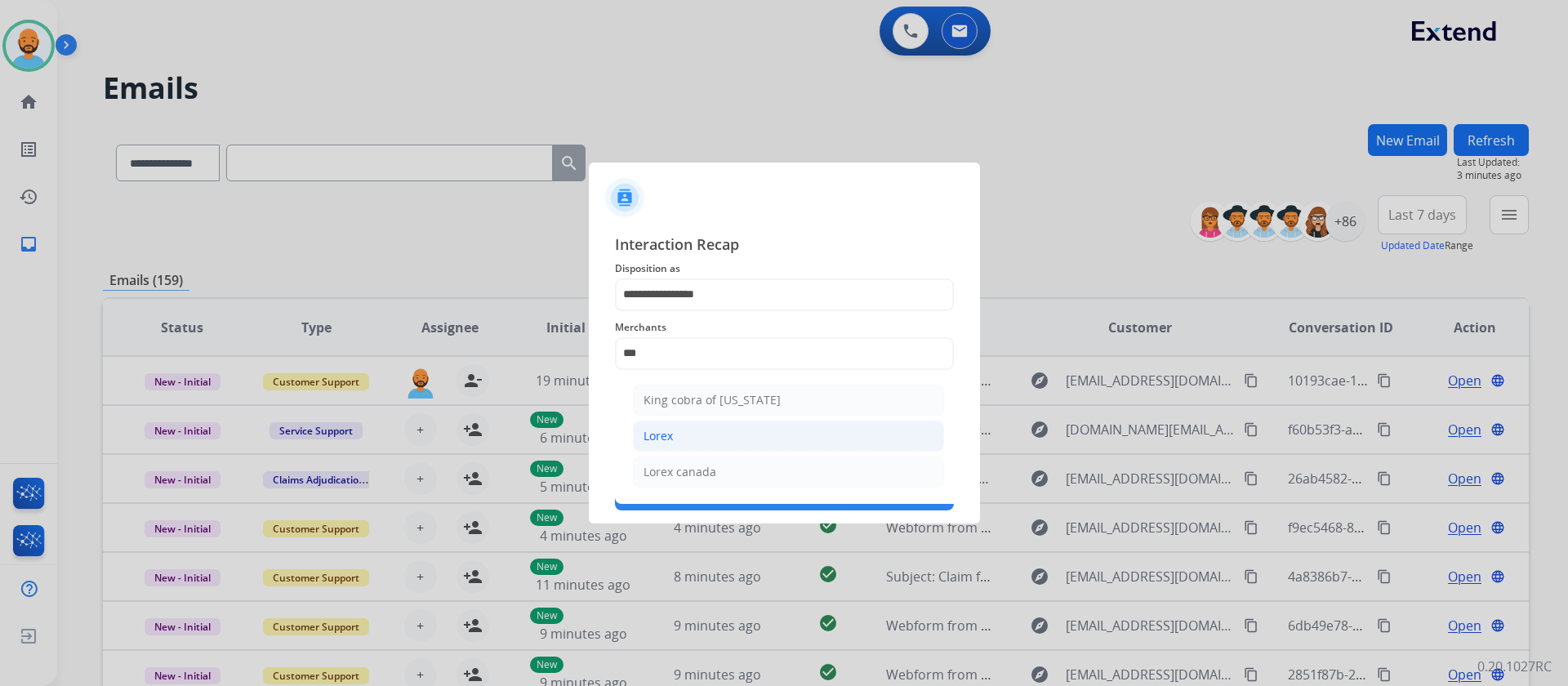
click at [689, 429] on li "Lorex" at bounding box center [788, 435] width 311 height 31
type input "*****"
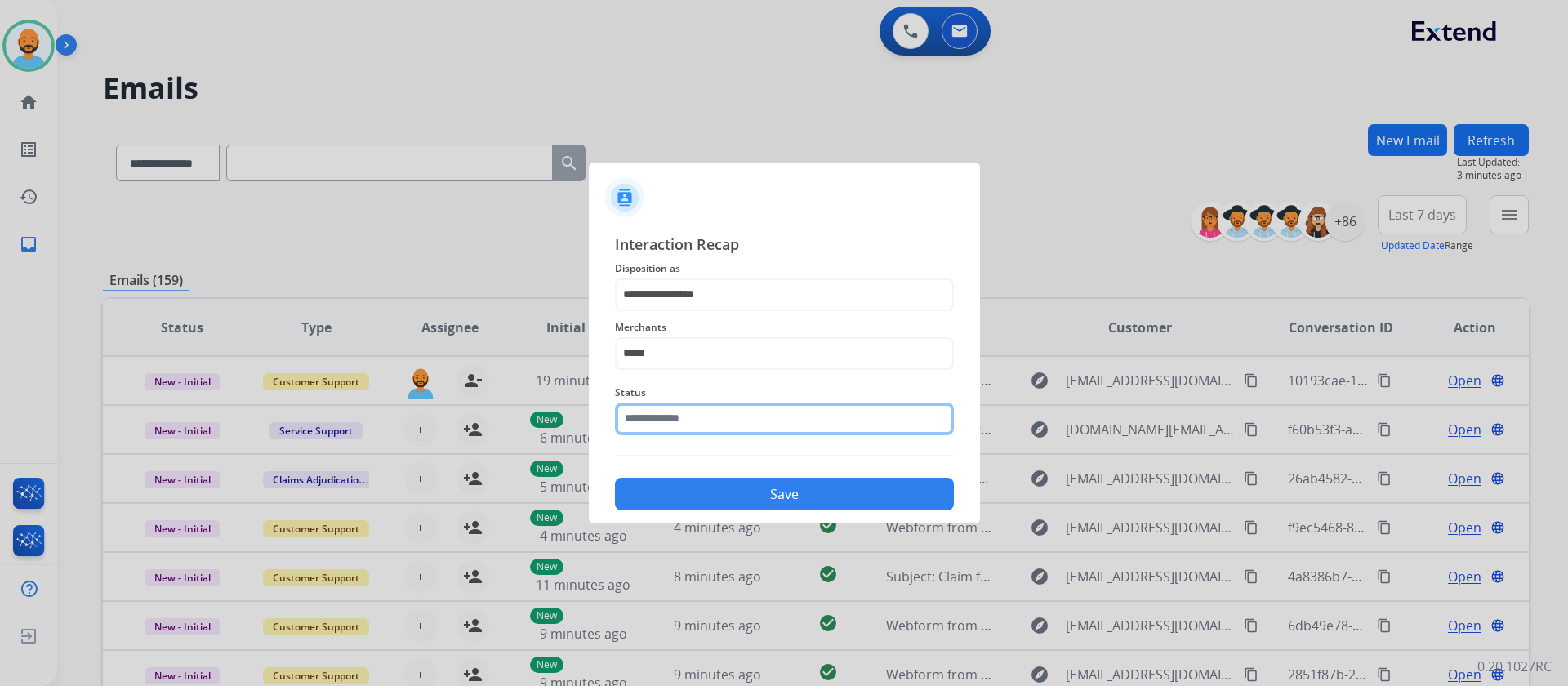
click at [685, 419] on input "text" at bounding box center [784, 419] width 339 height 32
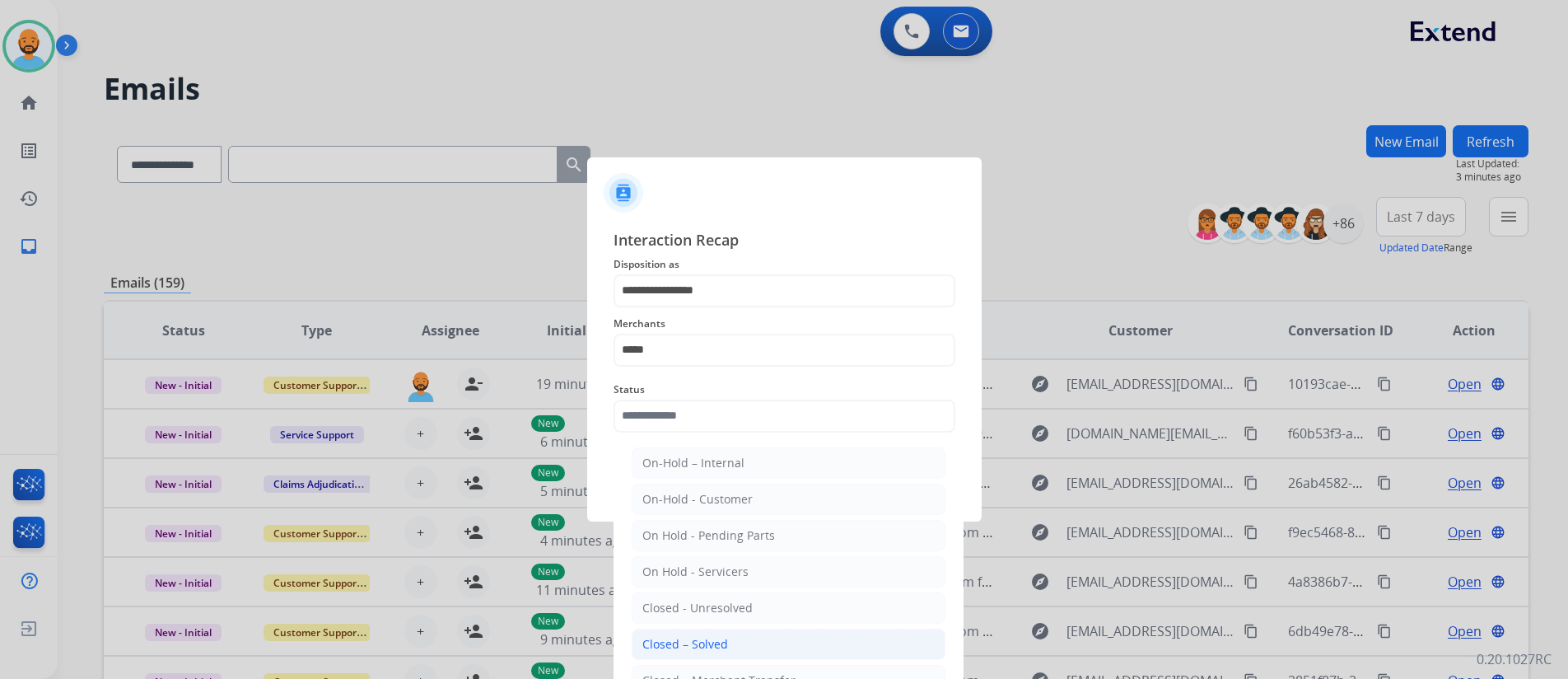
click at [710, 644] on div "Closed – Solved" at bounding box center [684, 644] width 85 height 16
type input "**********"
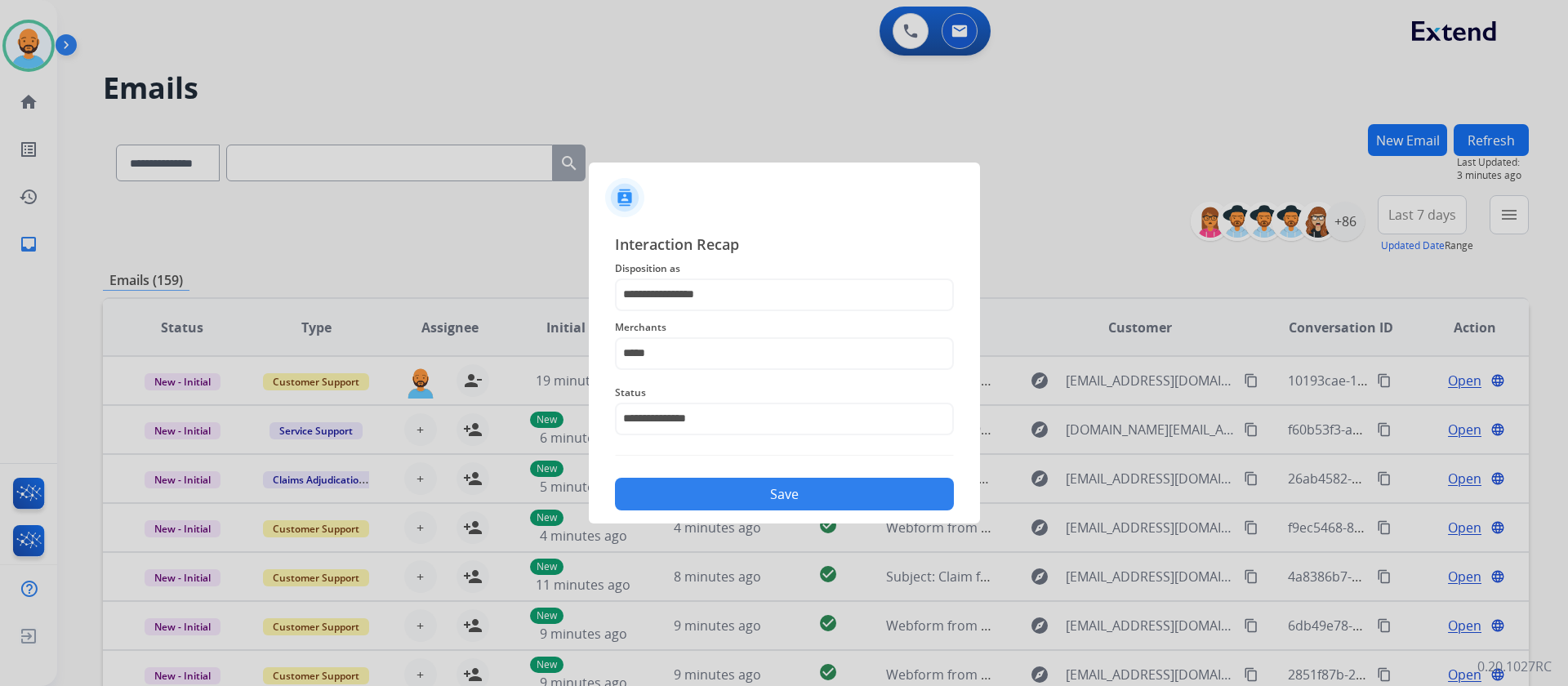
click at [762, 492] on button "Save" at bounding box center [784, 494] width 339 height 32
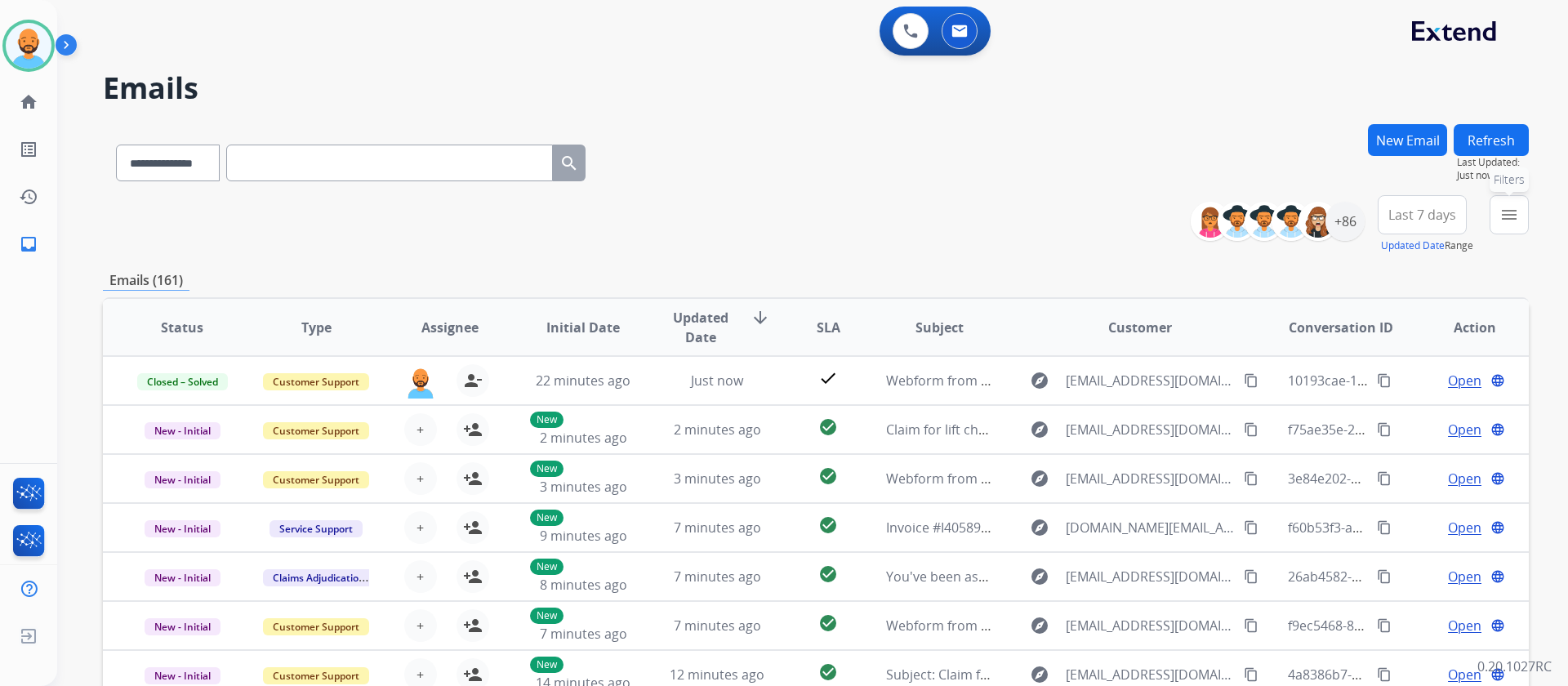
click at [1517, 214] on mat-icon "menu" at bounding box center [1508, 215] width 20 height 20
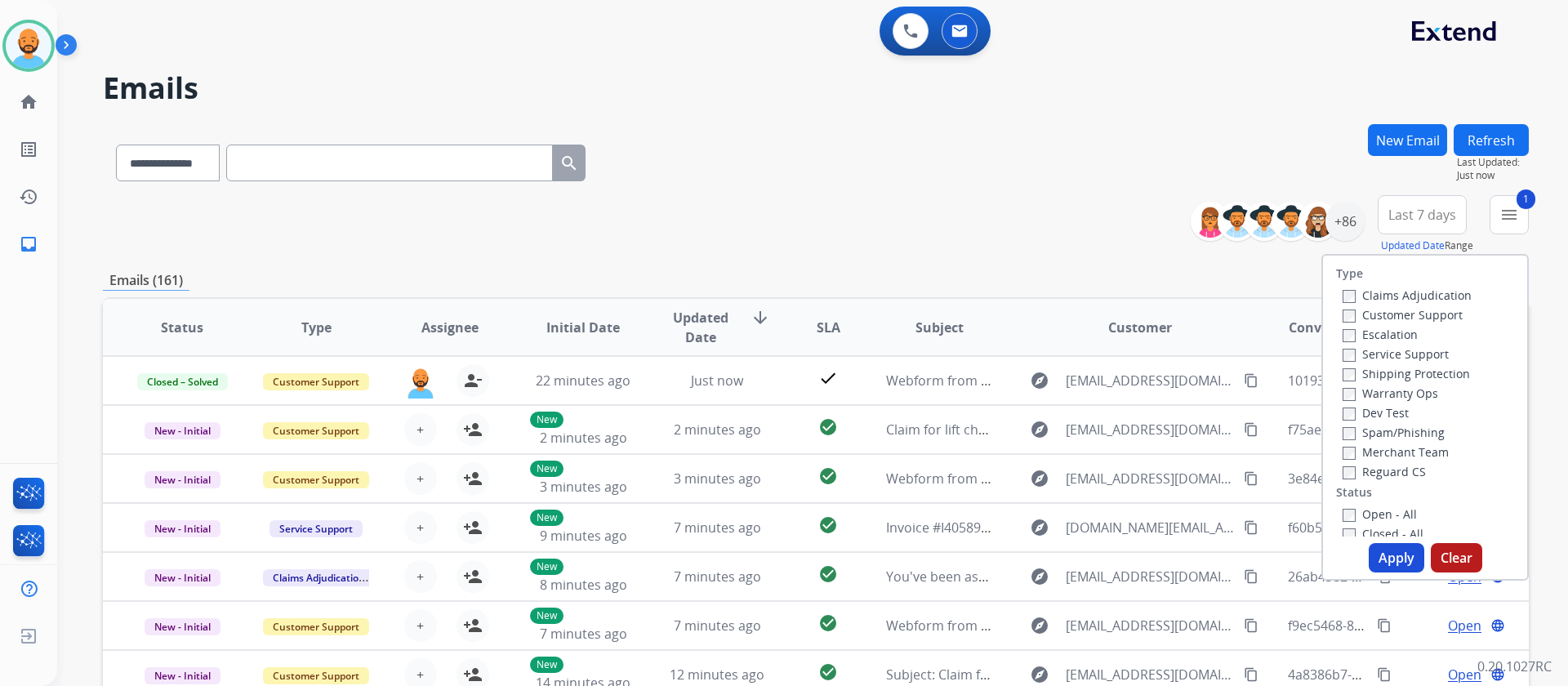
click at [1348, 372] on label "Shipping Protection" at bounding box center [1406, 373] width 127 height 15
click at [1375, 560] on button "Apply" at bounding box center [1396, 557] width 55 height 29
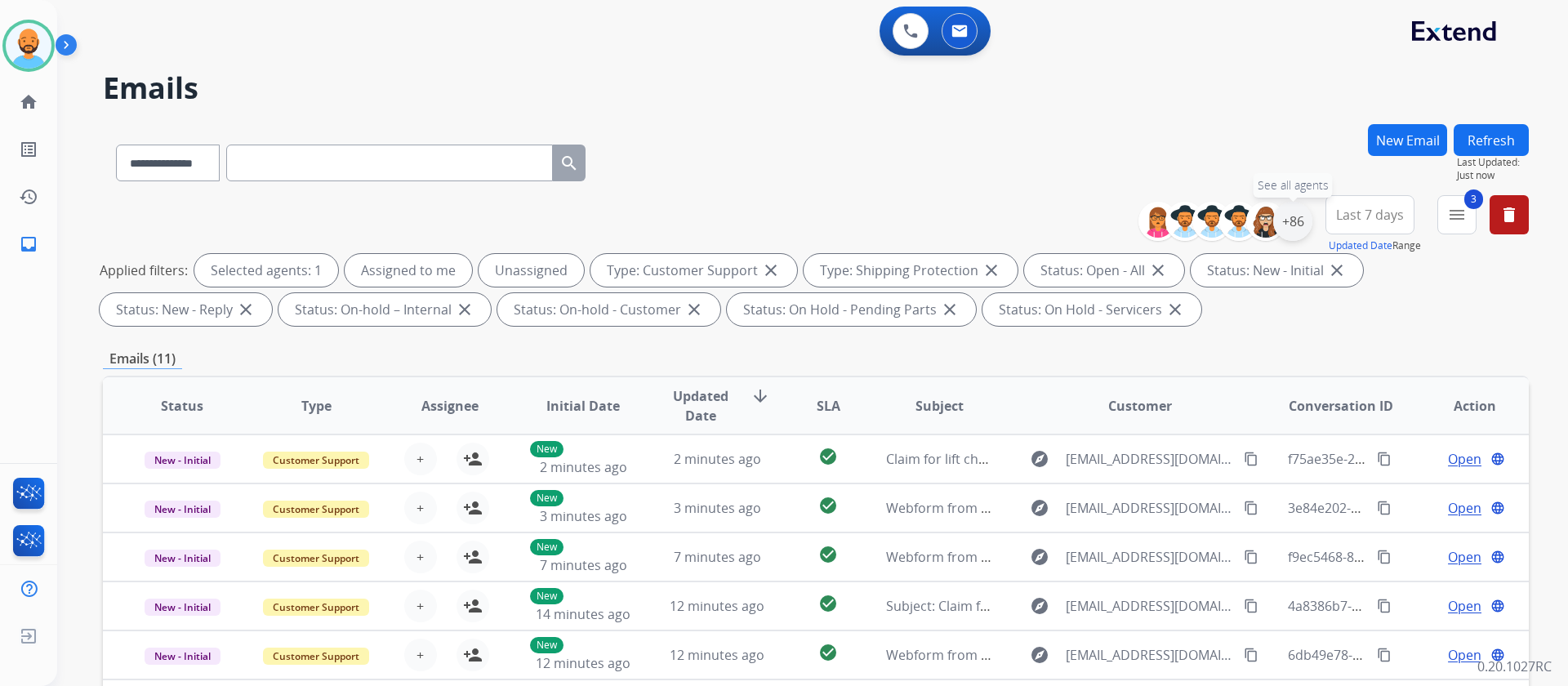
click at [1303, 217] on div "+86" at bounding box center [1291, 220] width 39 height 39
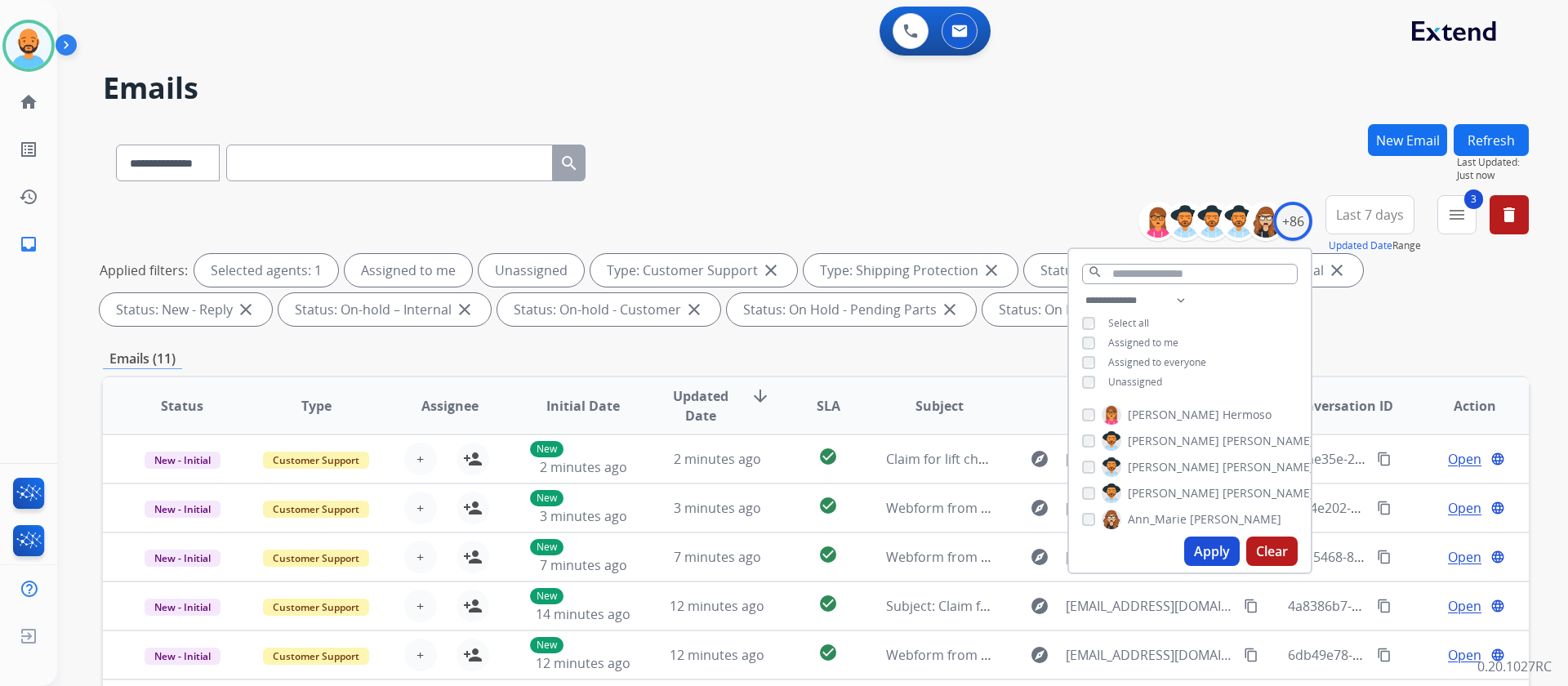
click at [1192, 552] on button "Apply" at bounding box center [1212, 550] width 55 height 29
click at [902, 171] on div "**********" at bounding box center [815, 160] width 1425 height 71
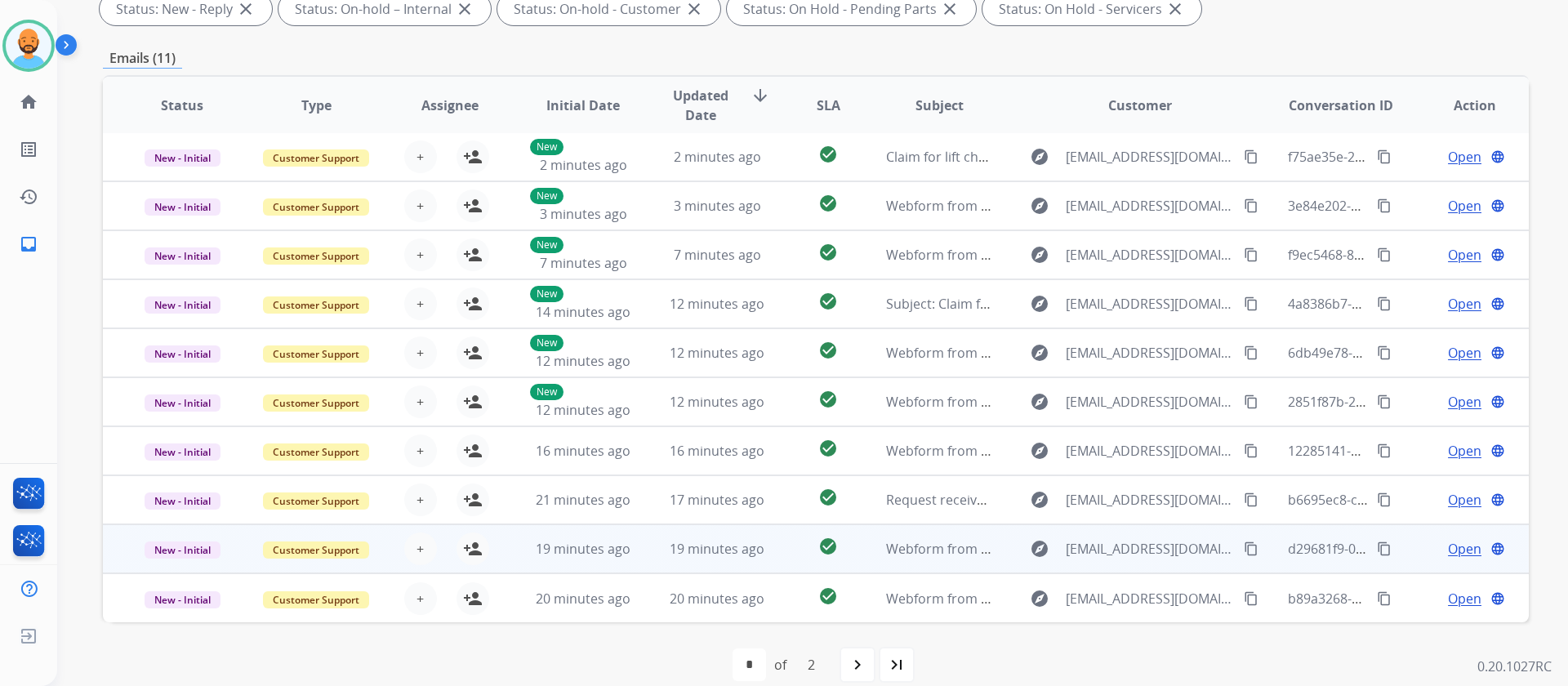
scroll to position [322, 0]
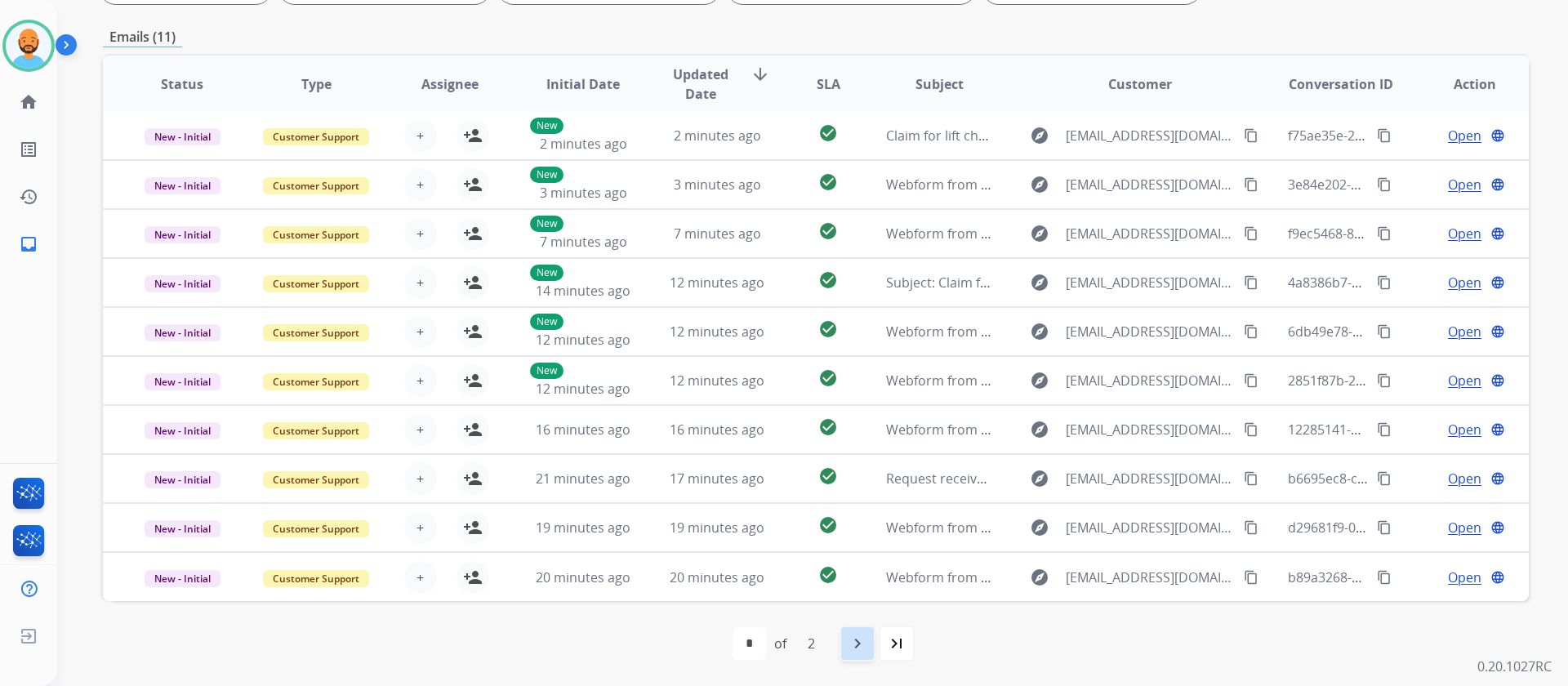
click at [851, 635] on mat-icon "navigate_next" at bounding box center [857, 643] width 20 height 20
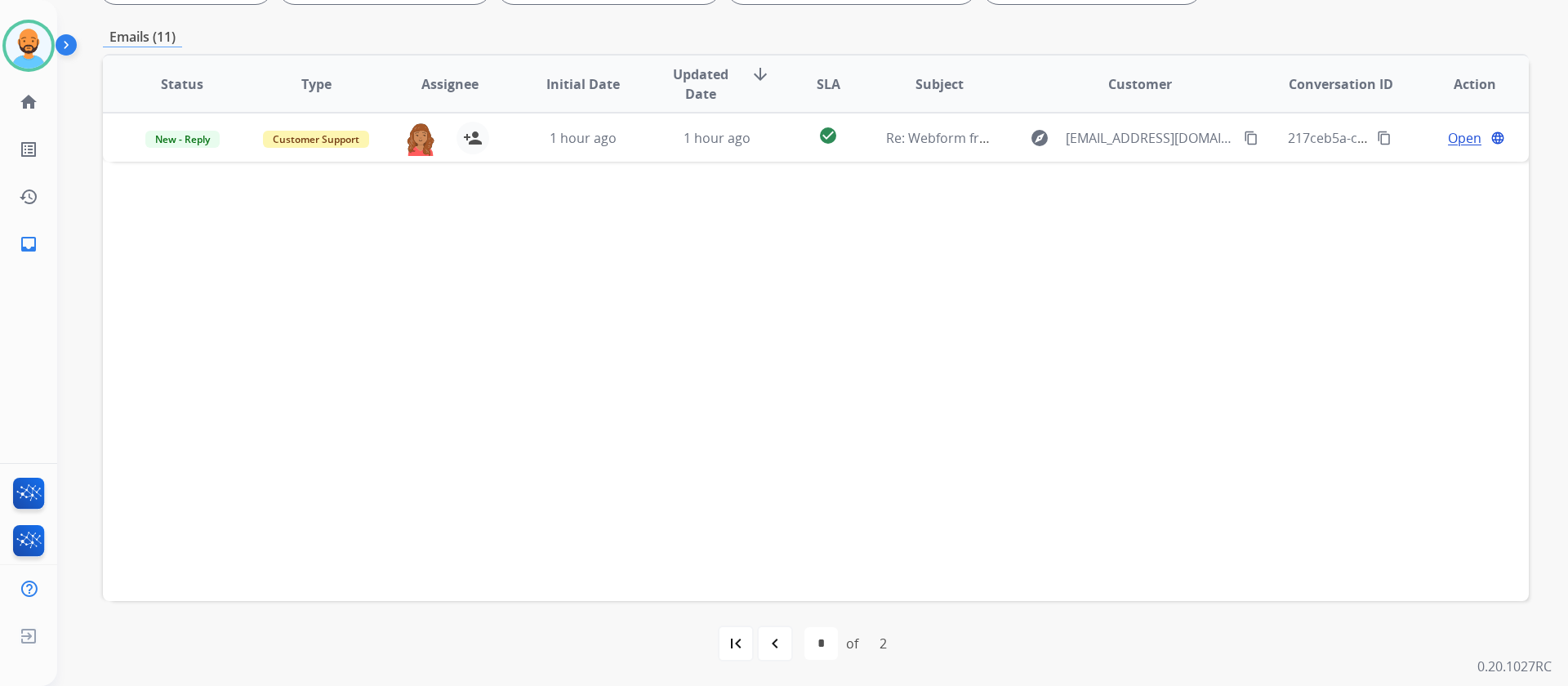
click at [774, 639] on mat-icon "navigate_before" at bounding box center [774, 643] width 20 height 20
select select "*"
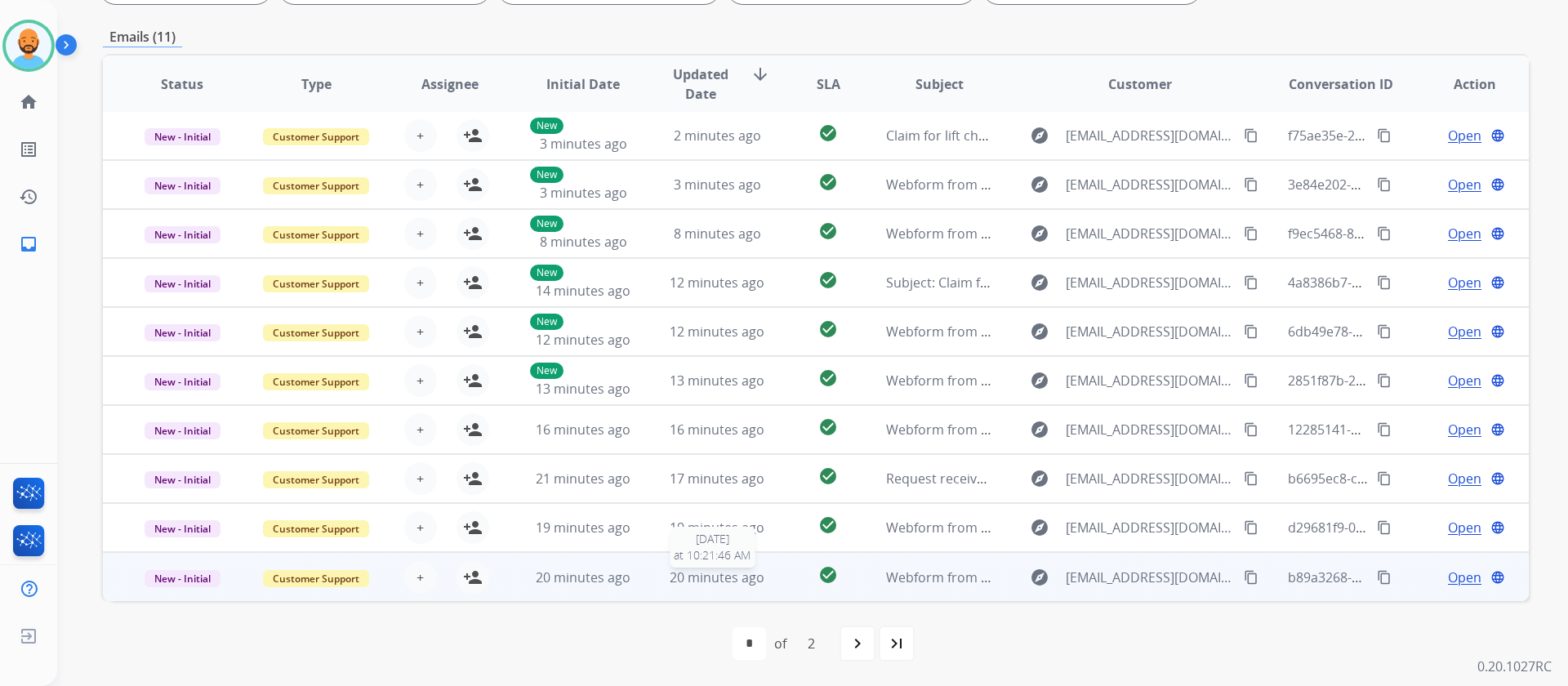
click at [676, 577] on span "20 minutes ago" at bounding box center [717, 577] width 95 height 18
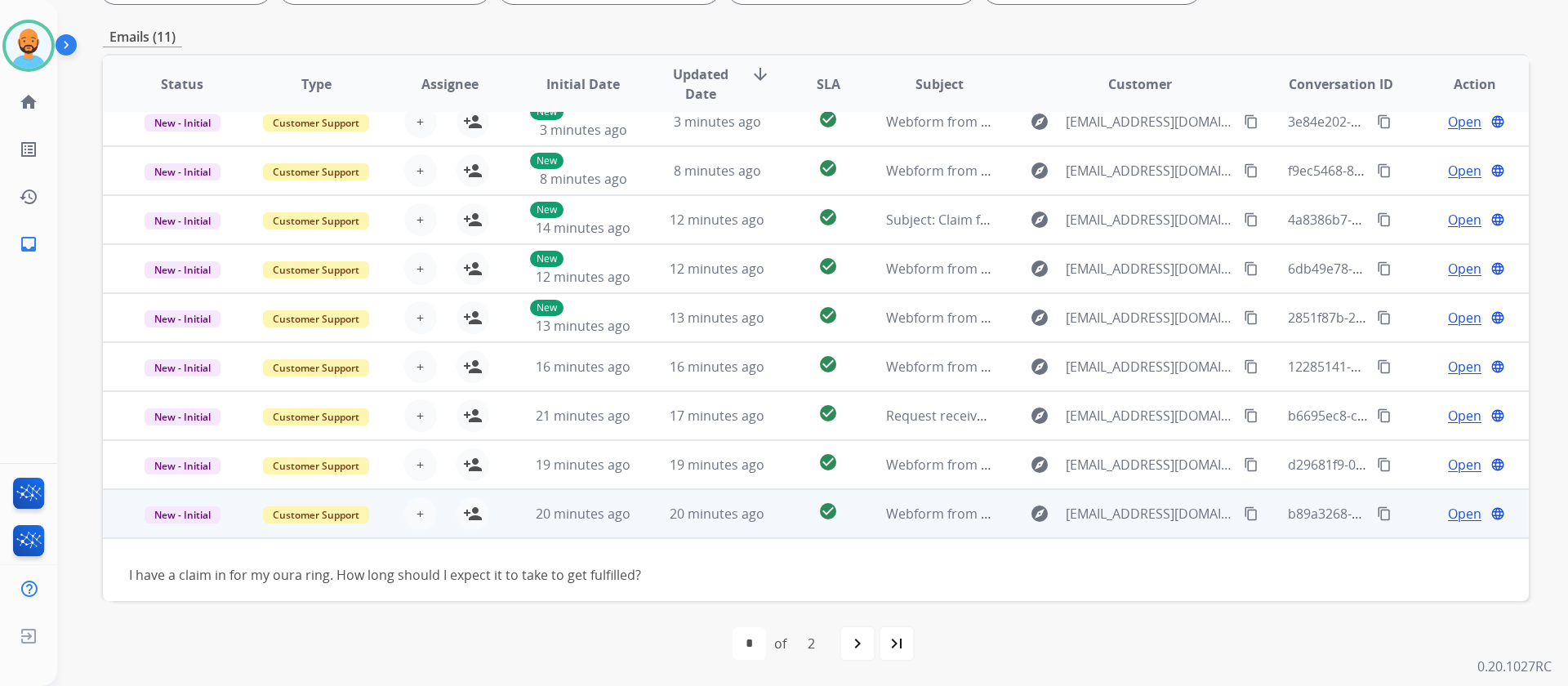
scroll to position [74, 0]
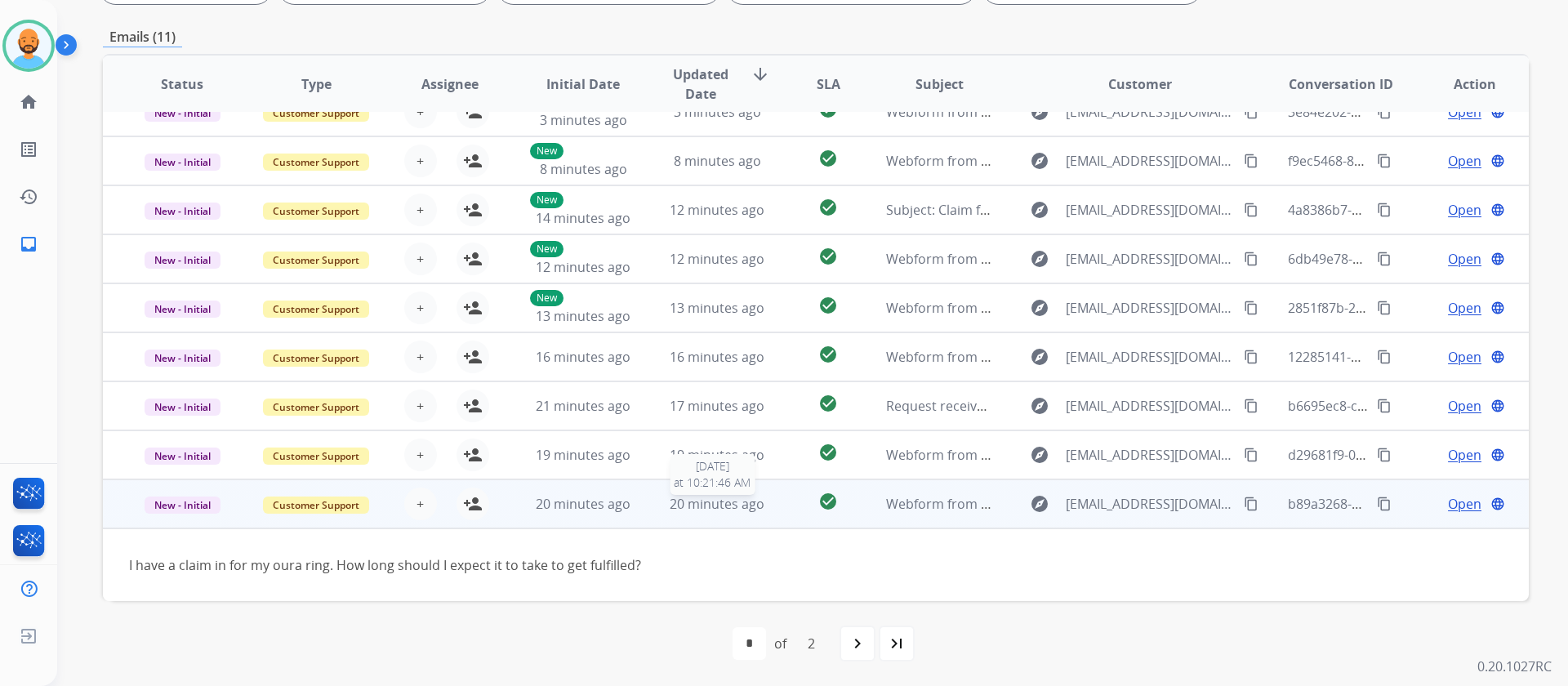
click at [695, 507] on span "20 minutes ago" at bounding box center [717, 504] width 95 height 18
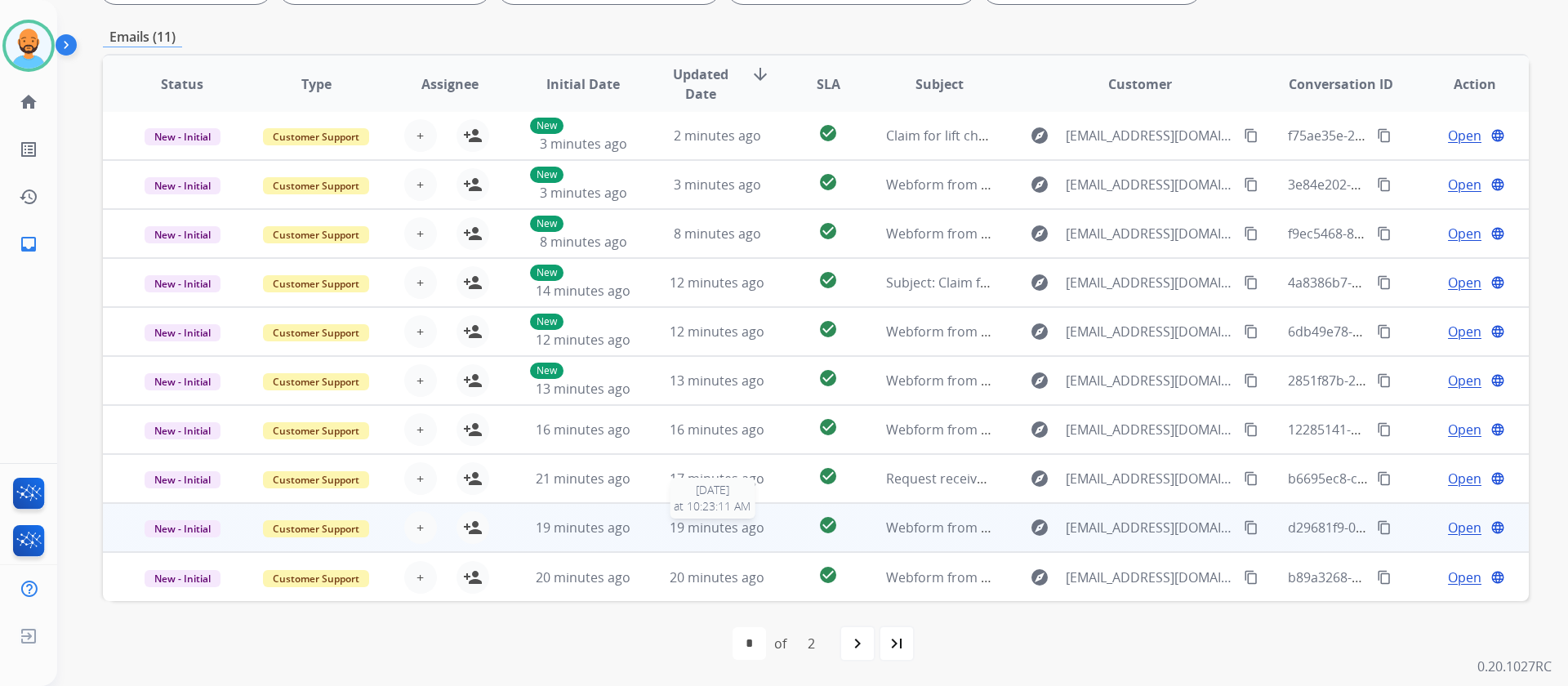
click at [698, 524] on span "19 minutes ago" at bounding box center [717, 527] width 95 height 18
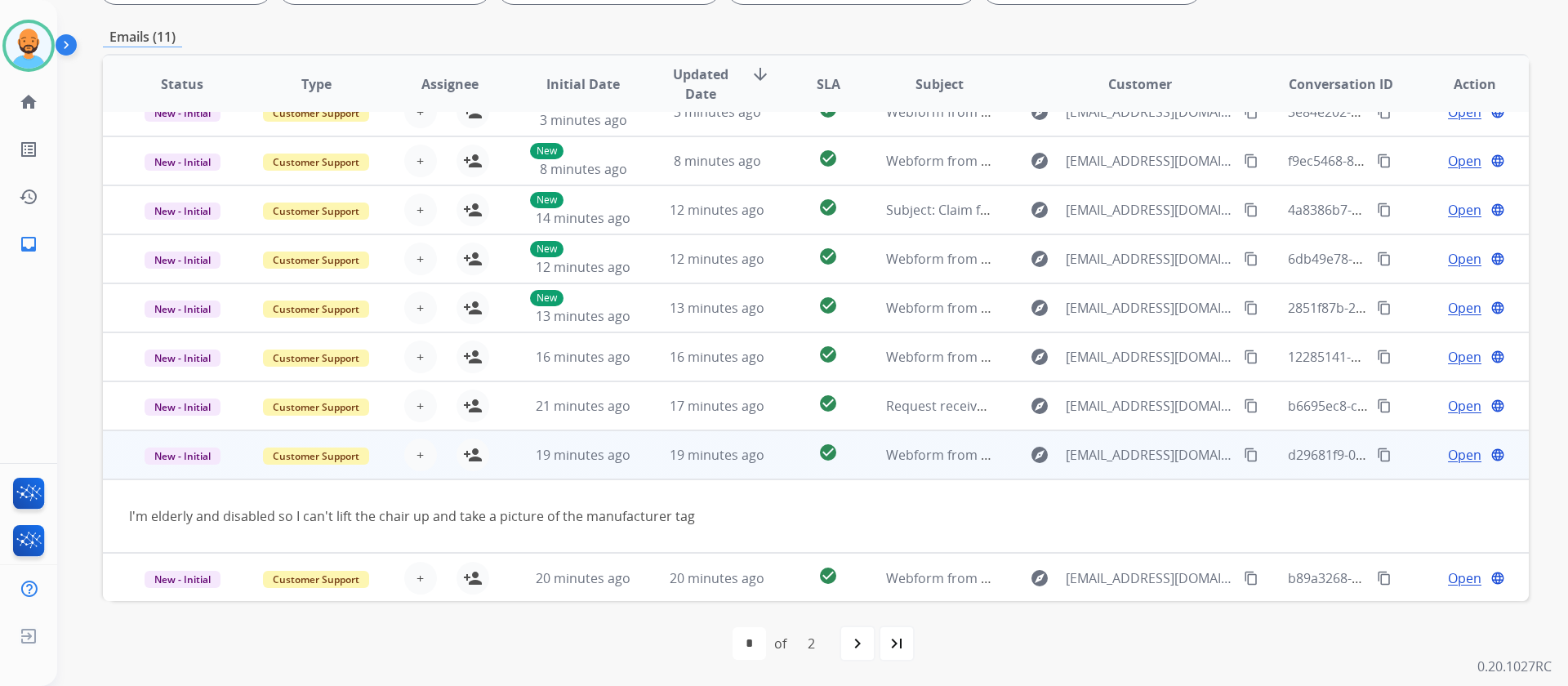
scroll to position [75, 0]
click at [715, 461] on span "19 minutes ago" at bounding box center [717, 453] width 95 height 18
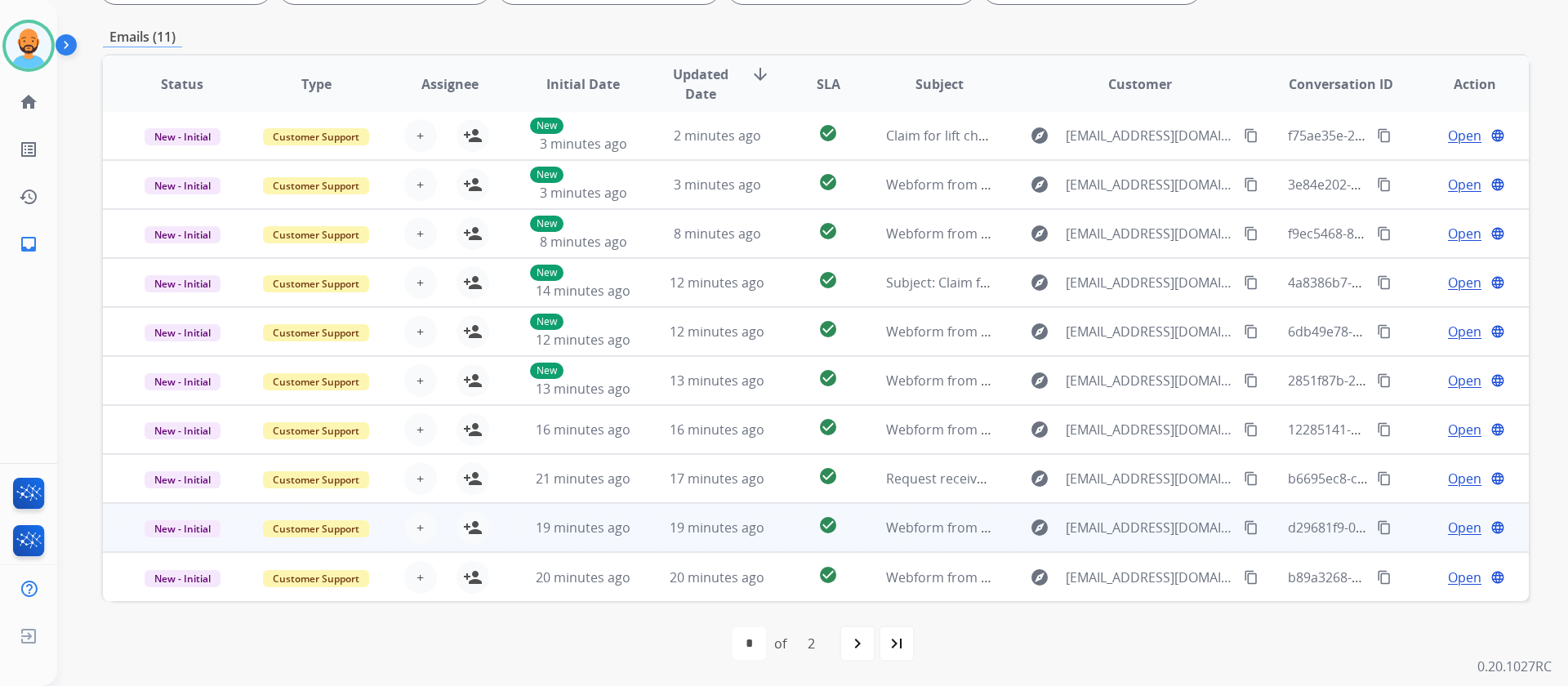
scroll to position [2, 0]
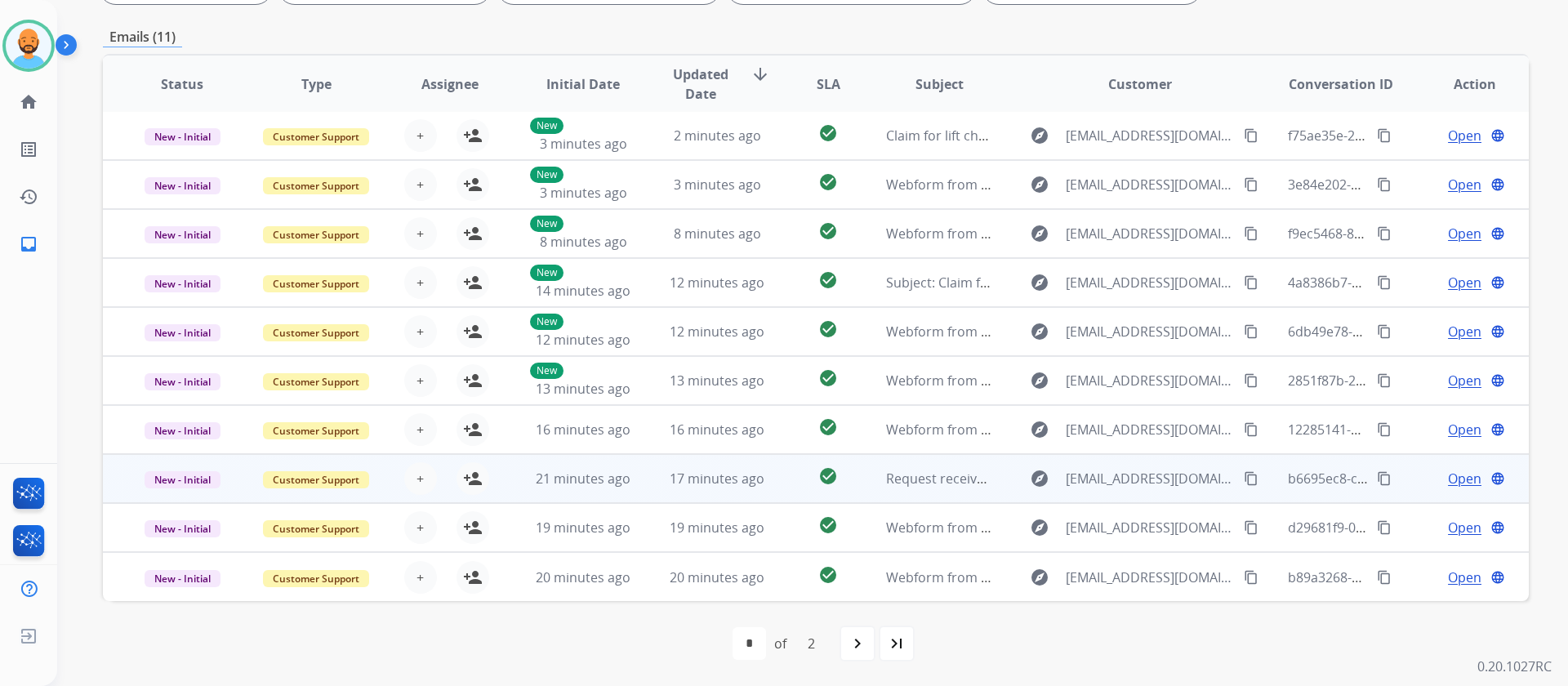
click at [708, 467] on td "17 minutes ago" at bounding box center [704, 479] width 134 height 49
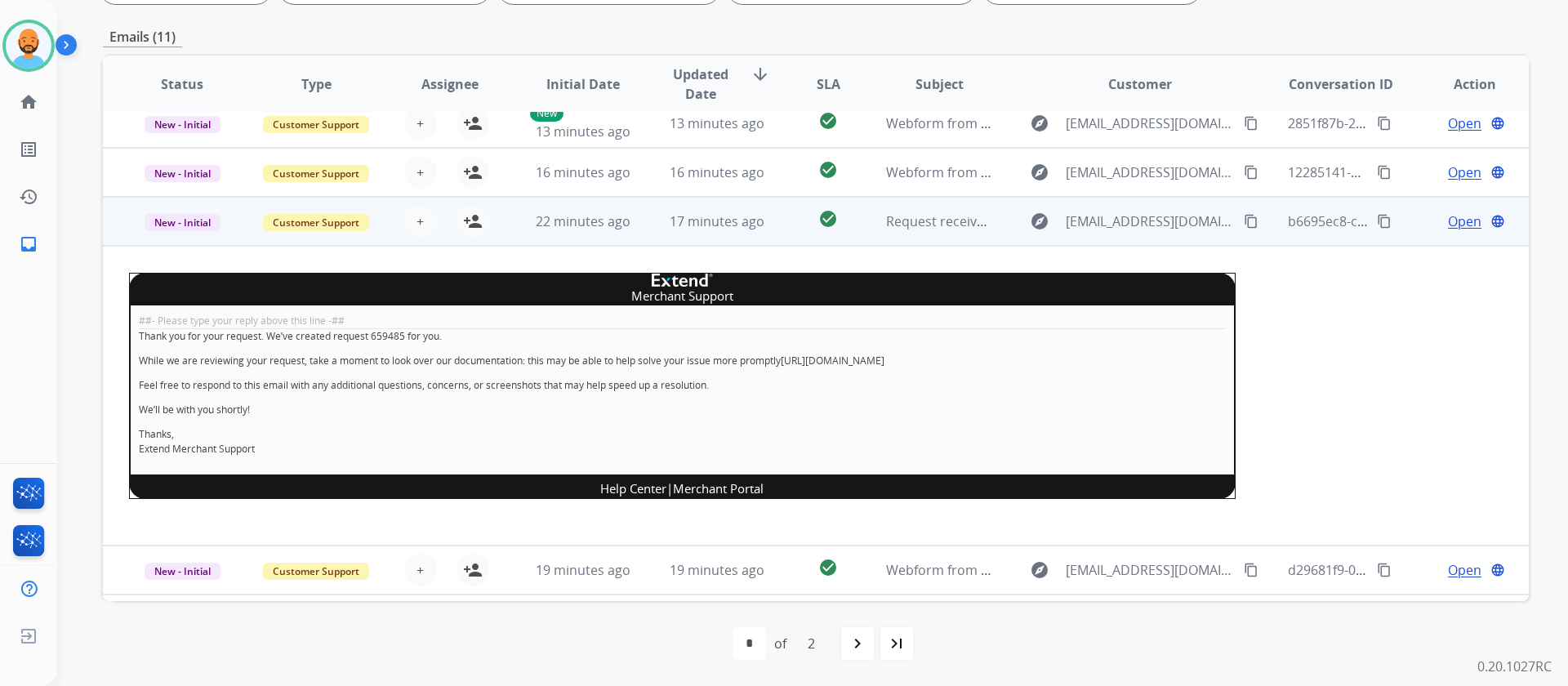
scroll to position [288, 0]
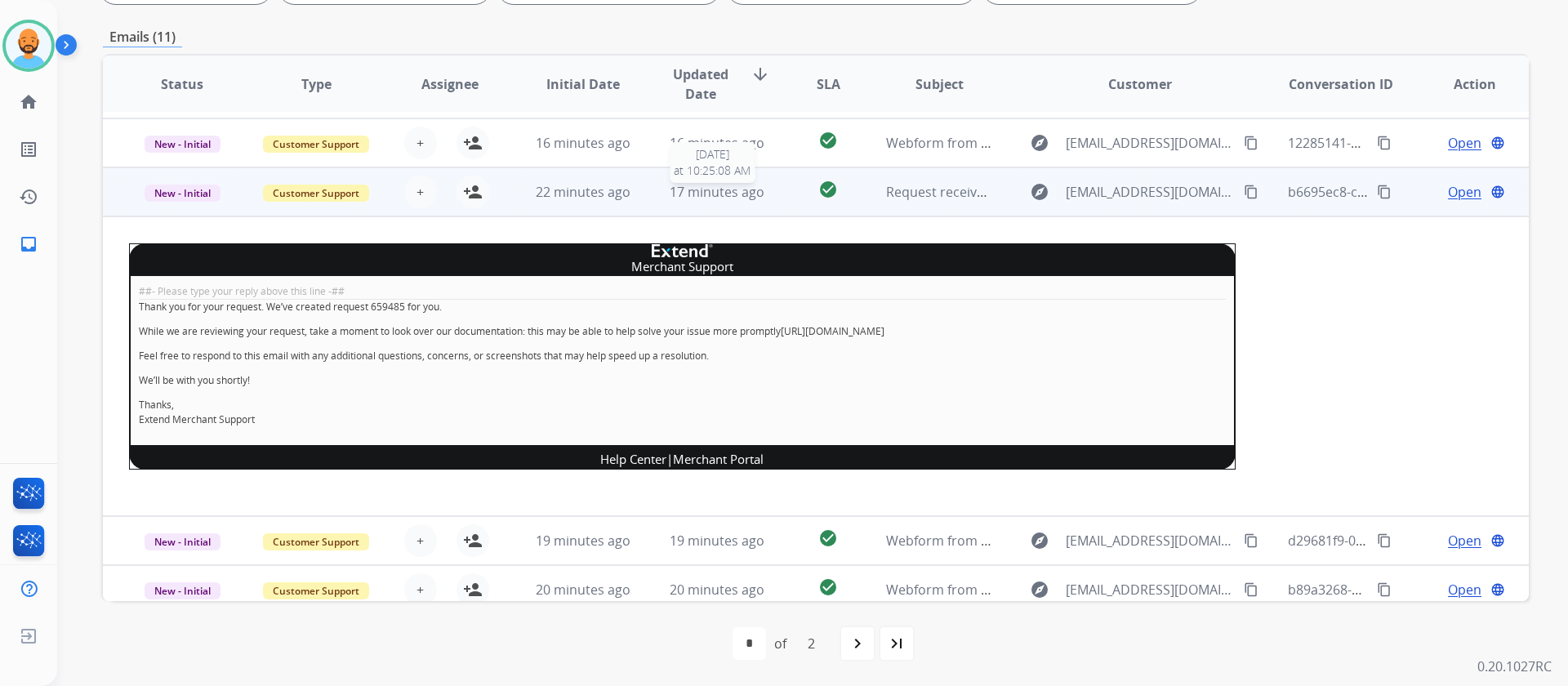
click at [703, 189] on span "17 minutes ago" at bounding box center [717, 191] width 95 height 18
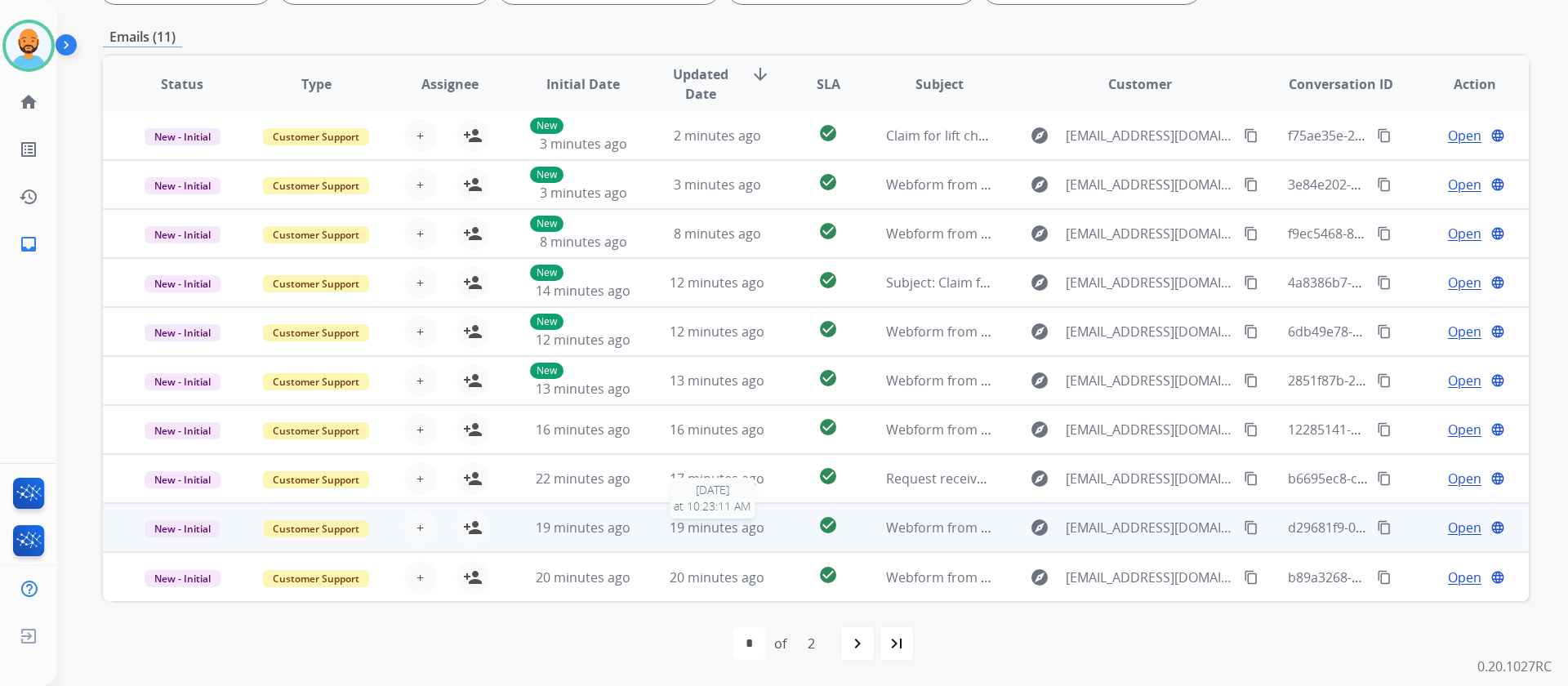
click at [678, 536] on div "19 minutes ago" at bounding box center [717, 527] width 107 height 20
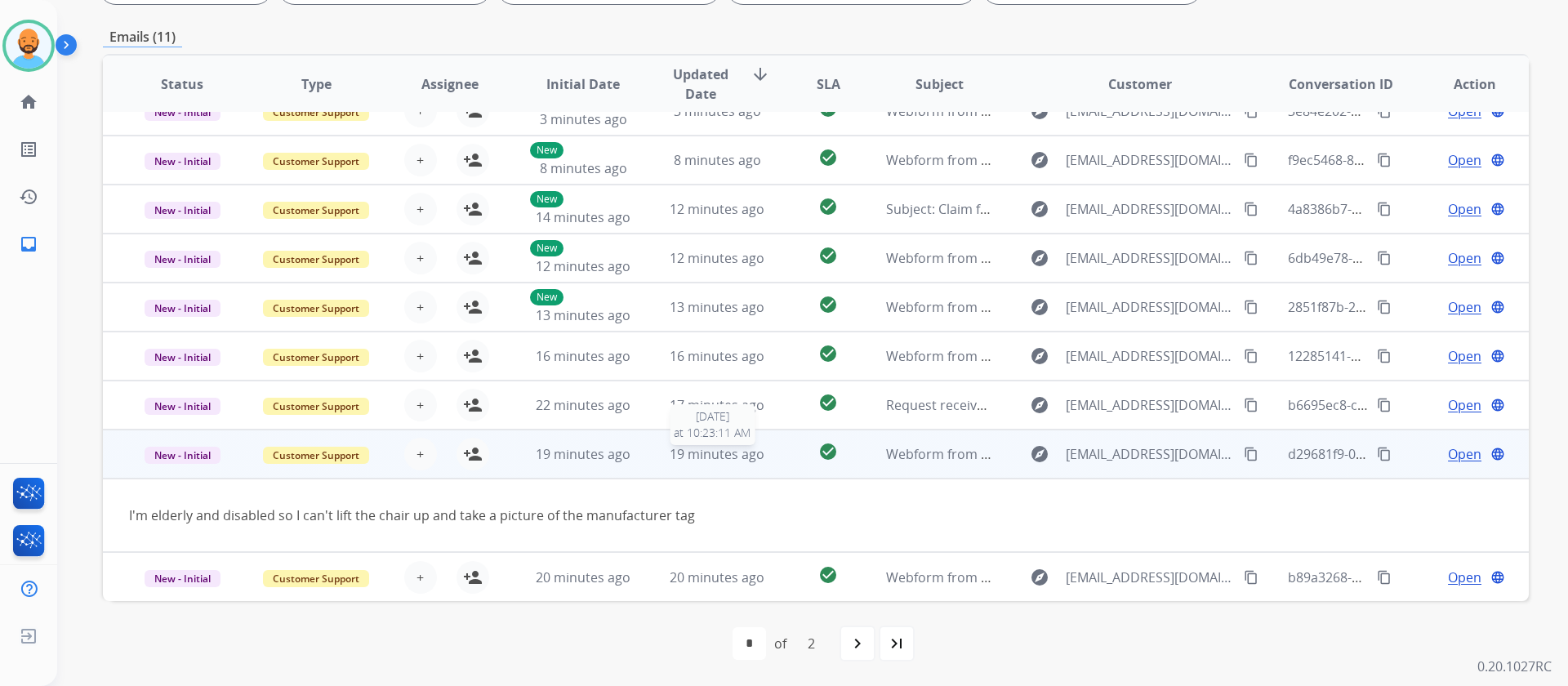
click at [711, 456] on span "19 minutes ago" at bounding box center [717, 453] width 95 height 18
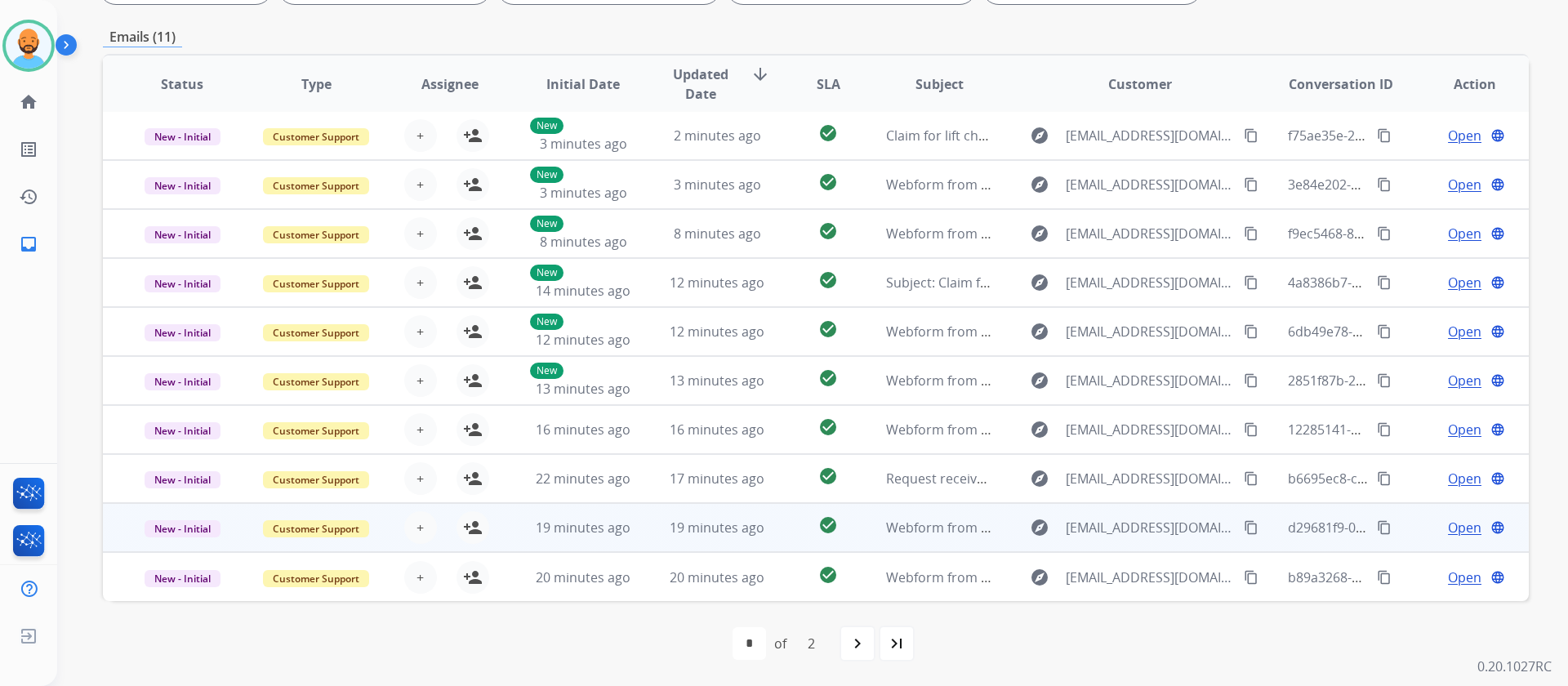
scroll to position [2, 0]
click at [1244, 526] on mat-icon "content_copy" at bounding box center [1251, 526] width 14 height 14
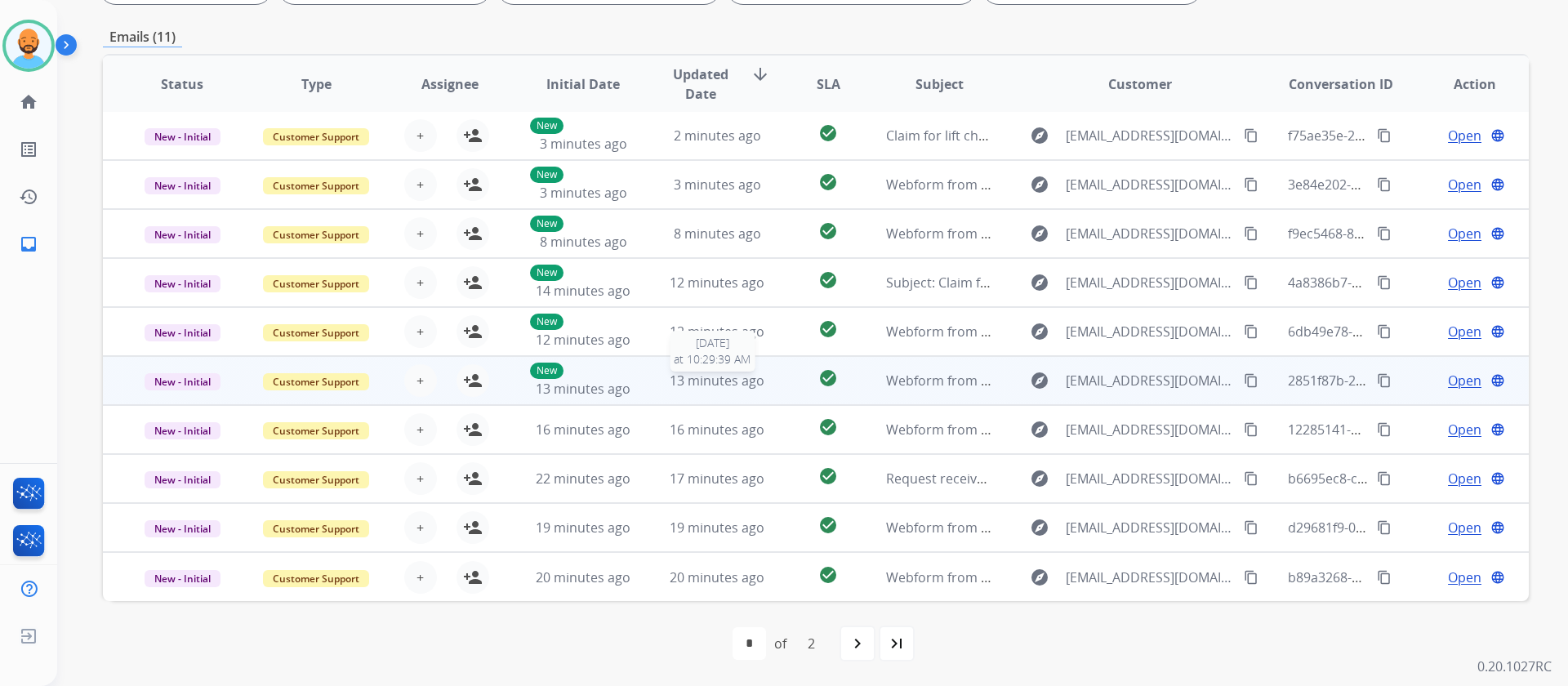
click at [716, 379] on span "13 minutes ago" at bounding box center [717, 380] width 95 height 18
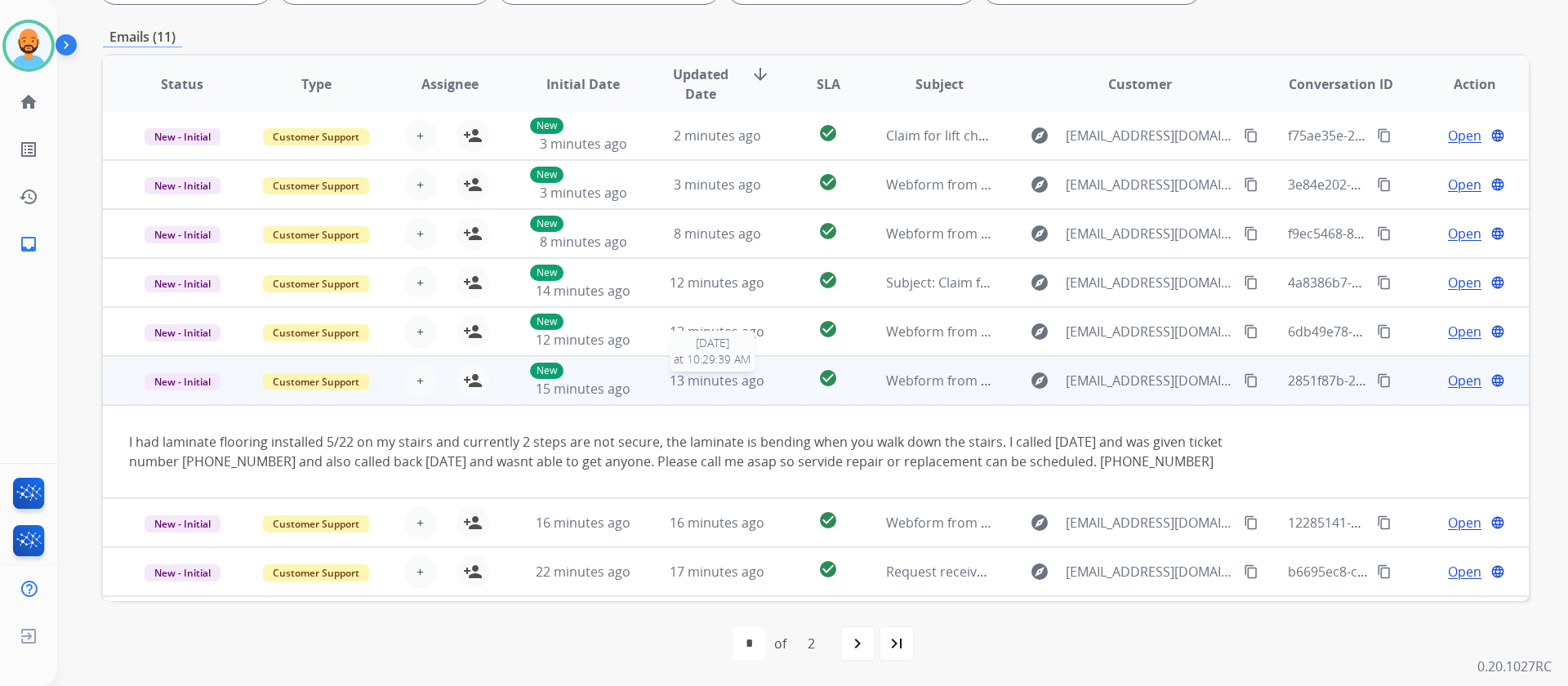
scroll to position [95, 0]
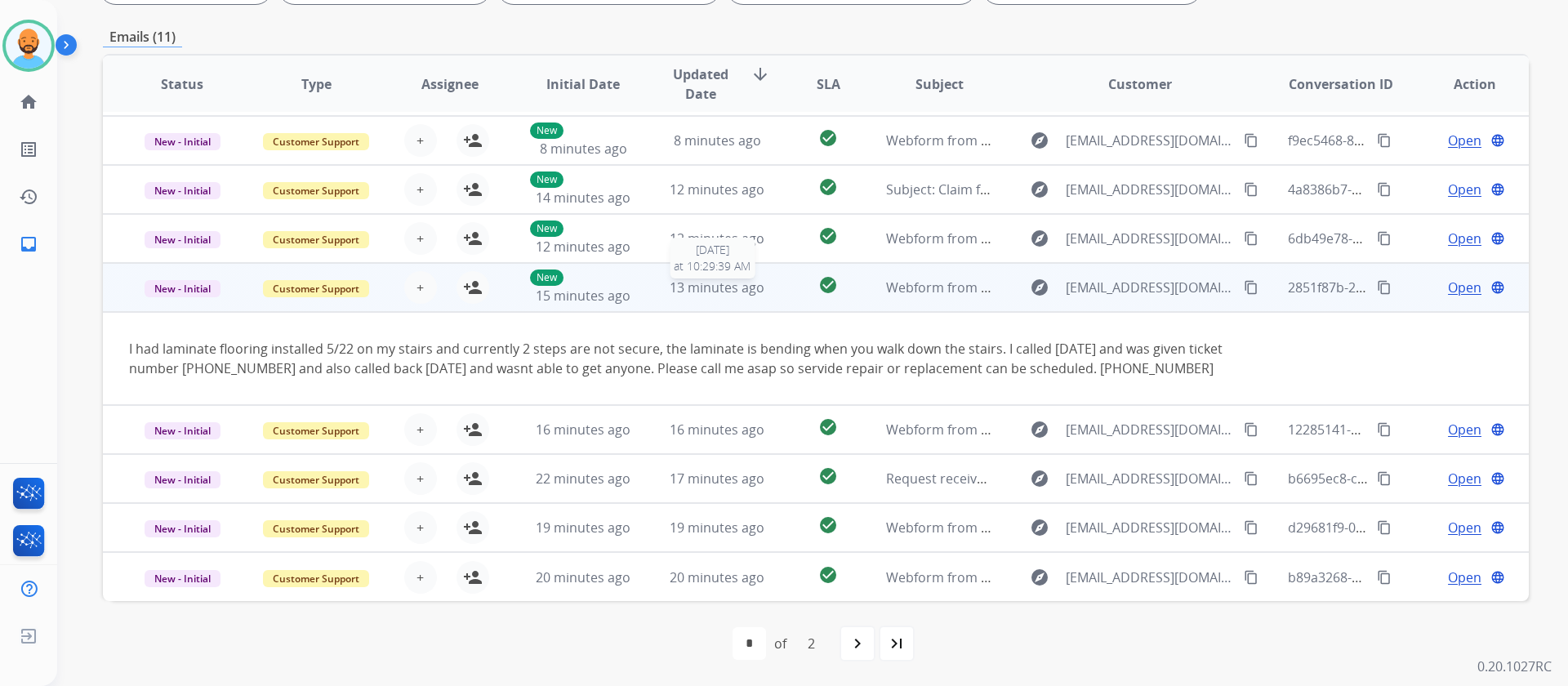
click at [679, 287] on span "13 minutes ago" at bounding box center [717, 287] width 95 height 18
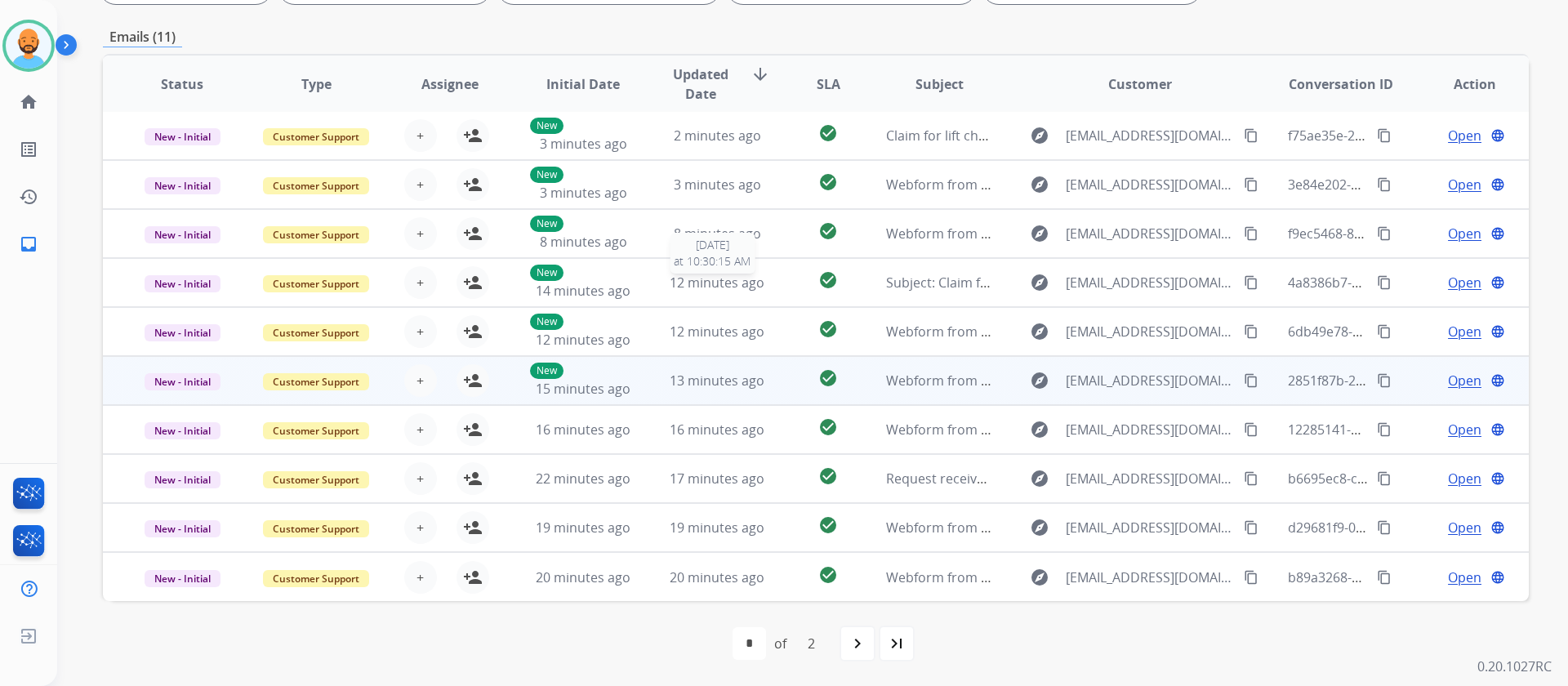
scroll to position [2, 0]
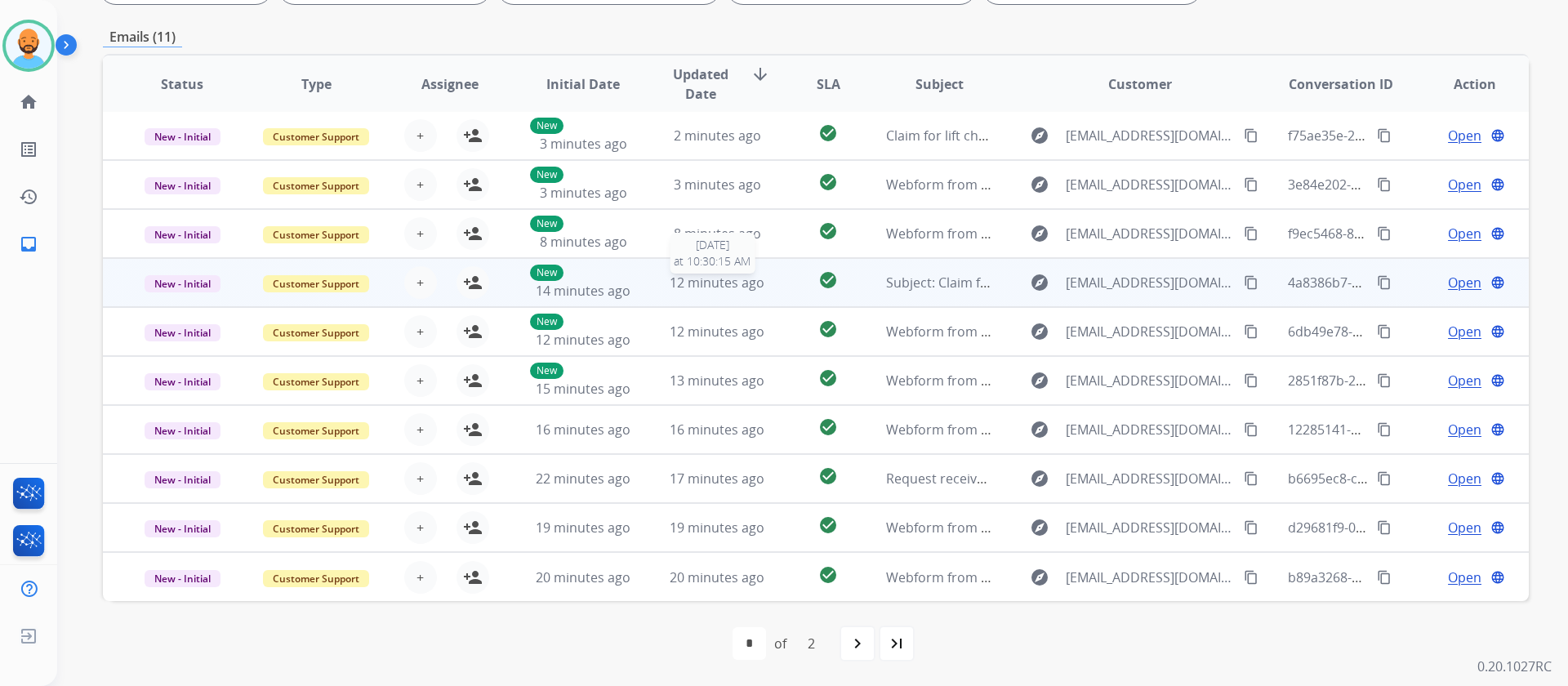
click at [698, 276] on span "12 minutes ago" at bounding box center [717, 282] width 95 height 18
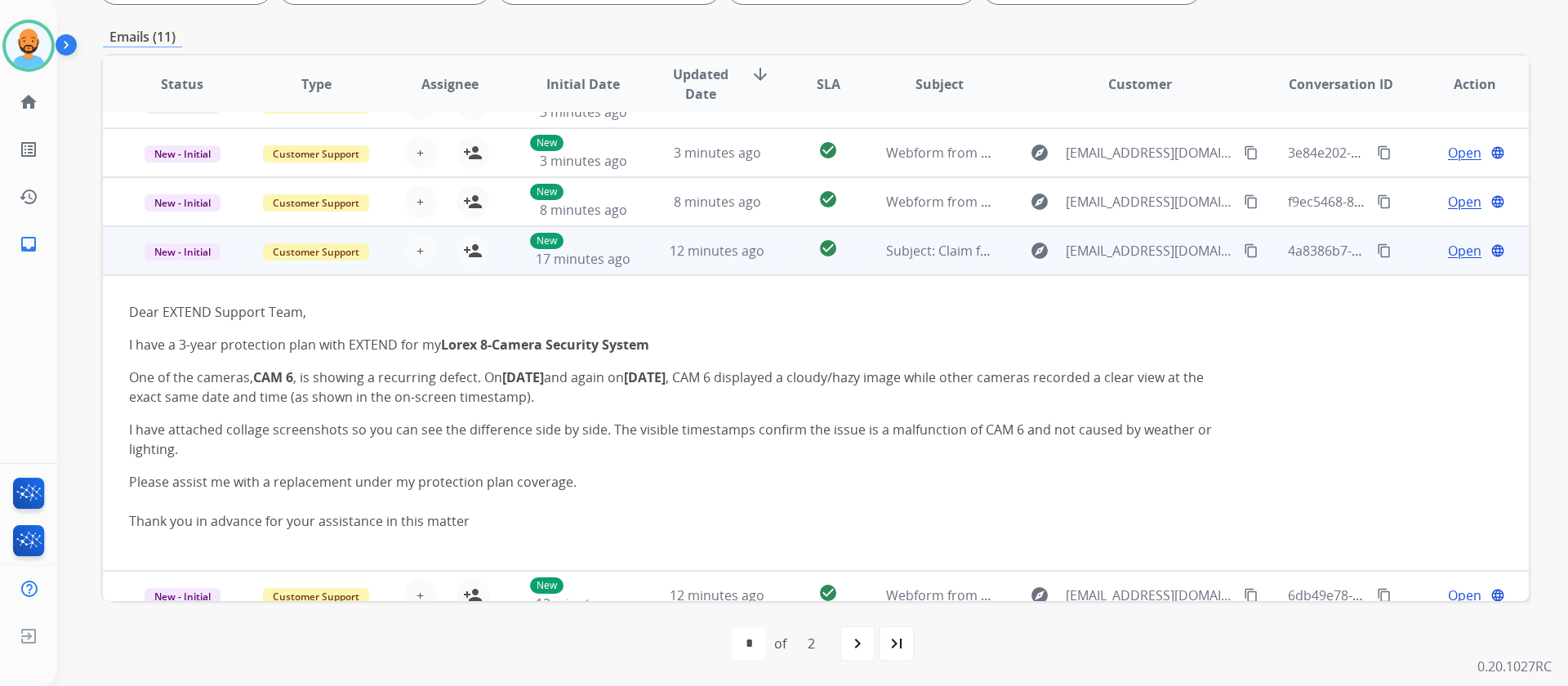
scroll to position [0, 0]
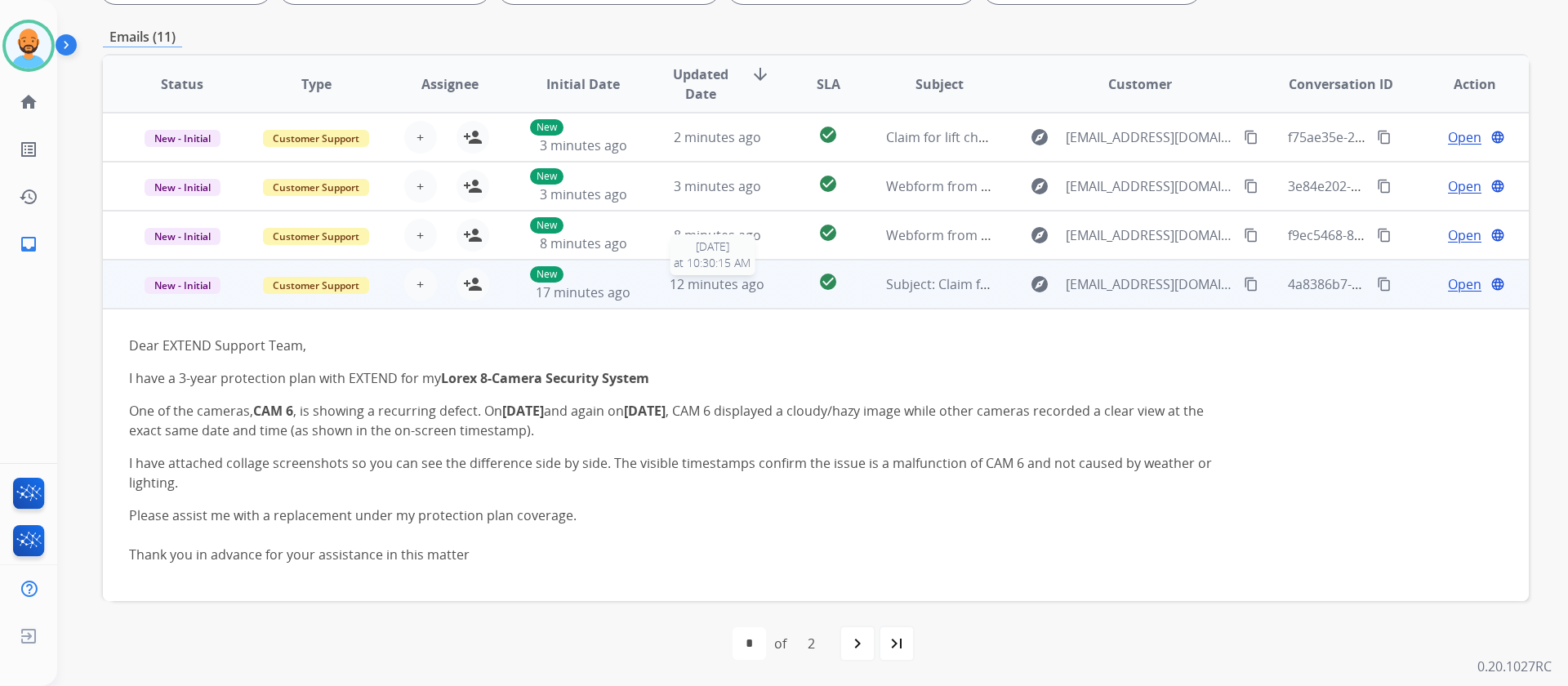
click at [698, 276] on span "12 minutes ago" at bounding box center [717, 284] width 95 height 18
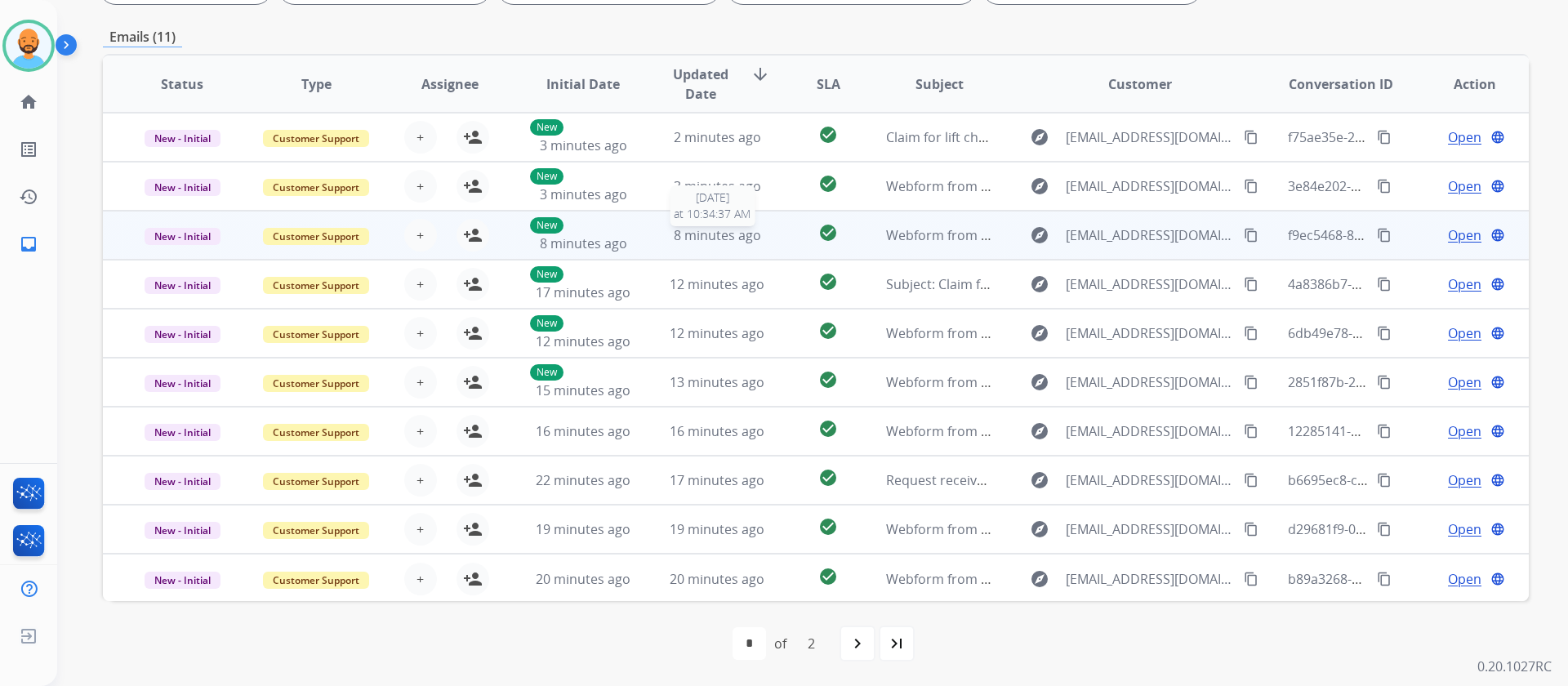
click at [700, 228] on span "8 minutes ago" at bounding box center [717, 235] width 87 height 18
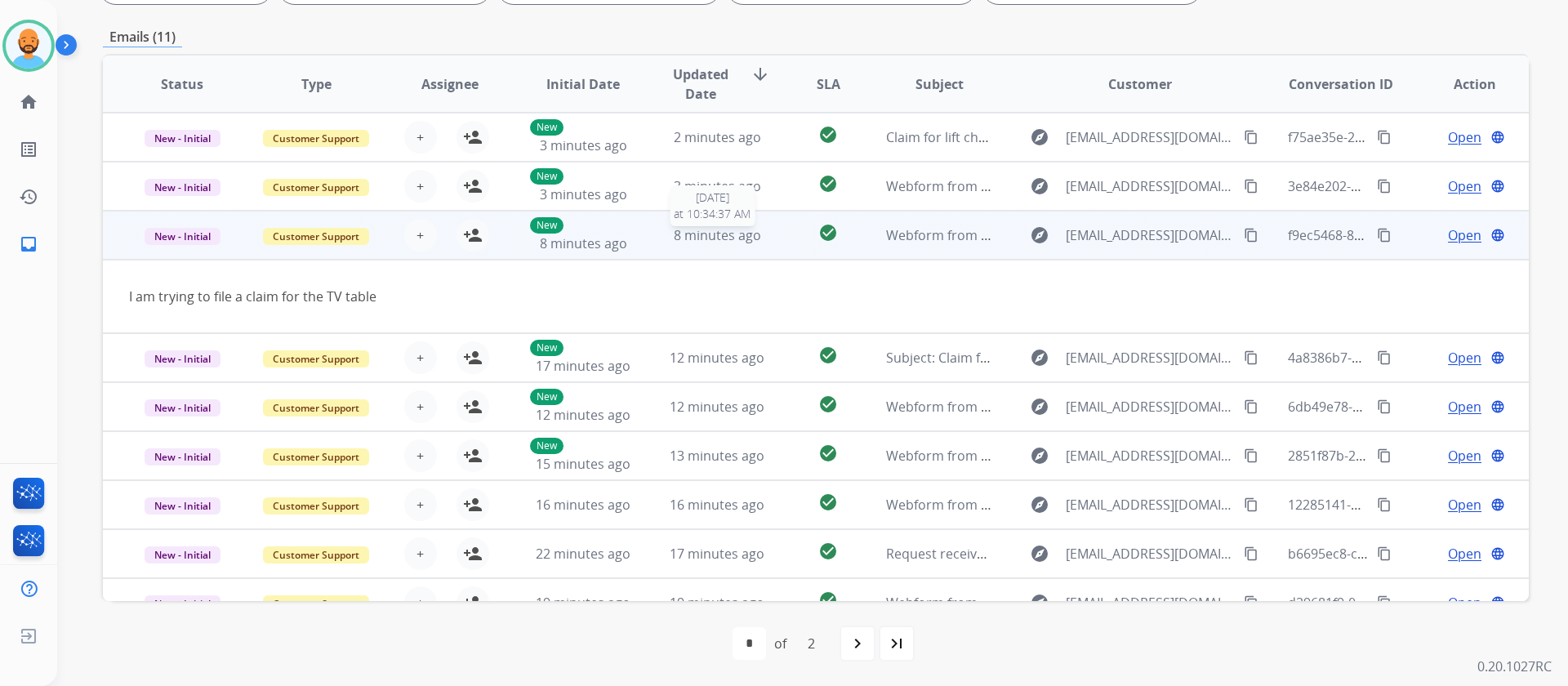
scroll to position [75, 0]
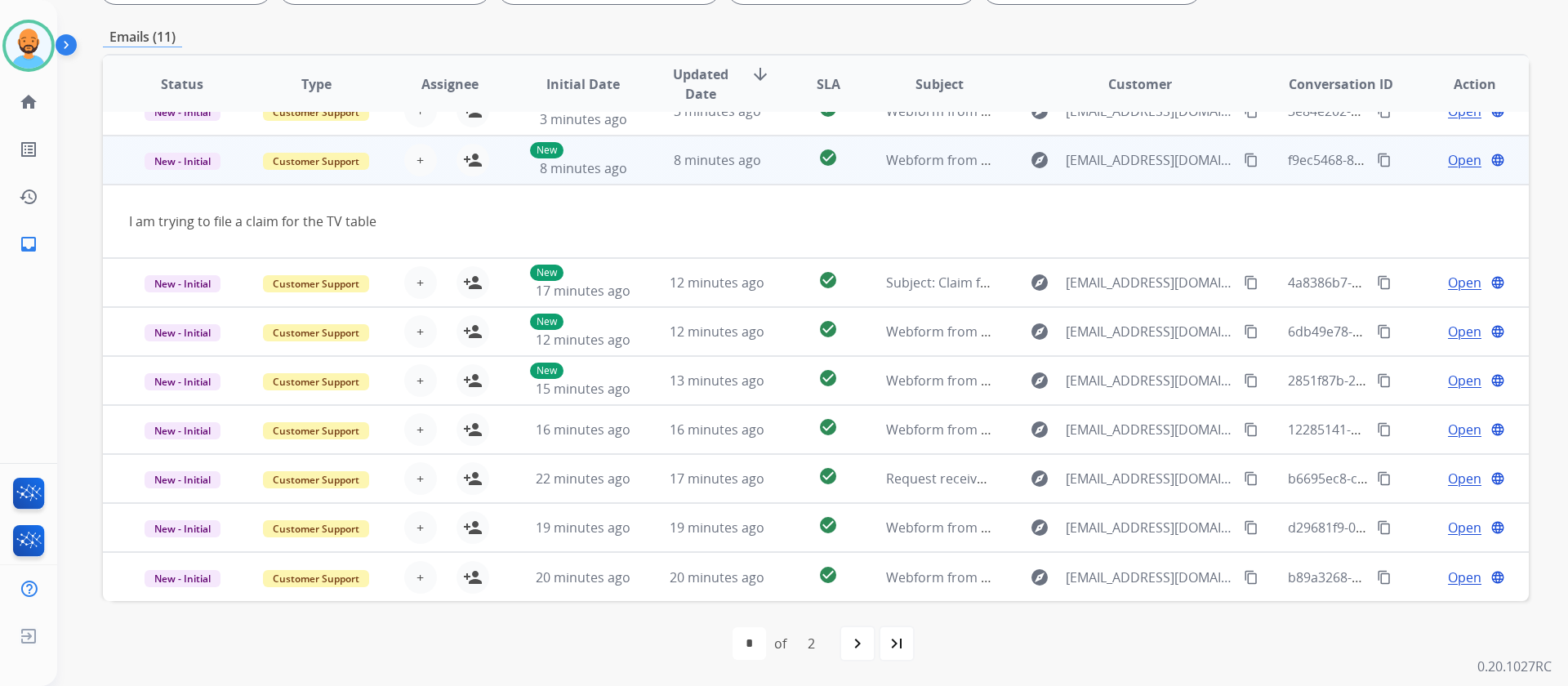
click at [1244, 158] on mat-icon "content_copy" at bounding box center [1251, 160] width 14 height 14
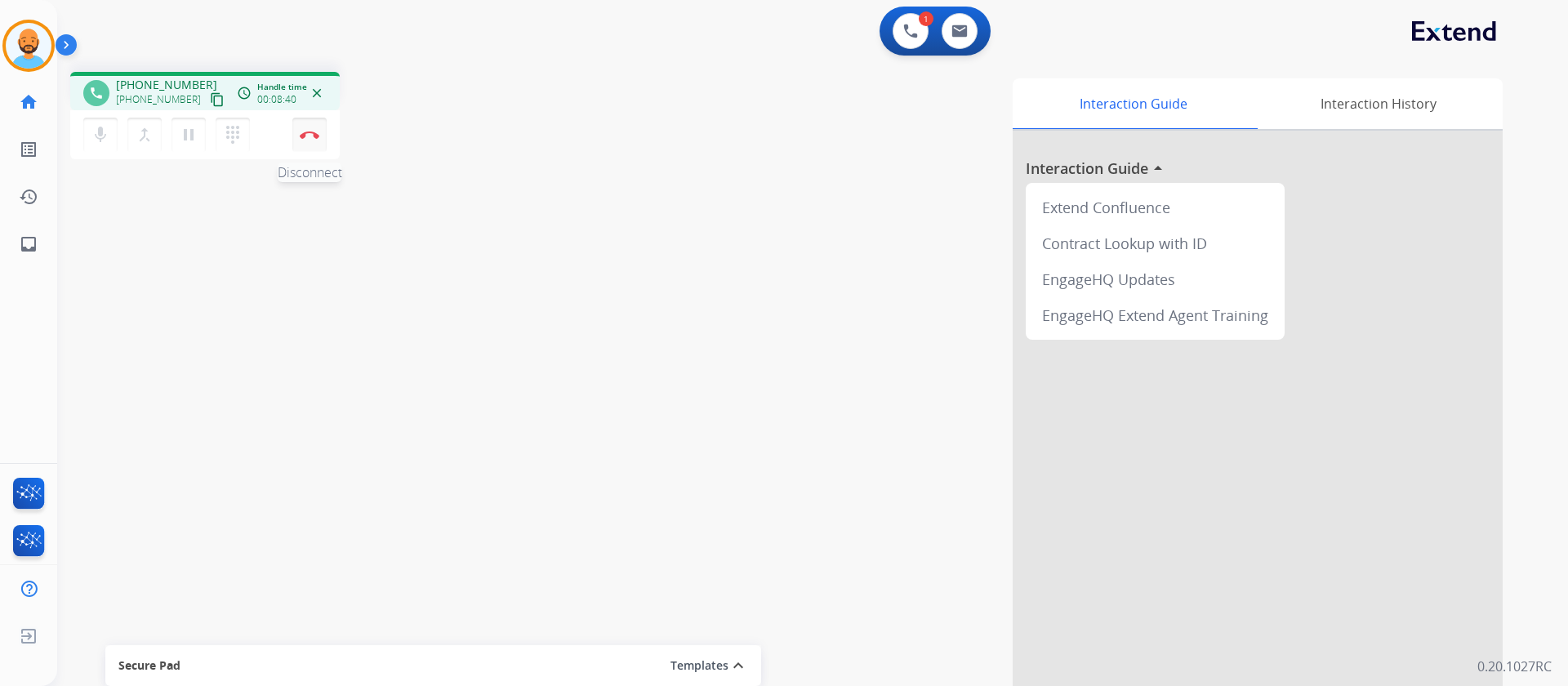
click at [310, 141] on button "Disconnect" at bounding box center [310, 135] width 34 height 34
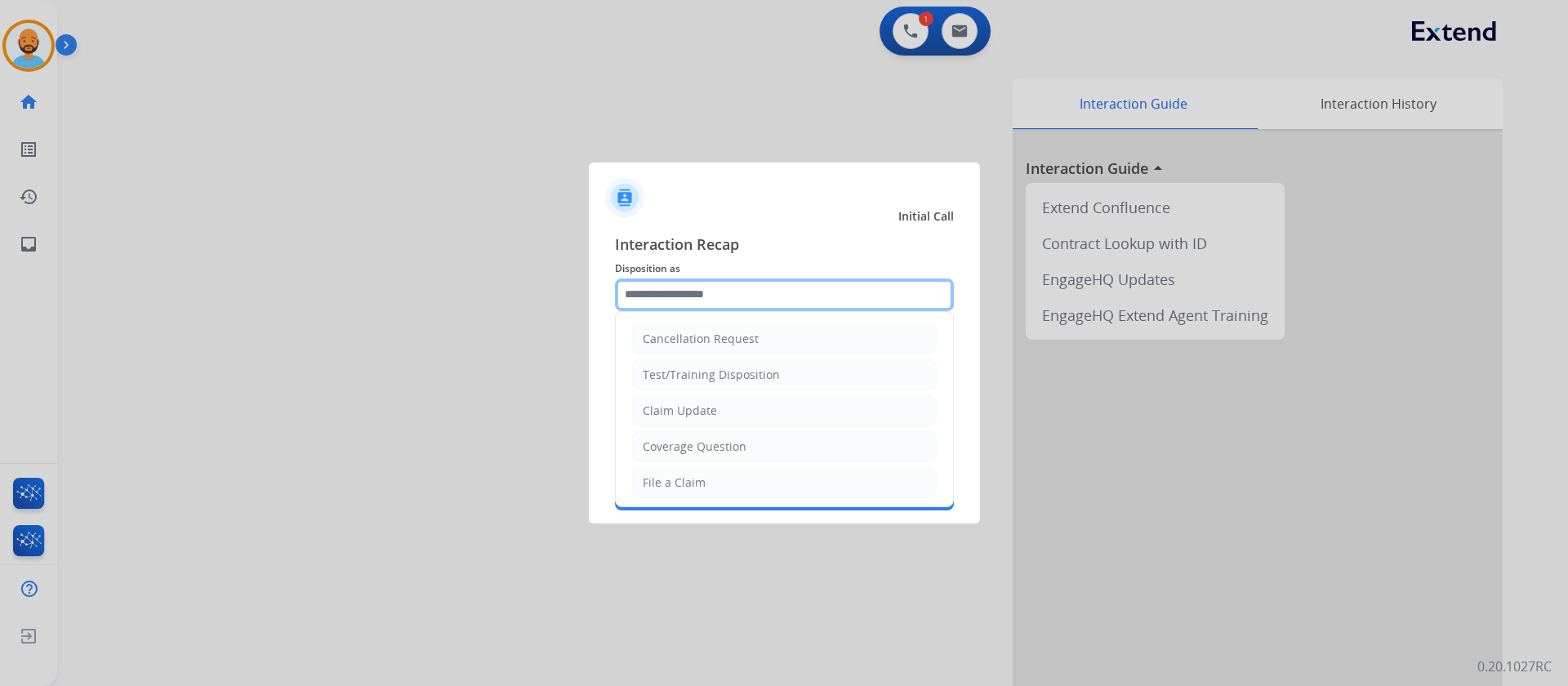
click at [718, 289] on input "text" at bounding box center [784, 295] width 339 height 32
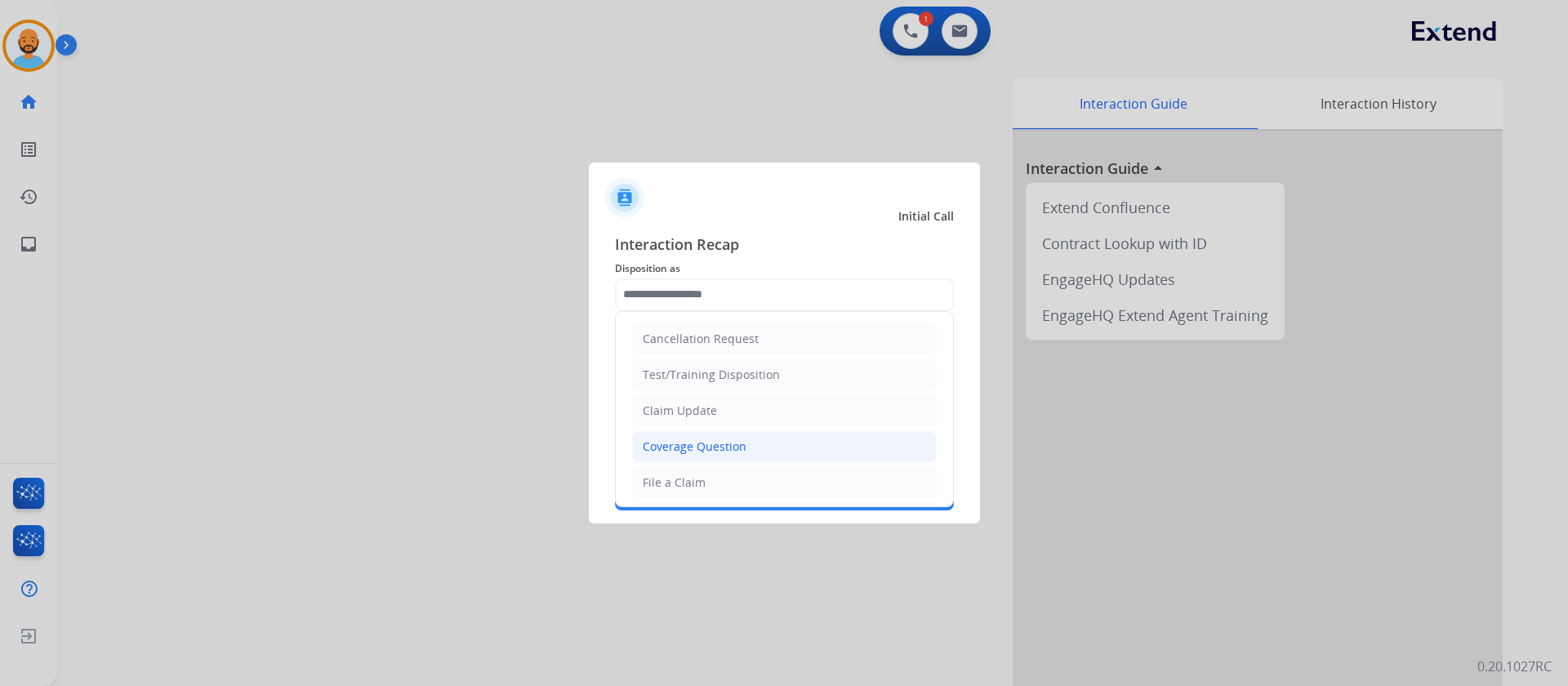
click at [708, 438] on div "Coverage Question" at bounding box center [694, 446] width 104 height 16
type input "**********"
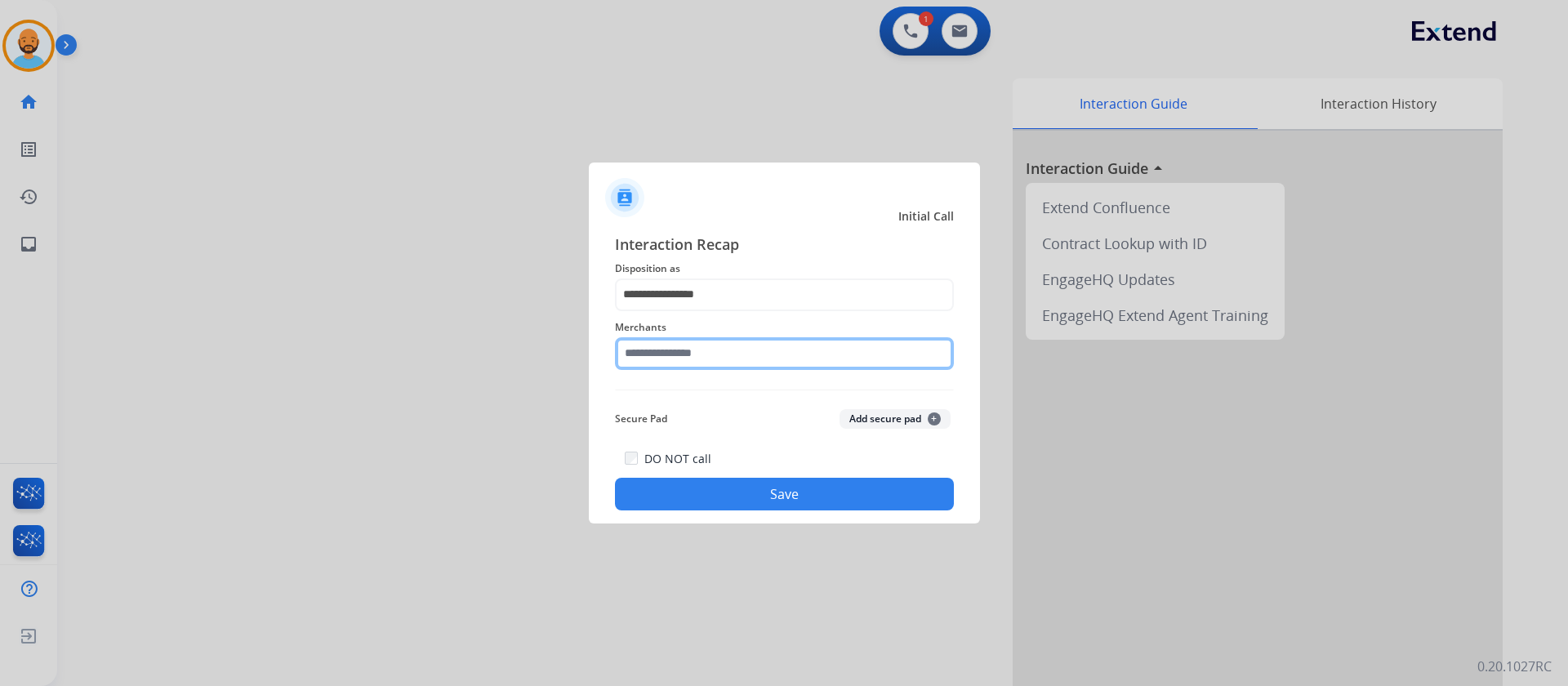
click at [683, 355] on input "text" at bounding box center [784, 353] width 339 height 32
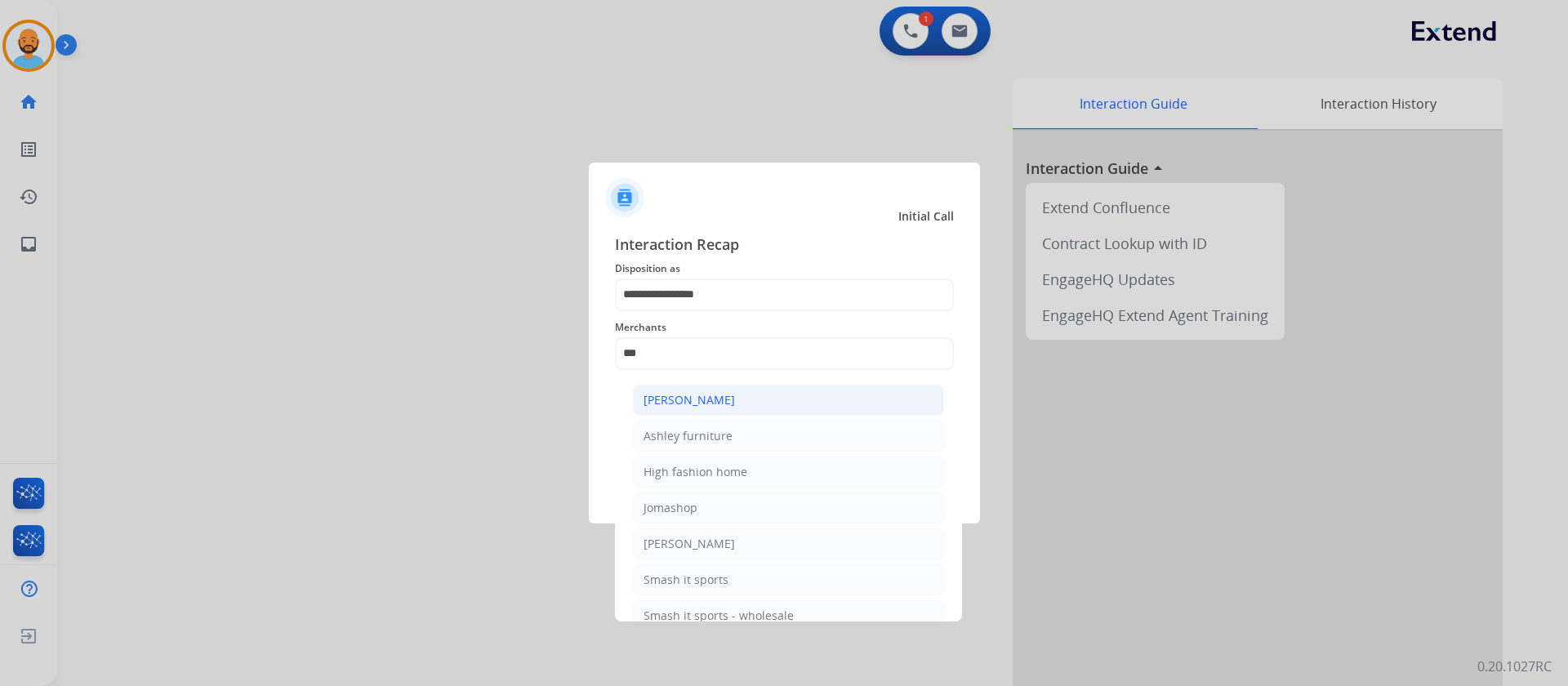
click at [685, 393] on div "[PERSON_NAME]" at bounding box center [689, 399] width 91 height 16
type input "**********"
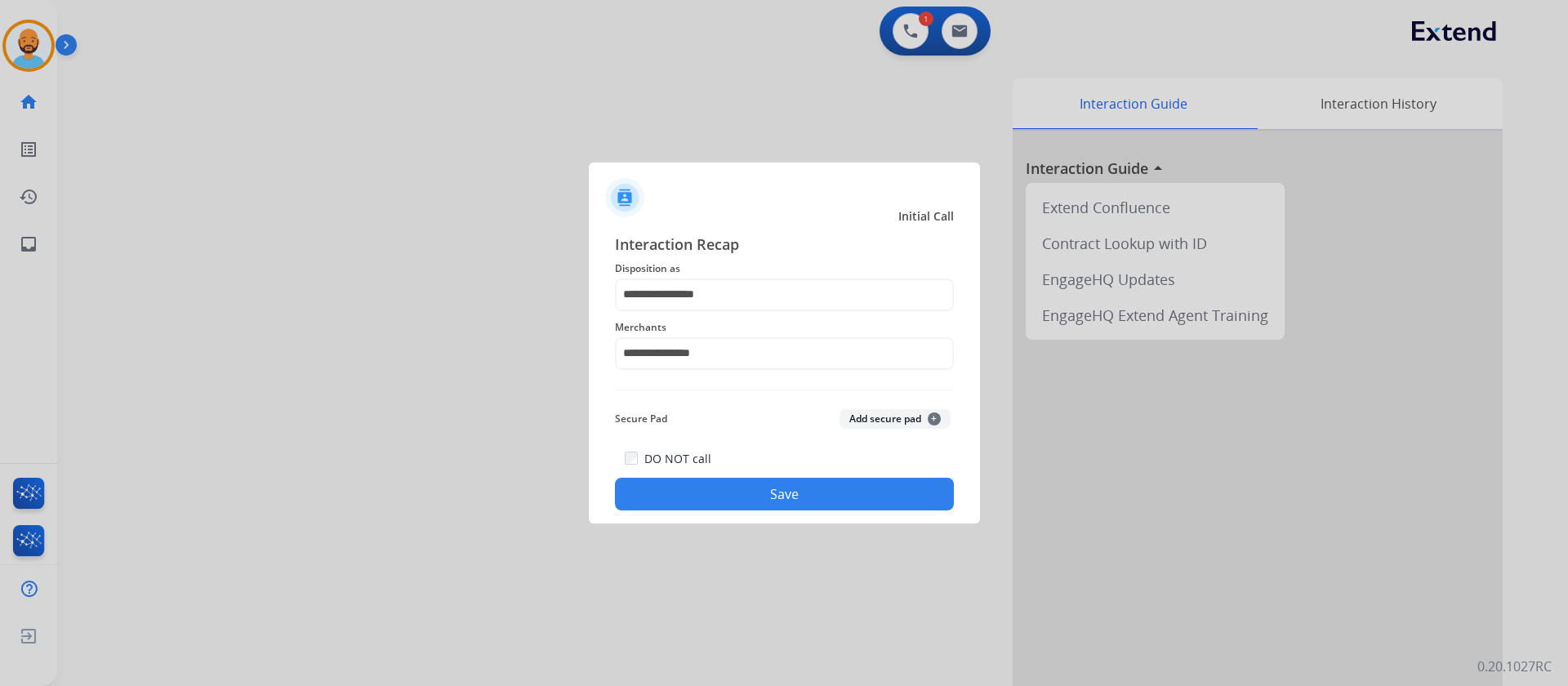
click at [779, 493] on button "Save" at bounding box center [784, 494] width 339 height 32
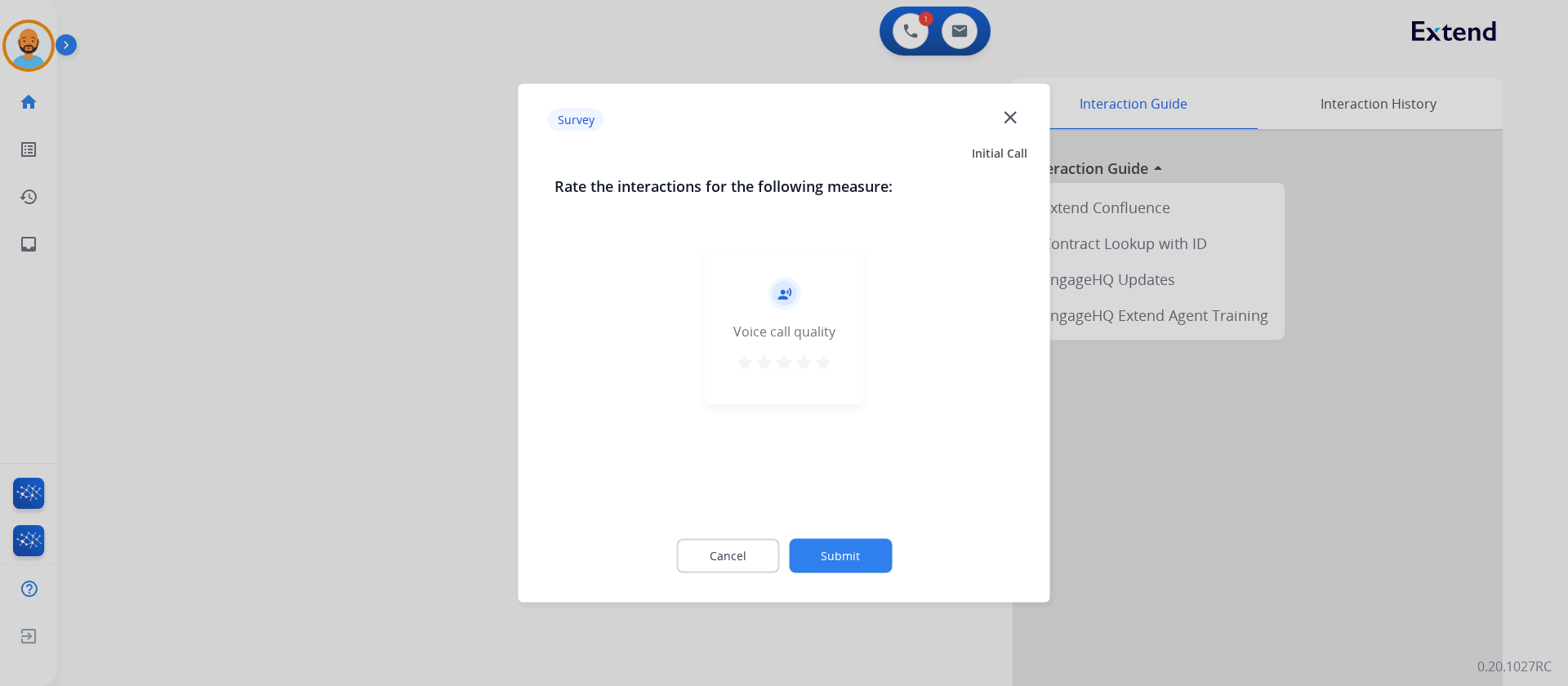
click at [827, 356] on mat-icon "star" at bounding box center [823, 362] width 20 height 20
click at [843, 562] on button "Submit" at bounding box center [840, 556] width 103 height 34
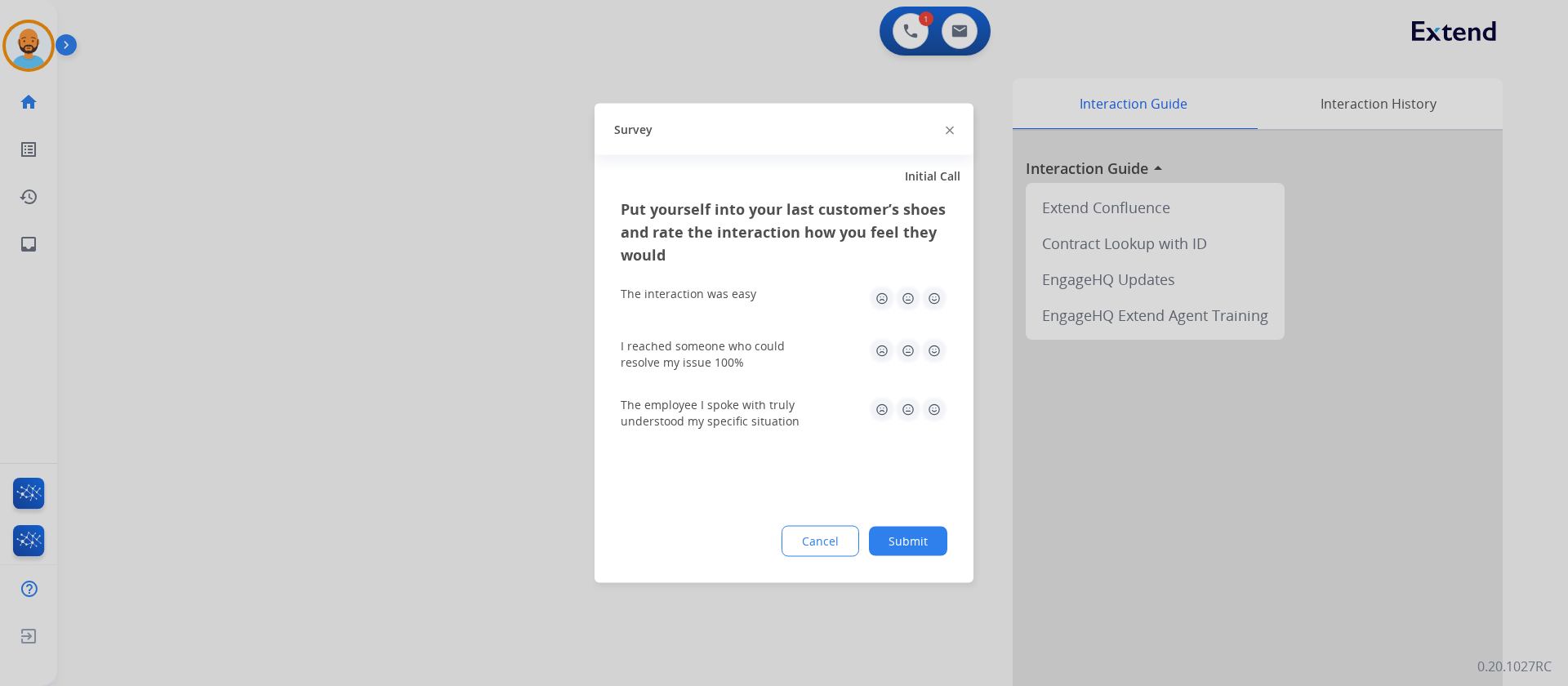
click at [933, 288] on img at bounding box center [933, 298] width 26 height 26
click at [936, 362] on img at bounding box center [933, 351] width 26 height 26
click at [944, 420] on img at bounding box center [933, 410] width 26 height 26
click at [919, 540] on button "Submit" at bounding box center [908, 541] width 78 height 29
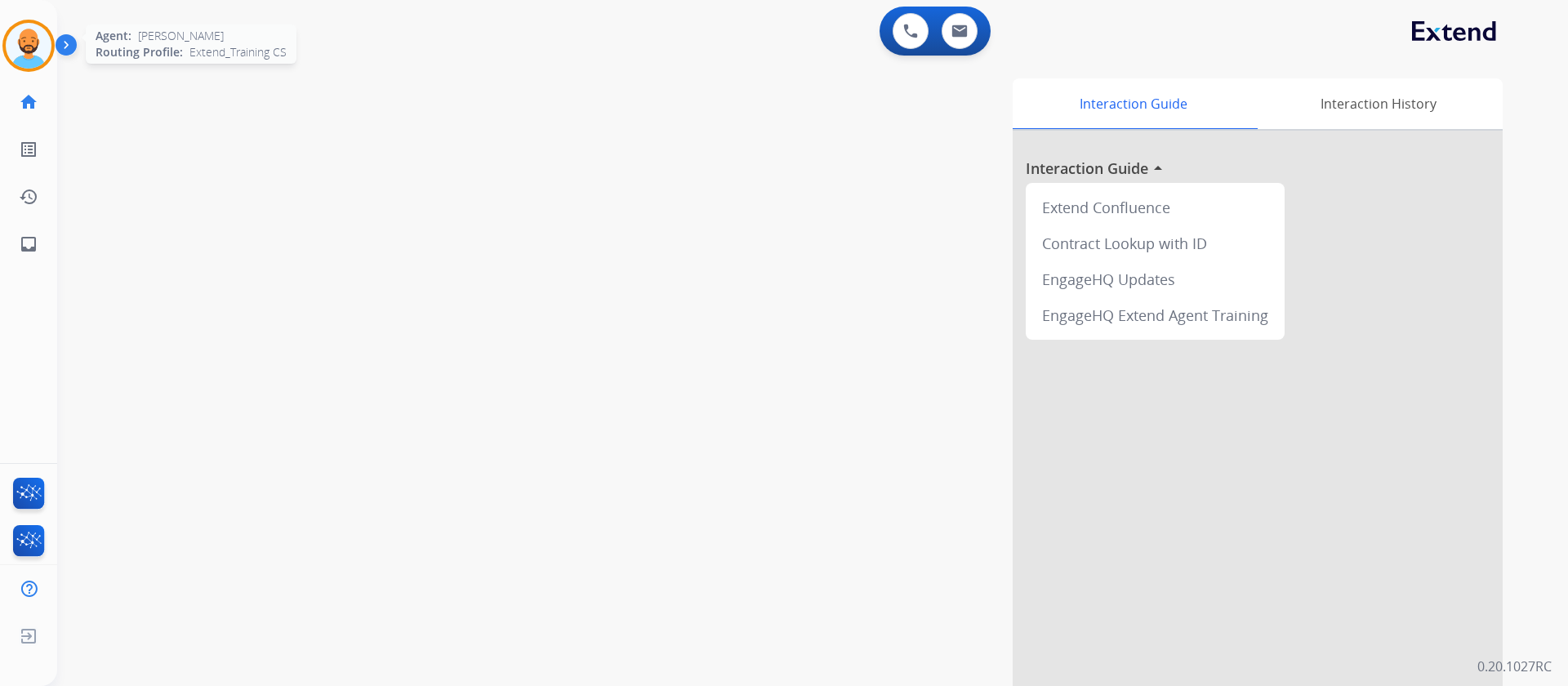
click at [33, 55] on img at bounding box center [29, 46] width 46 height 46
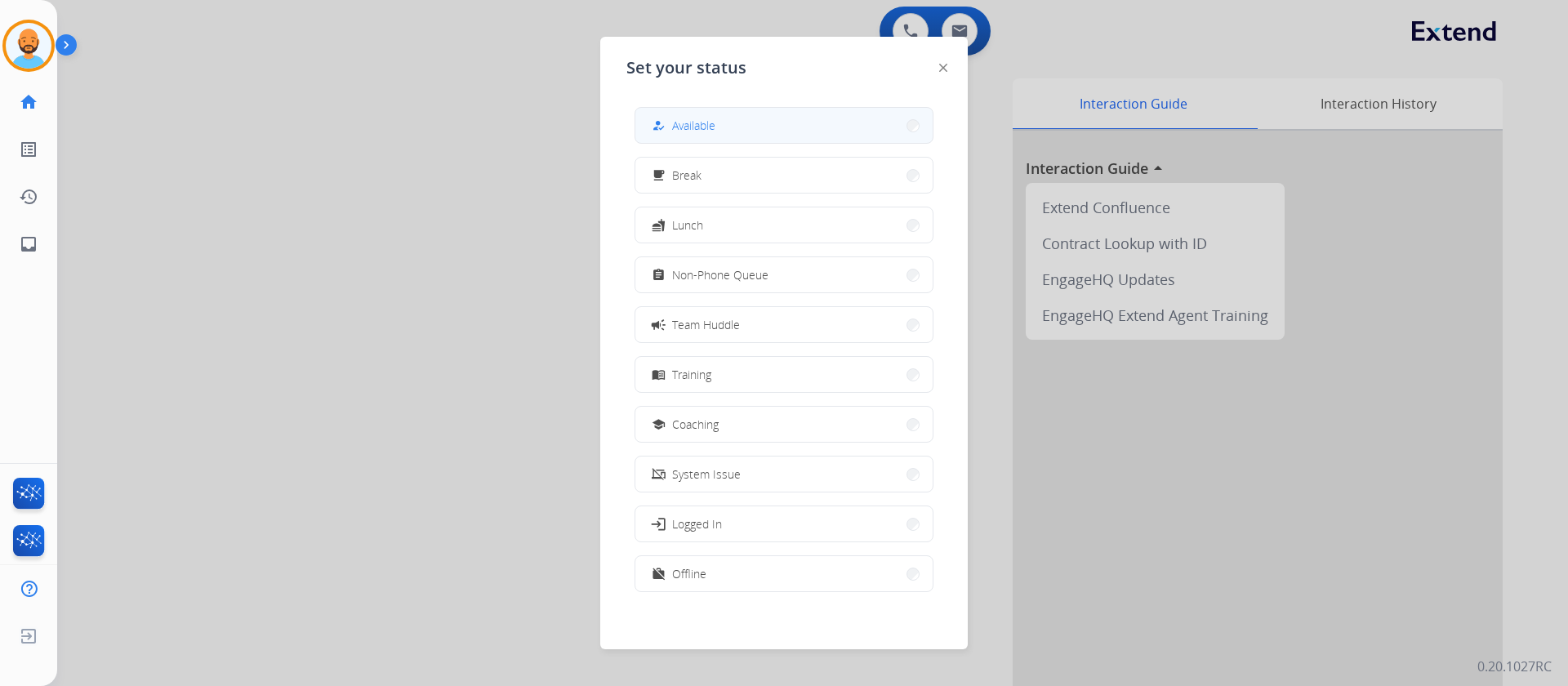
click at [892, 125] on button "how_to_reg Available" at bounding box center [783, 124] width 297 height 35
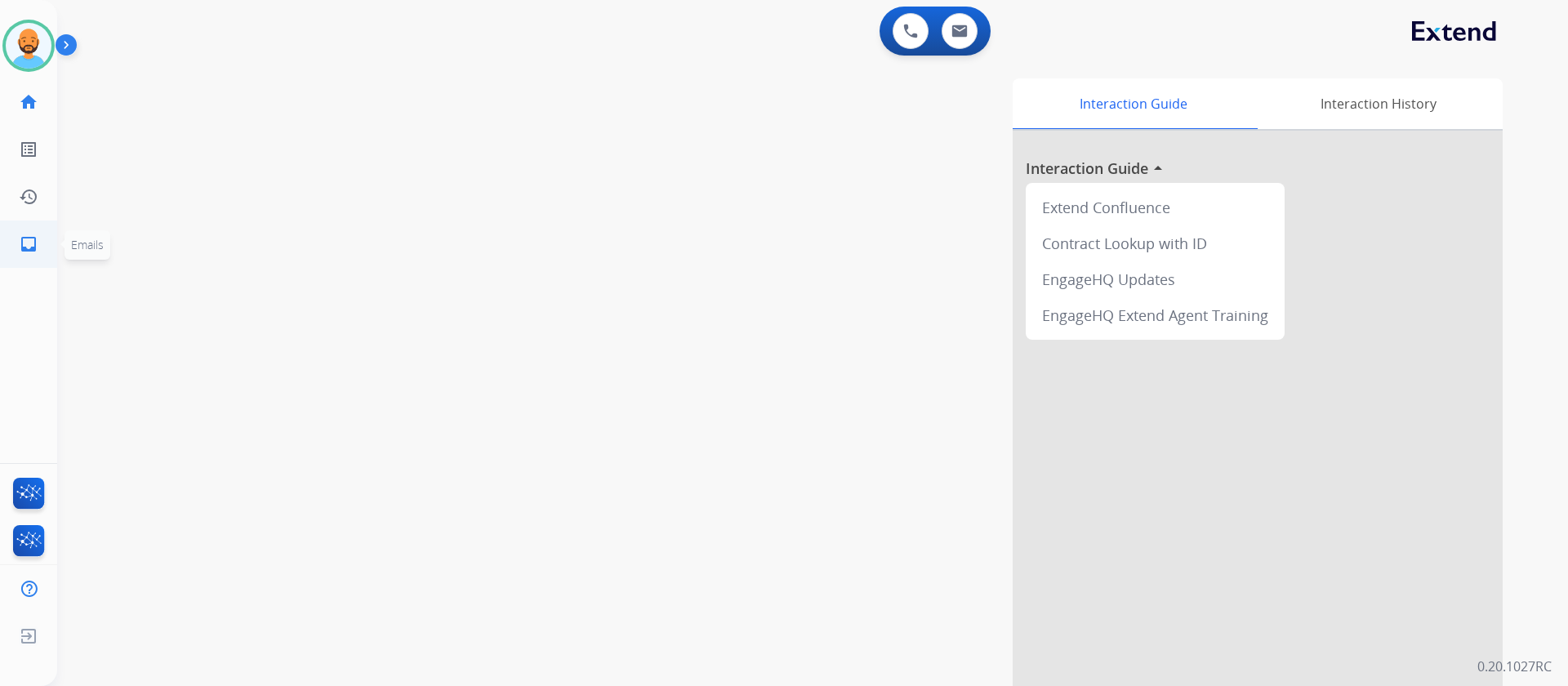
click at [29, 238] on mat-icon "inbox" at bounding box center [29, 244] width 20 height 20
select select "**********"
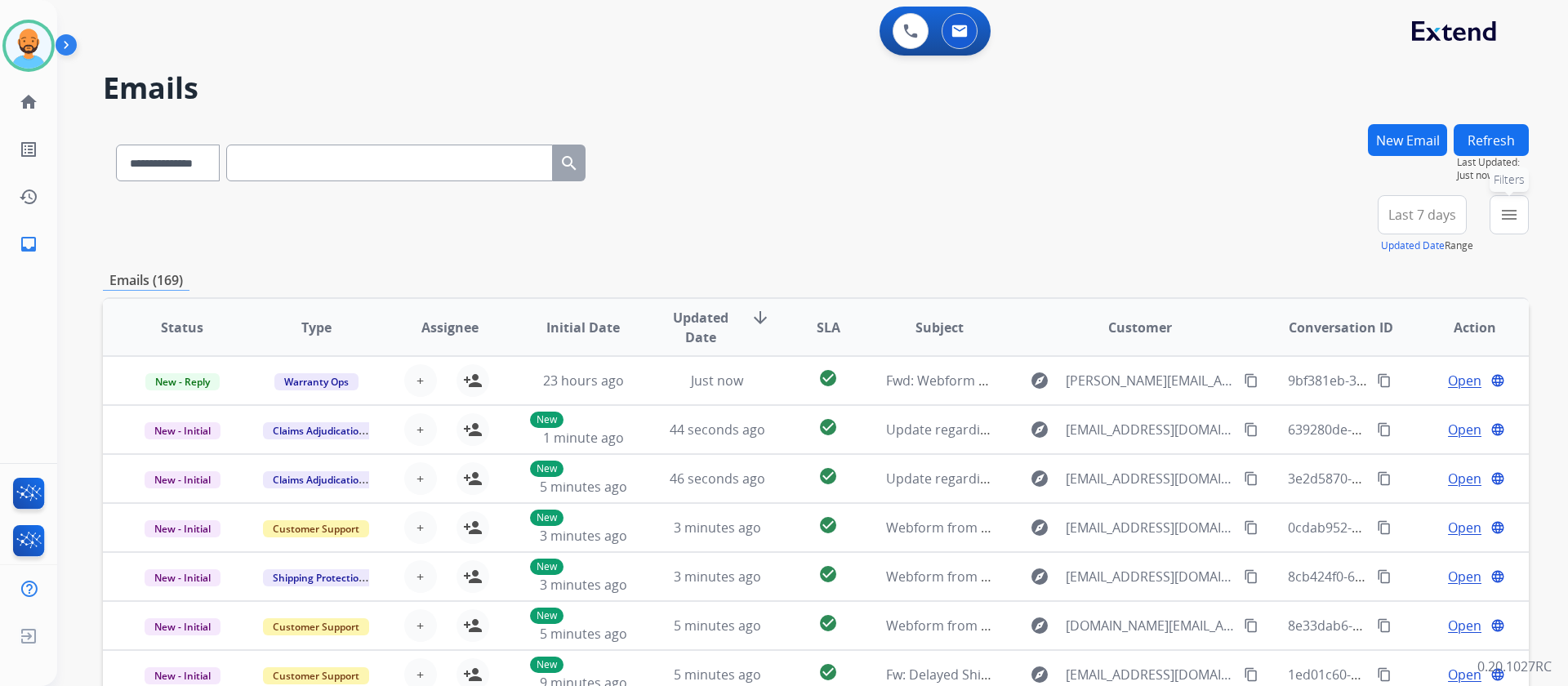
click at [1501, 202] on button "menu Filters" at bounding box center [1508, 214] width 39 height 39
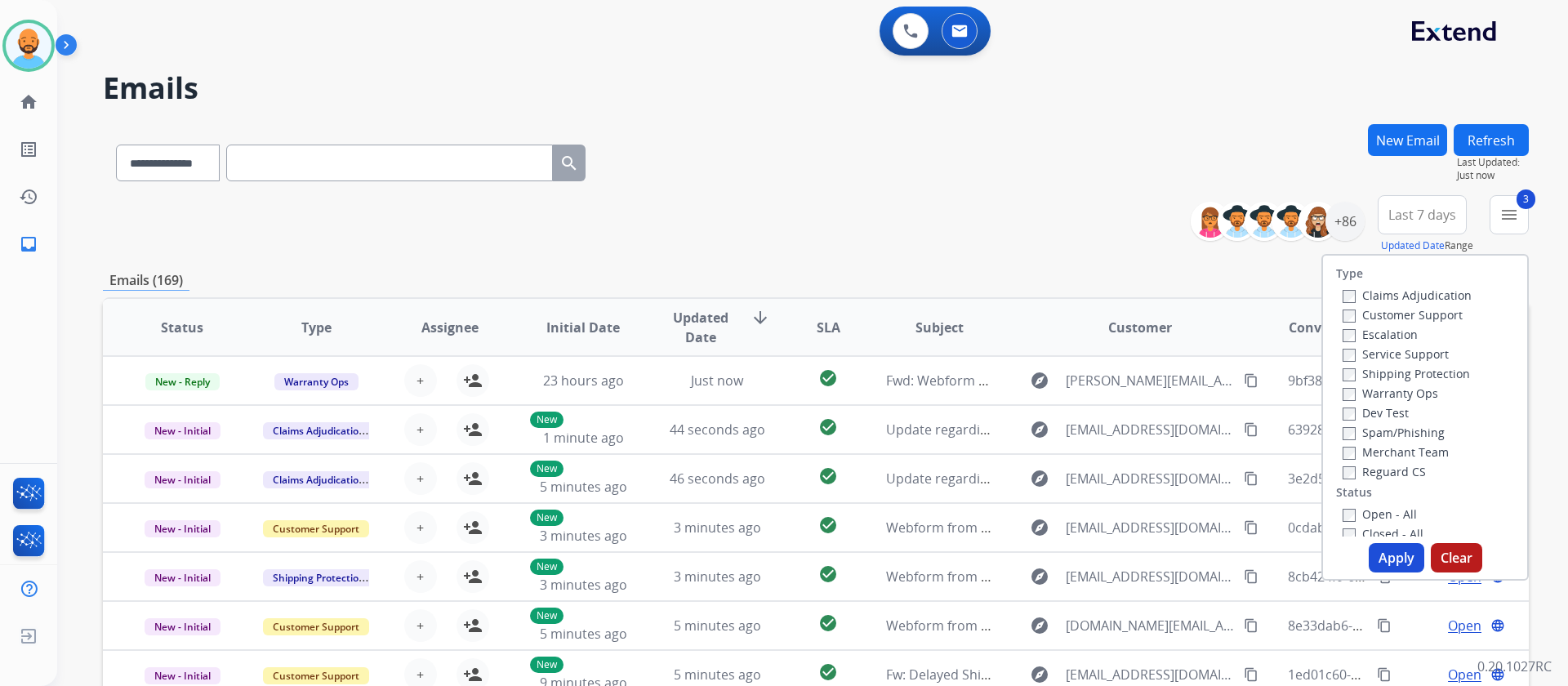
click at [1387, 554] on button "Apply" at bounding box center [1396, 557] width 55 height 29
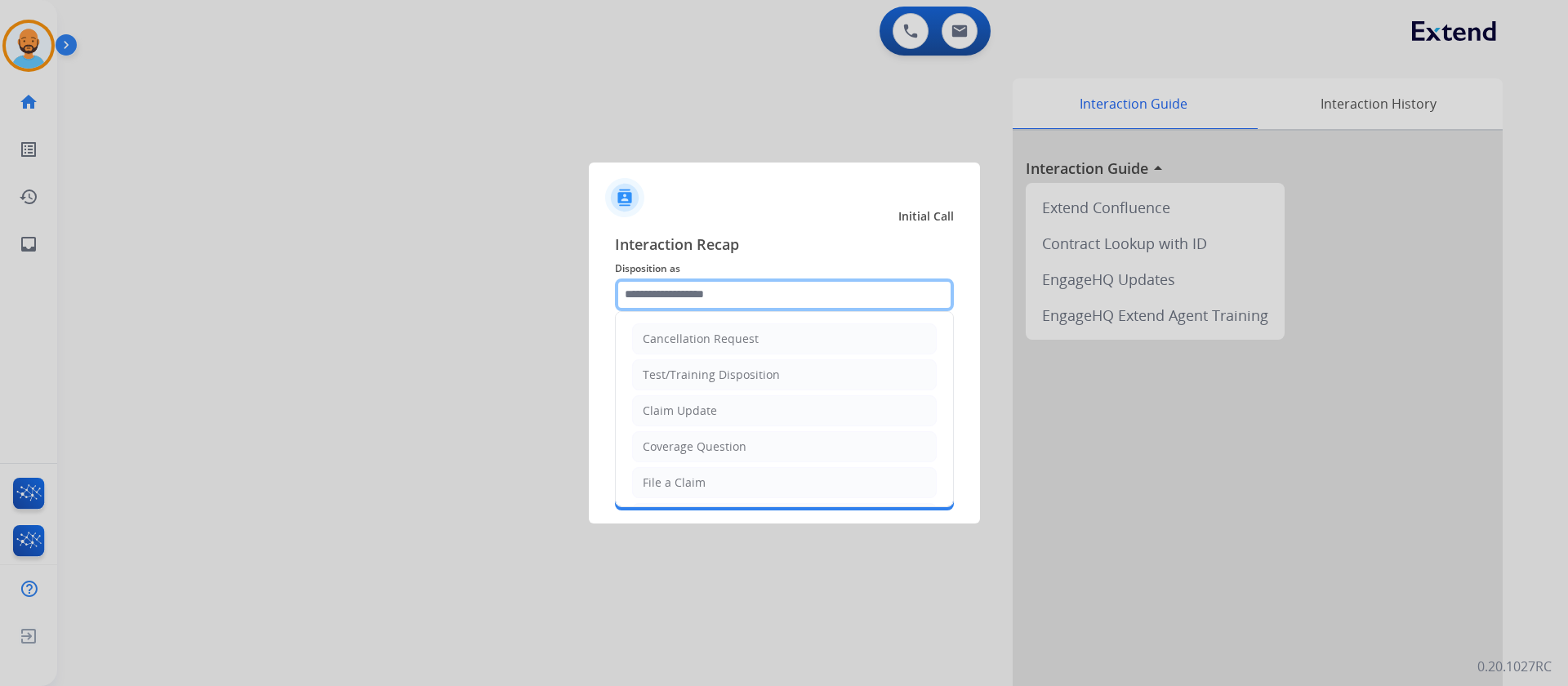
click at [763, 296] on input "text" at bounding box center [784, 295] width 339 height 32
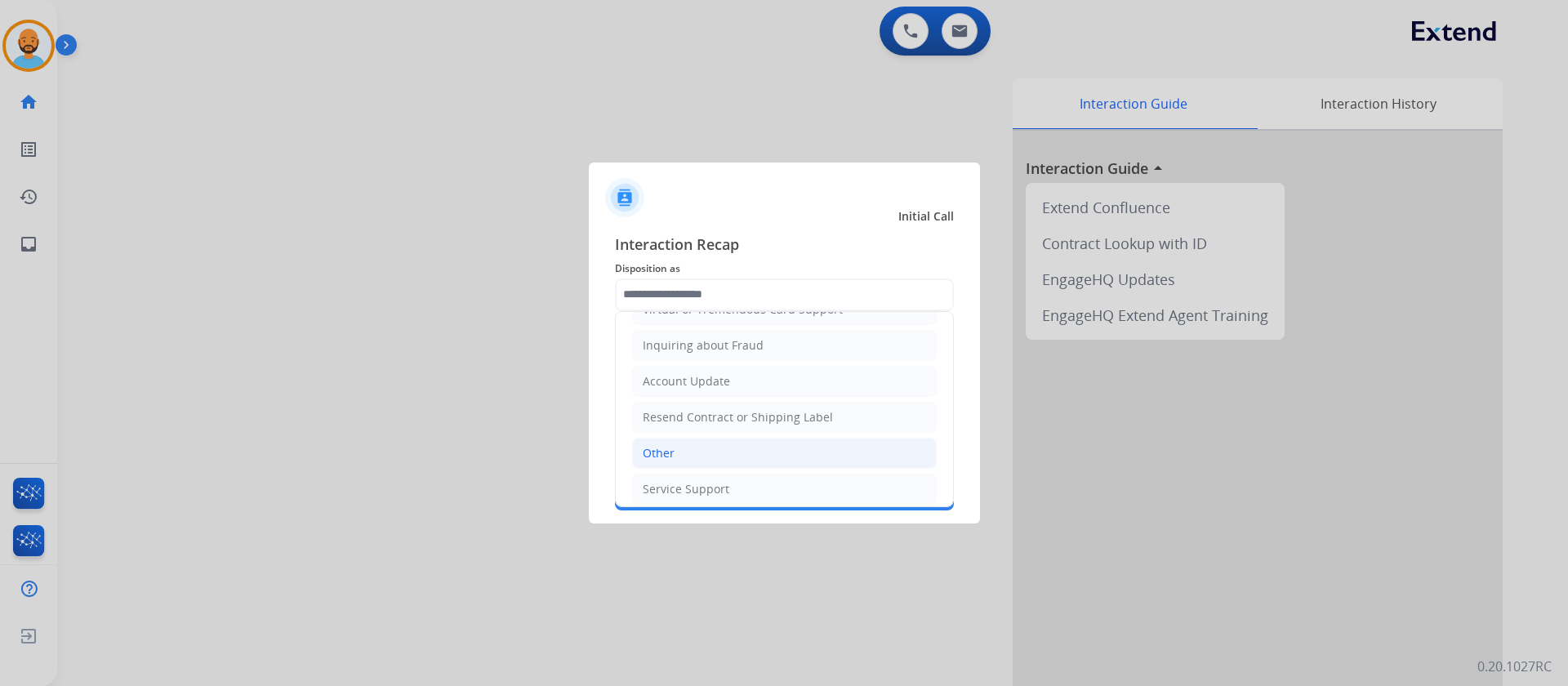
click at [698, 450] on li "Other" at bounding box center [784, 453] width 304 height 31
type input "*****"
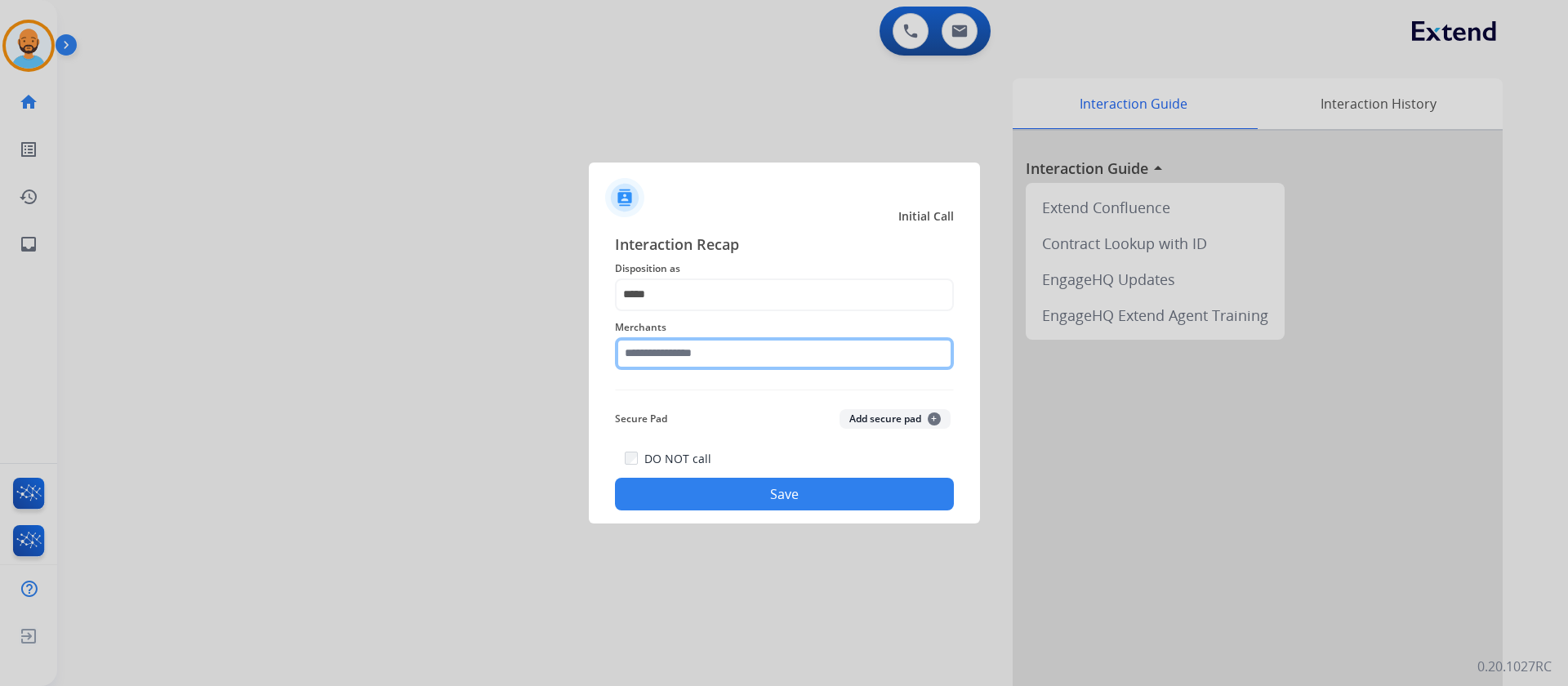
click at [678, 350] on input "text" at bounding box center [784, 353] width 339 height 32
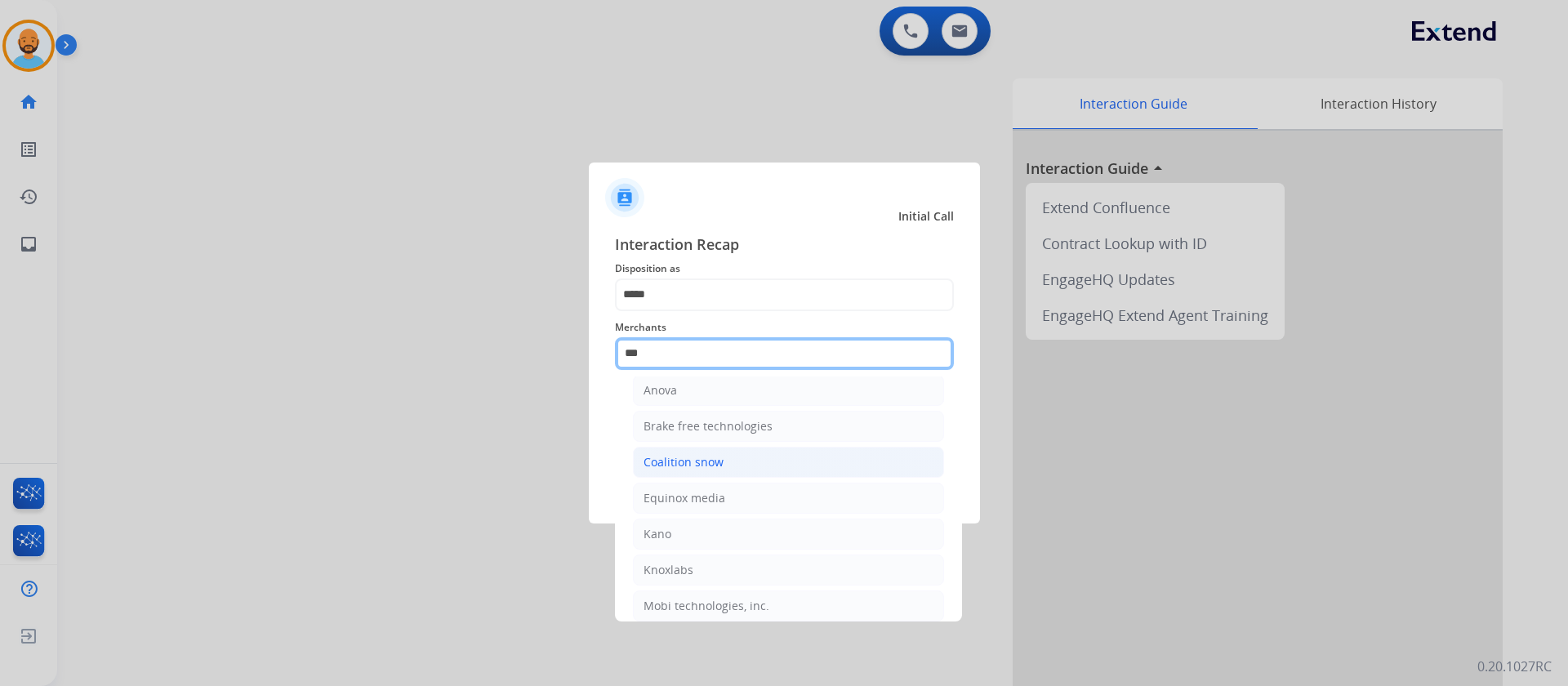
scroll to position [0, 0]
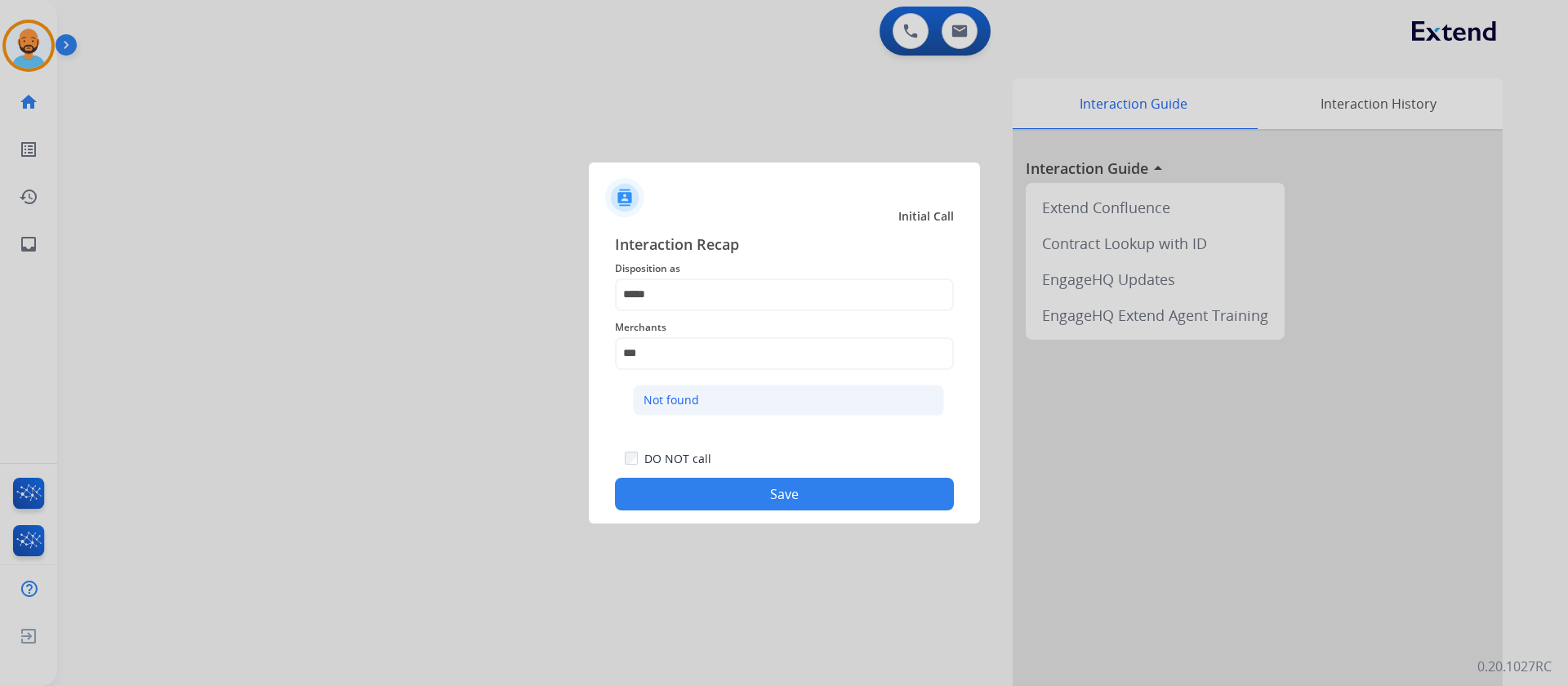
click at [690, 398] on div "Not found" at bounding box center [671, 399] width 55 height 16
type input "*********"
click at [749, 484] on button "Save" at bounding box center [784, 494] width 339 height 32
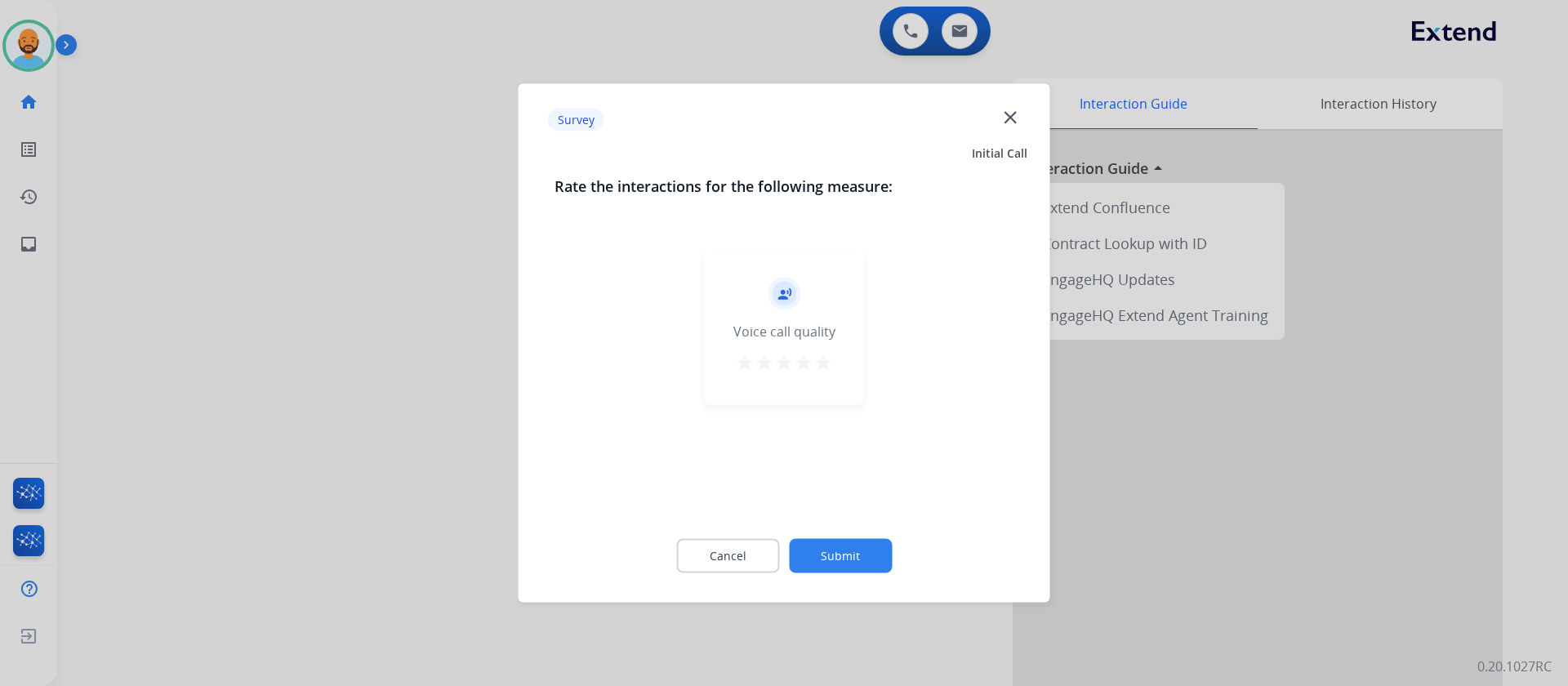
click at [828, 369] on mat-icon "star" at bounding box center [823, 362] width 20 height 20
click at [823, 536] on div "Cancel Submit" at bounding box center [784, 555] width 460 height 73
click at [834, 543] on button "Submit" at bounding box center [840, 556] width 103 height 34
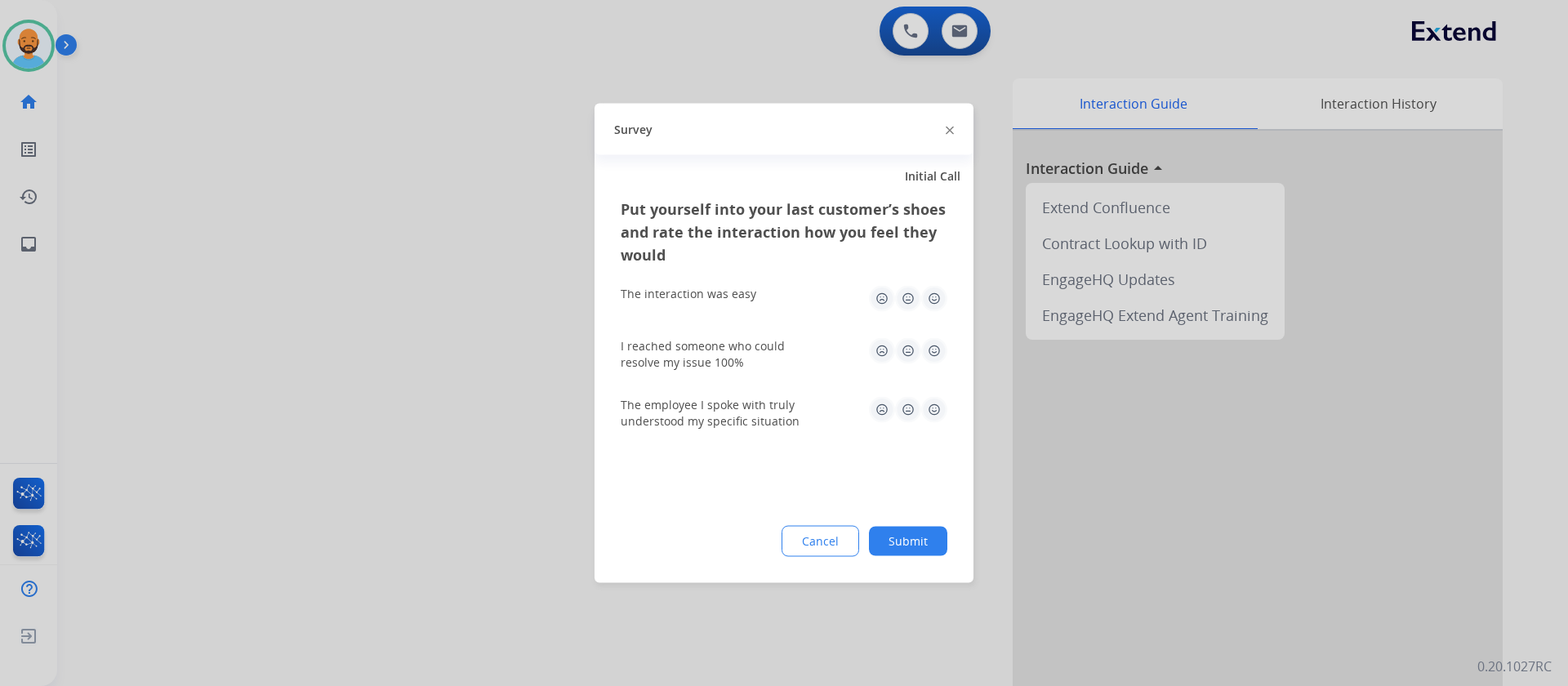
click at [936, 298] on img at bounding box center [933, 298] width 26 height 26
click at [938, 340] on img at bounding box center [933, 351] width 26 height 26
click at [936, 413] on img at bounding box center [933, 410] width 26 height 26
click at [907, 530] on button "Submit" at bounding box center [908, 541] width 78 height 29
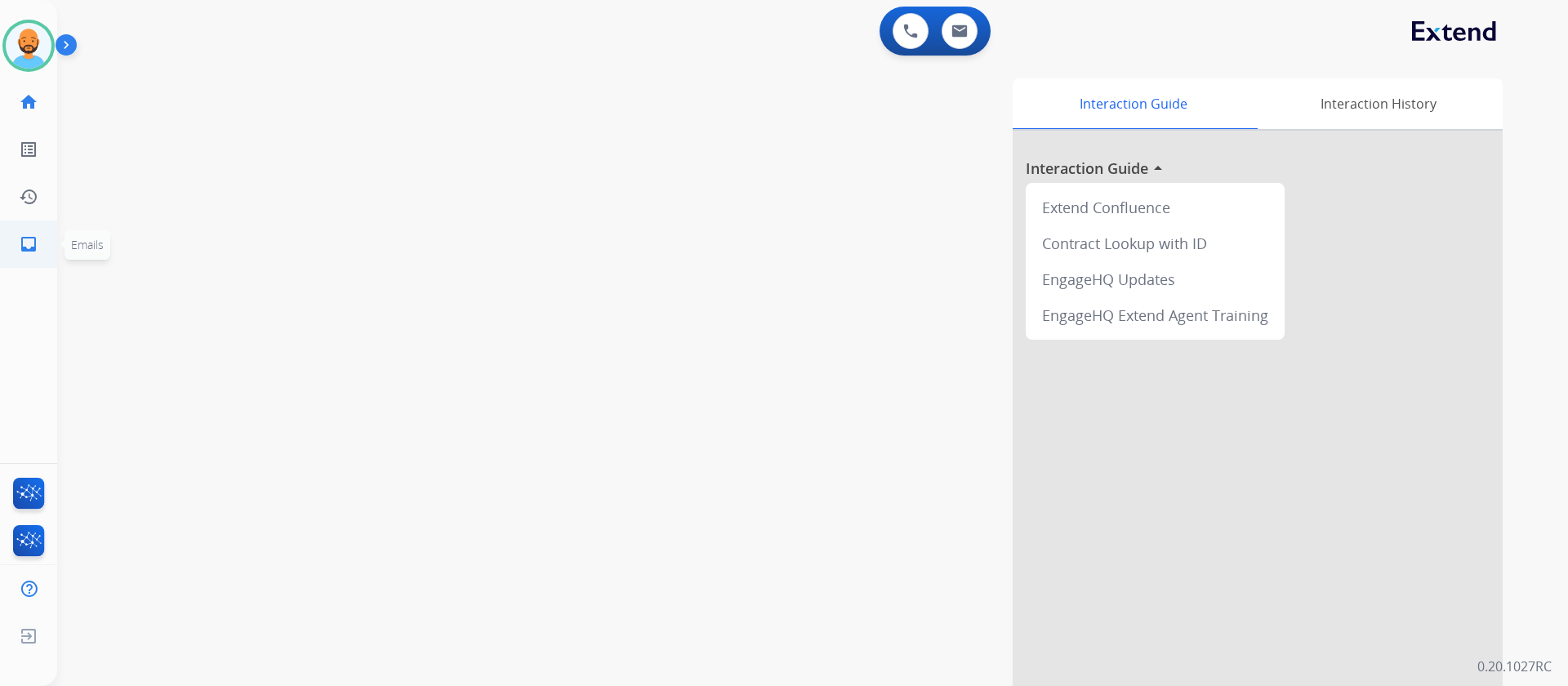
click at [25, 243] on mat-icon "inbox" at bounding box center [29, 244] width 20 height 20
select select "**********"
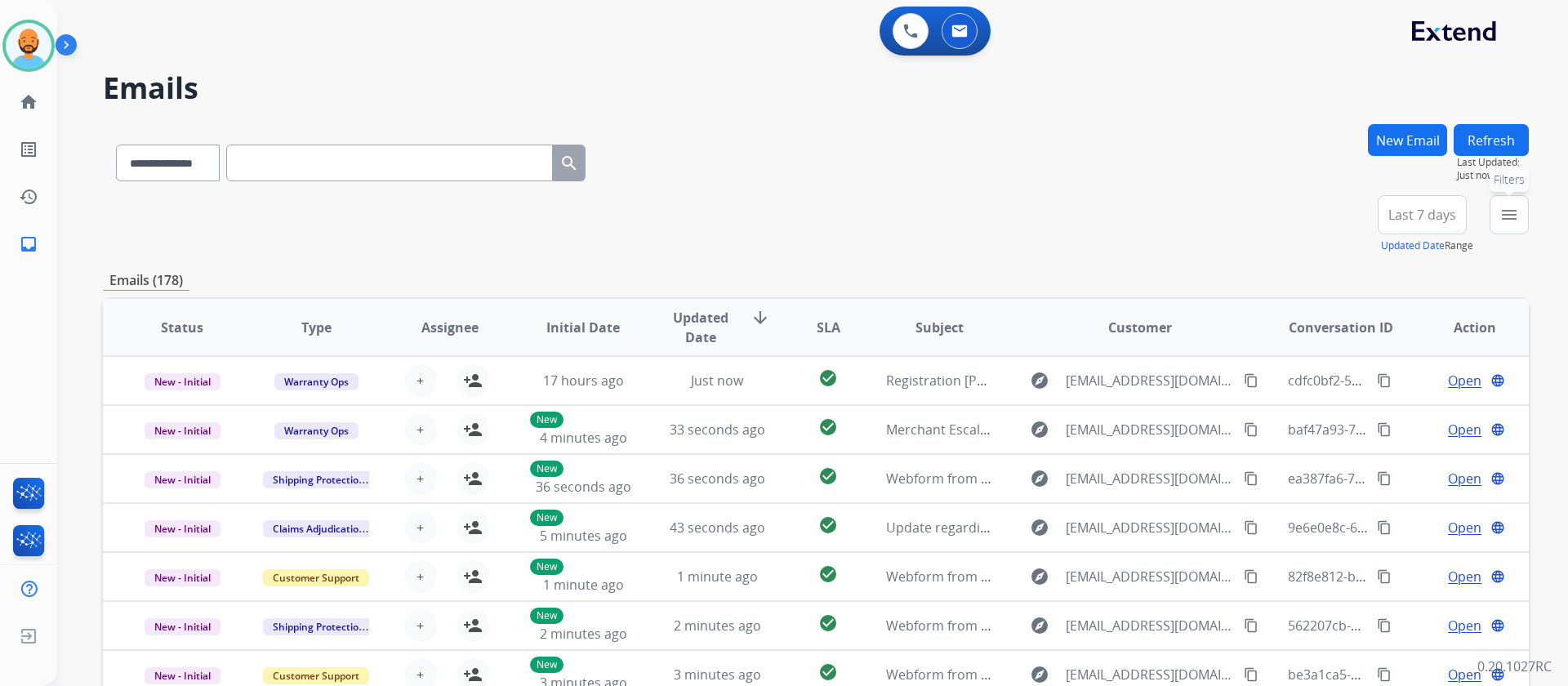
click at [1520, 223] on button "menu Filters" at bounding box center [1508, 214] width 39 height 39
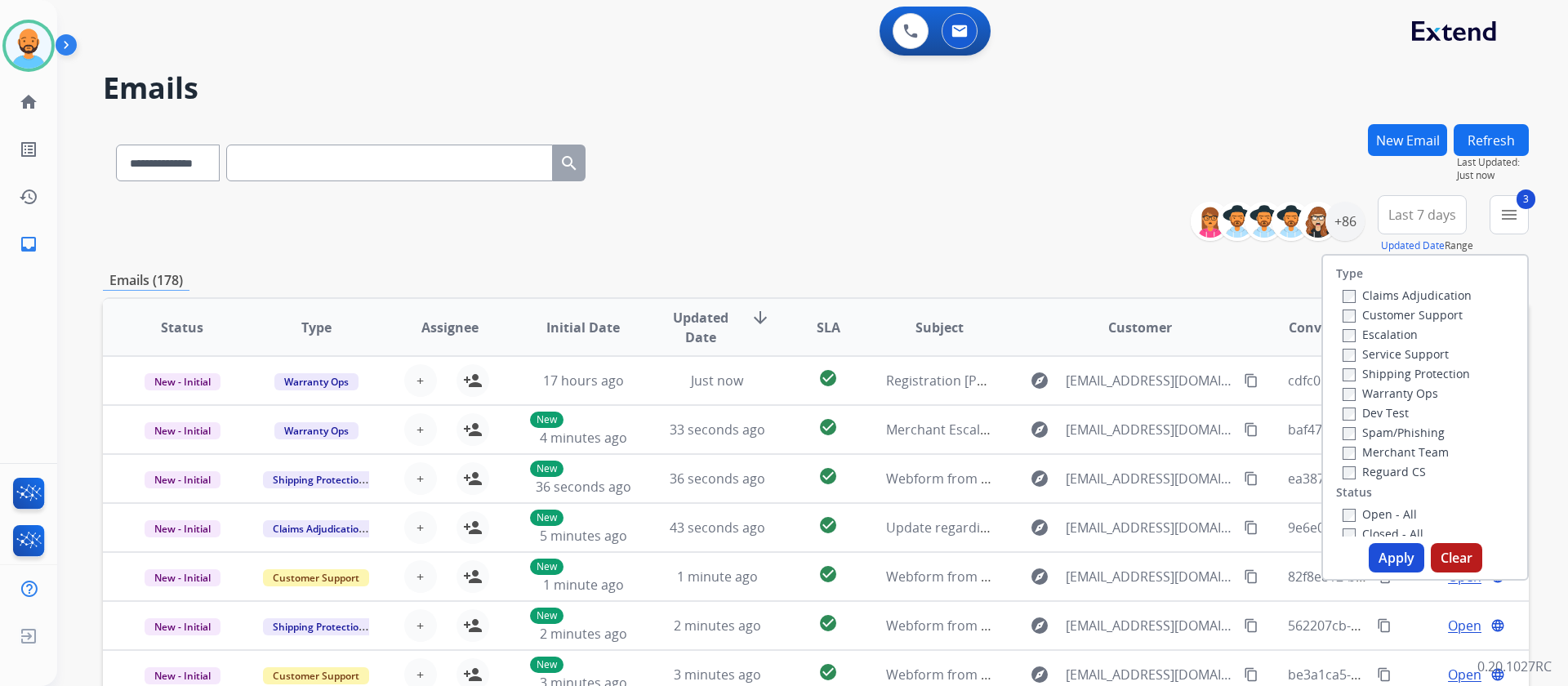
click at [1400, 551] on button "Apply" at bounding box center [1396, 557] width 55 height 29
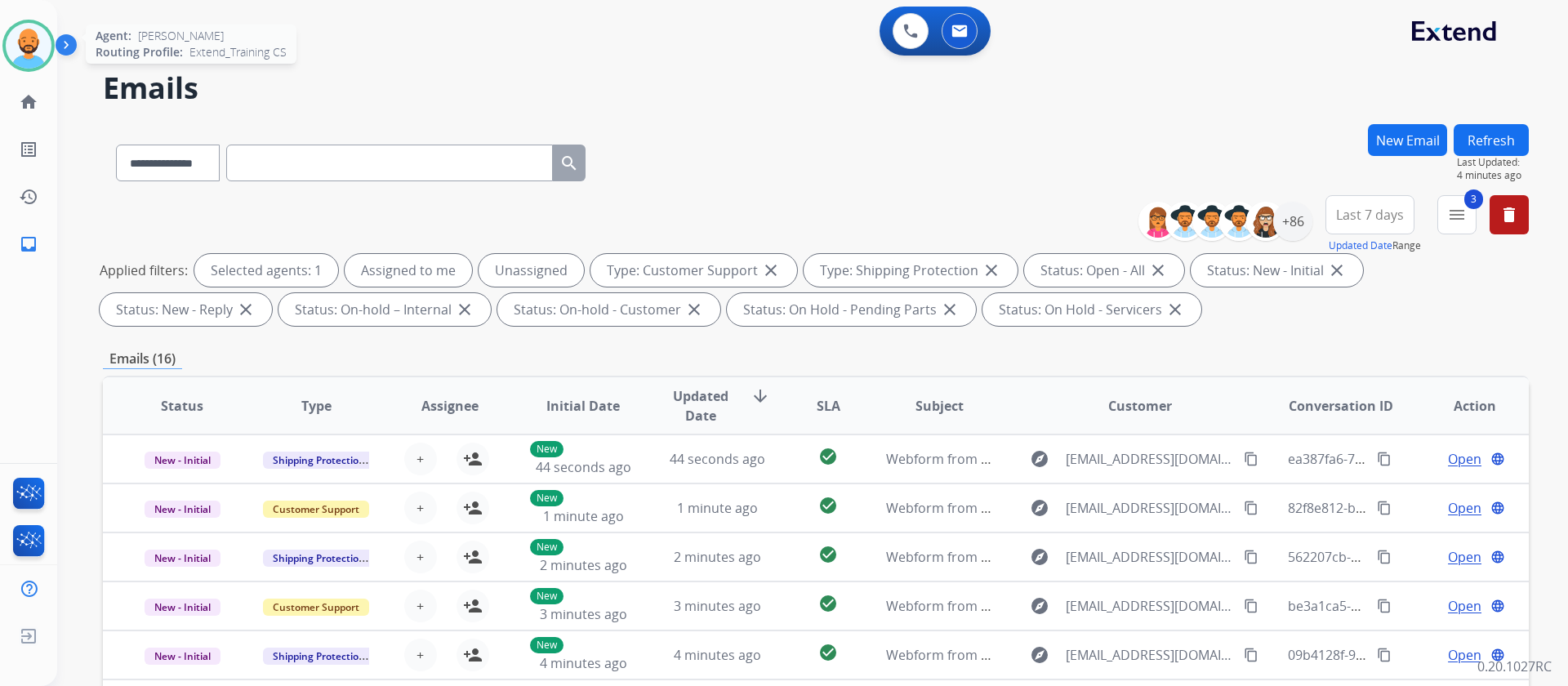
click at [34, 33] on img at bounding box center [29, 46] width 46 height 46
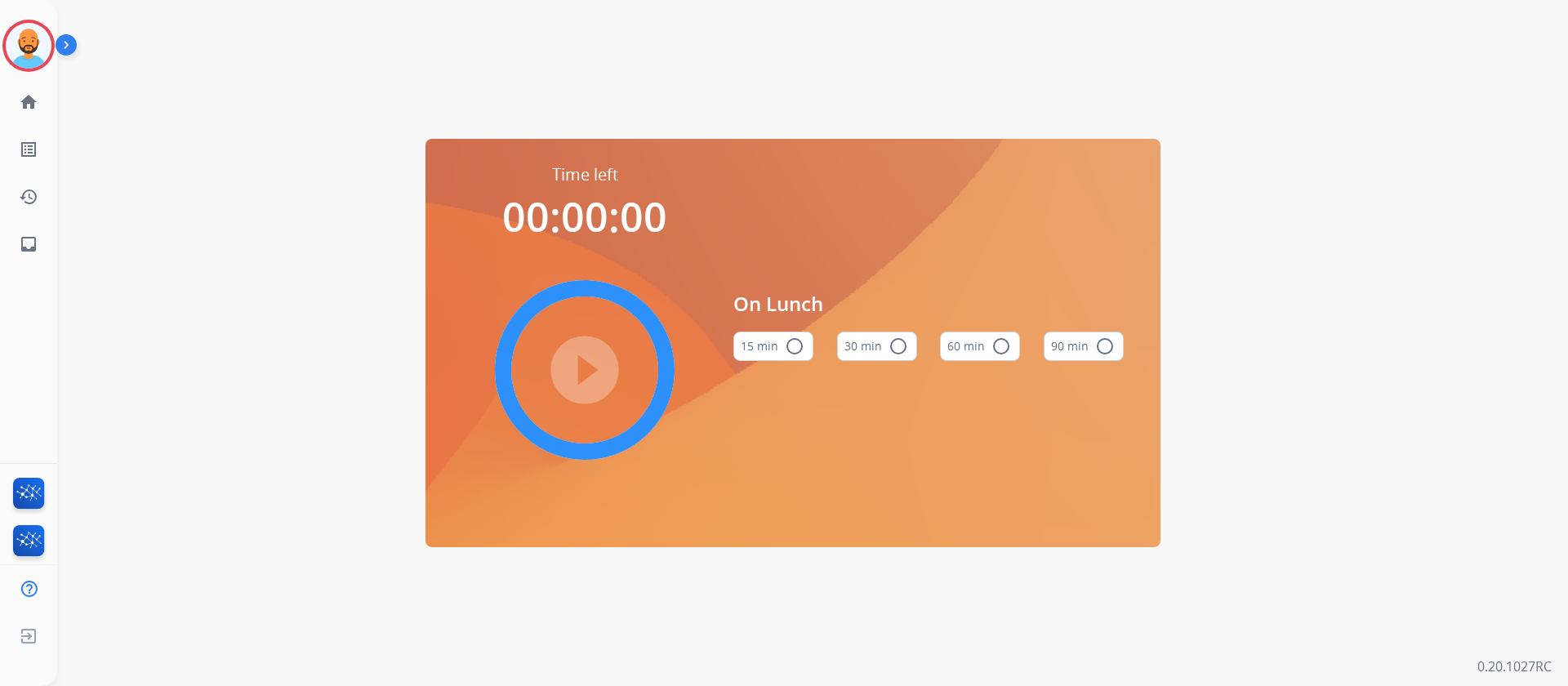
click at [893, 352] on mat-icon "radio_button_unchecked" at bounding box center [898, 346] width 20 height 20
